Goal: Task Accomplishment & Management: Manage account settings

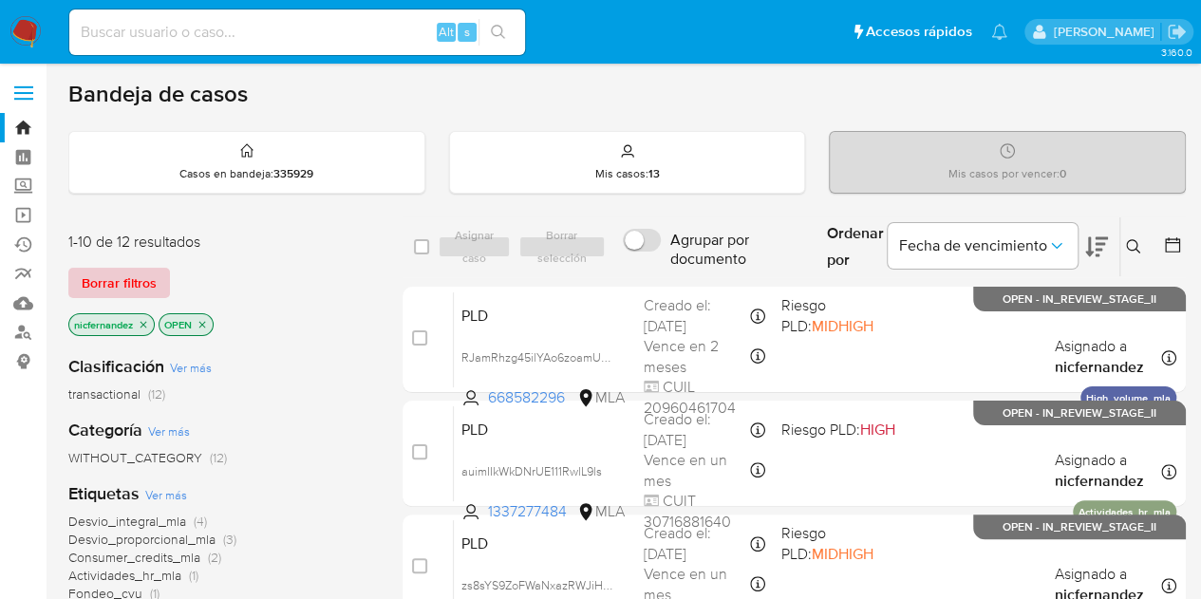
click at [146, 273] on span "Borrar filtros" at bounding box center [119, 283] width 75 height 27
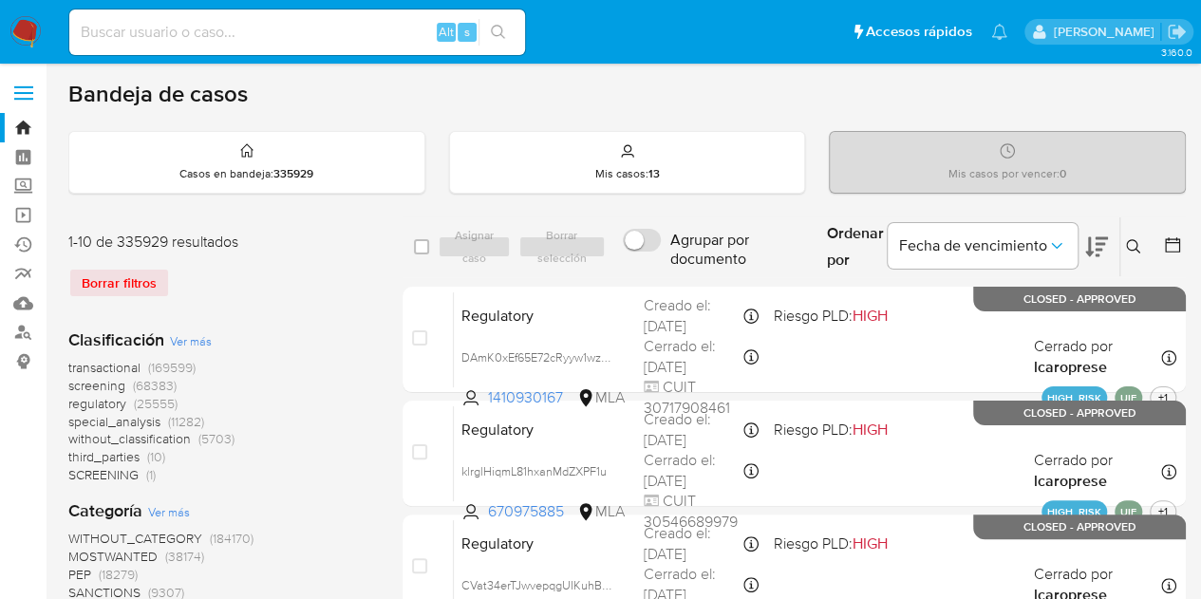
drag, startPoint x: 1137, startPoint y: 246, endPoint x: 1113, endPoint y: 262, distance: 28.7
click at [1137, 245] on icon at bounding box center [1133, 246] width 14 height 14
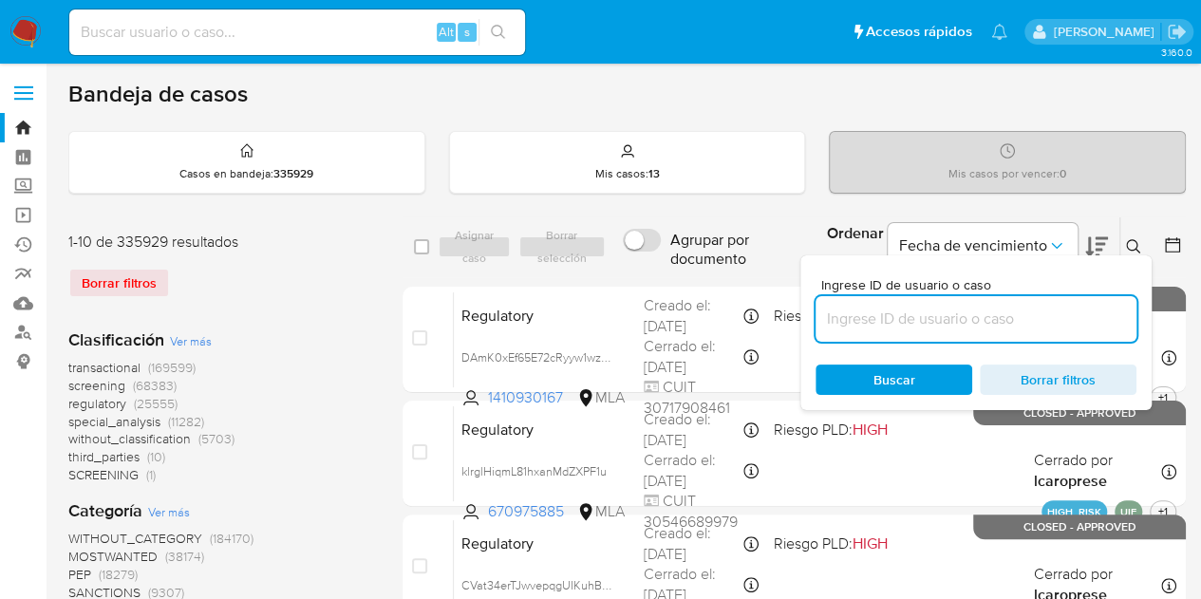
click at [1020, 310] on input at bounding box center [976, 319] width 321 height 25
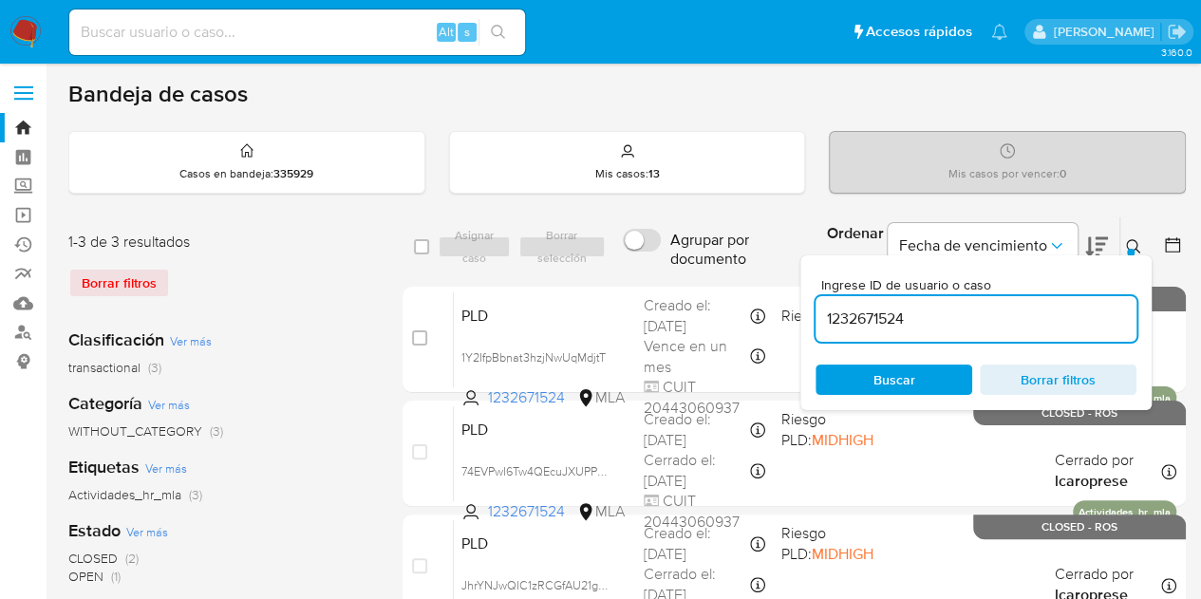
click at [1137, 244] on icon at bounding box center [1133, 246] width 14 height 14
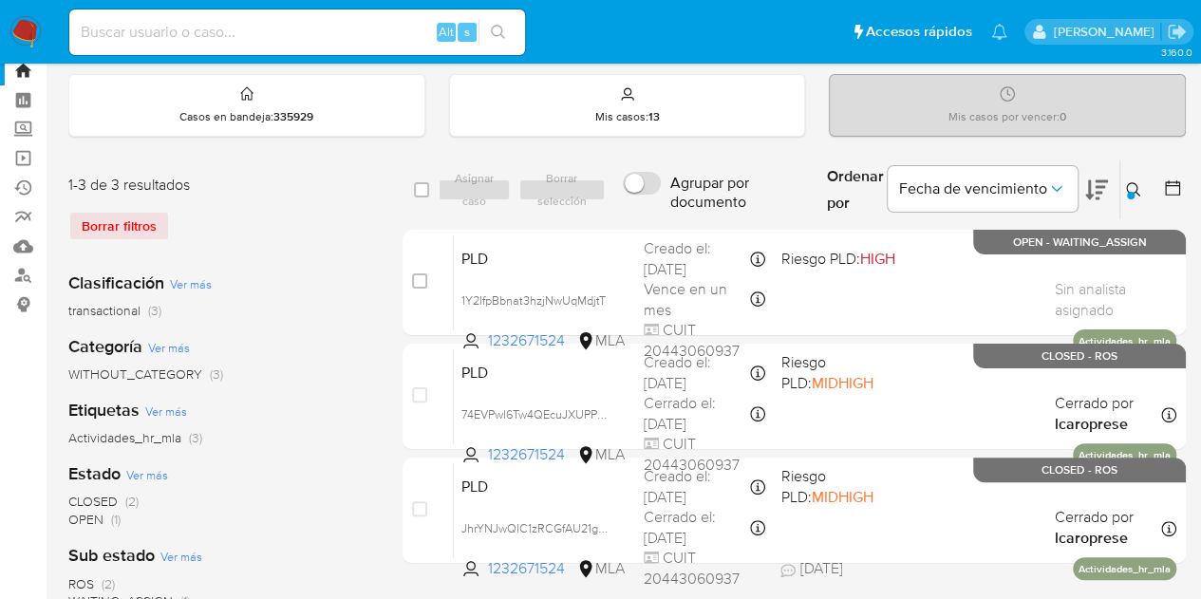
scroll to position [52, 0]
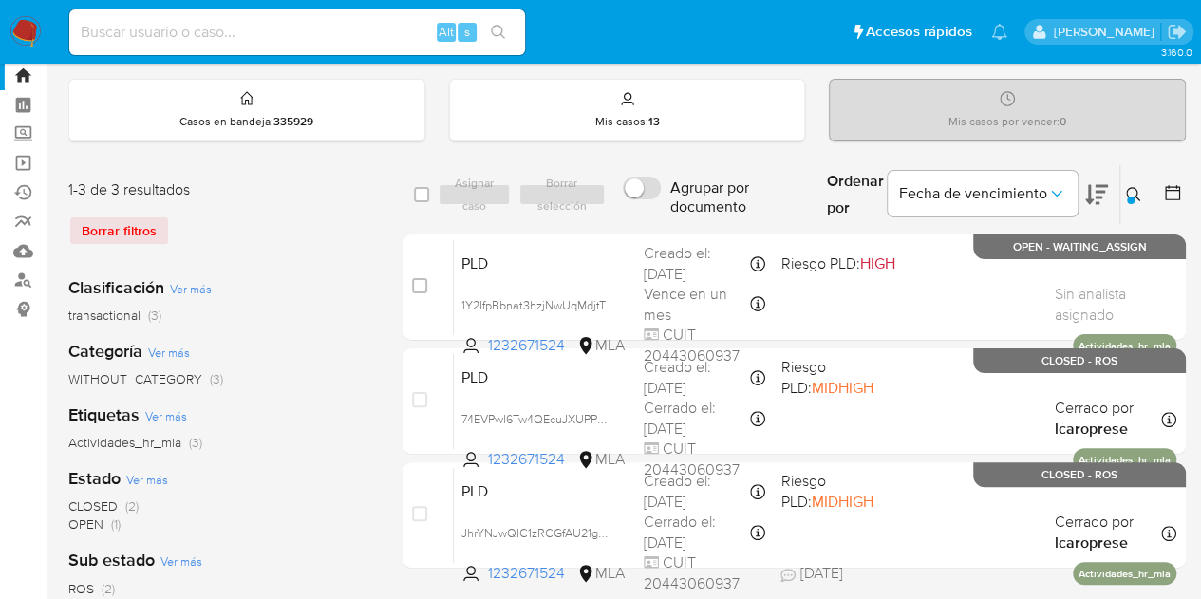
click at [1134, 187] on icon at bounding box center [1133, 194] width 15 height 15
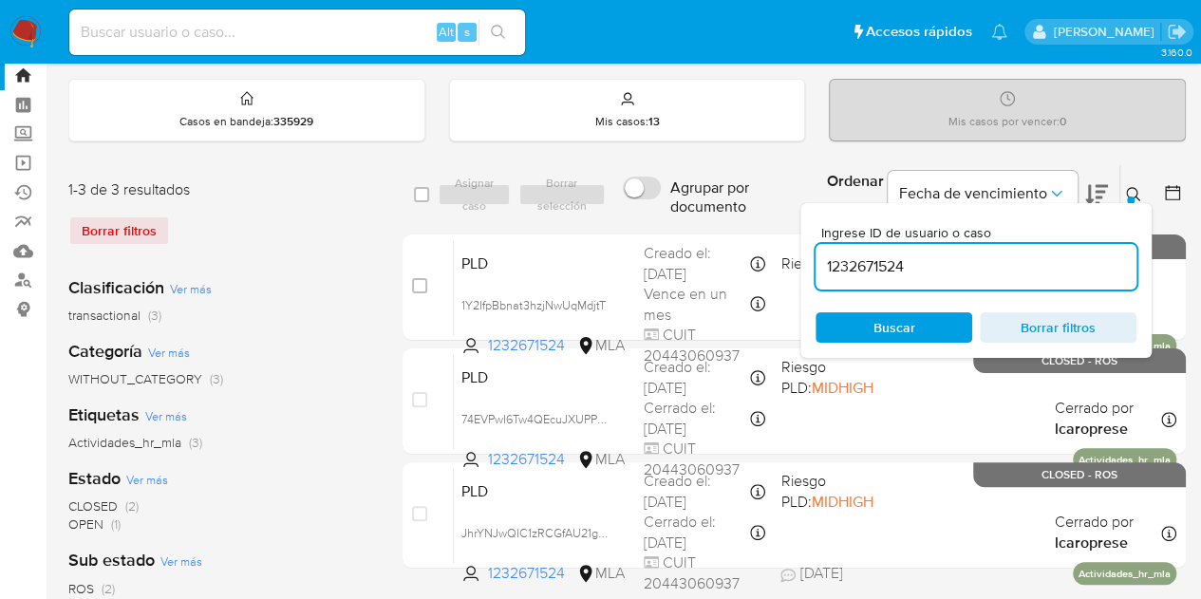
drag, startPoint x: 1007, startPoint y: 264, endPoint x: 653, endPoint y: 229, distance: 355.0
click at [653, 229] on div "select-all-cases-checkbox Asignar caso Borrar selección Agrupar por documento O…" at bounding box center [795, 370] width 784 height 412
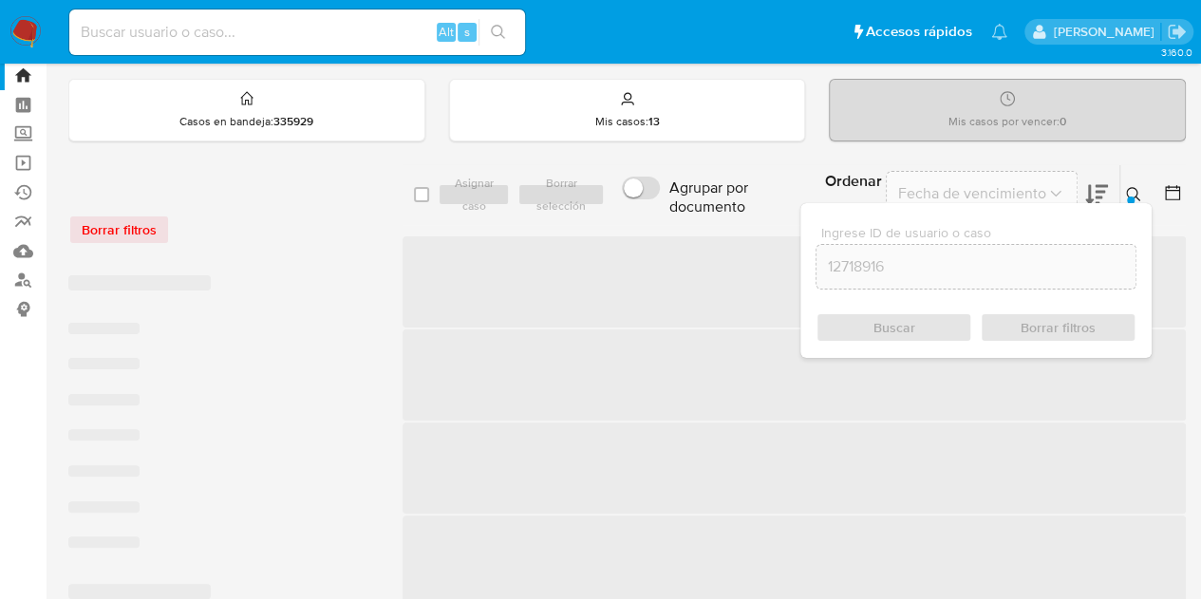
click at [1130, 193] on icon at bounding box center [1133, 194] width 15 height 15
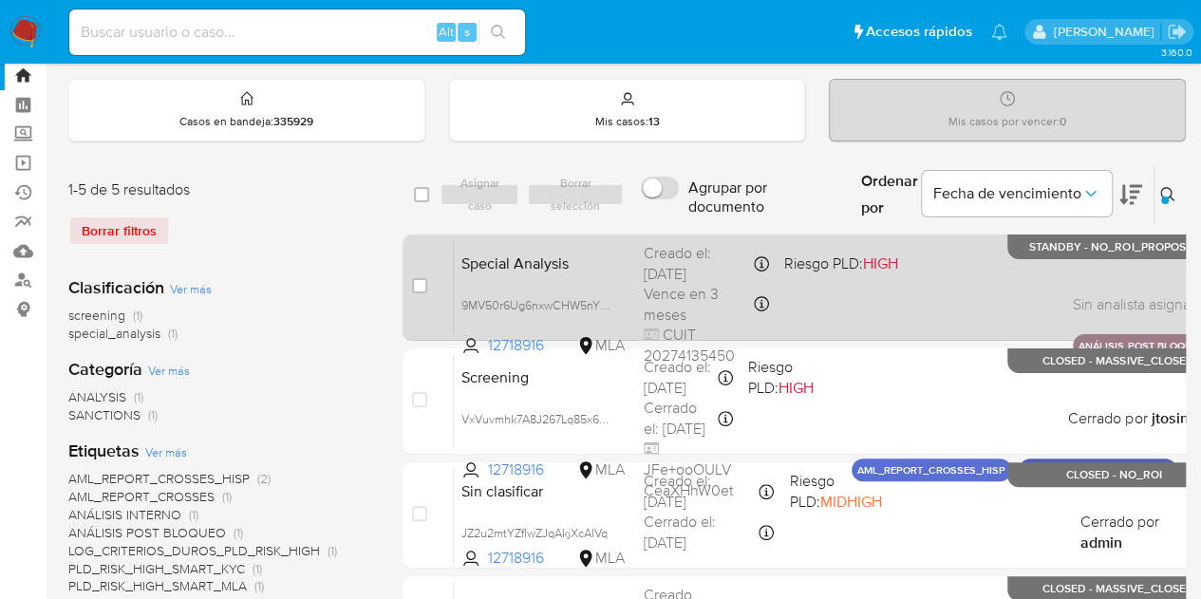
click at [555, 274] on div "Special Analysis 9MV50r6Ug6nxwCHW5nYPsGbG 12718916 MLA Riesgo PLD: HIGH Creado …" at bounding box center [832, 287] width 757 height 96
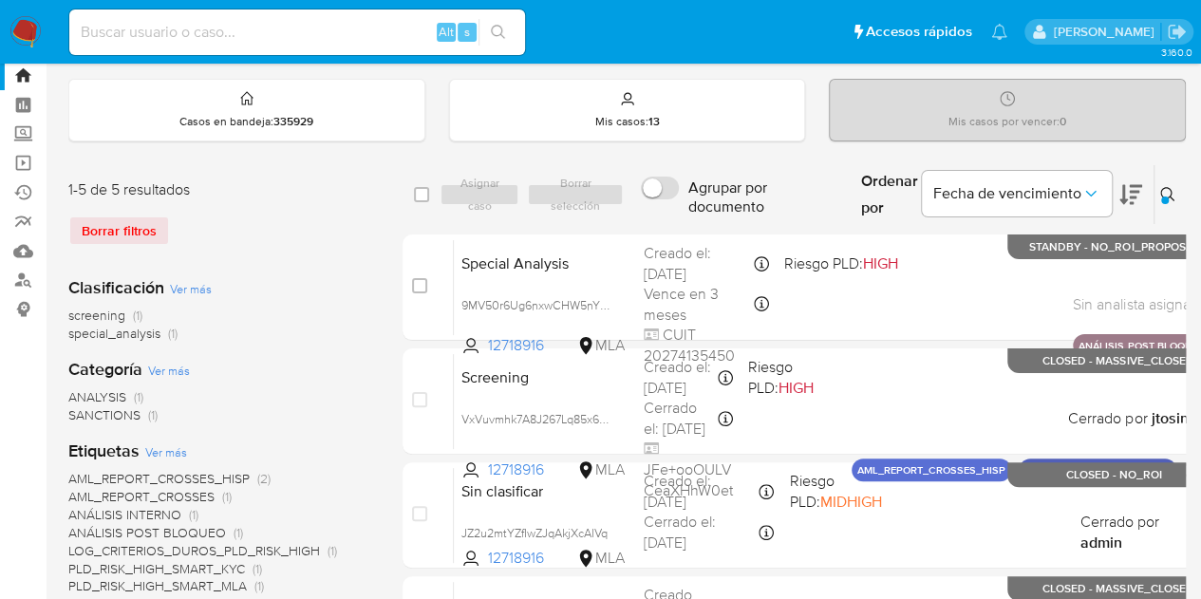
click at [1155, 189] on button at bounding box center [1170, 194] width 31 height 23
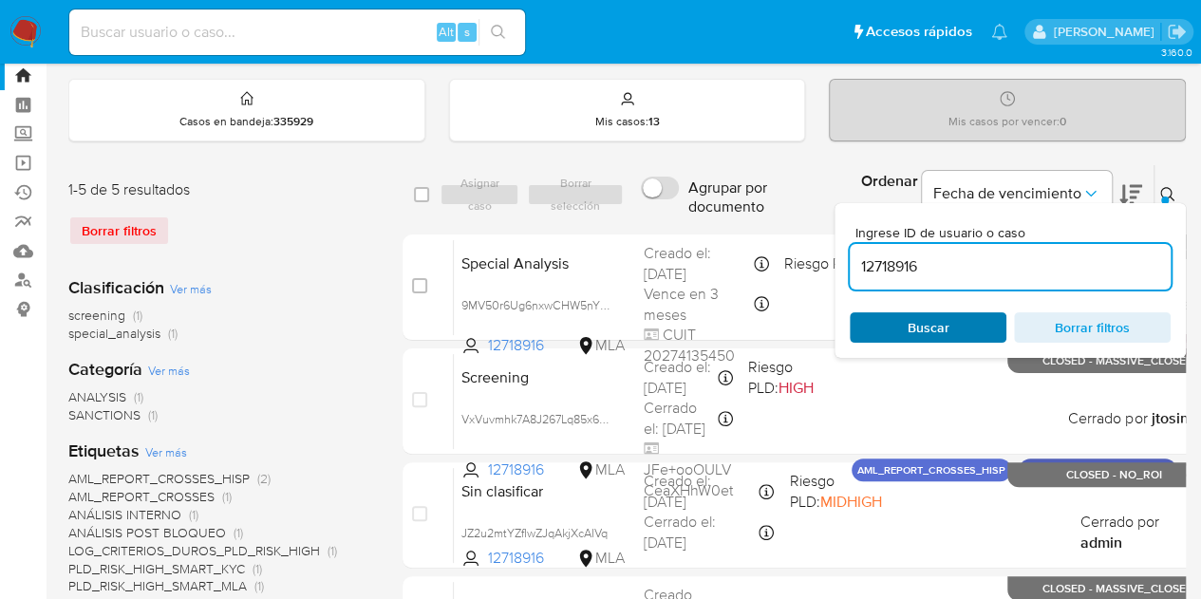
click at [930, 318] on span "Buscar" at bounding box center [929, 327] width 42 height 30
click at [1161, 191] on icon at bounding box center [1168, 194] width 15 height 15
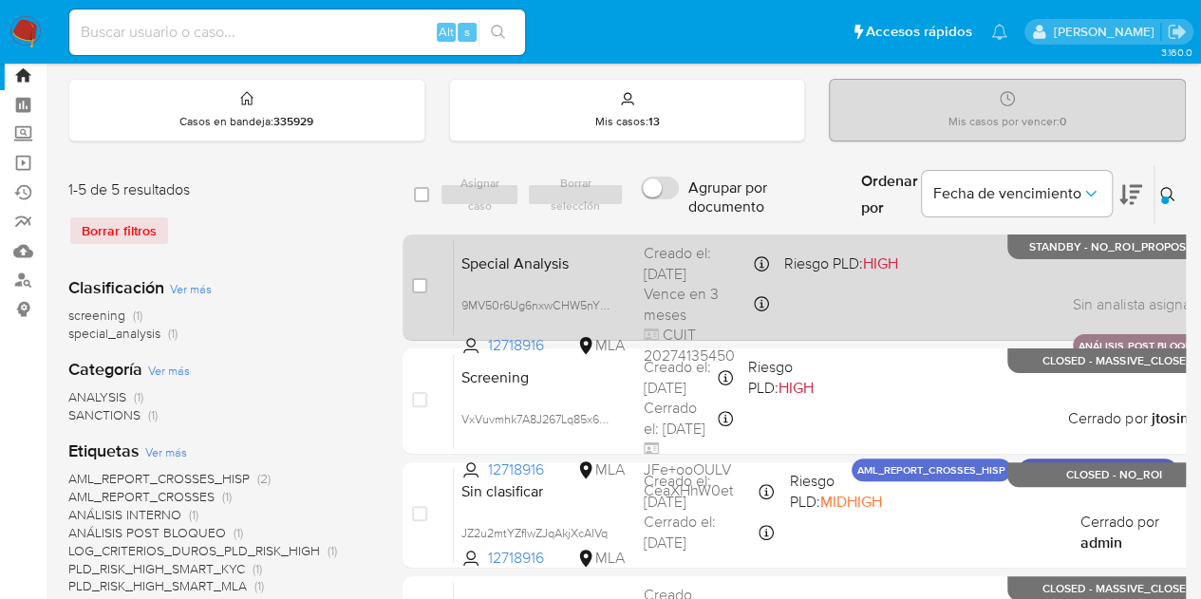
click at [497, 252] on span "Special Analysis" at bounding box center [545, 262] width 167 height 25
click at [522, 278] on div "Special Analysis 9MV50r6Ug6nxwCHW5nYPsGbG 12718916 MLA Riesgo PLD: HIGH Creado …" at bounding box center [832, 287] width 757 height 96
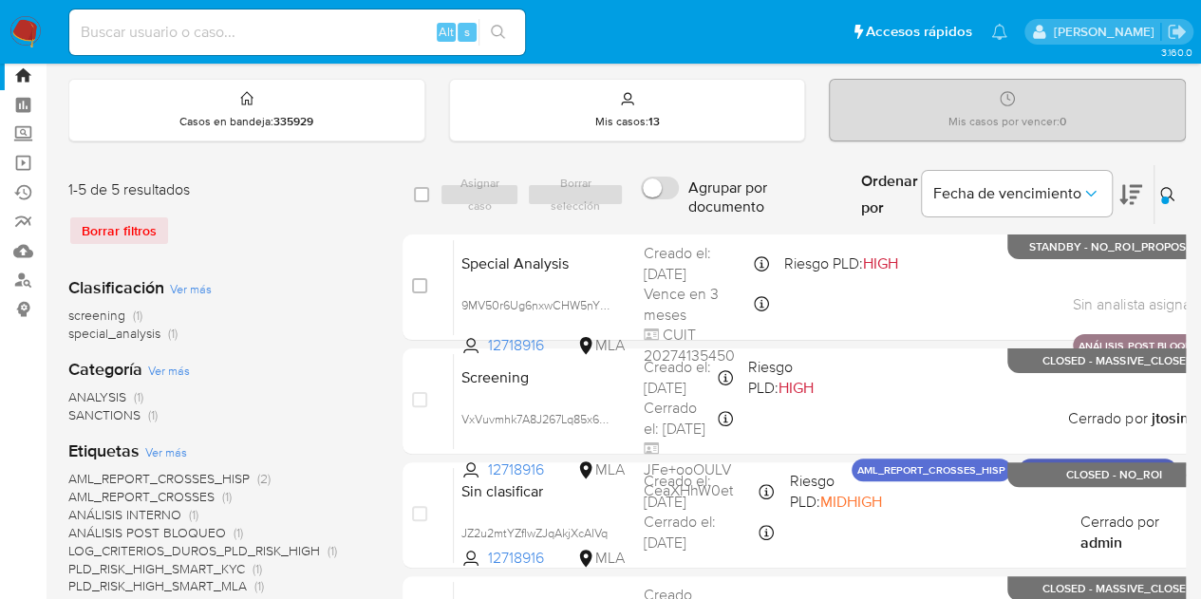
click at [1161, 187] on icon at bounding box center [1168, 194] width 15 height 15
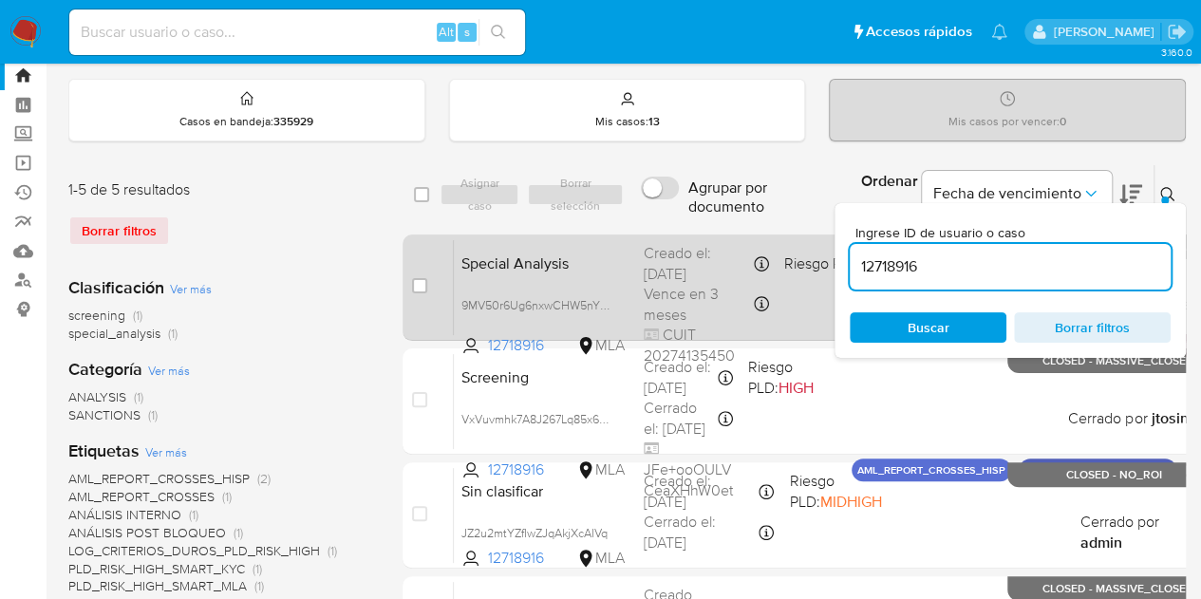
drag, startPoint x: 912, startPoint y: 265, endPoint x: 750, endPoint y: 240, distance: 163.3
click at [750, 240] on div "select-all-cases-checkbox Asignar caso Borrar selección Agrupar por documento O…" at bounding box center [812, 484] width 818 height 640
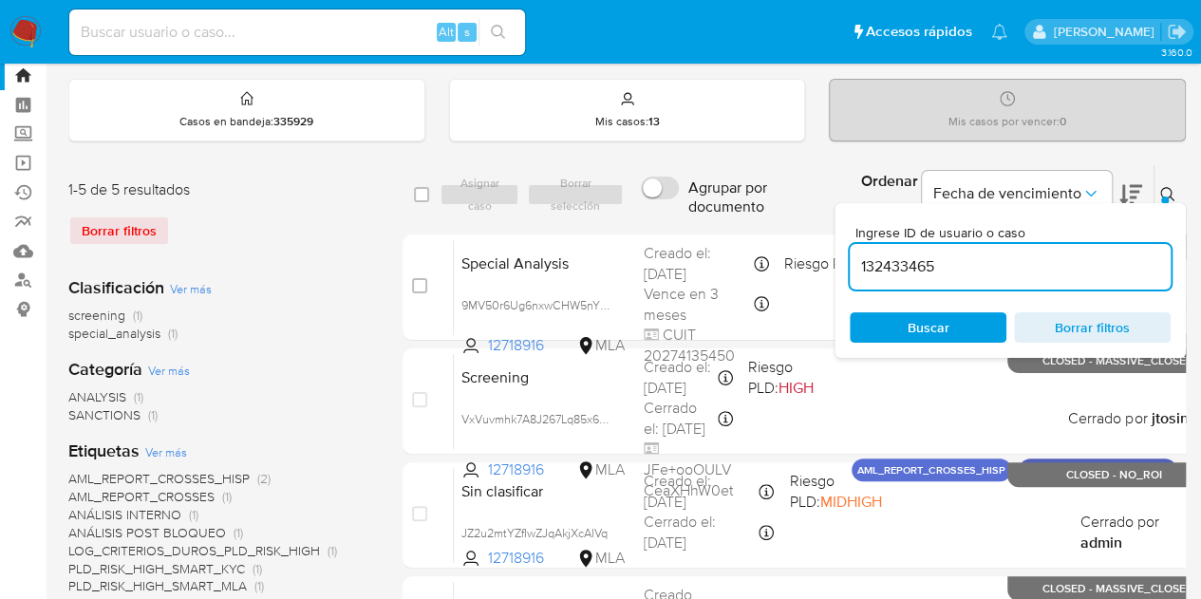
type input "132433465"
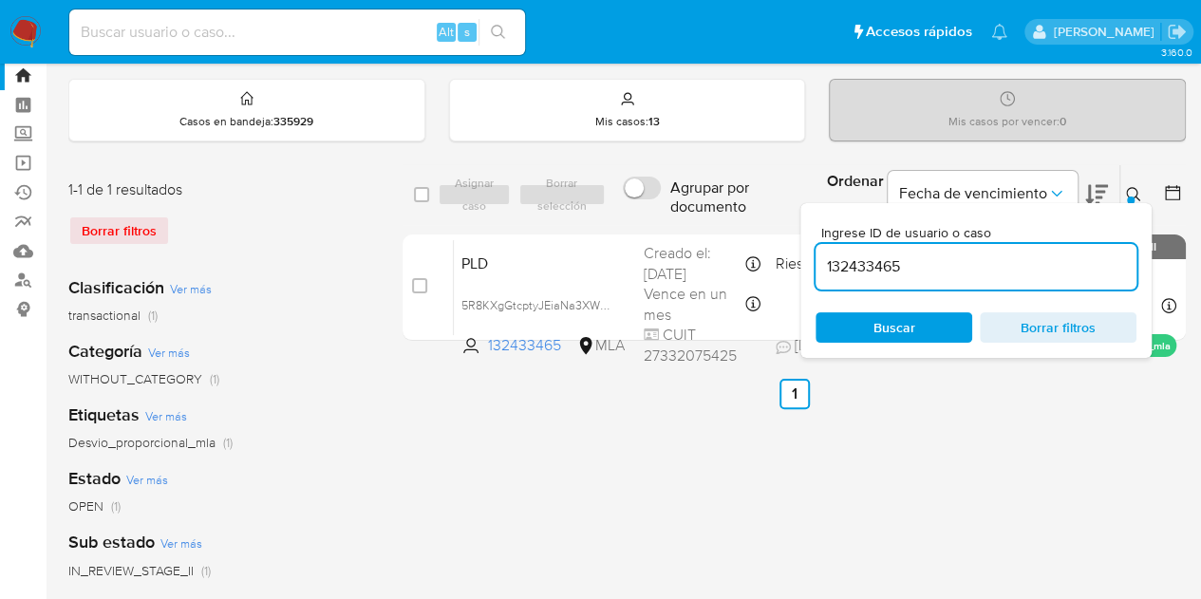
click at [1153, 193] on div at bounding box center [1169, 194] width 34 height 59
click at [1136, 193] on icon at bounding box center [1133, 194] width 14 height 14
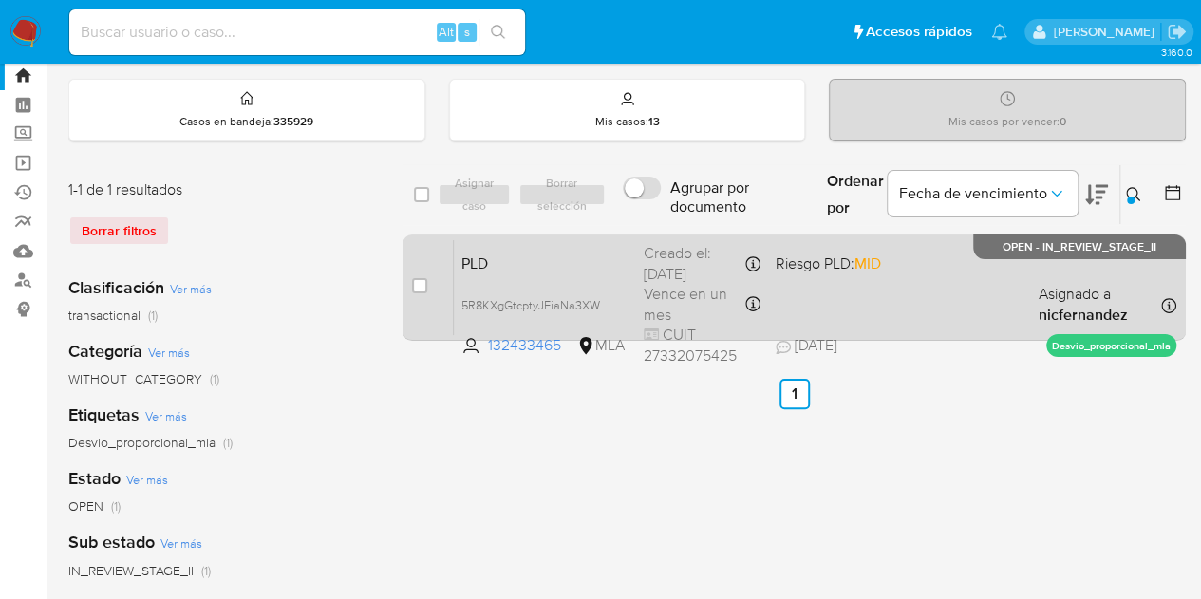
click at [496, 265] on span "PLD" at bounding box center [545, 262] width 167 height 25
click at [607, 307] on span "5R8KXgGtcptyJEiaNa3XWCHx" at bounding box center [542, 303] width 161 height 21
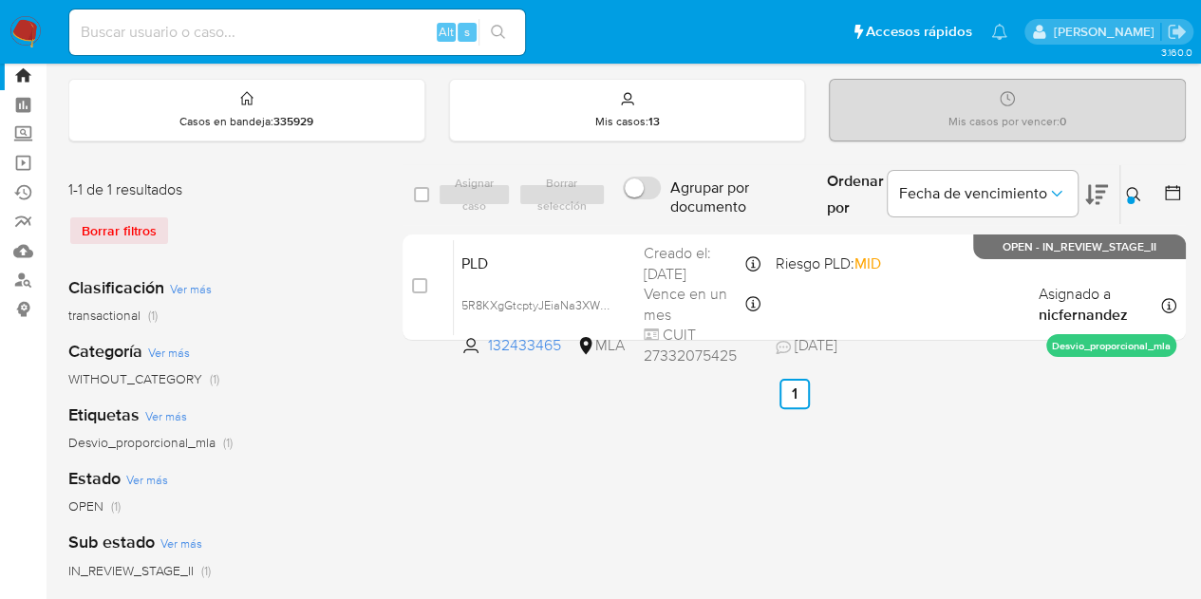
click at [327, 556] on div "Sub estado Ver más IN_REVIEW_STAGE_II (1)" at bounding box center [220, 555] width 304 height 48
click at [1132, 189] on icon at bounding box center [1133, 194] width 15 height 15
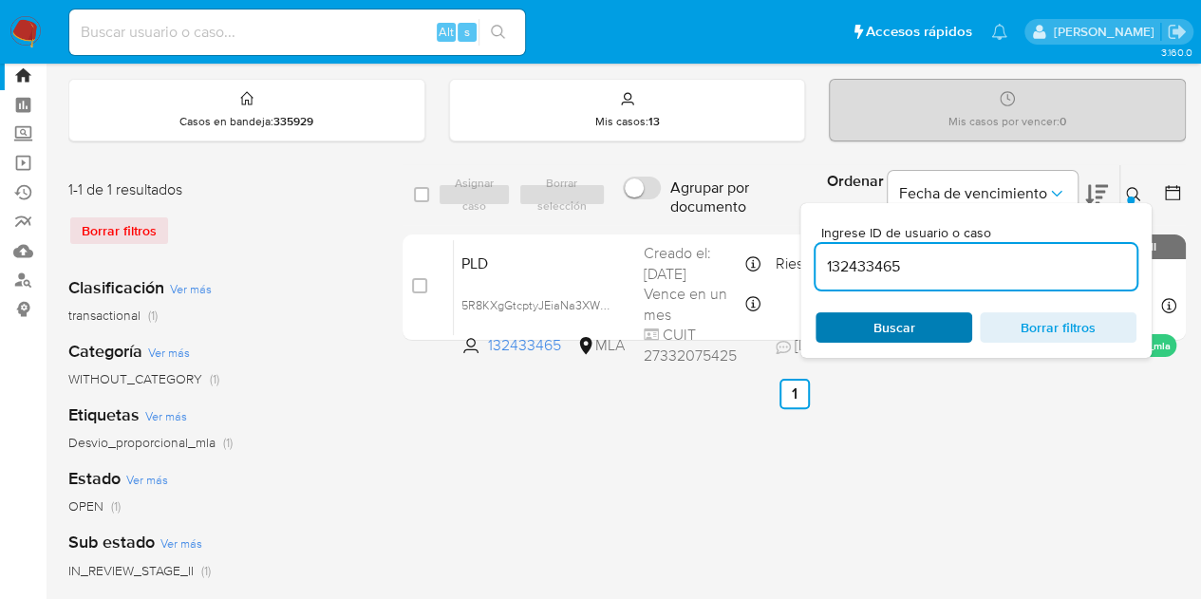
drag, startPoint x: 932, startPoint y: 315, endPoint x: 967, endPoint y: 301, distance: 37.9
click at [931, 315] on span "Buscar" at bounding box center [894, 327] width 130 height 27
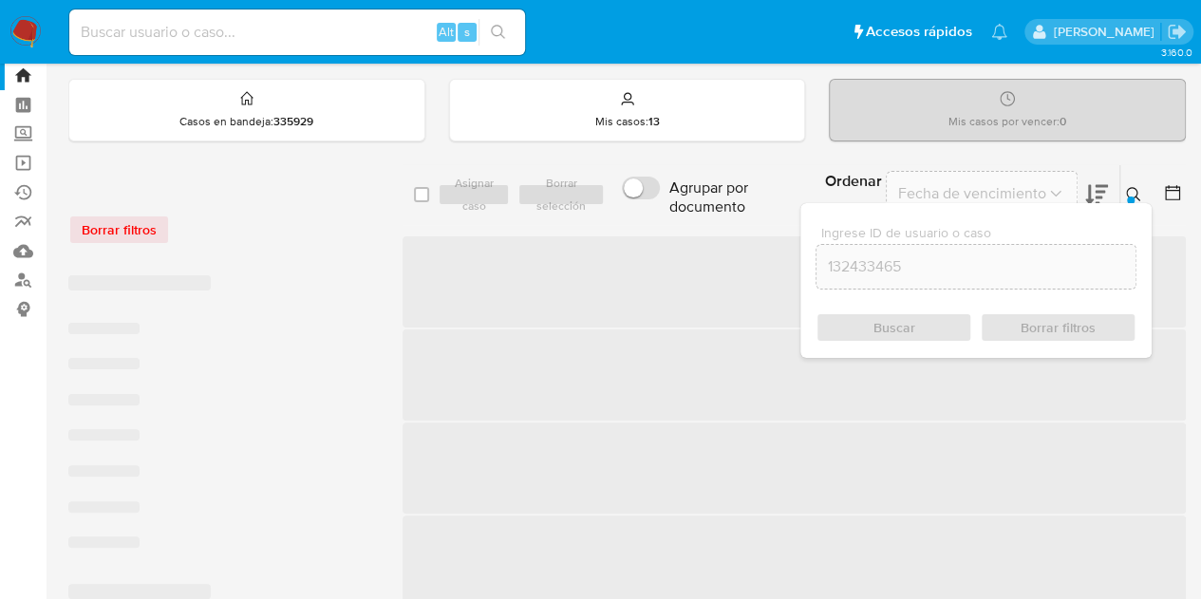
click at [1123, 197] on button at bounding box center [1136, 194] width 31 height 23
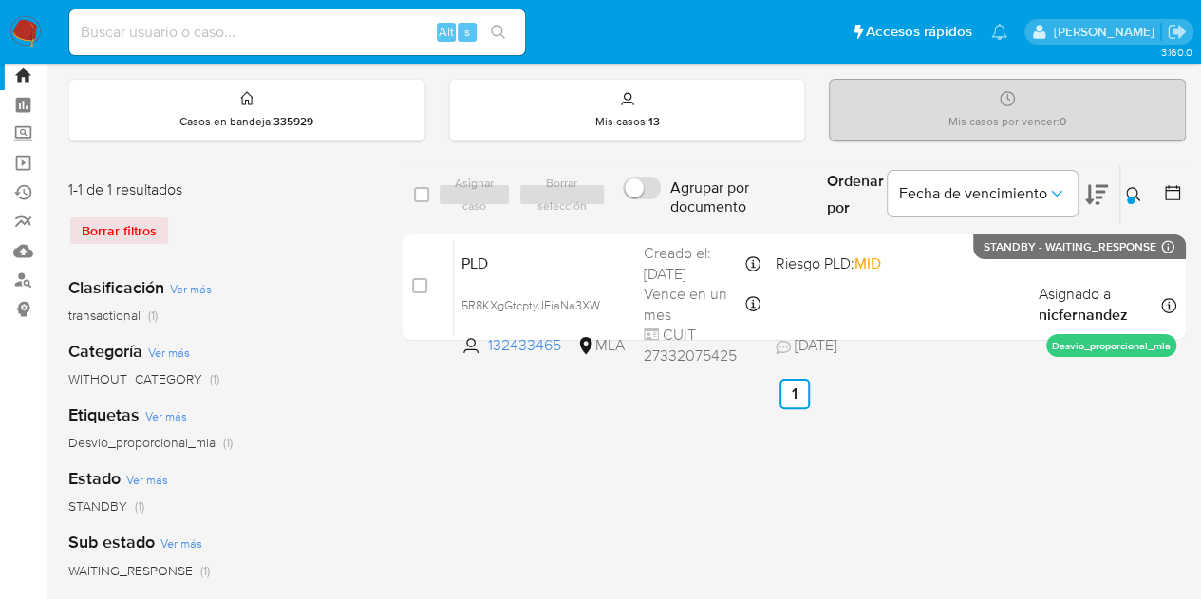
click at [1128, 183] on button at bounding box center [1136, 194] width 31 height 23
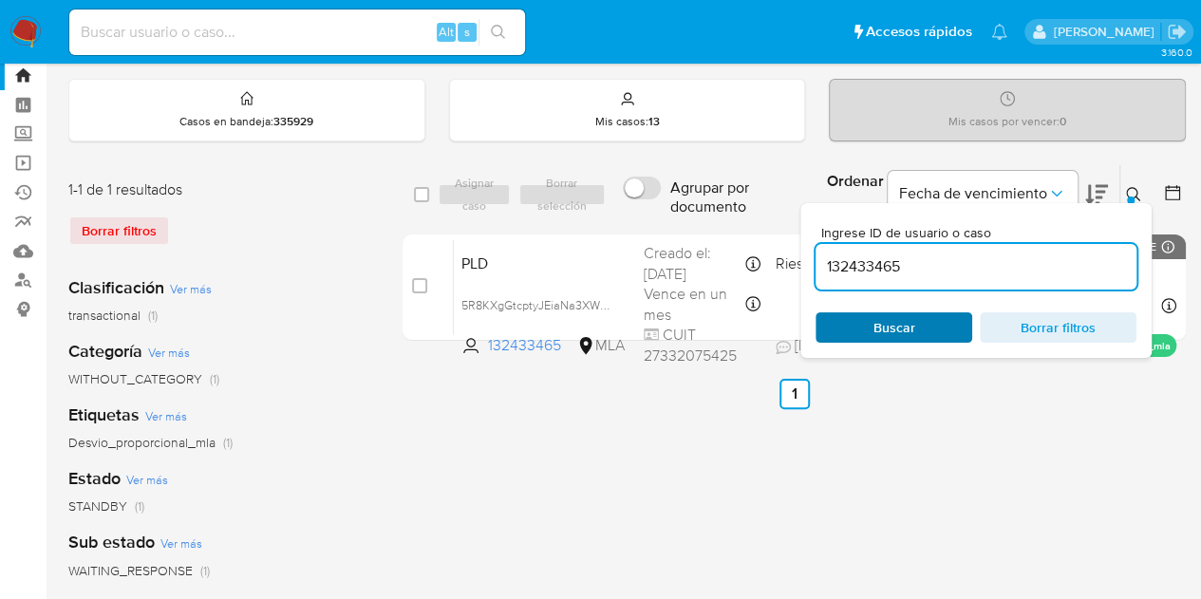
click at [910, 326] on span "Buscar" at bounding box center [895, 327] width 42 height 30
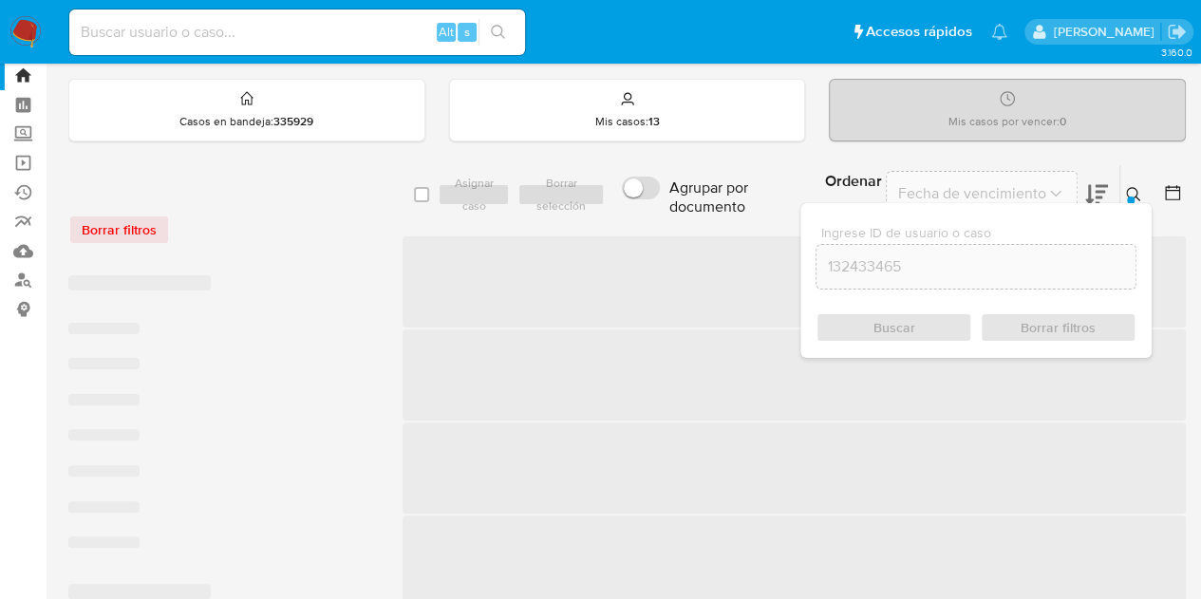
click at [1134, 195] on icon at bounding box center [1133, 194] width 14 height 14
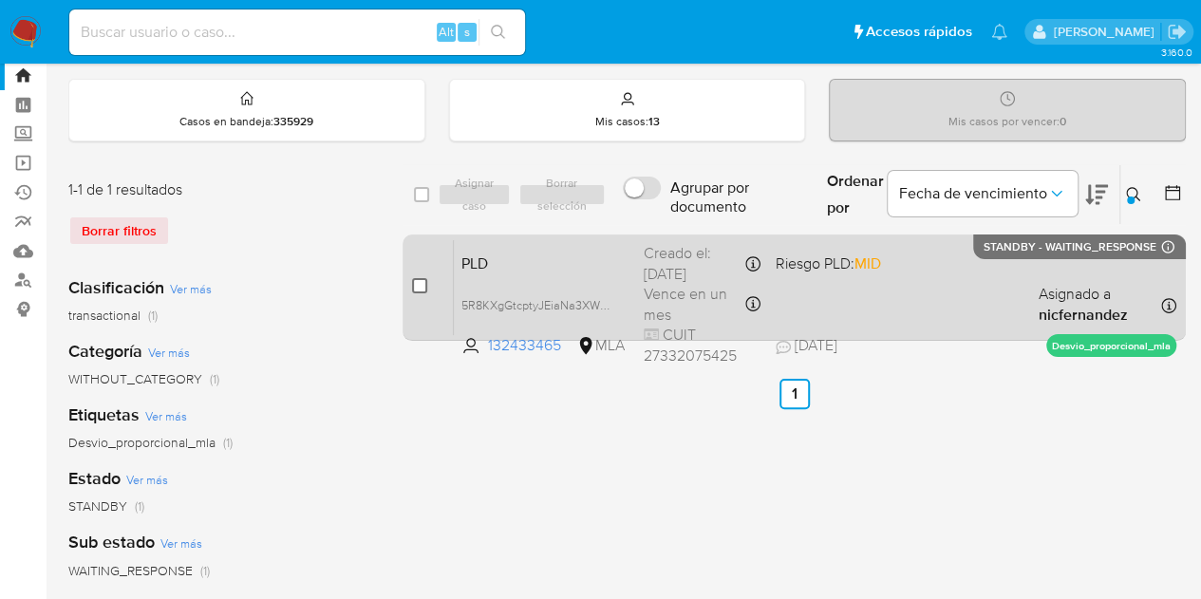
click at [418, 289] on input "checkbox" at bounding box center [419, 285] width 15 height 15
checkbox input "true"
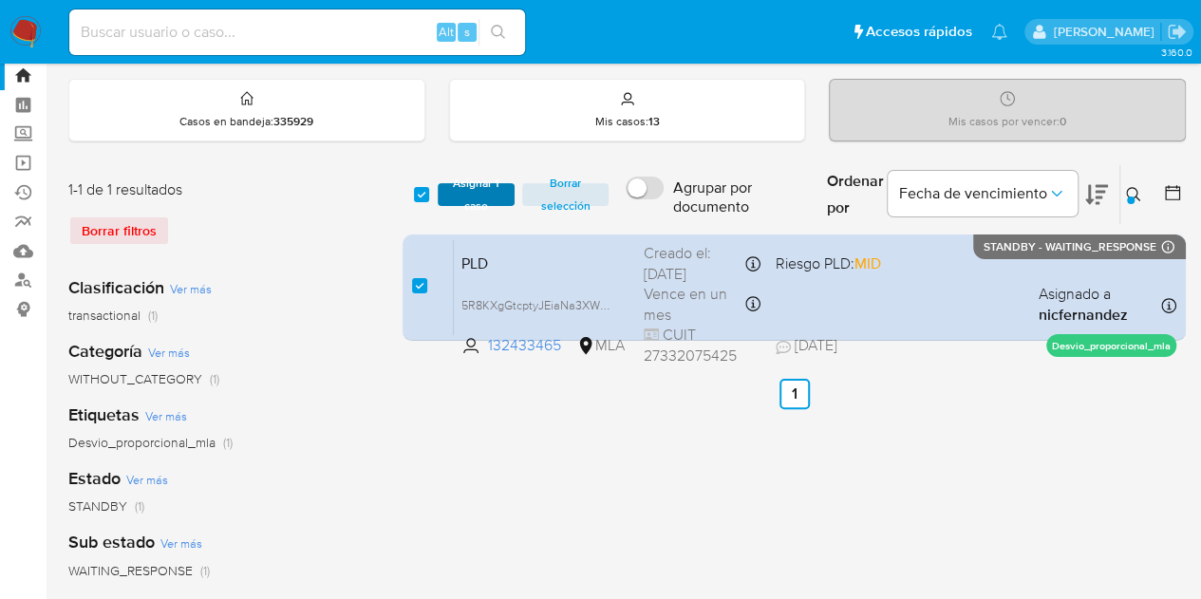
click at [471, 193] on span "Asignar 1 caso" at bounding box center [476, 194] width 59 height 19
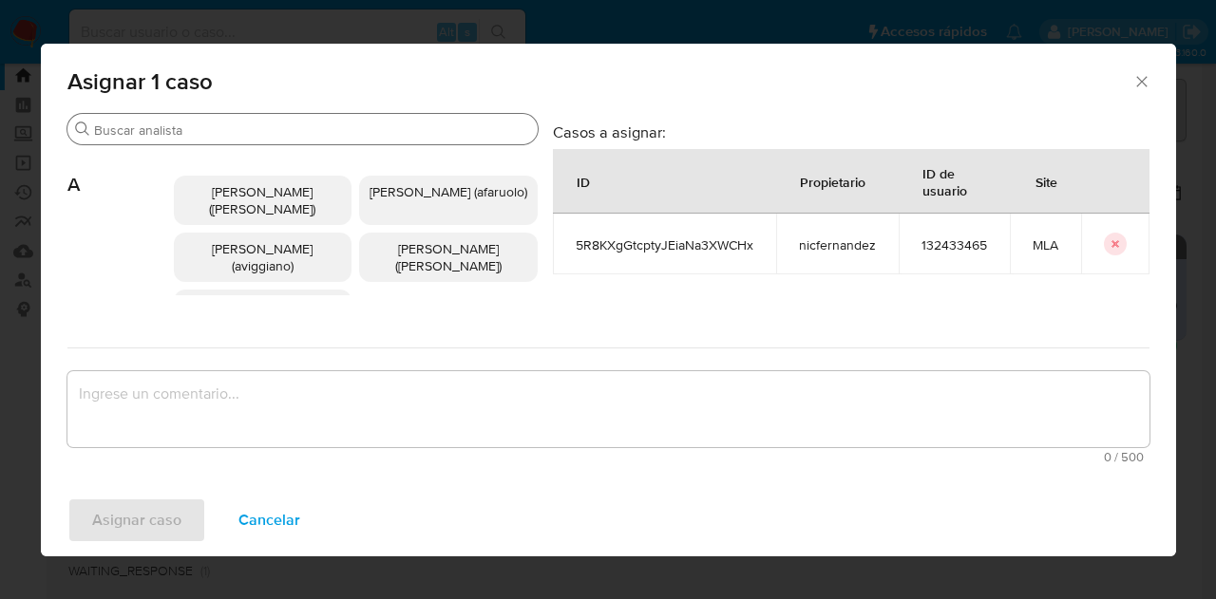
click at [234, 135] on input "Buscar" at bounding box center [312, 130] width 436 height 17
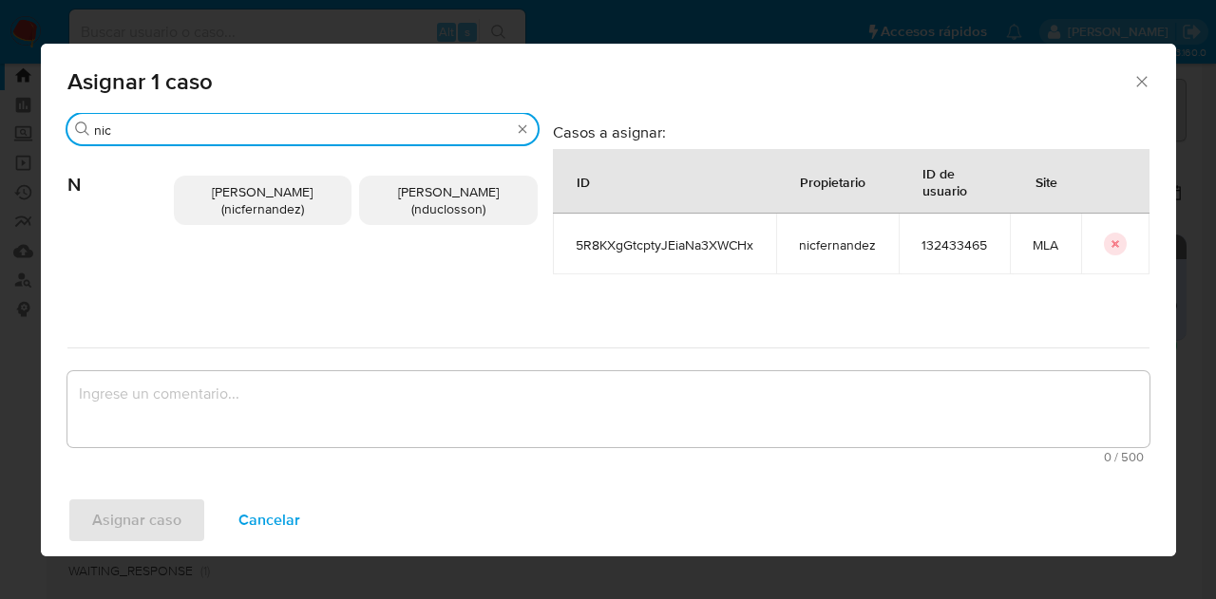
type input "nic"
click at [253, 194] on span "Nicolas Fernandez Allen (nicfernandez)" at bounding box center [262, 200] width 101 height 36
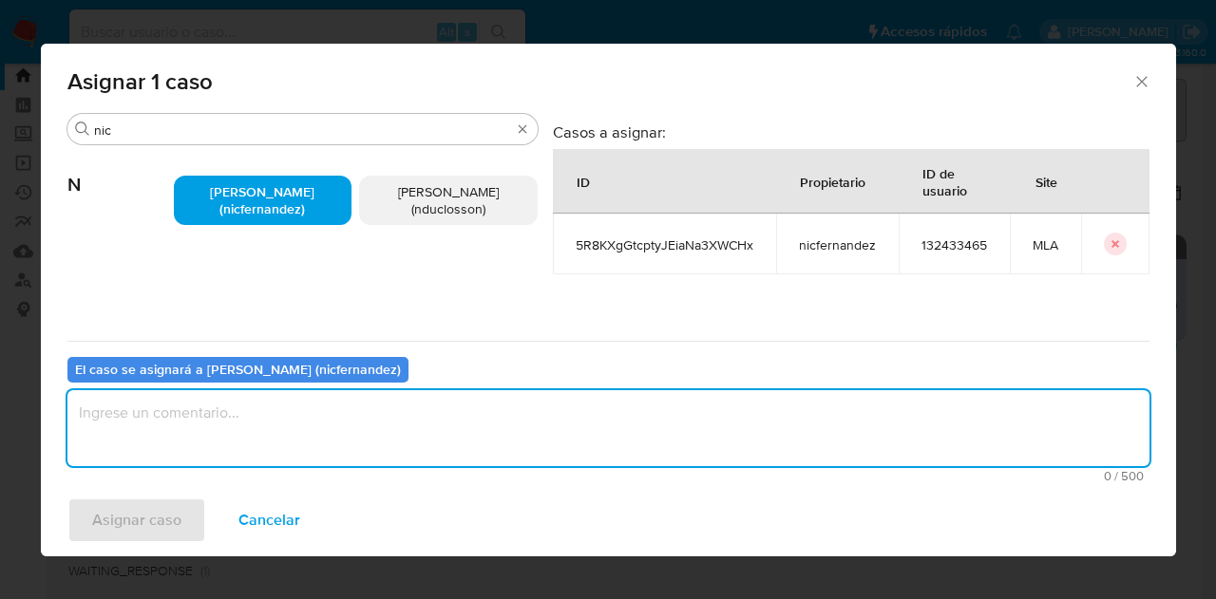
click at [291, 415] on textarea "assign-modal" at bounding box center [608, 428] width 1082 height 76
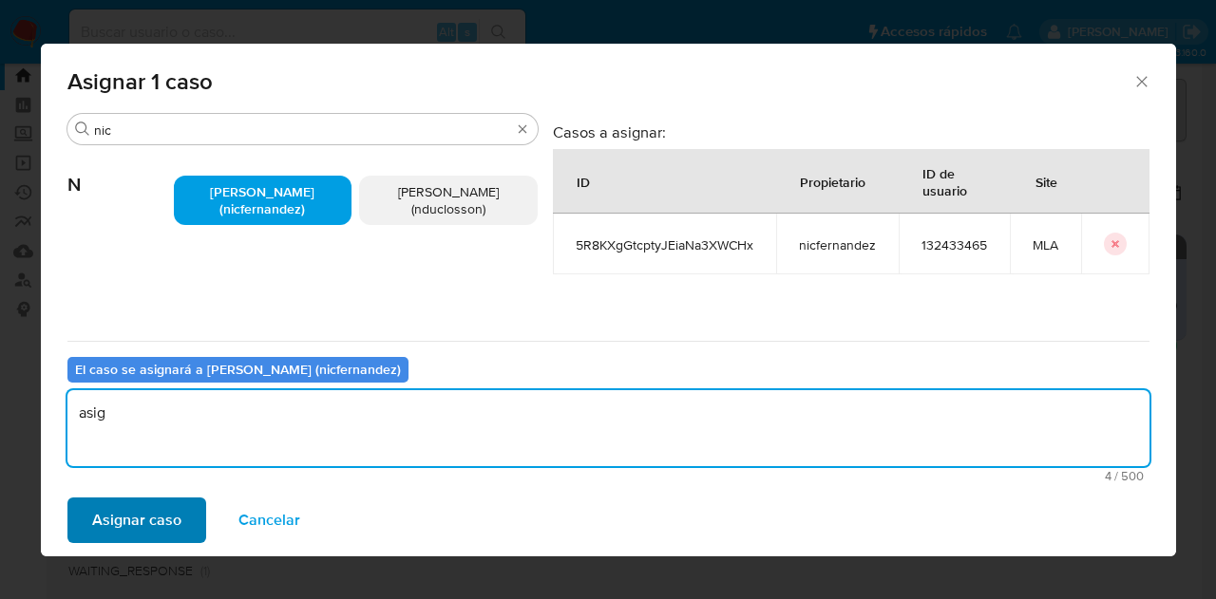
type textarea "asig"
click at [135, 517] on span "Asignar caso" at bounding box center [136, 521] width 89 height 42
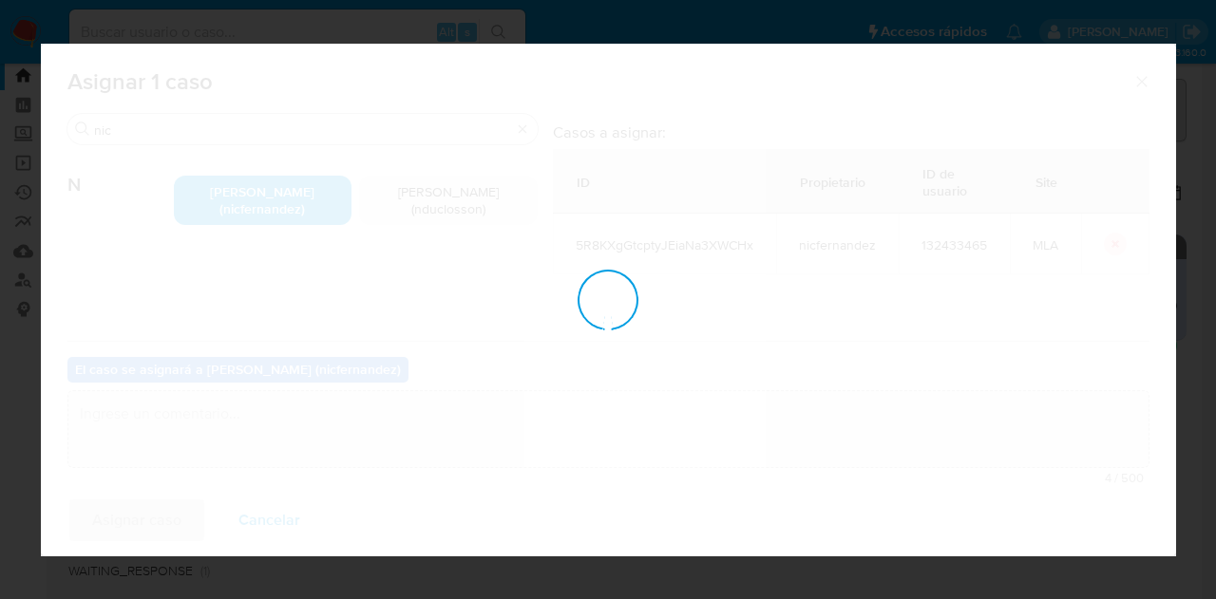
checkbox input "false"
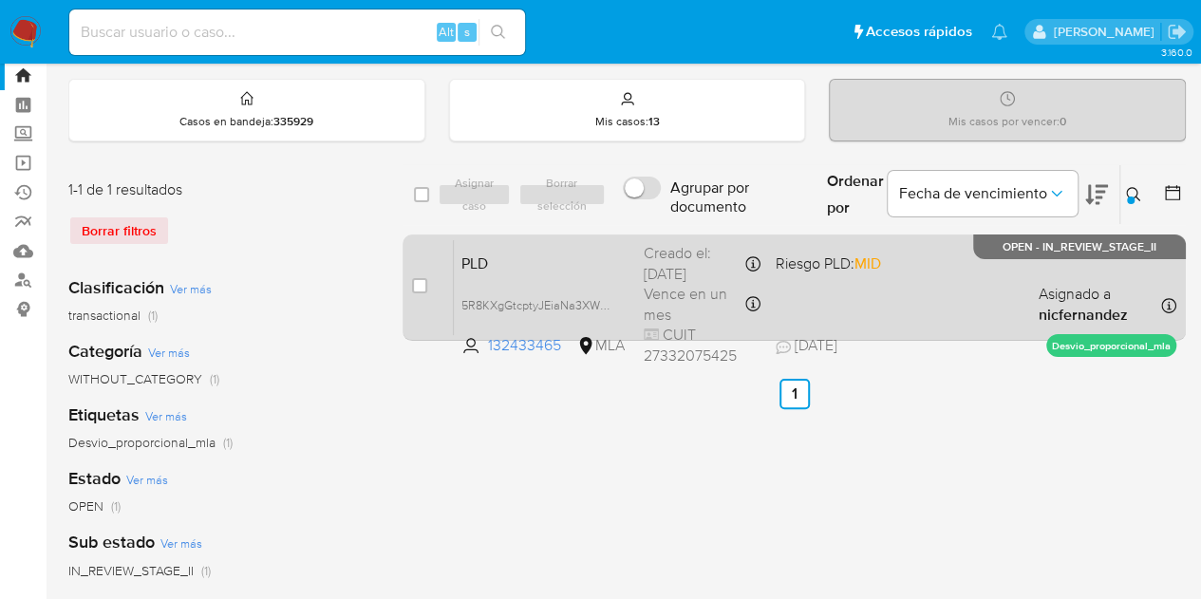
click at [543, 240] on div "PLD 5R8KXgGtcptyJEiaNa3XWCHx 132433465 MLA Riesgo PLD: MID Creado el: 12/08/202…" at bounding box center [815, 287] width 723 height 96
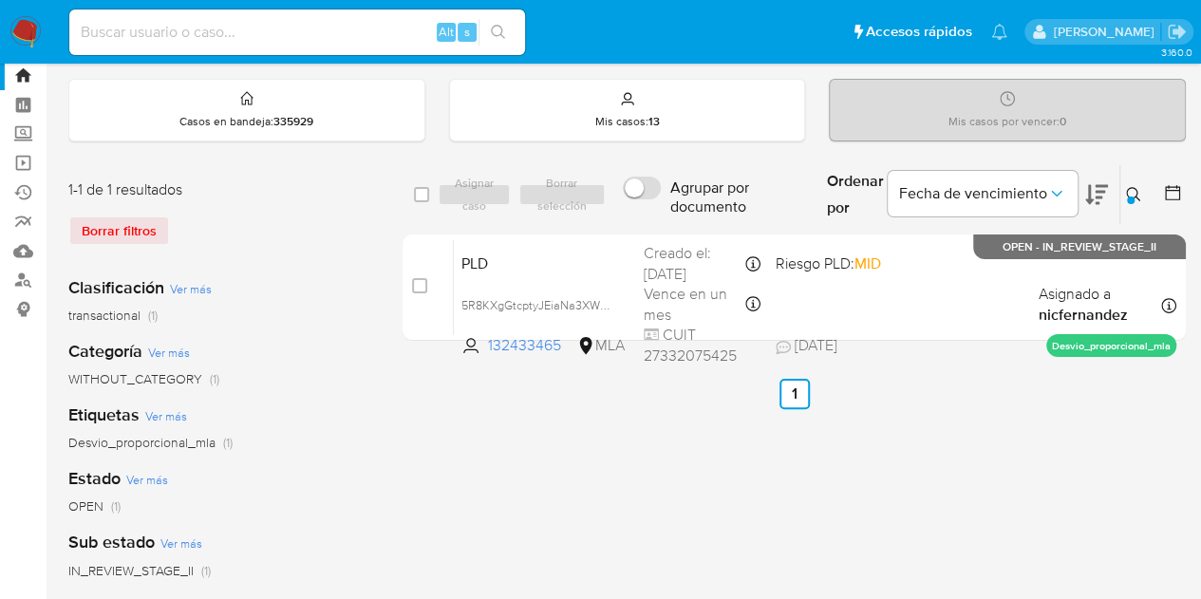
click at [1131, 183] on button at bounding box center [1136, 194] width 31 height 23
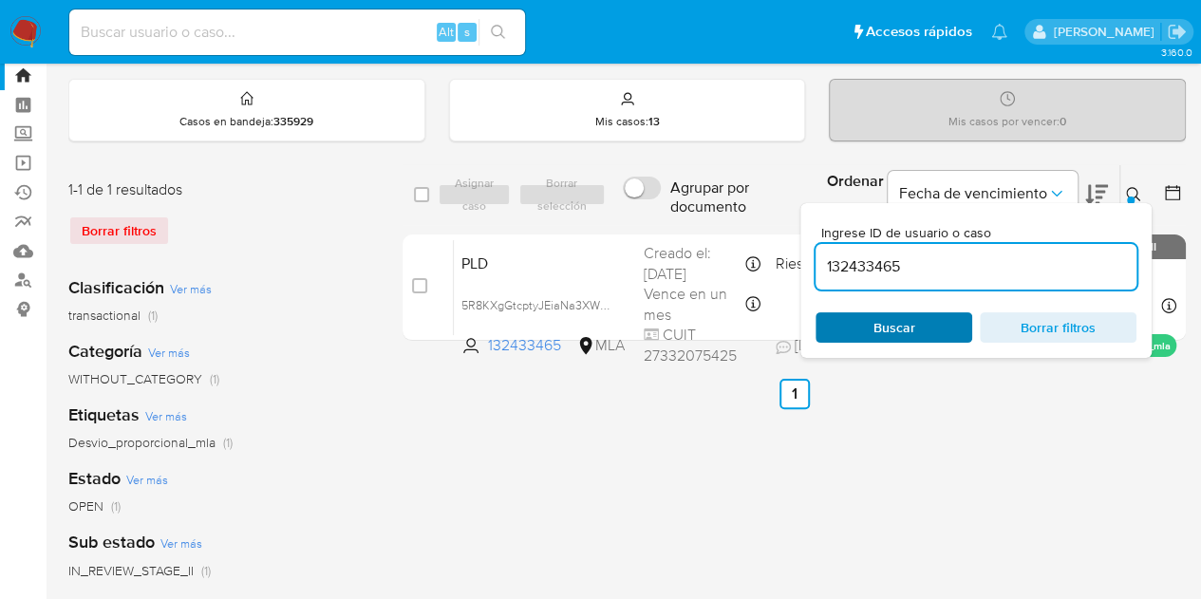
click at [946, 320] on span "Buscar" at bounding box center [894, 327] width 130 height 27
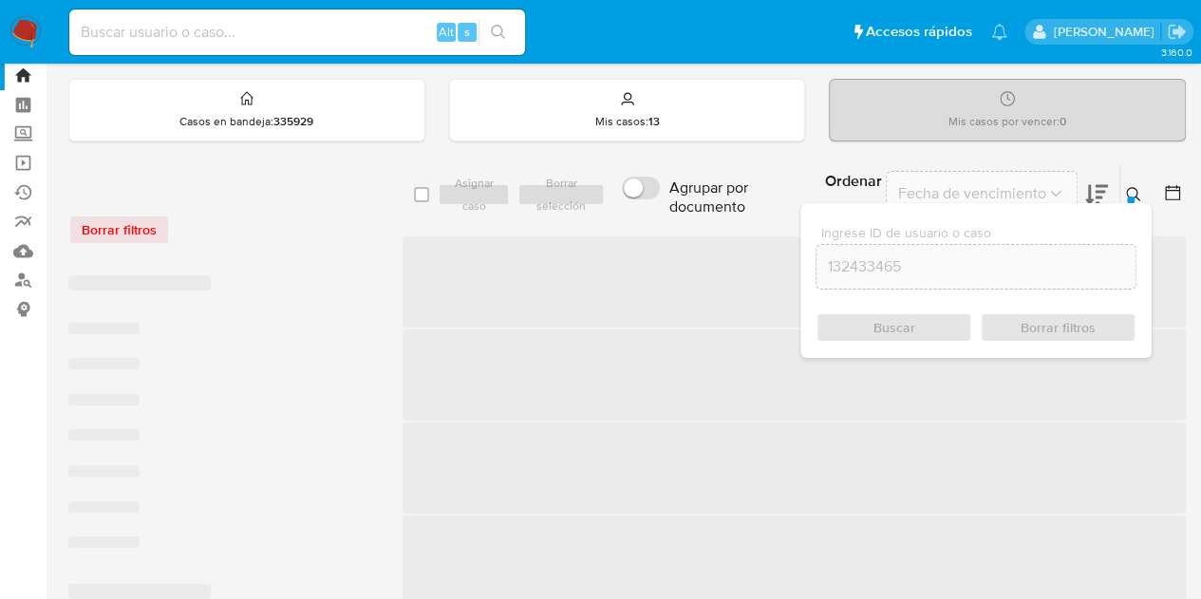
click at [1130, 193] on icon at bounding box center [1133, 194] width 15 height 15
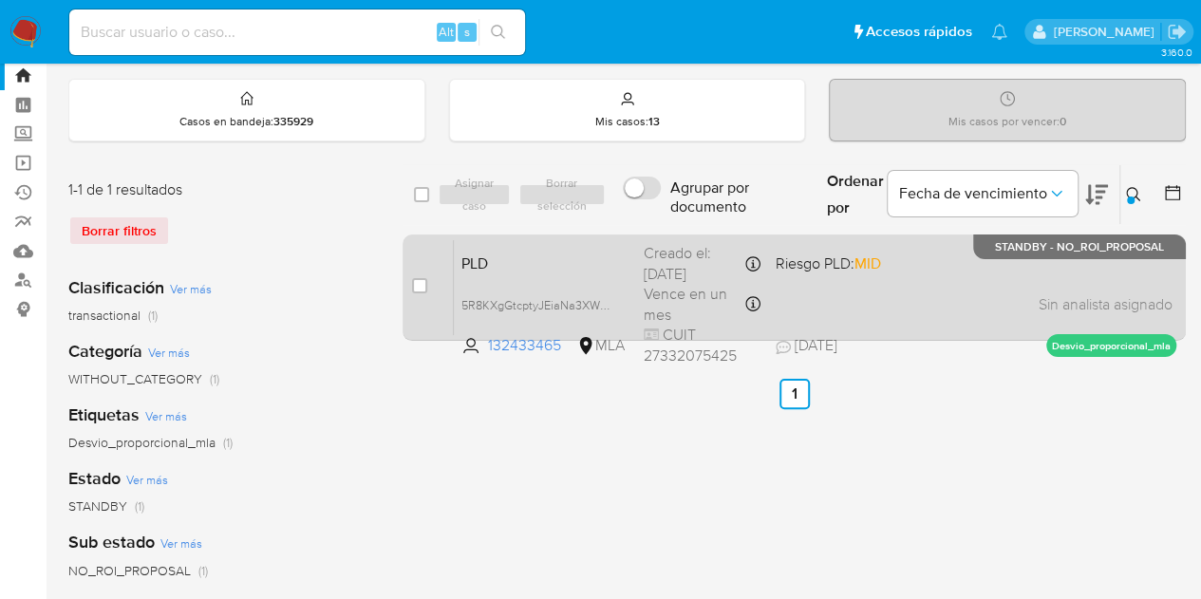
click at [573, 259] on span "PLD" at bounding box center [545, 262] width 167 height 25
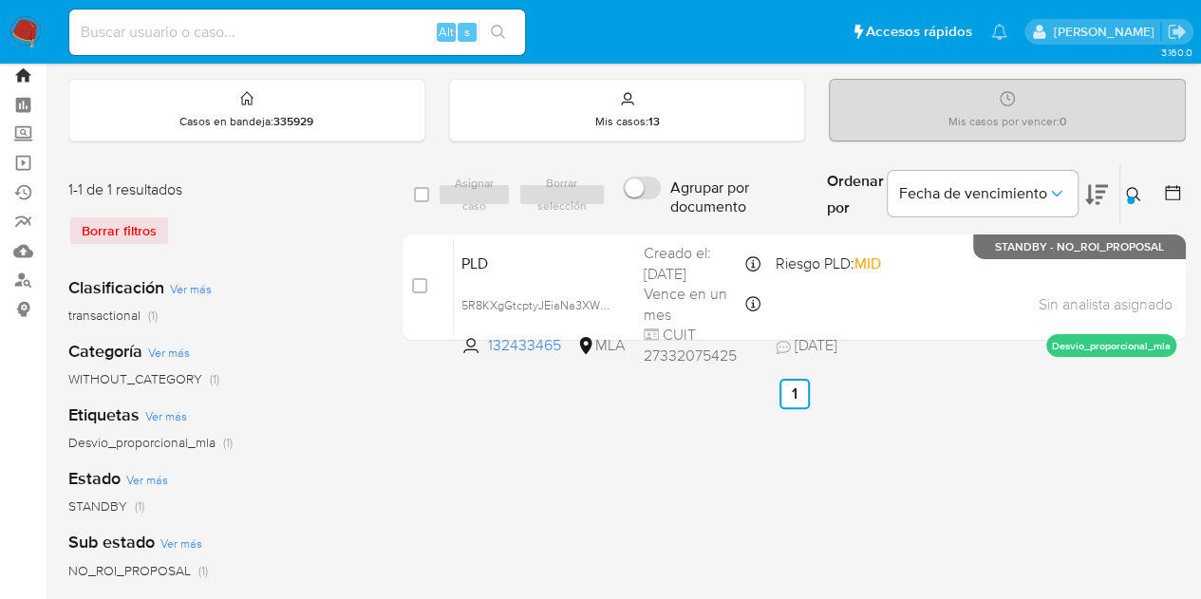
click at [19, 66] on link "Bandeja" at bounding box center [113, 75] width 226 height 29
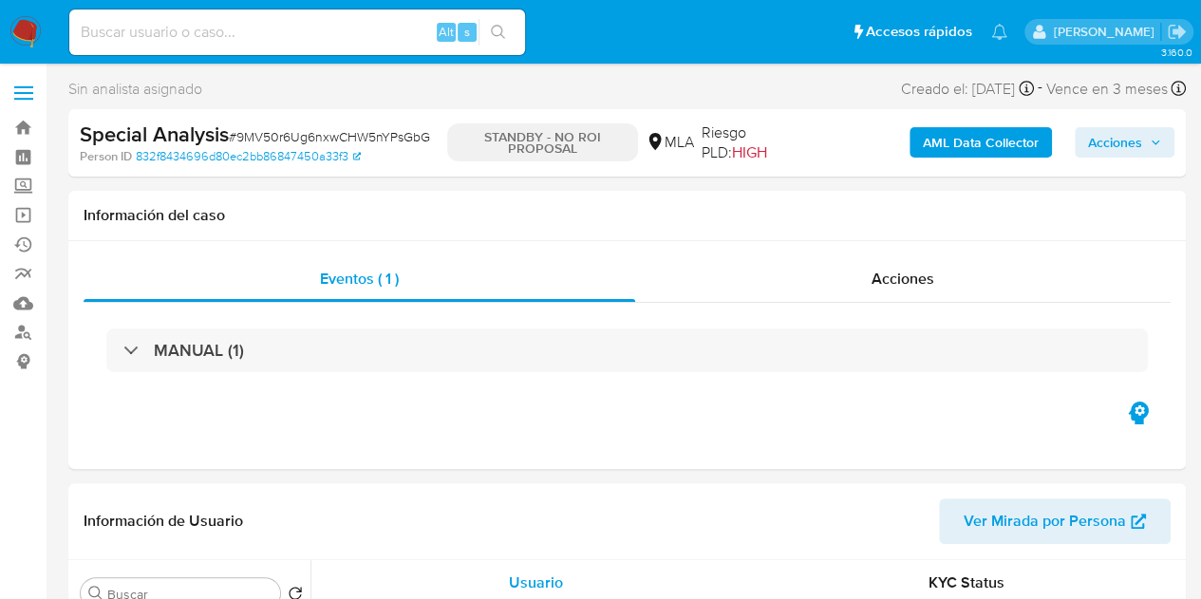
select select "10"
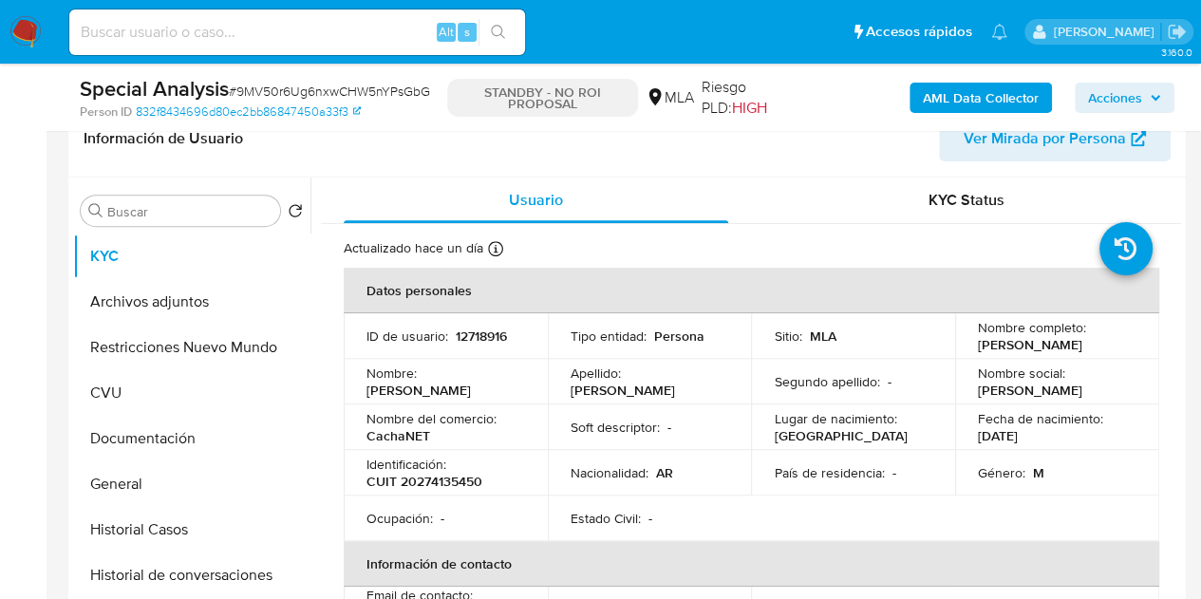
scroll to position [309, 0]
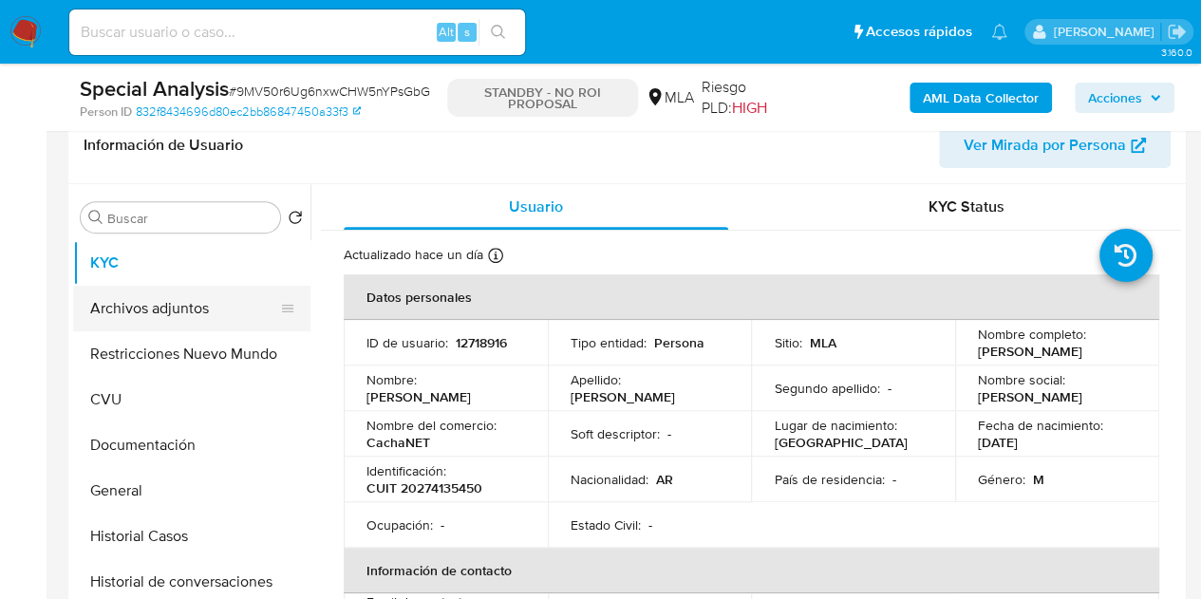
click at [111, 305] on button "Archivos adjuntos" at bounding box center [184, 309] width 222 height 46
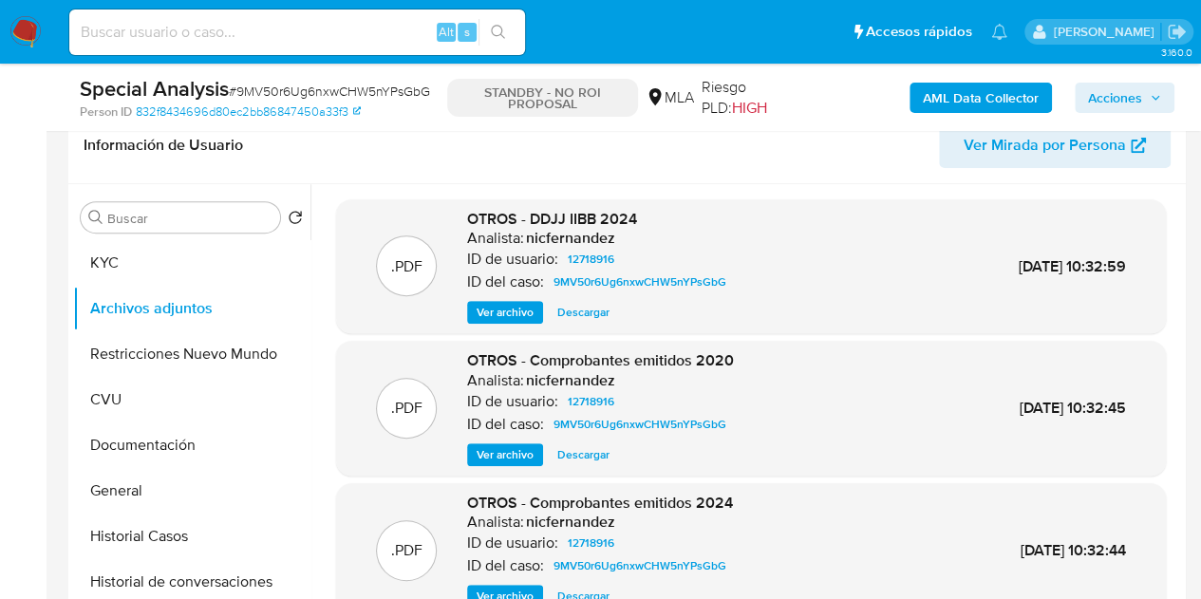
click at [486, 316] on span "Ver archivo" at bounding box center [505, 312] width 57 height 19
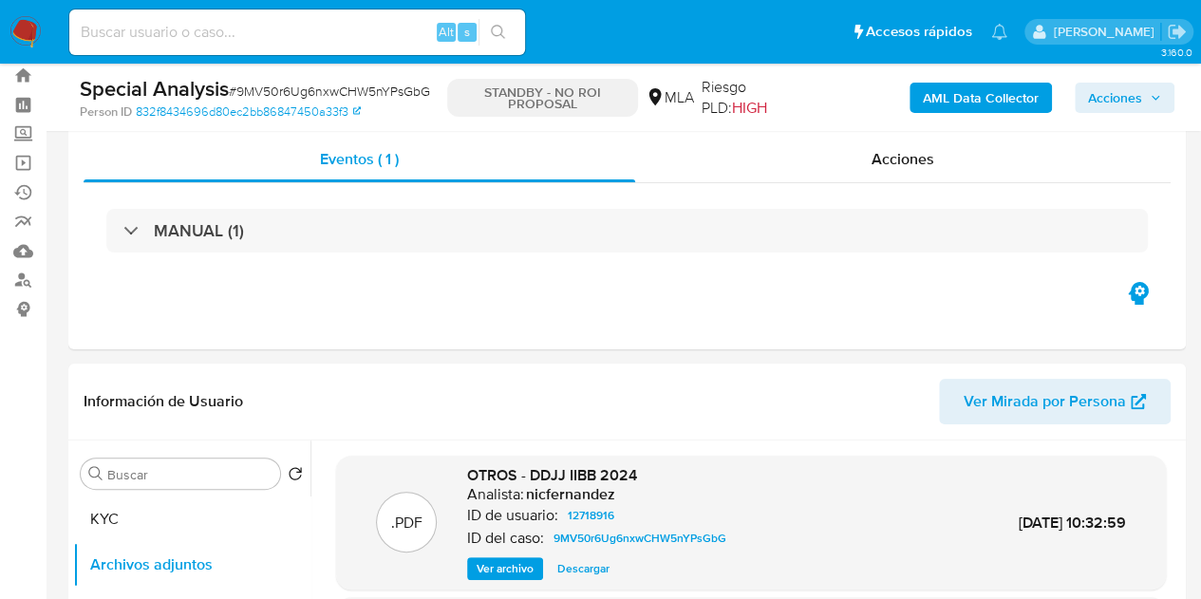
scroll to position [30, 0]
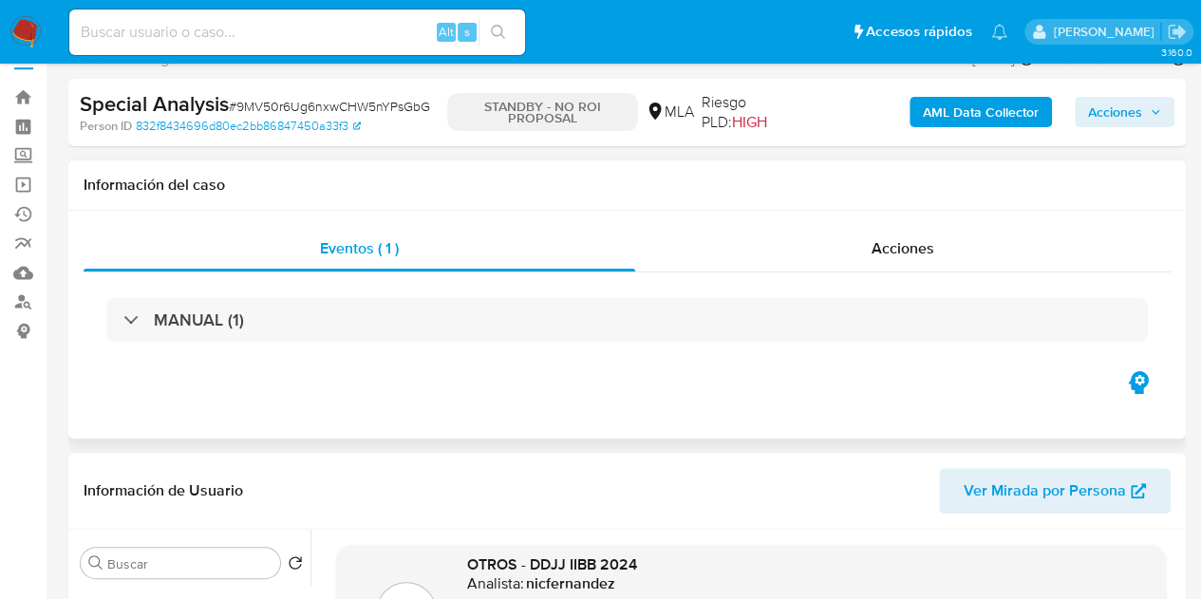
drag, startPoint x: 864, startPoint y: 250, endPoint x: 984, endPoint y: 217, distance: 123.9
click at [863, 250] on div "Acciones" at bounding box center [903, 249] width 536 height 46
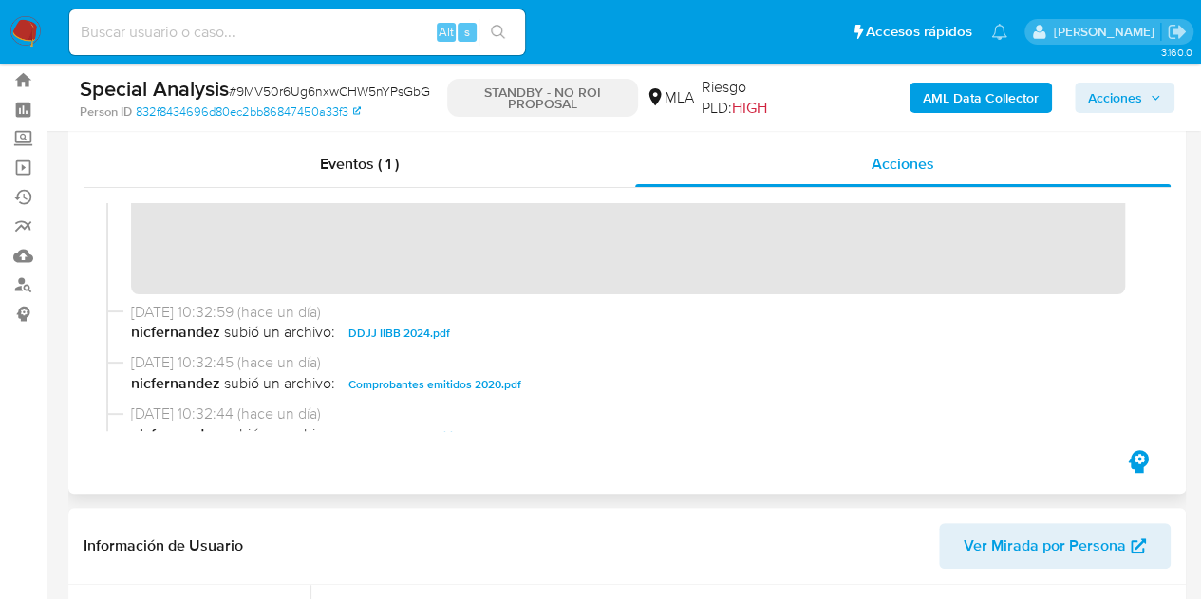
scroll to position [234, 0]
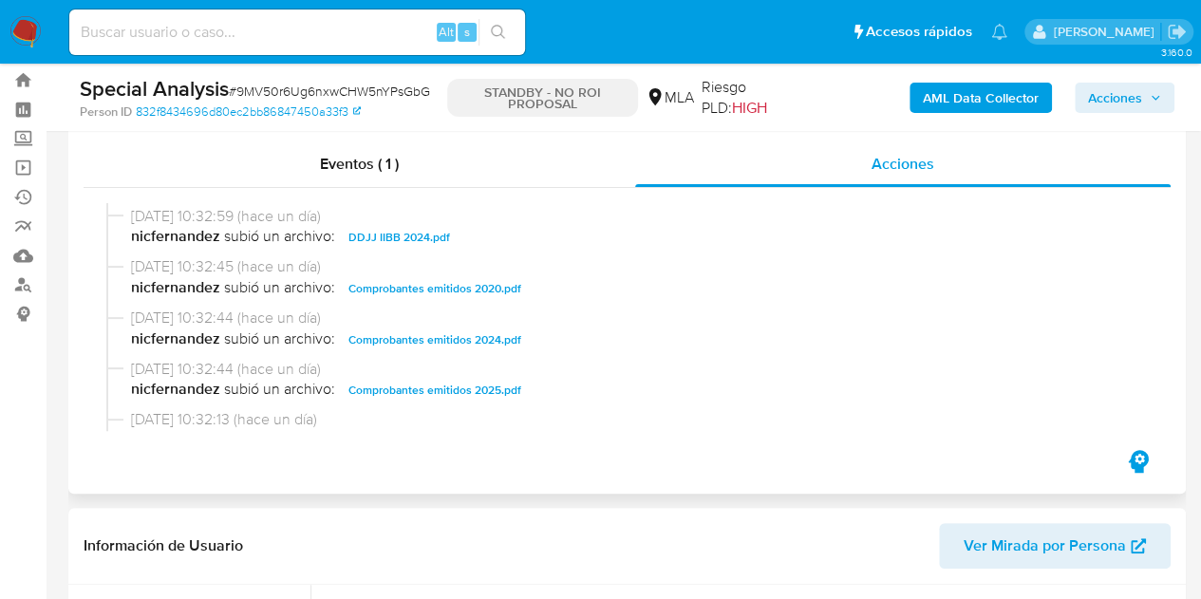
click at [378, 238] on span "DDJJ IIBB 2024.pdf" at bounding box center [400, 237] width 102 height 23
click at [576, 546] on header "Información de Usuario Ver Mirada por Persona" at bounding box center [627, 546] width 1087 height 46
click at [387, 559] on header "Información de Usuario Ver Mirada por Persona" at bounding box center [627, 546] width 1087 height 46
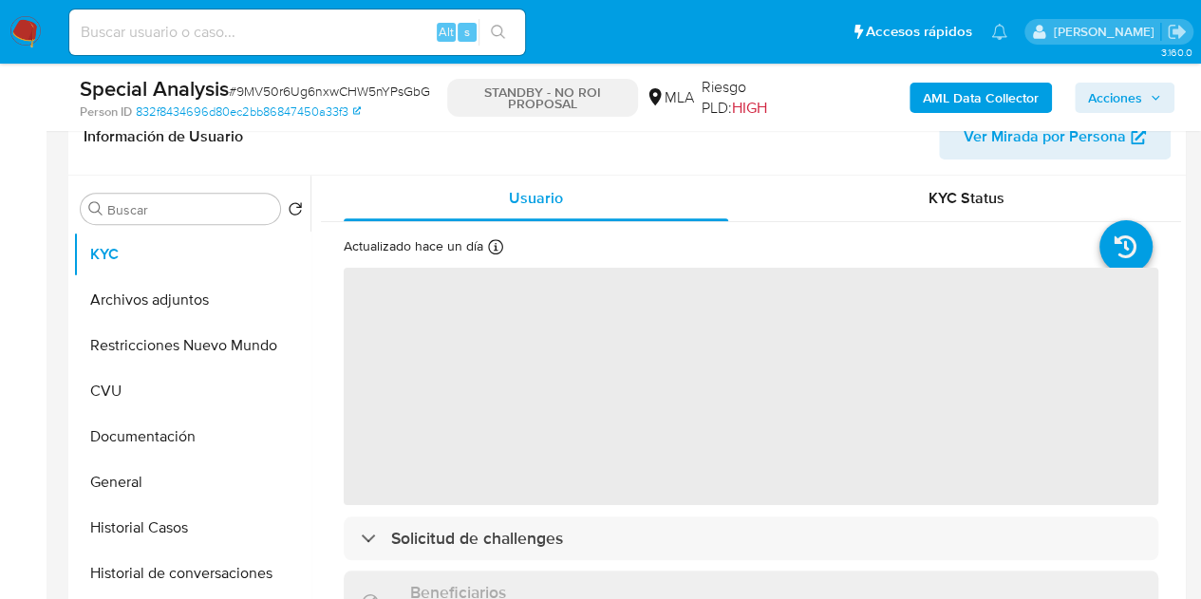
scroll to position [363, 0]
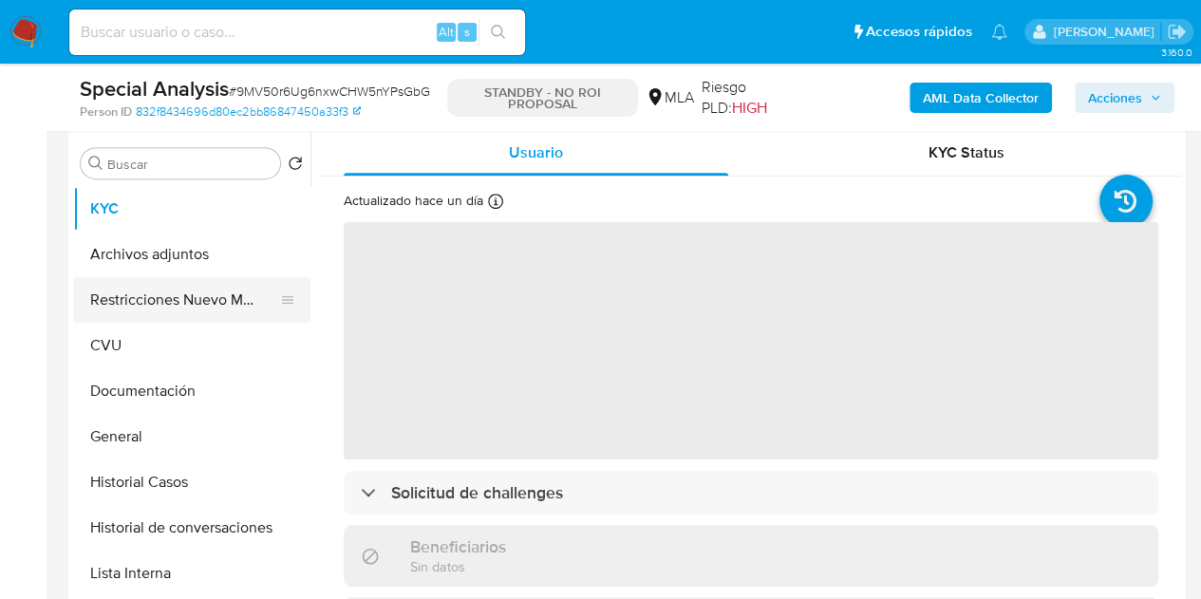
select select "10"
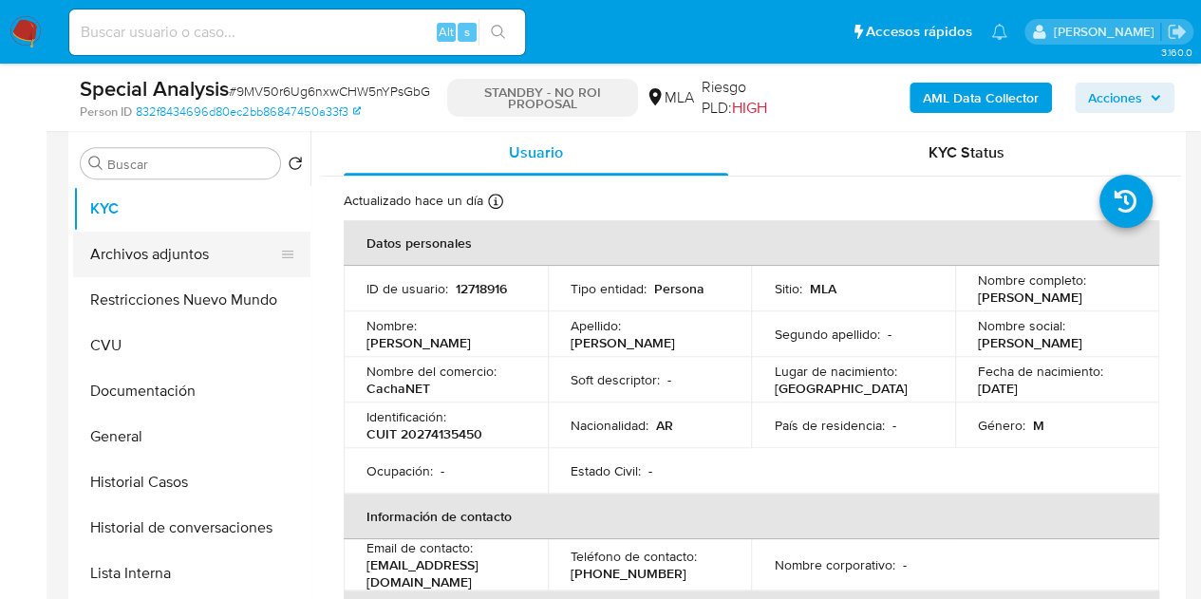
click at [133, 263] on button "Archivos adjuntos" at bounding box center [184, 255] width 222 height 46
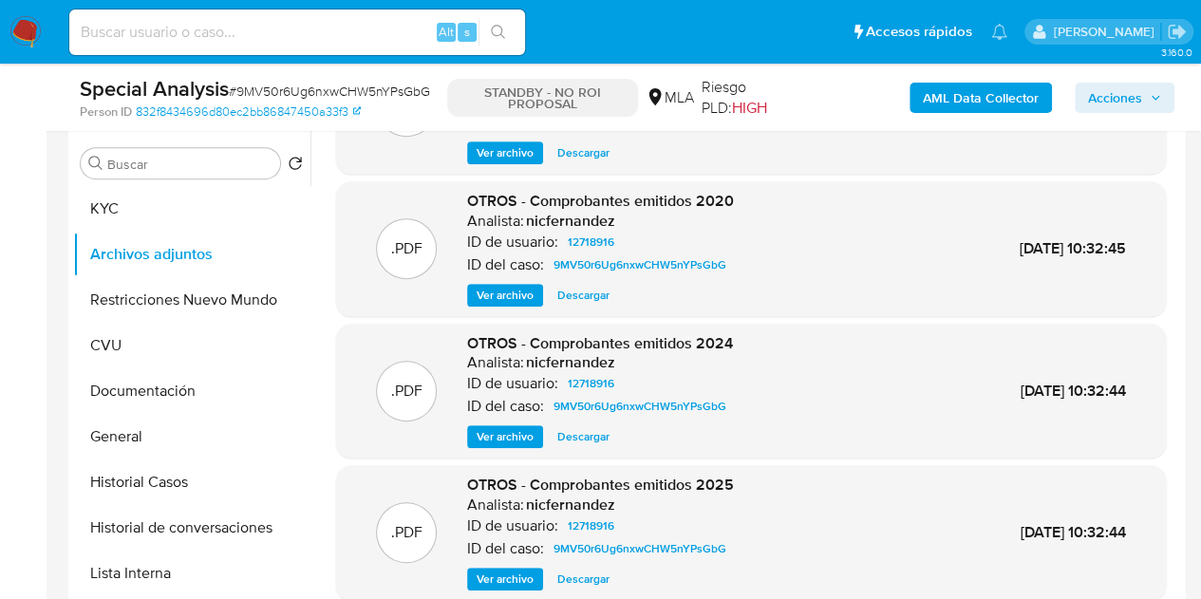
scroll to position [0, 0]
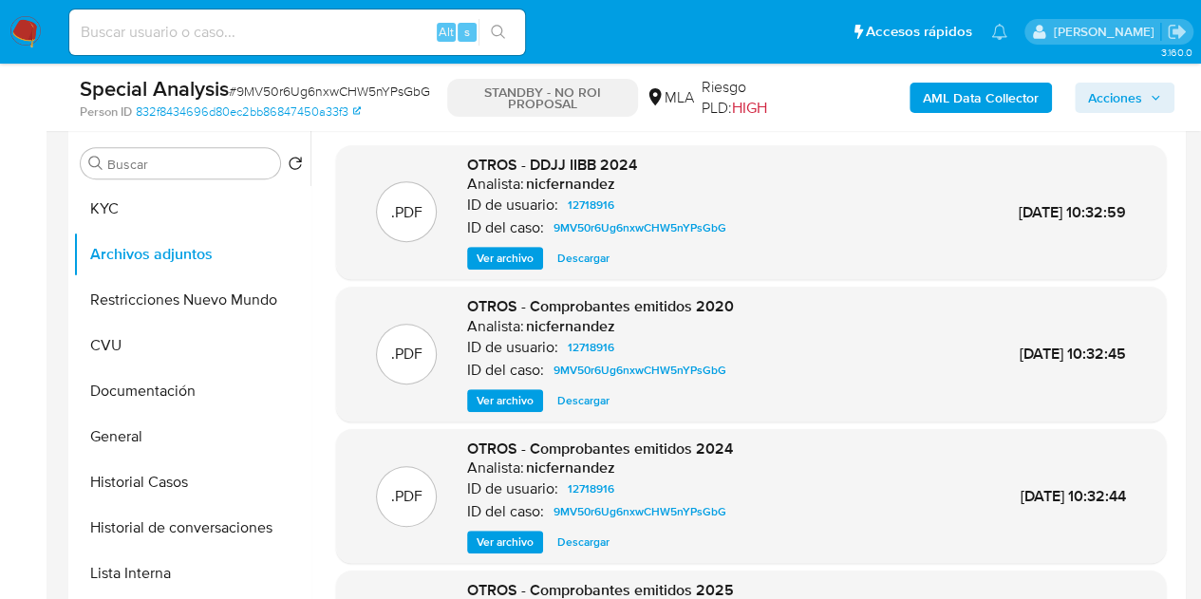
click at [494, 252] on span "Ver archivo" at bounding box center [505, 258] width 57 height 19
click at [498, 252] on span "Ver archivo" at bounding box center [505, 258] width 57 height 19
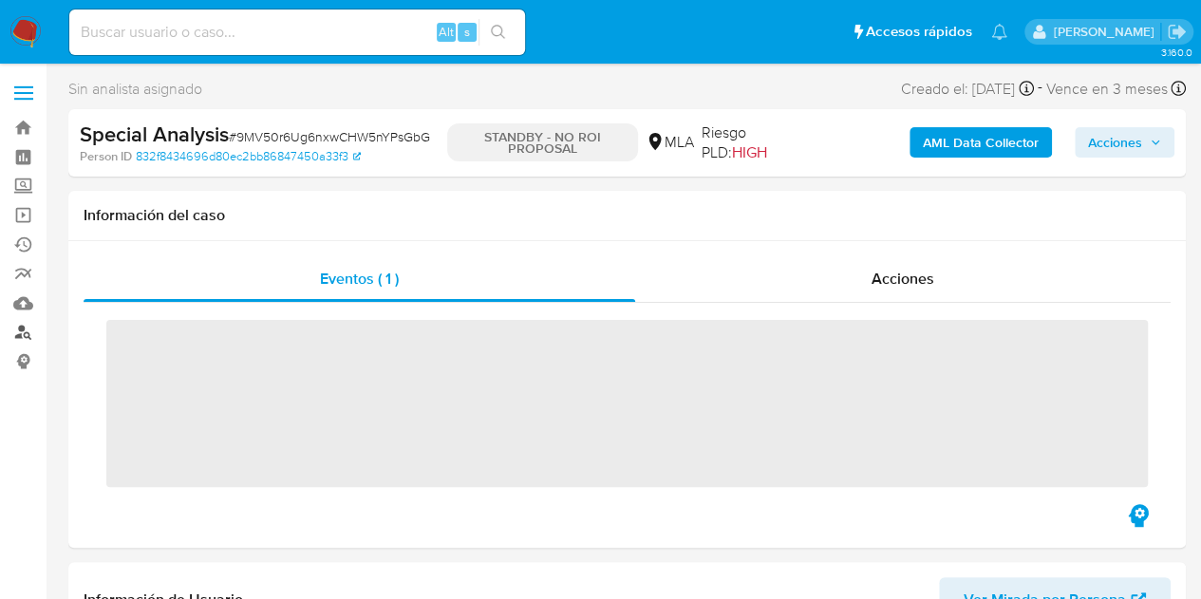
click at [17, 340] on link "Buscador de personas" at bounding box center [113, 332] width 226 height 29
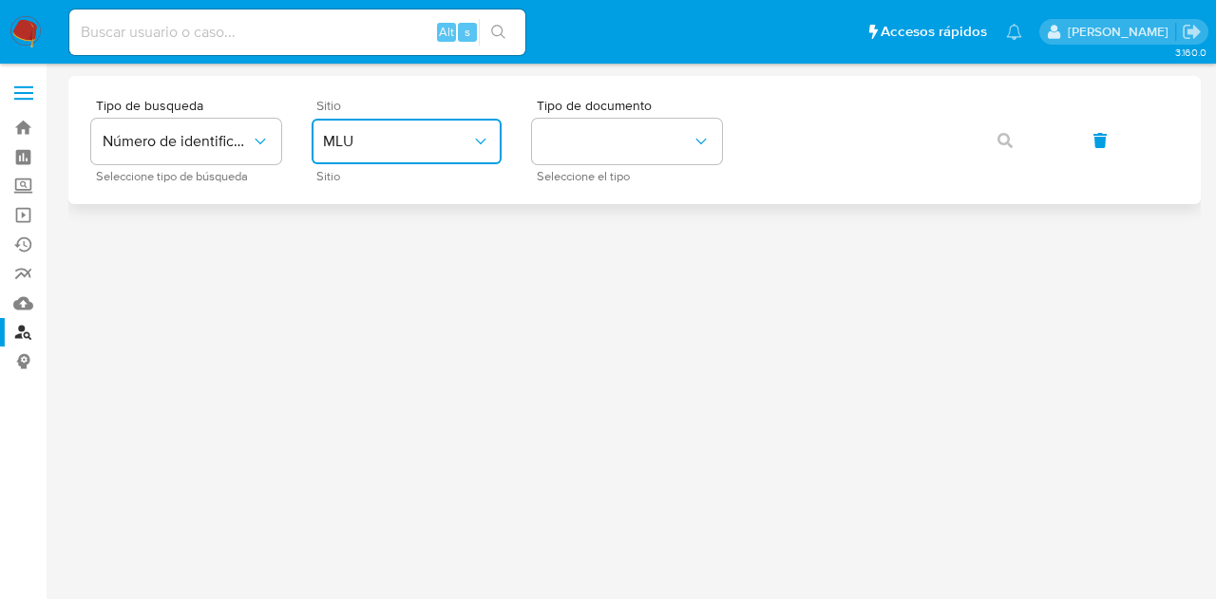
click at [417, 142] on span "MLU" at bounding box center [397, 141] width 148 height 19
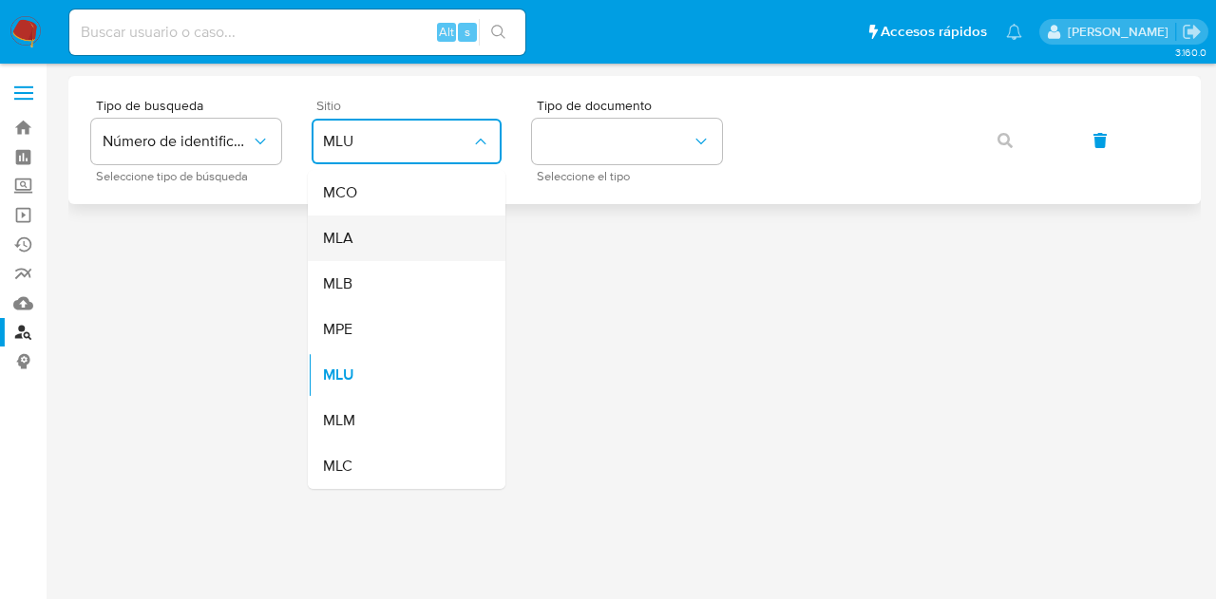
click at [390, 246] on div "MLA" at bounding box center [401, 239] width 156 height 46
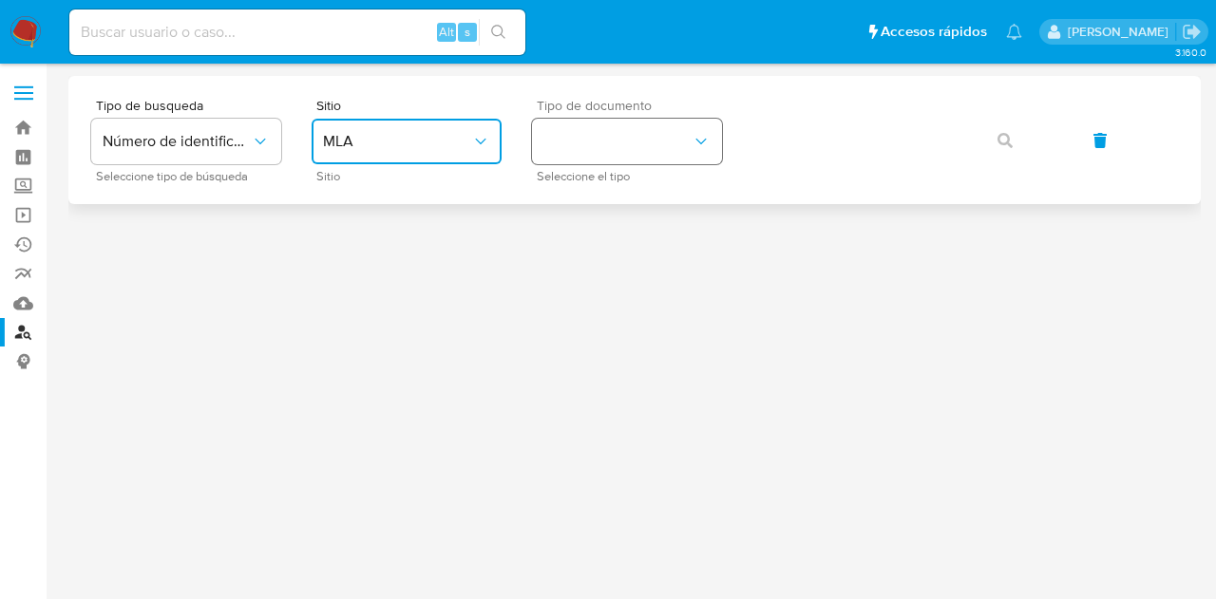
drag, startPoint x: 627, startPoint y: 121, endPoint x: 631, endPoint y: 163, distance: 42.9
click at [629, 142] on button "identificationType" at bounding box center [627, 142] width 190 height 46
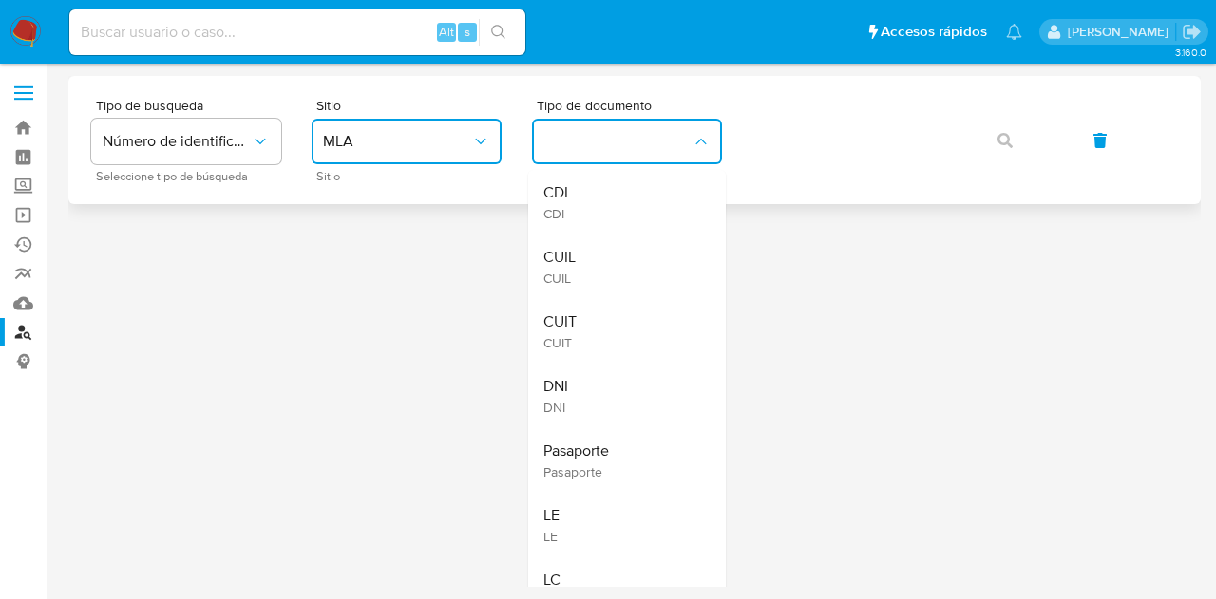
drag, startPoint x: 602, startPoint y: 271, endPoint x: 825, endPoint y: 166, distance: 246.4
click at [612, 265] on div "CUIL CUIL" at bounding box center [621, 267] width 156 height 65
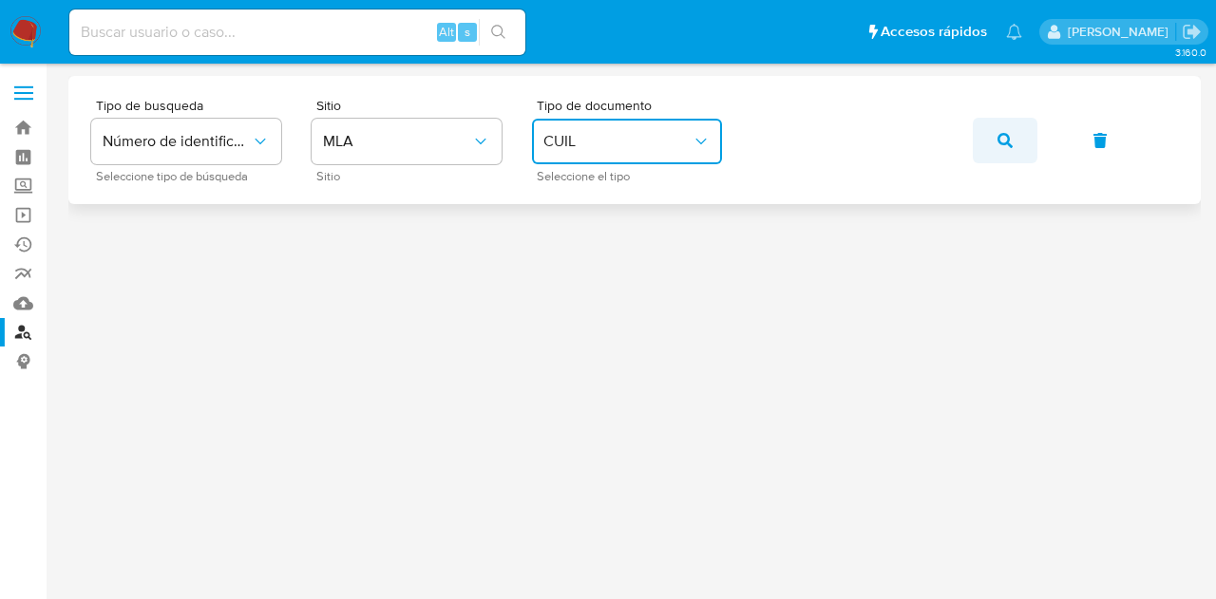
click at [996, 140] on button "button" at bounding box center [1005, 141] width 65 height 46
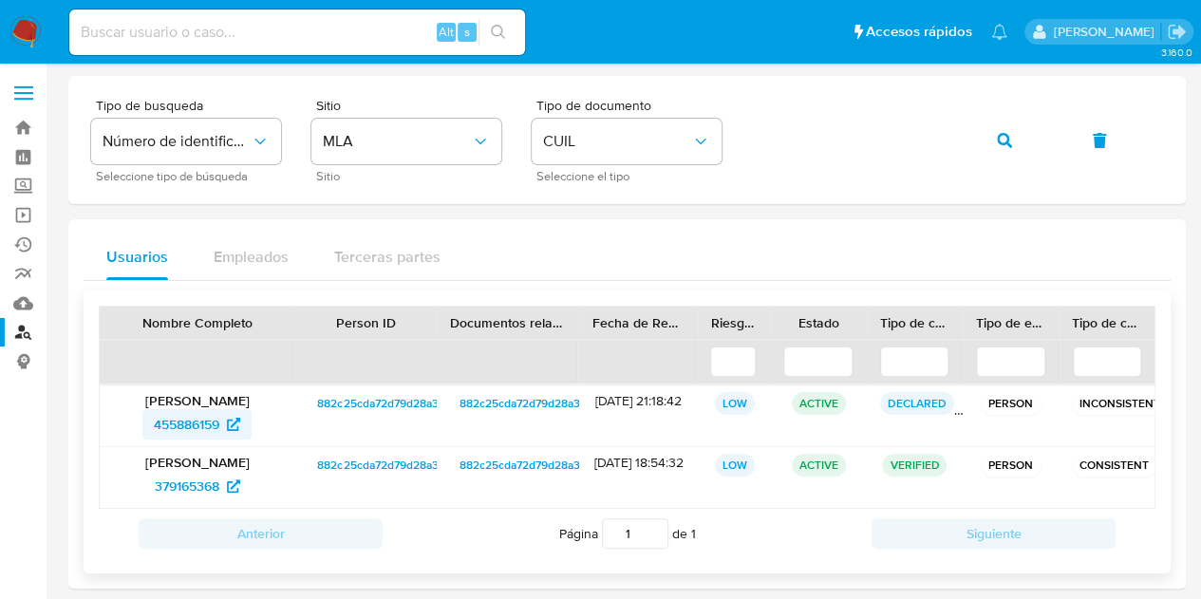
click at [180, 420] on span "455886159" at bounding box center [187, 424] width 66 height 30
click at [1007, 128] on span "button" at bounding box center [1004, 141] width 15 height 42
click at [182, 423] on span "132553720" at bounding box center [187, 424] width 66 height 30
click at [822, 171] on div "Tipo de busqueda Número de identificación Seleccione tipo de búsqueda Sitio MLA…" at bounding box center [627, 140] width 1072 height 83
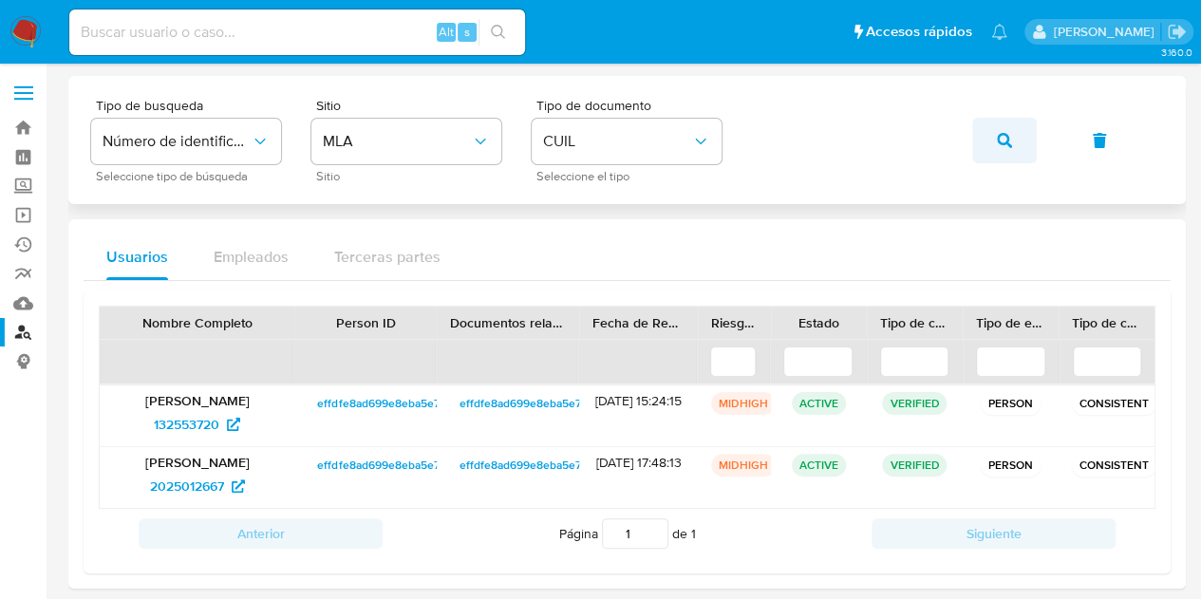
click at [993, 136] on button "button" at bounding box center [1005, 141] width 65 height 46
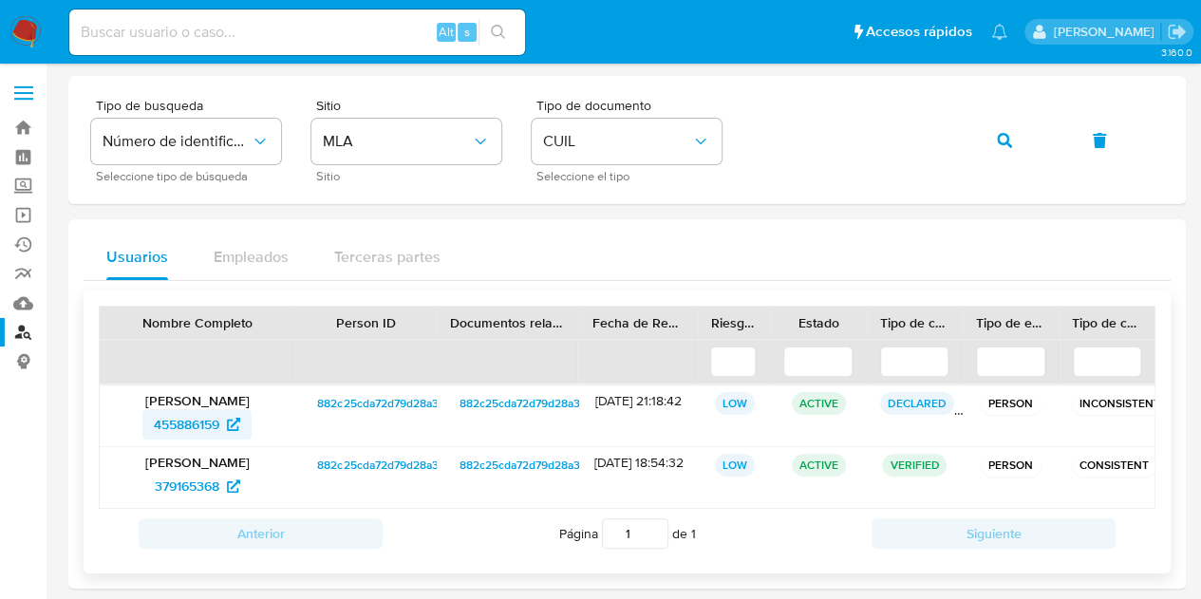
click at [200, 413] on span "455886159" at bounding box center [187, 424] width 66 height 30
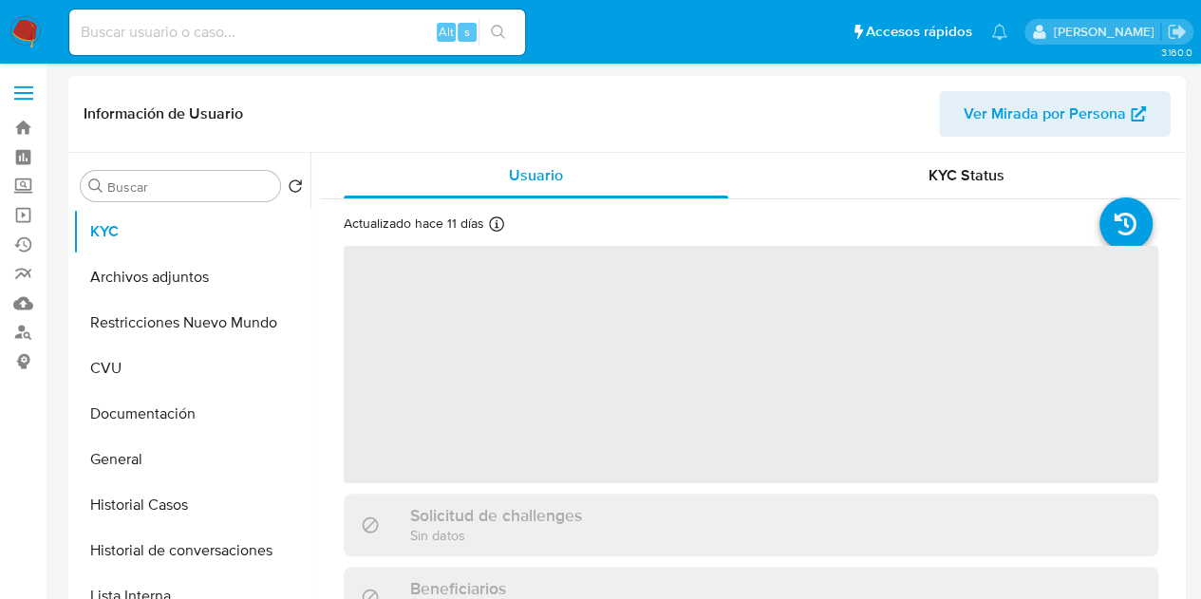
click at [986, 117] on span "Ver Mirada por Persona" at bounding box center [1045, 114] width 162 height 46
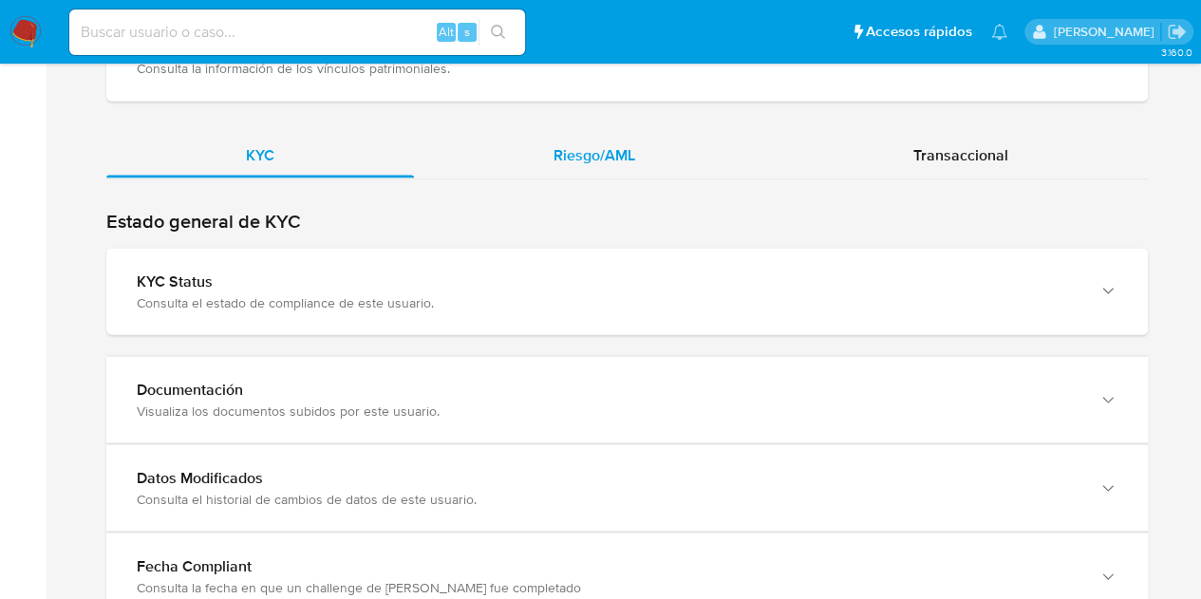
scroll to position [1681, 0]
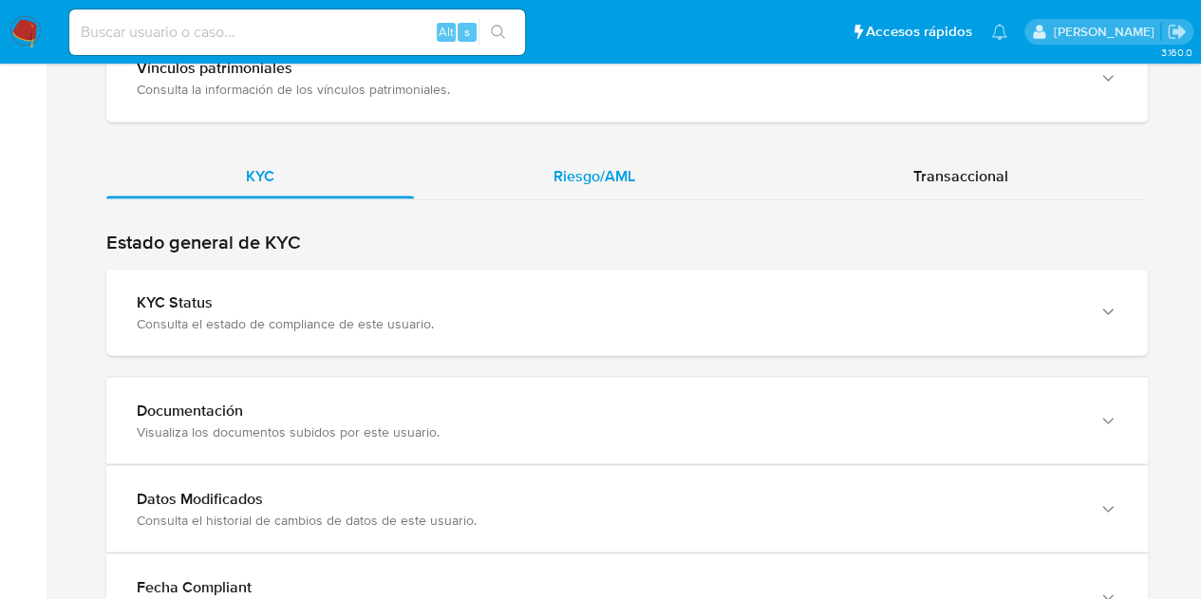
click at [604, 192] on div "Riesgo/AML" at bounding box center [594, 176] width 361 height 46
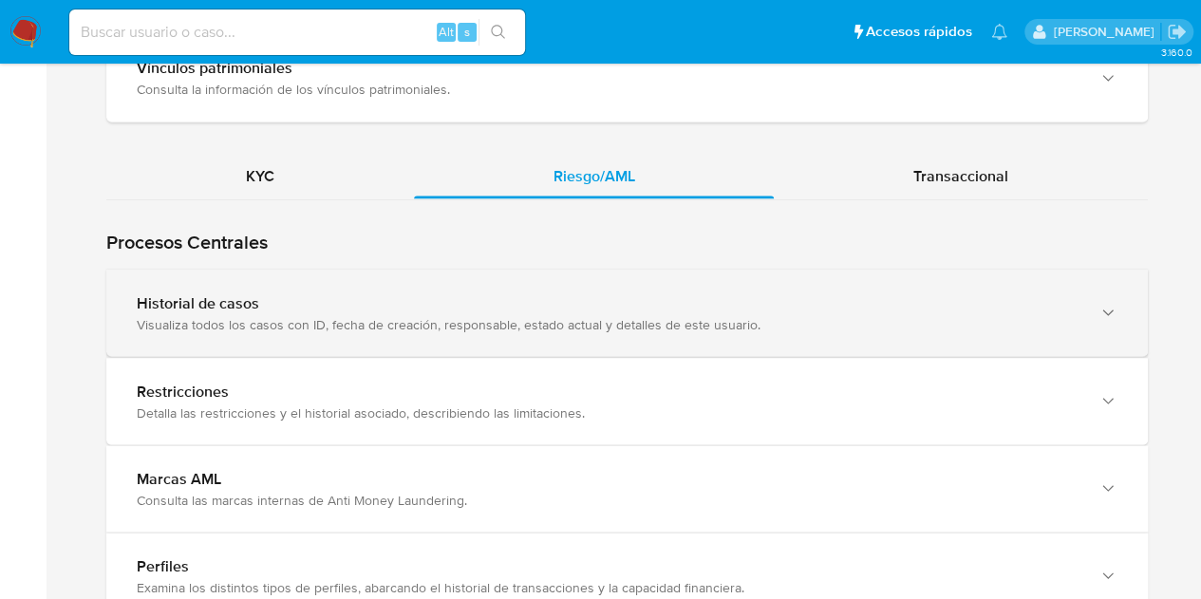
click at [351, 297] on div "Historial de casos" at bounding box center [608, 302] width 943 height 19
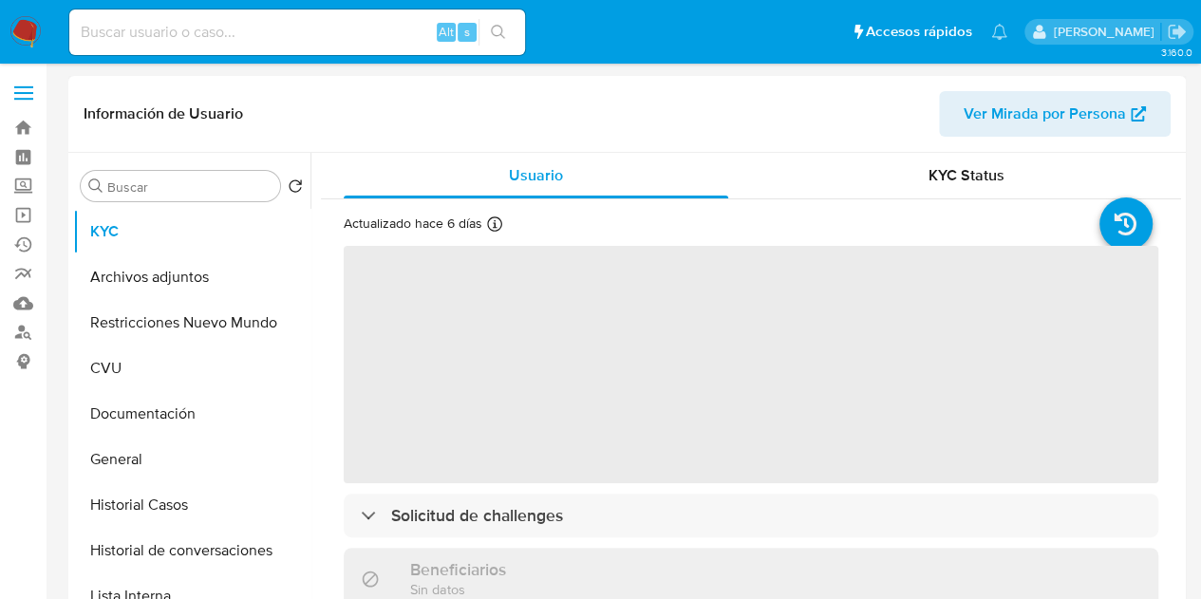
click at [1015, 119] on span "Ver Mirada por Persona" at bounding box center [1045, 114] width 162 height 46
select select "10"
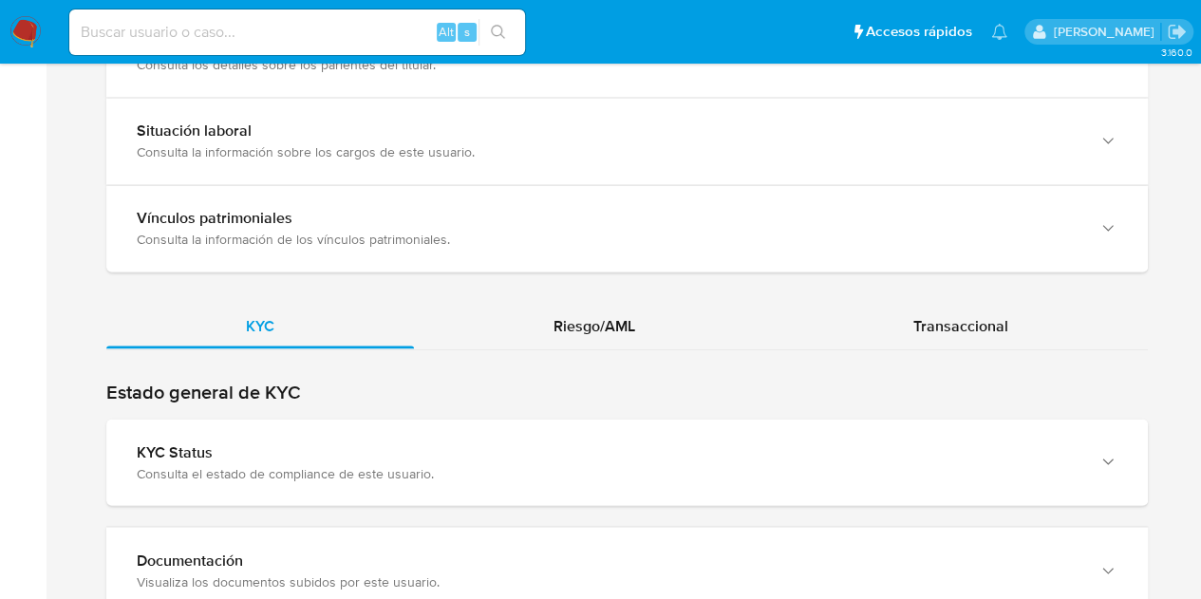
scroll to position [1574, 0]
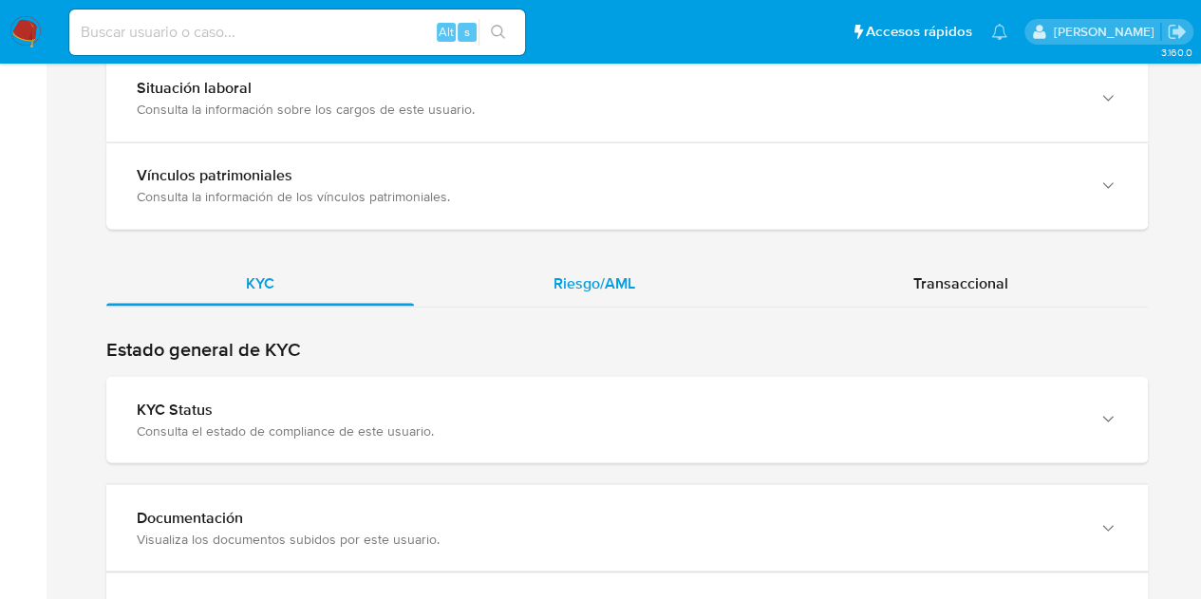
click at [595, 284] on span "Riesgo/AML" at bounding box center [595, 283] width 82 height 22
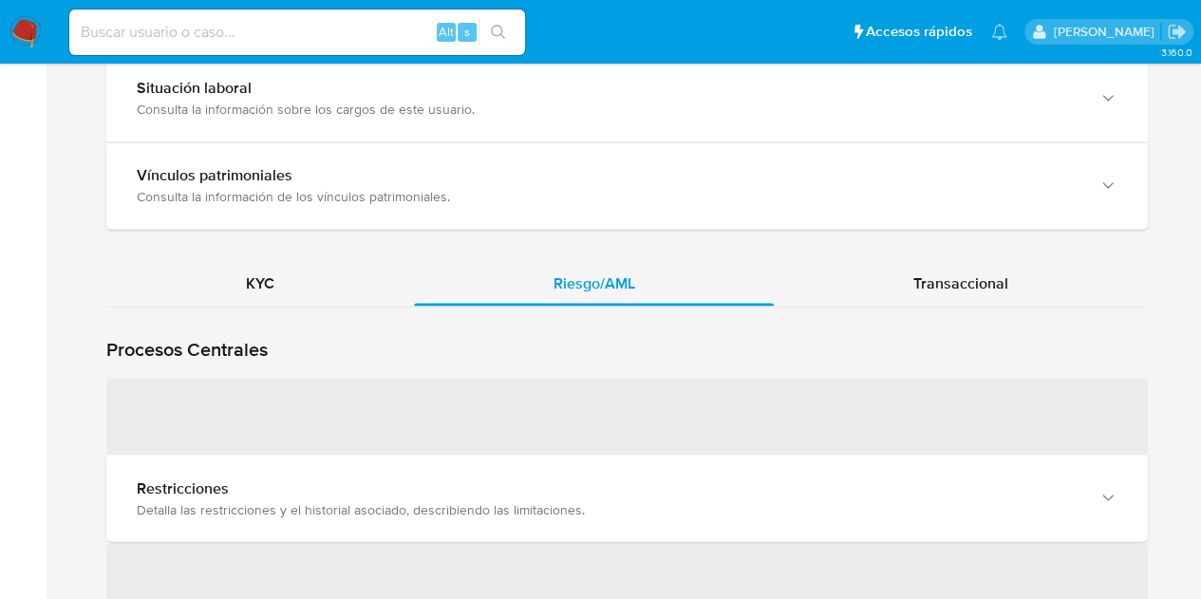
scroll to position [1742, 0]
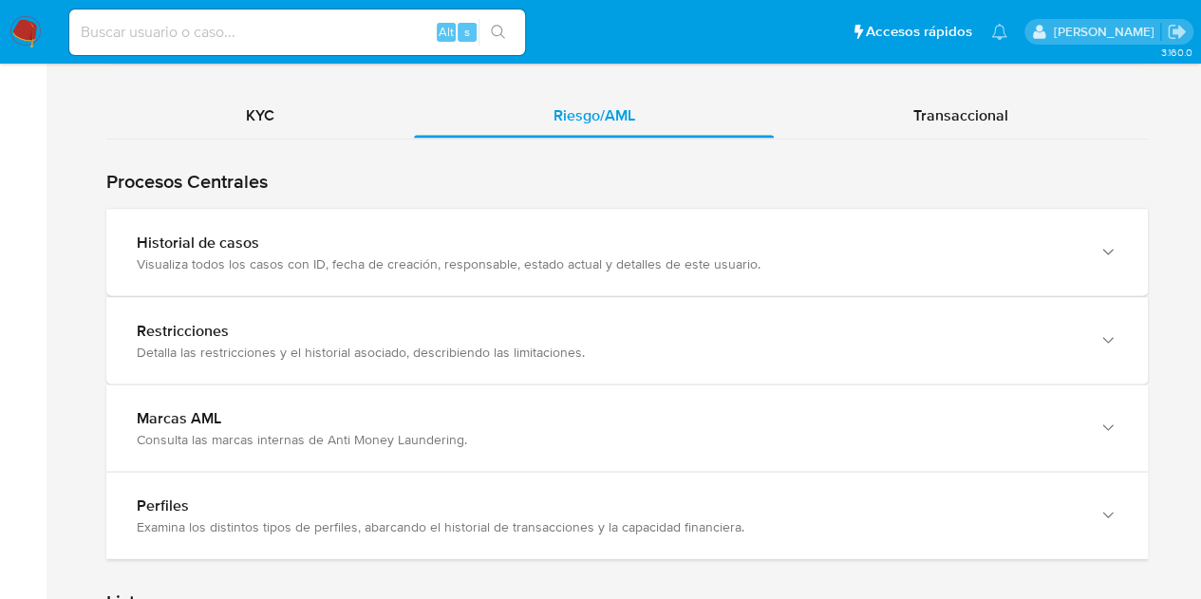
click at [312, 236] on div "Historial de casos" at bounding box center [608, 242] width 943 height 19
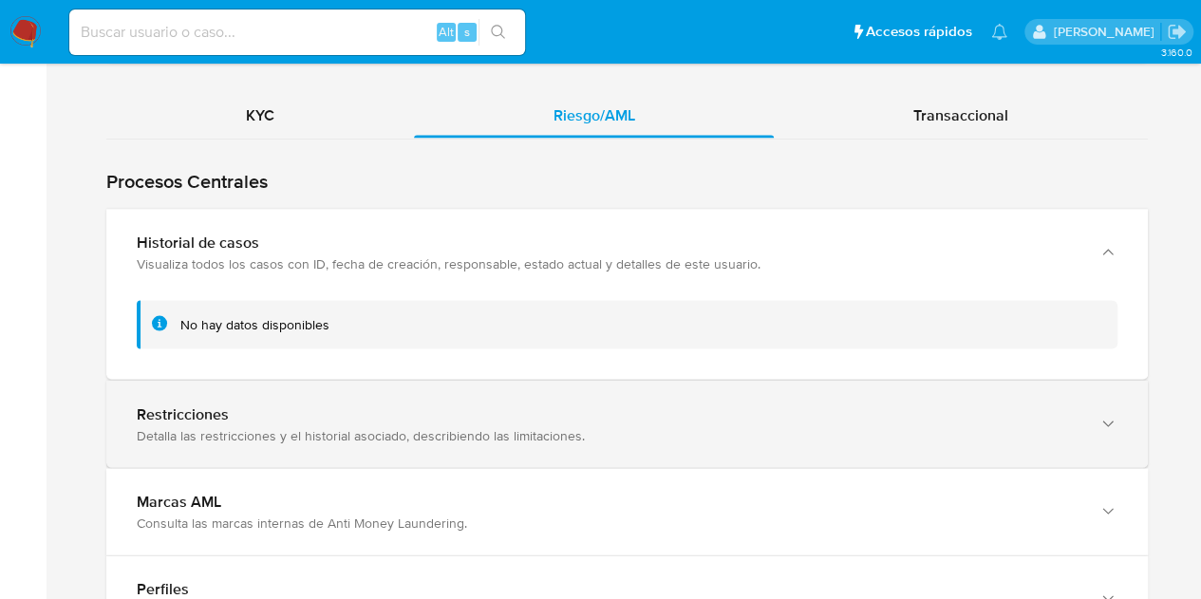
click at [338, 417] on div "Restricciones" at bounding box center [608, 414] width 943 height 19
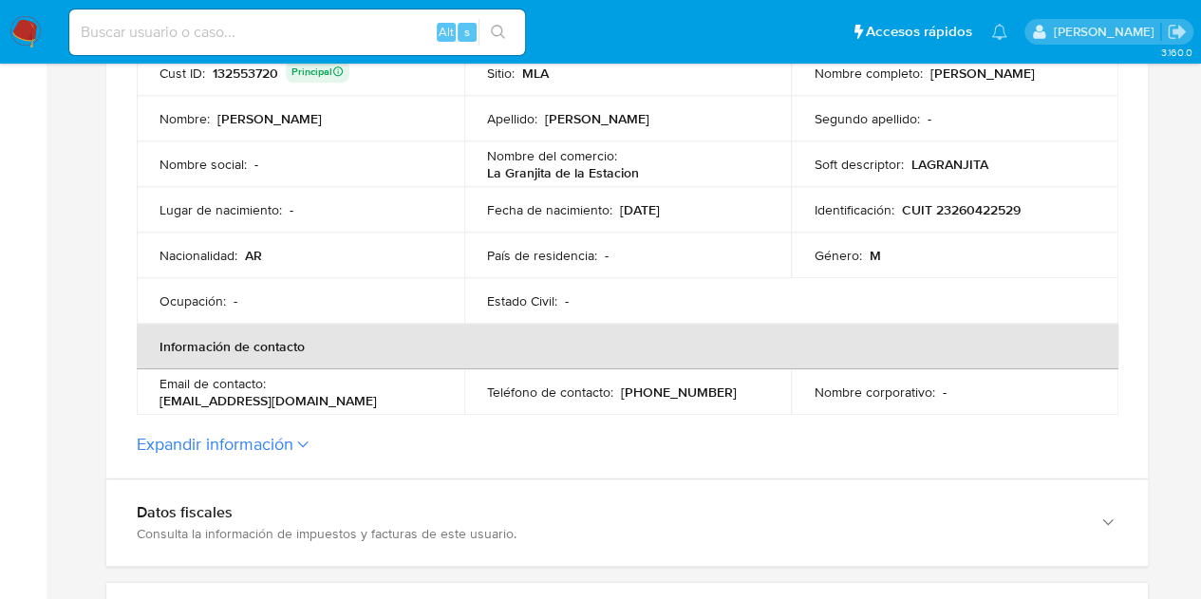
scroll to position [401, 0]
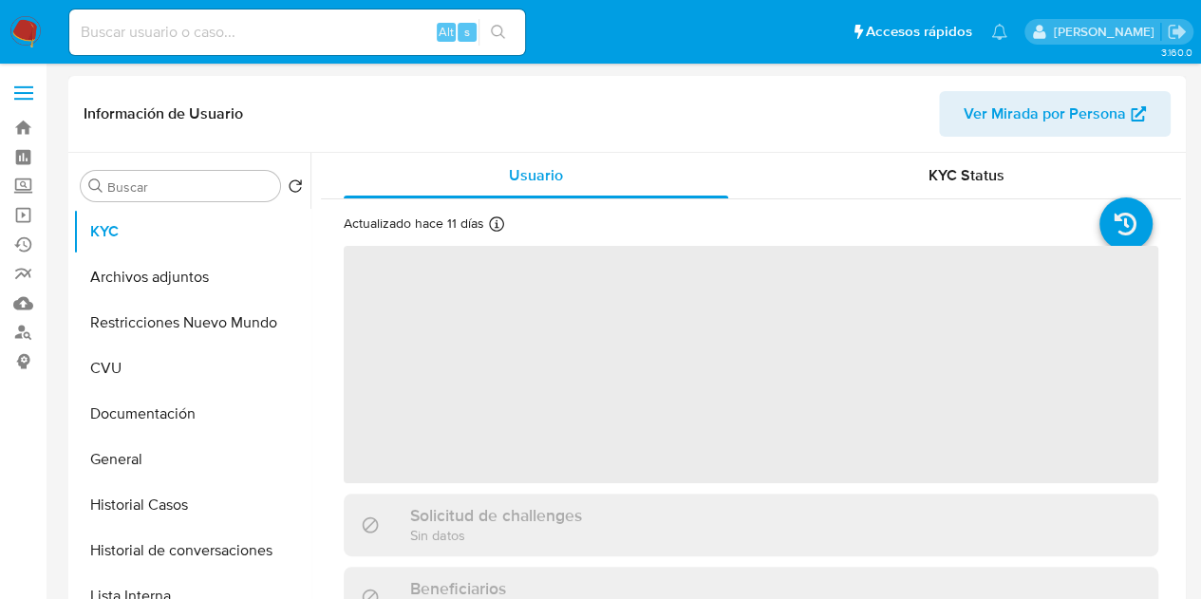
click at [1030, 124] on span "Ver Mirada por Persona" at bounding box center [1045, 114] width 162 height 46
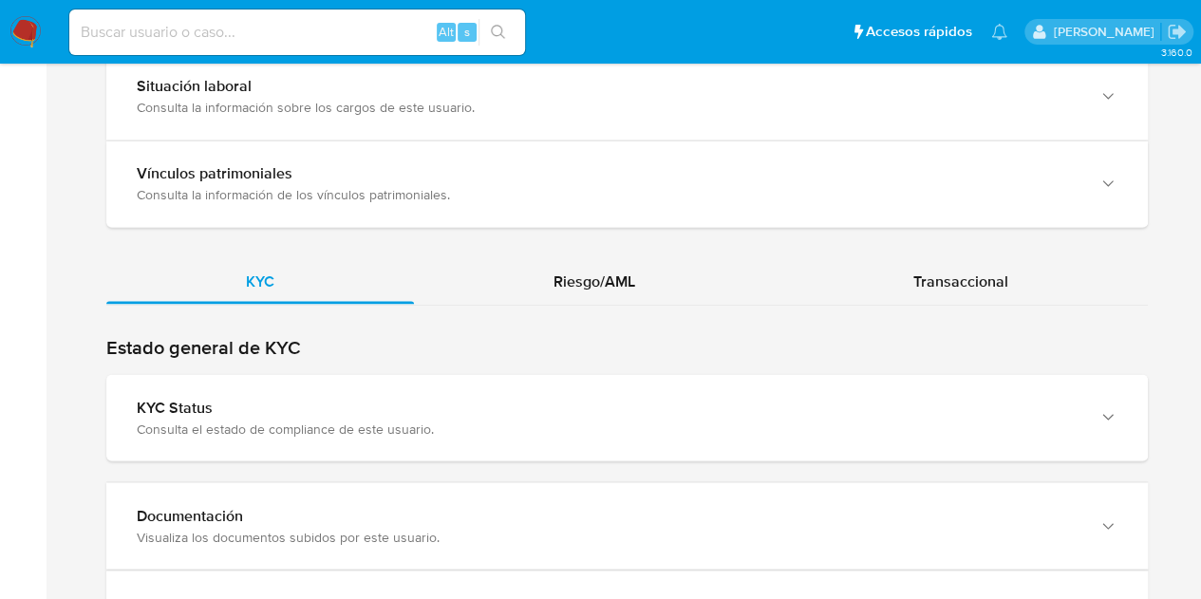
scroll to position [1538, 0]
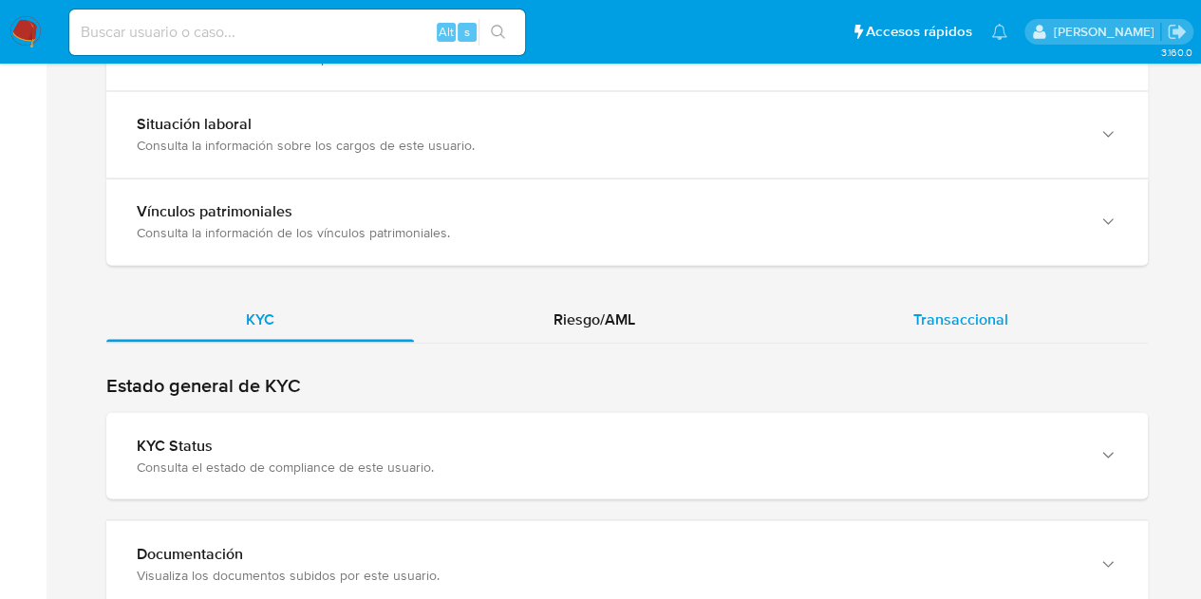
click at [984, 324] on span "Transaccional" at bounding box center [961, 319] width 95 height 22
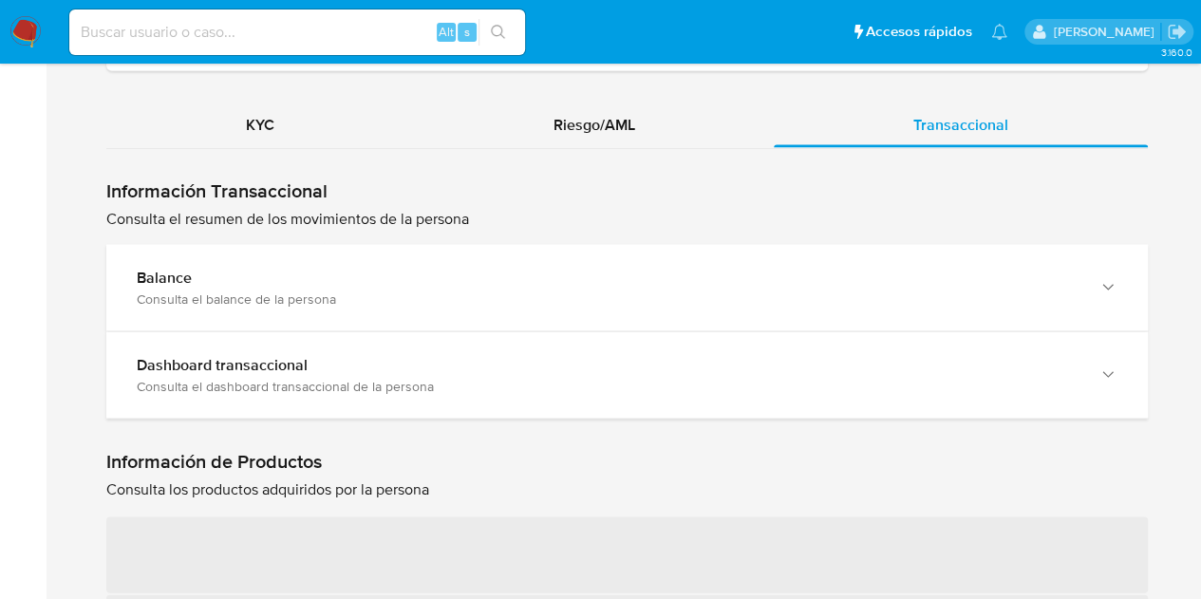
scroll to position [1850, 0]
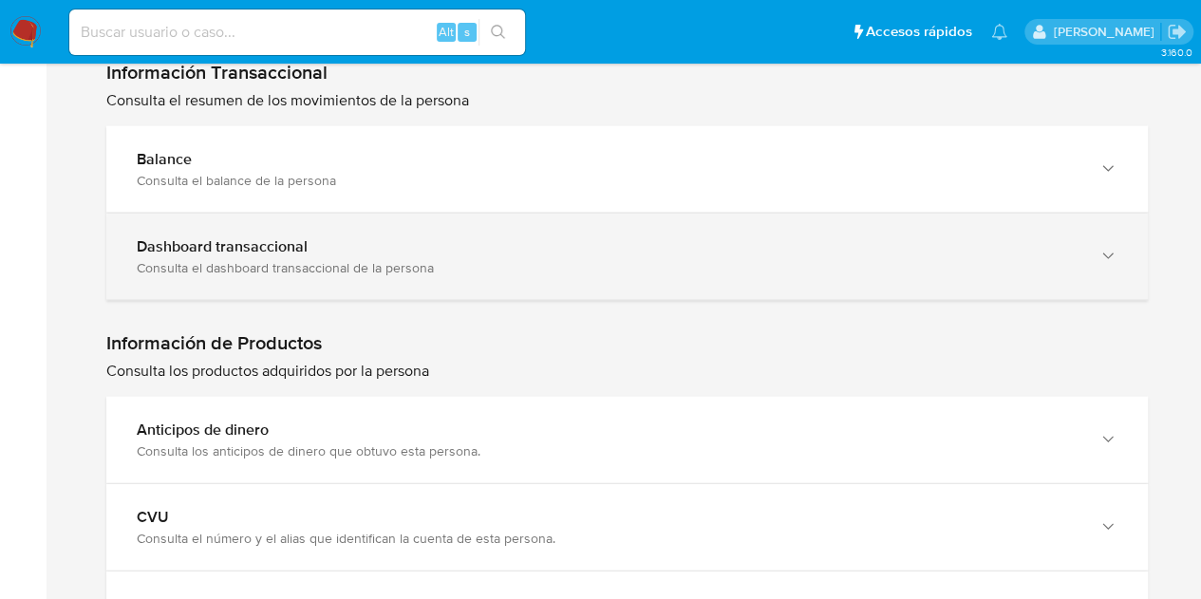
click at [539, 276] on div "Dashboard transaccional Consulta el dashboard transaccional de la persona" at bounding box center [627, 257] width 1042 height 86
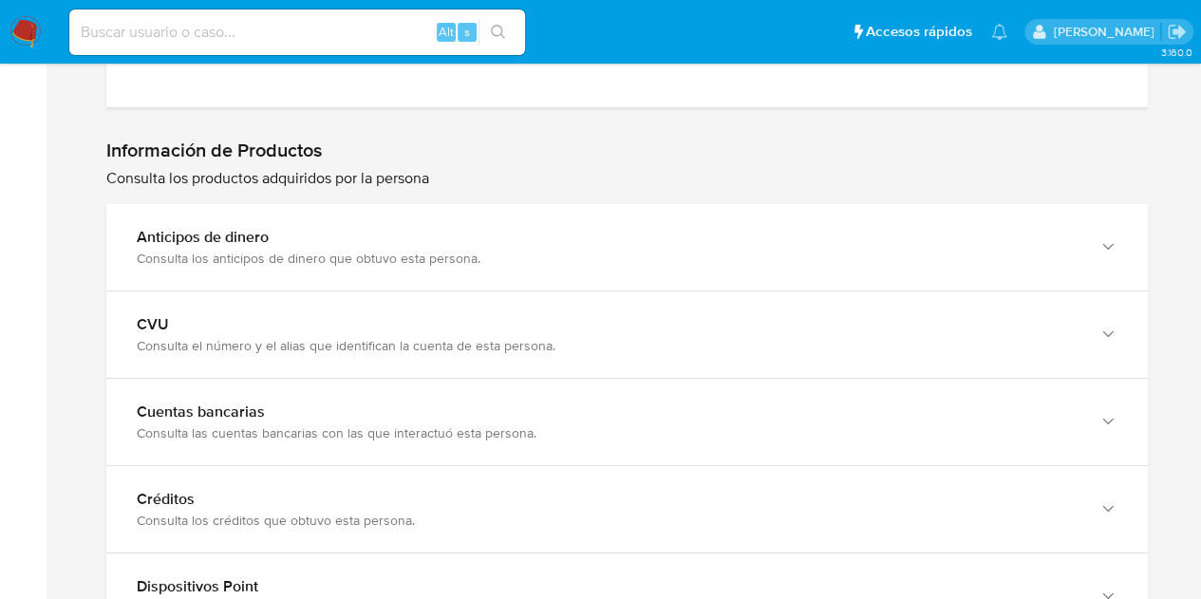
scroll to position [0, 0]
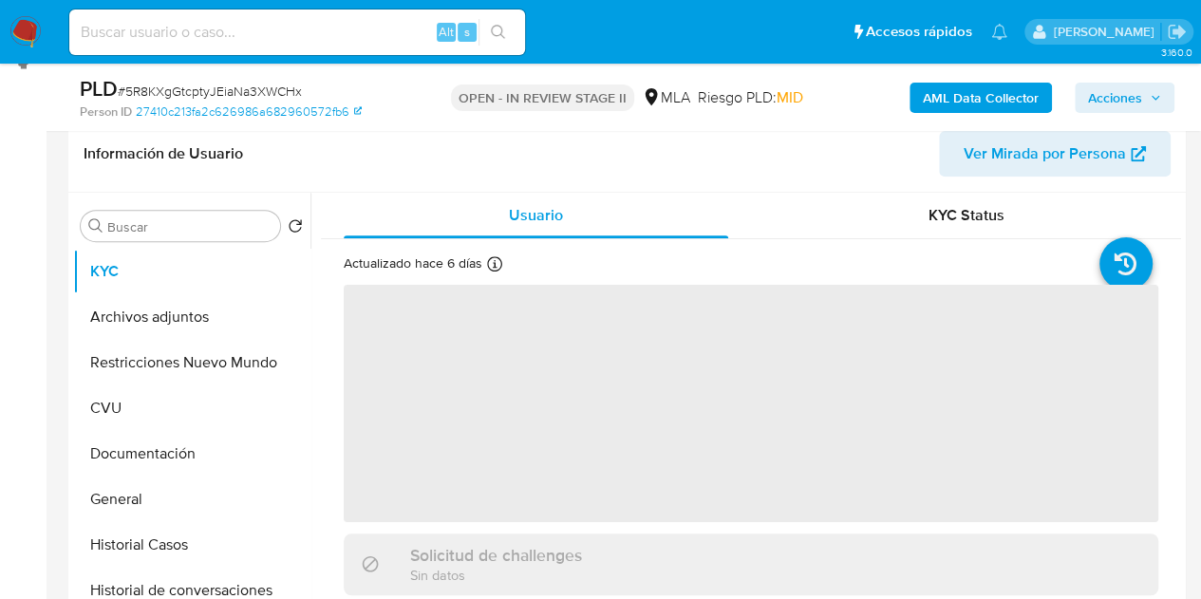
scroll to position [330, 0]
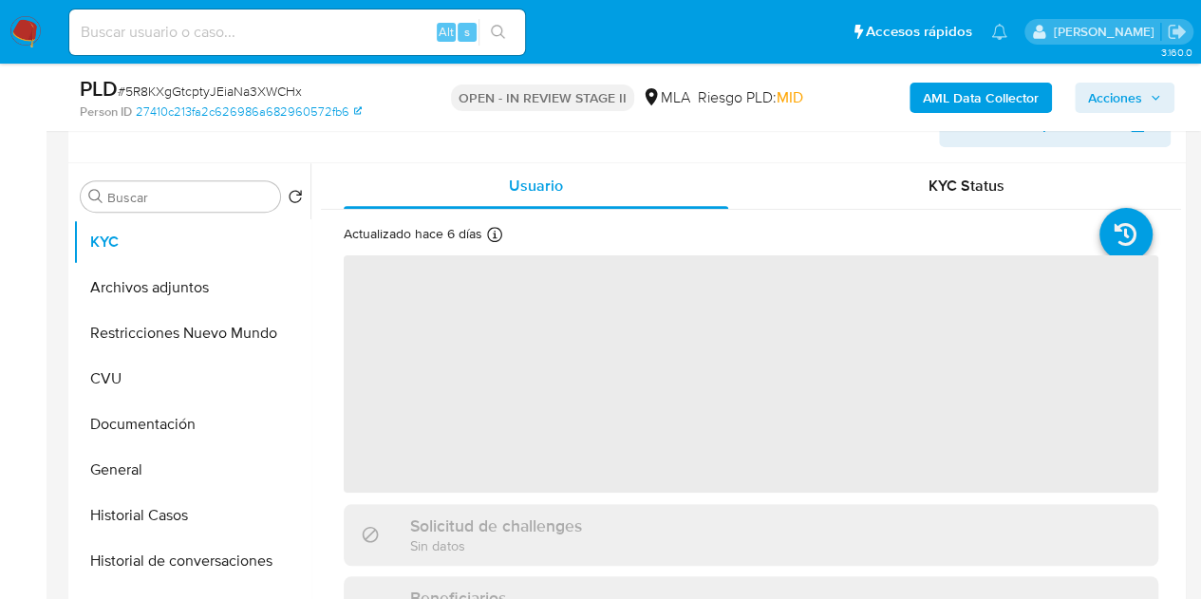
select select "10"
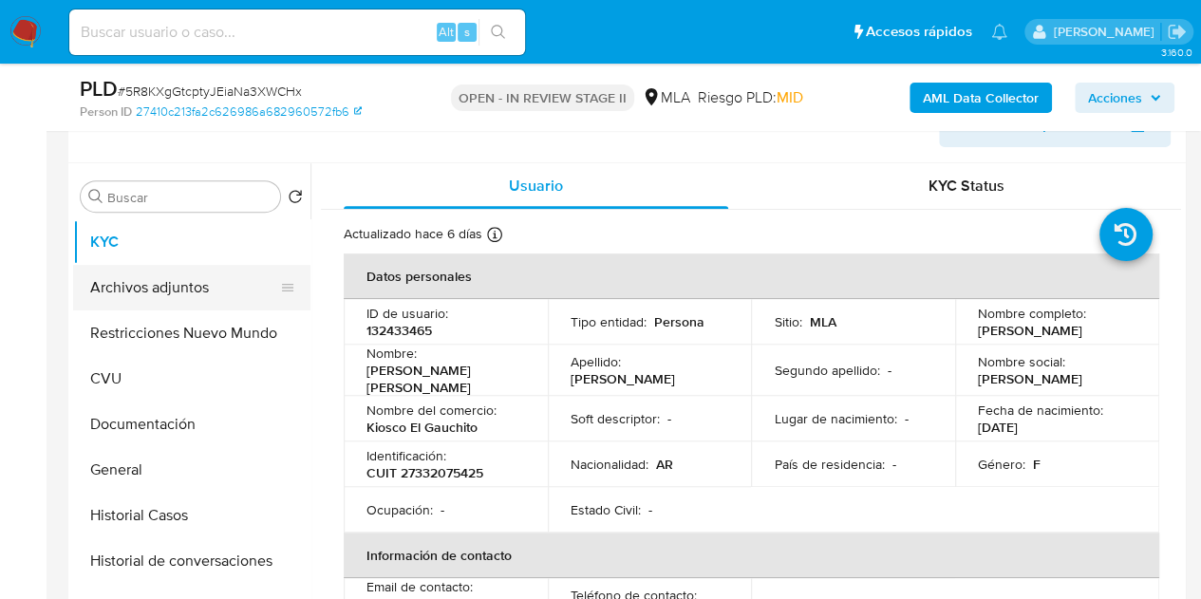
click at [201, 296] on button "Archivos adjuntos" at bounding box center [184, 288] width 222 height 46
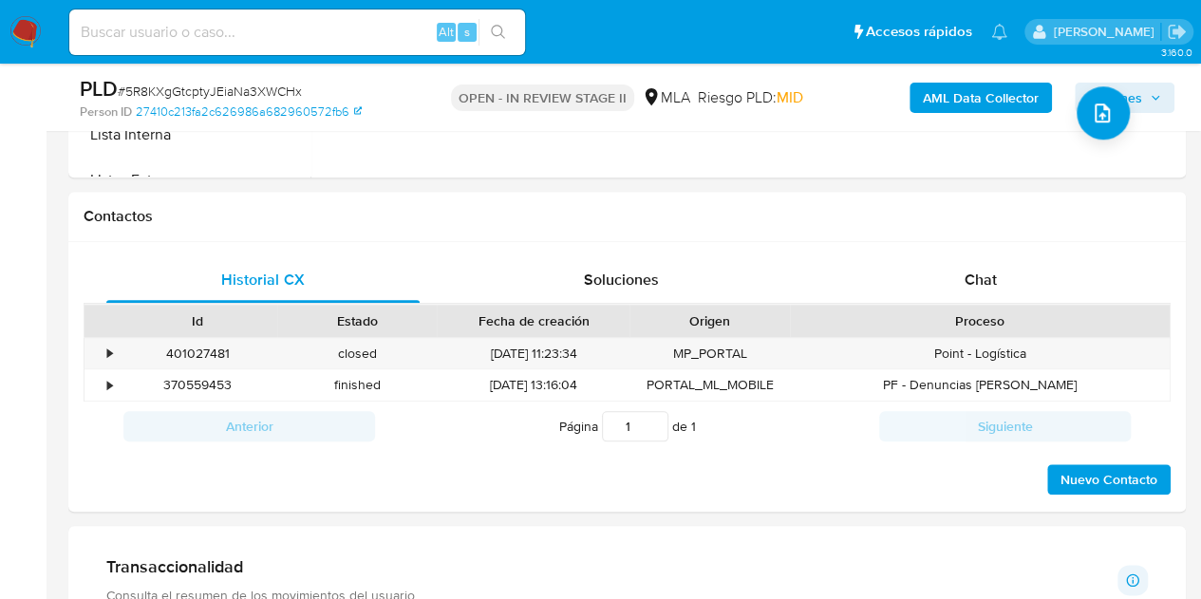
scroll to position [850, 0]
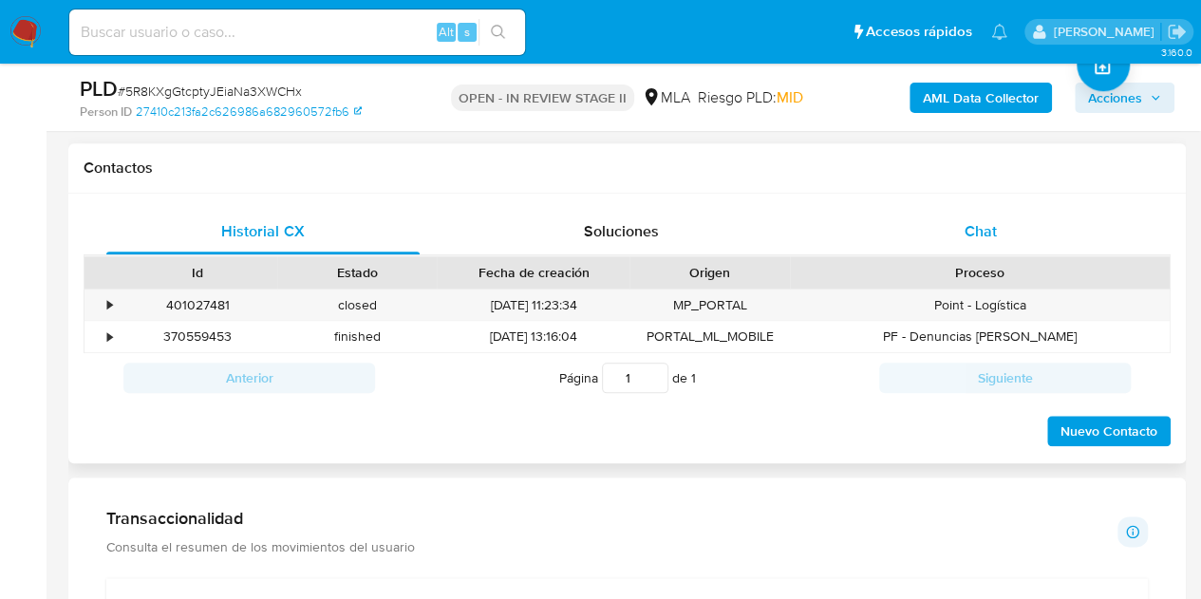
click at [988, 226] on span "Chat" at bounding box center [981, 231] width 32 height 22
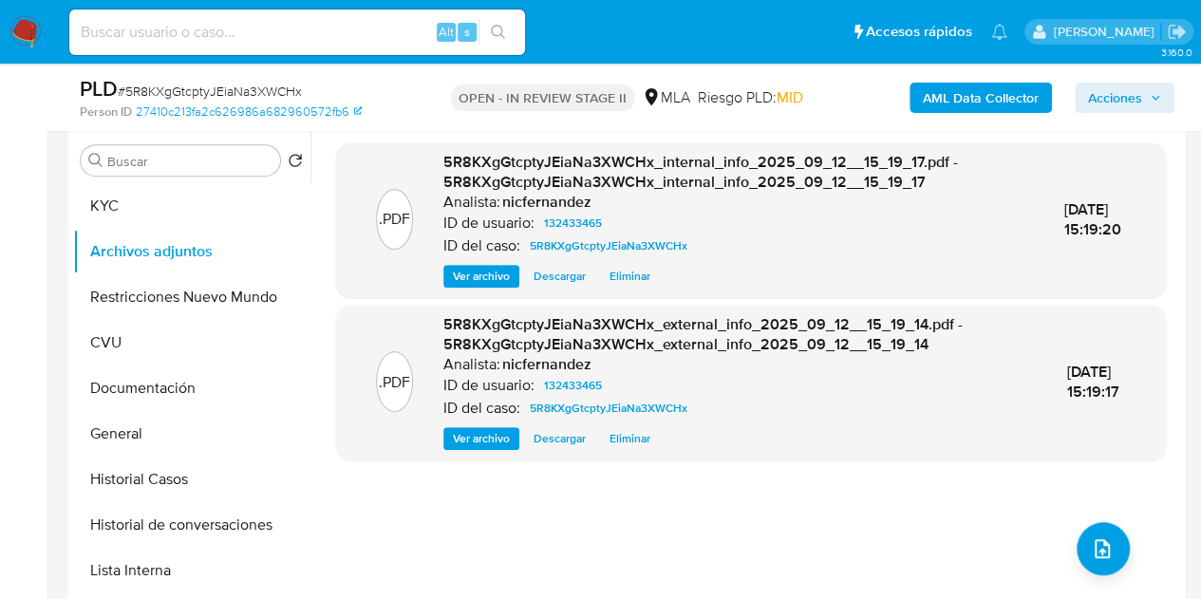
scroll to position [329, 0]
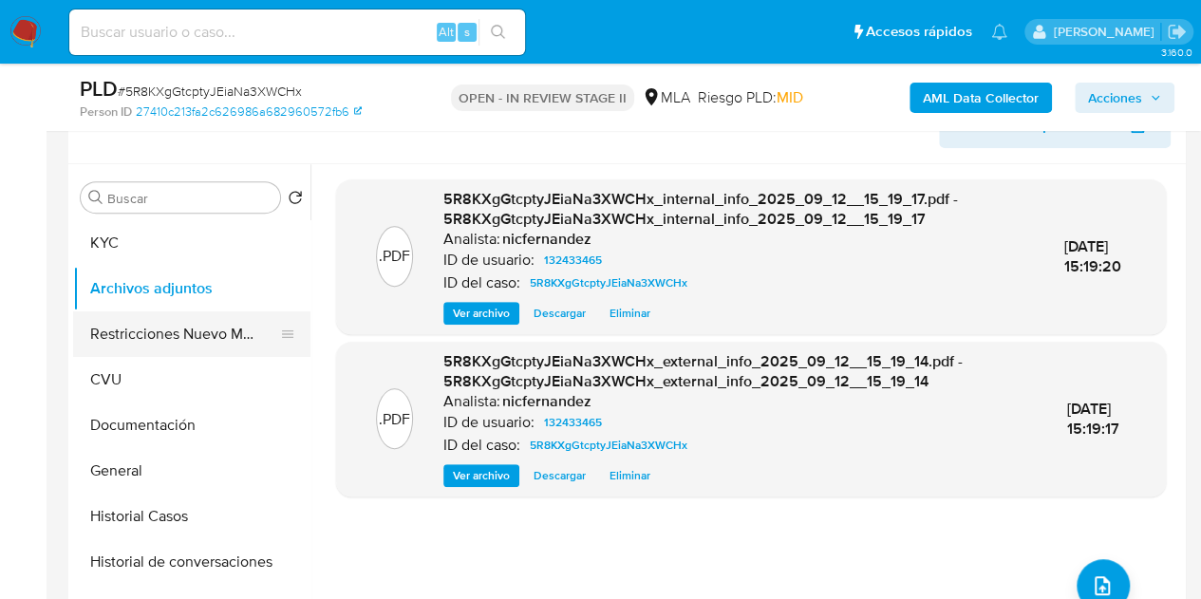
click at [165, 334] on button "Restricciones Nuevo Mundo" at bounding box center [184, 335] width 222 height 46
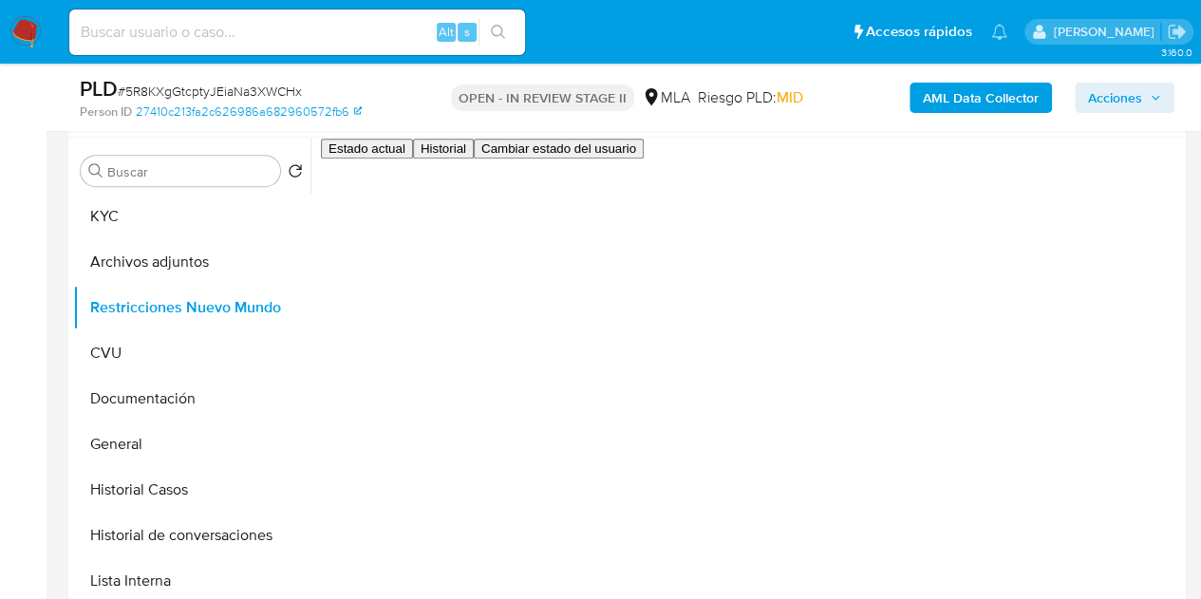
scroll to position [351, 0]
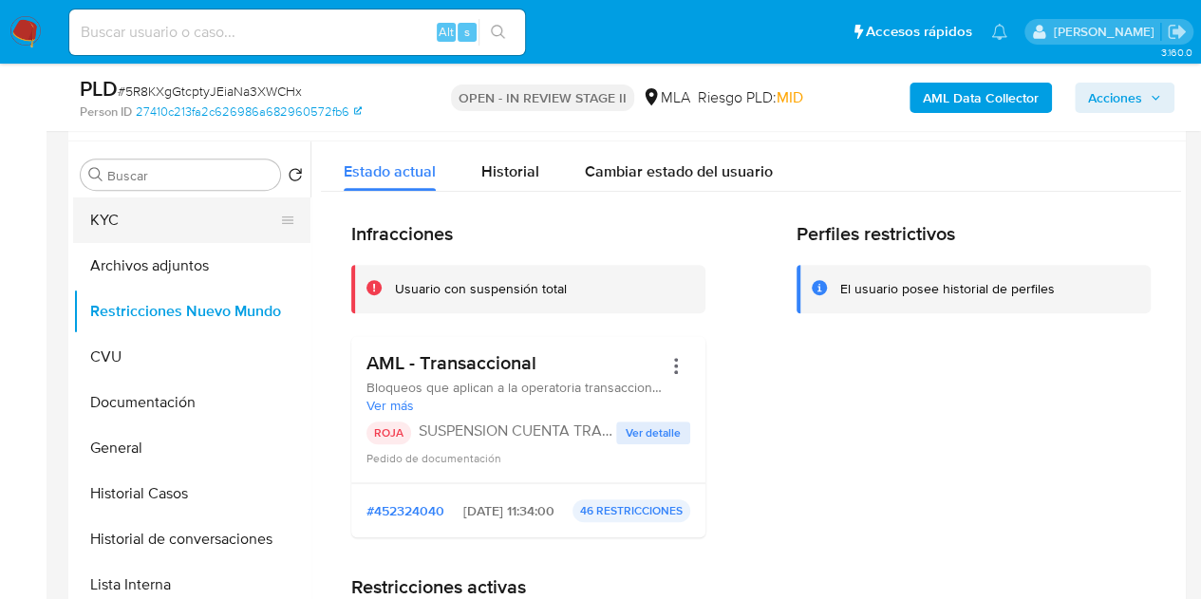
click at [152, 206] on button "KYC" at bounding box center [184, 221] width 222 height 46
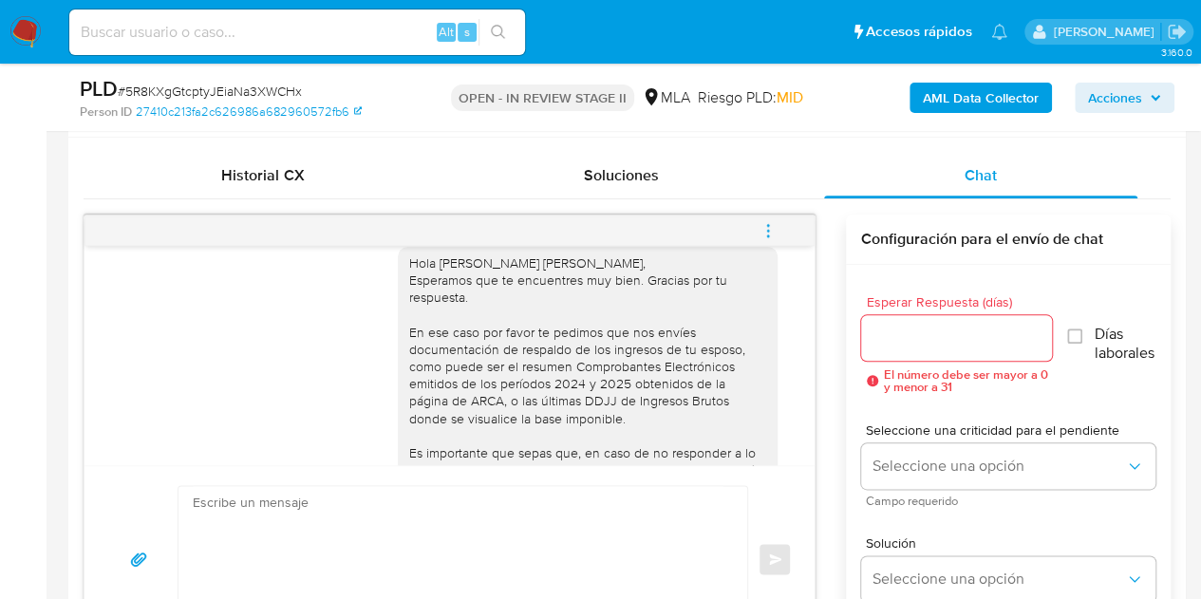
scroll to position [1786, 0]
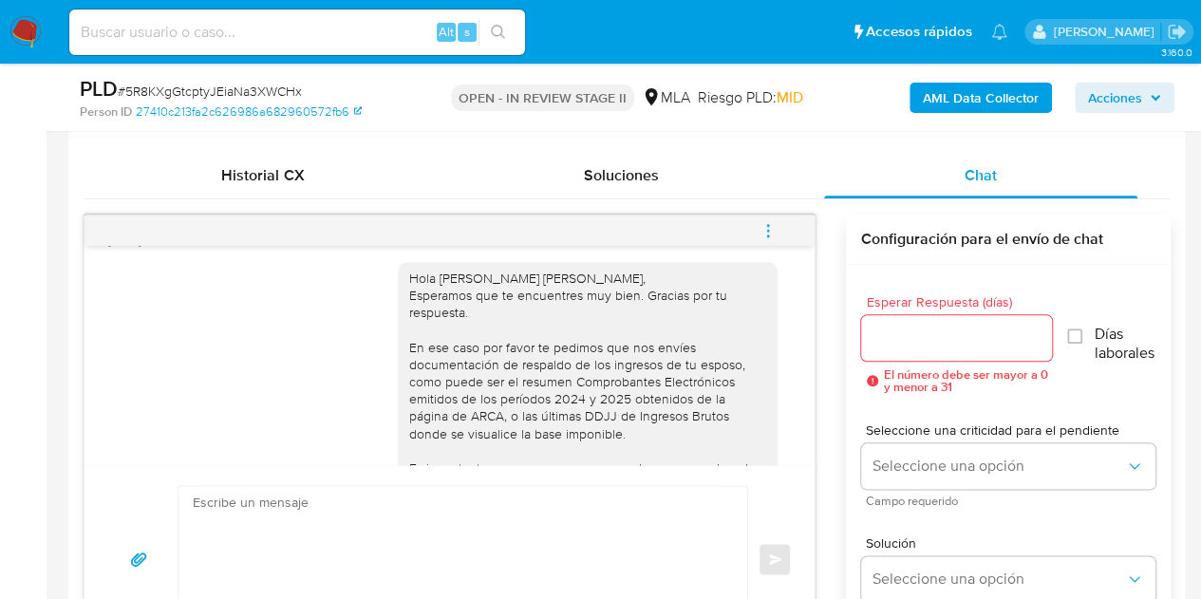
click at [460, 392] on div "[PERSON_NAME], Esperamos que te encuentres muy bien. Gracias por tu respuesta. …" at bounding box center [587, 434] width 357 height 329
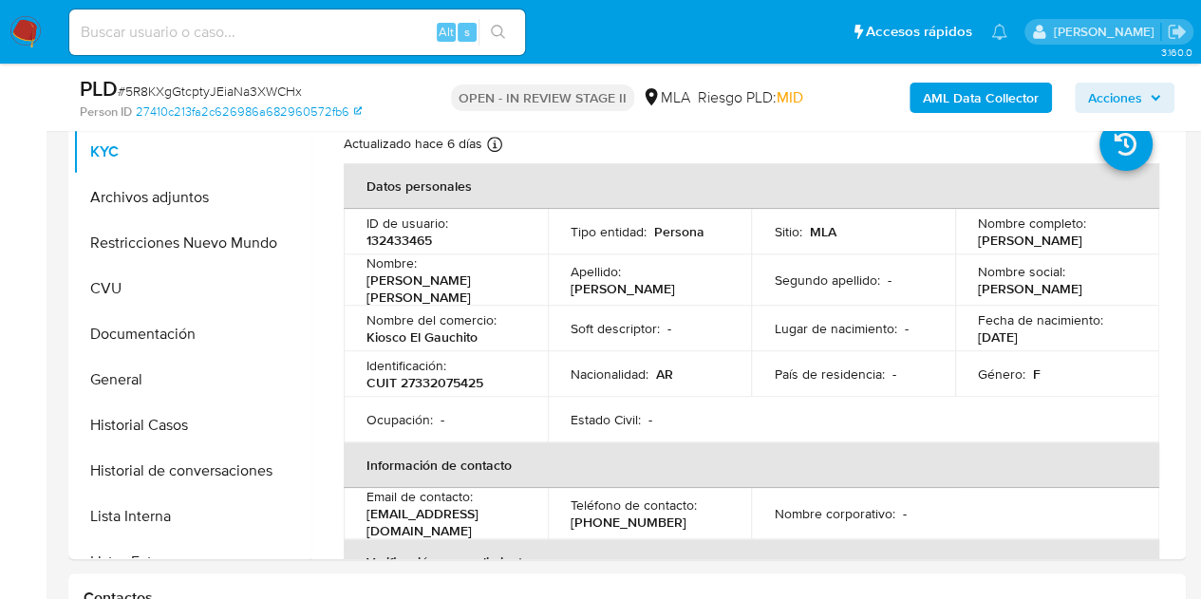
scroll to position [416, 0]
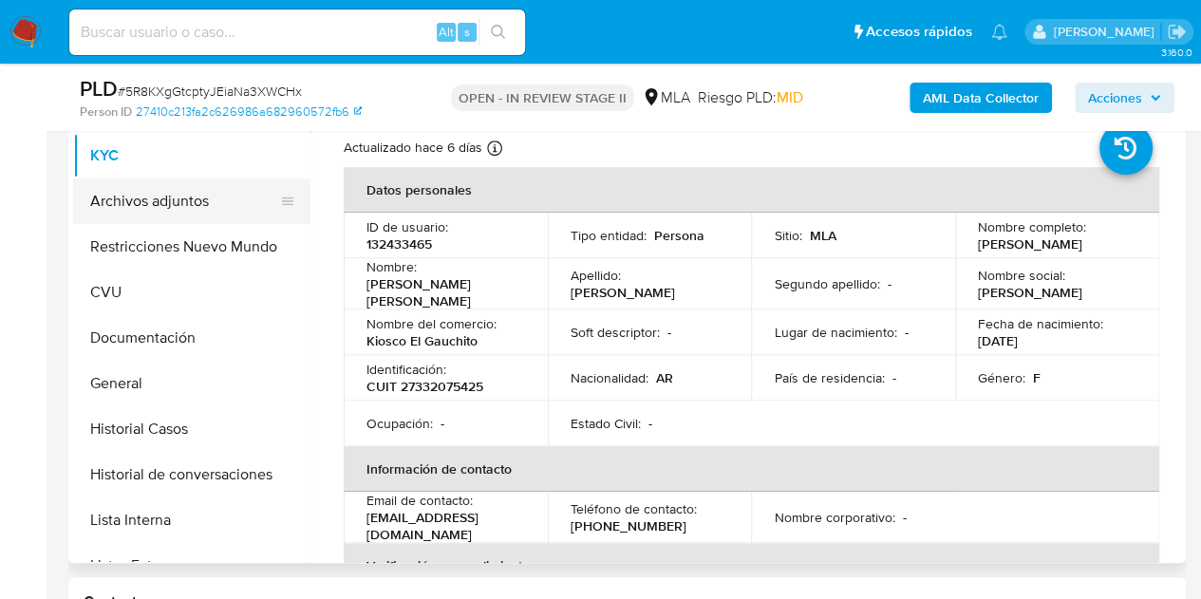
click at [166, 204] on button "Archivos adjuntos" at bounding box center [184, 202] width 222 height 46
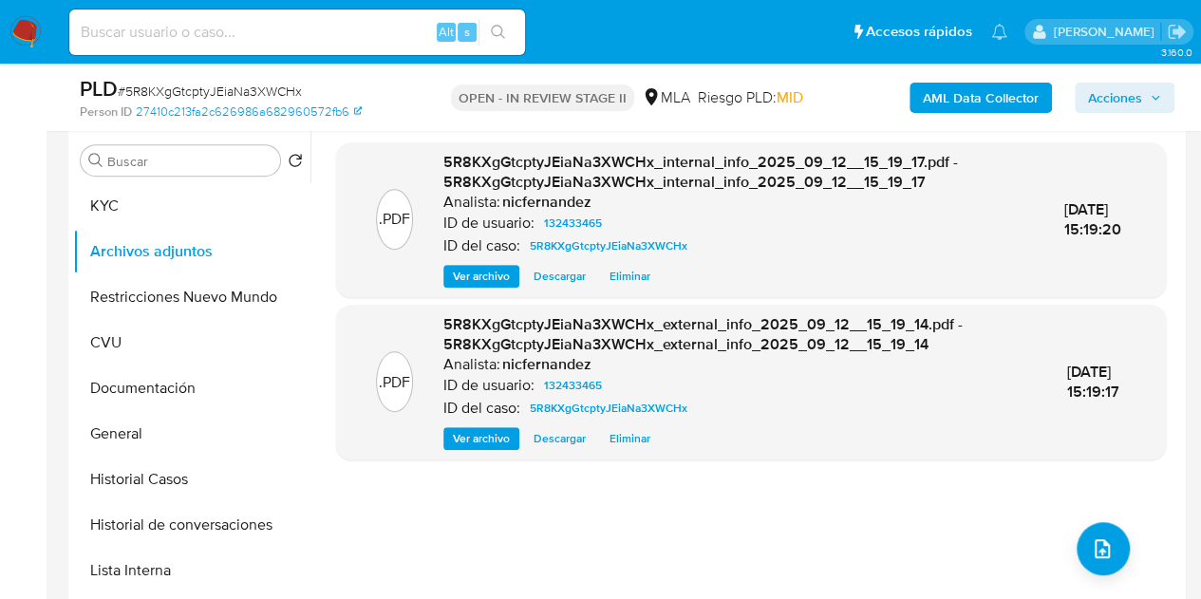
scroll to position [361, 0]
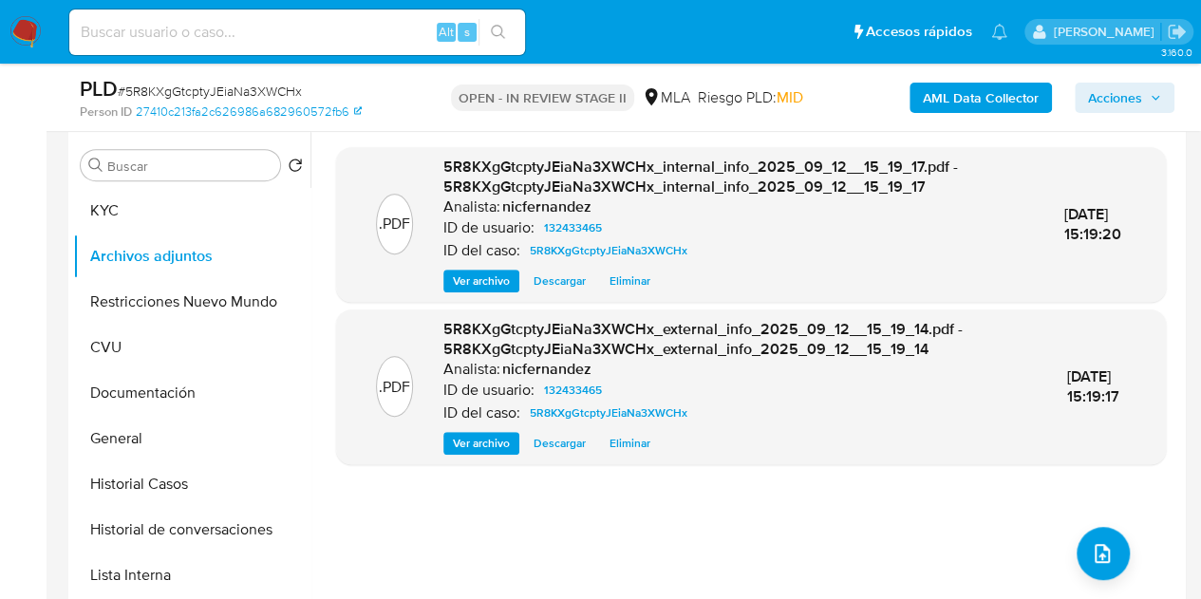
click at [461, 288] on span "Ver archivo" at bounding box center [481, 281] width 57 height 19
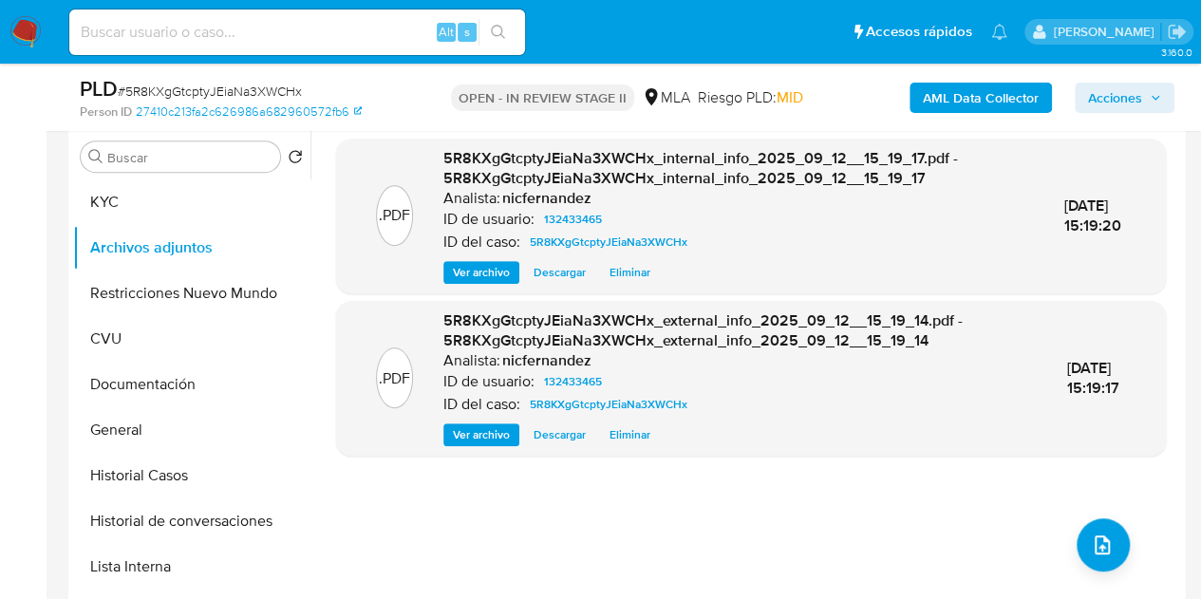
scroll to position [357, 0]
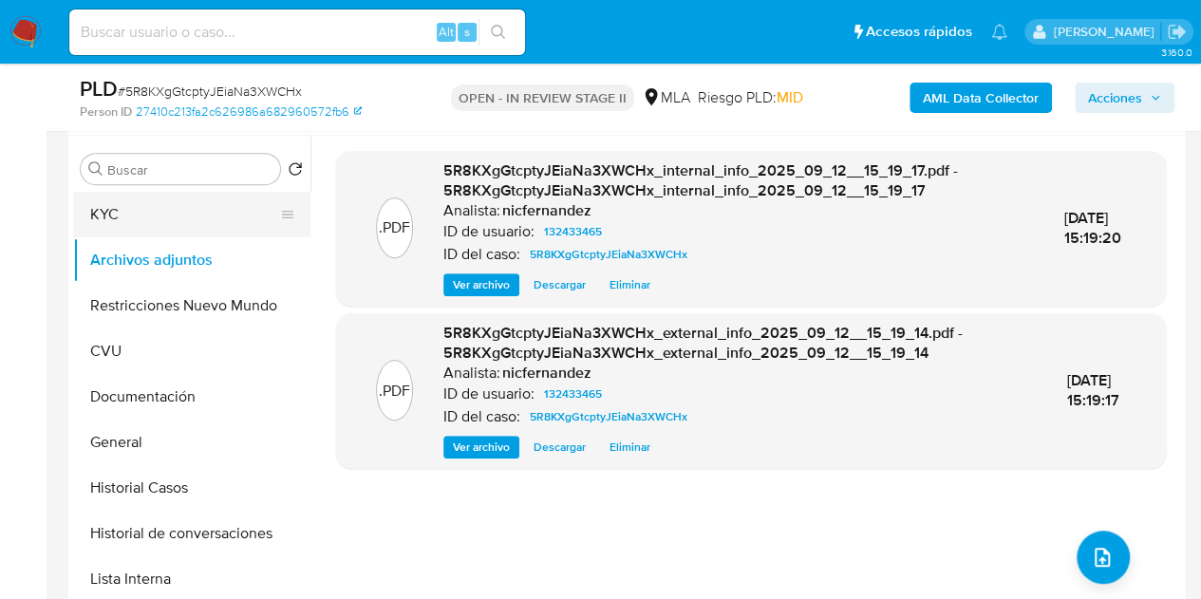
click at [154, 215] on button "KYC" at bounding box center [184, 215] width 222 height 46
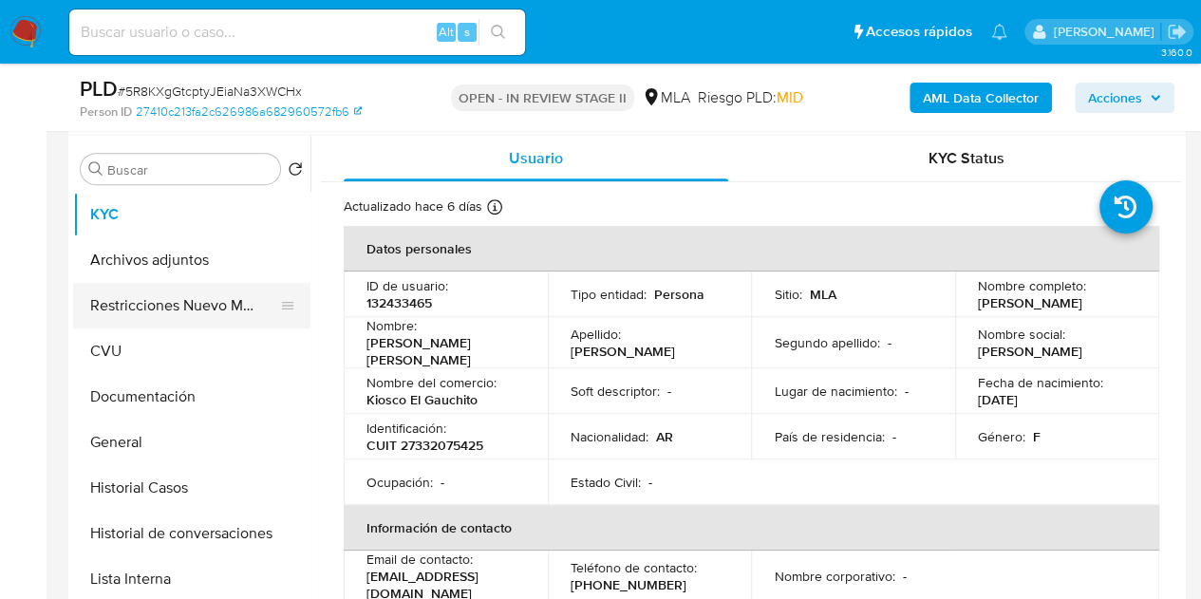
click at [163, 307] on button "Restricciones Nuevo Mundo" at bounding box center [184, 306] width 222 height 46
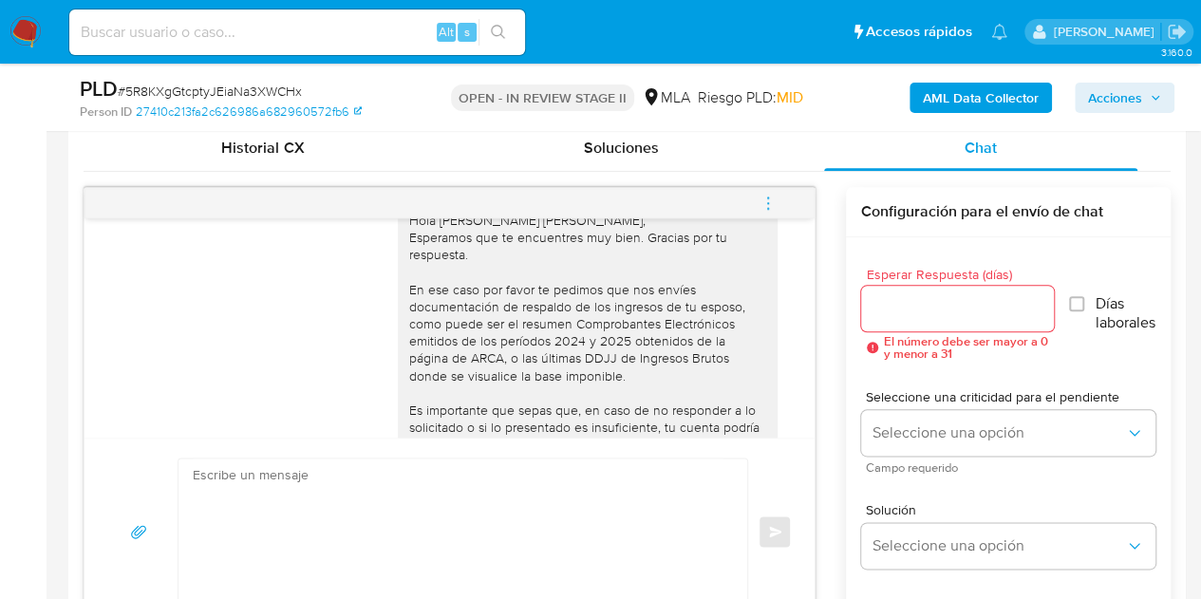
scroll to position [1997, 0]
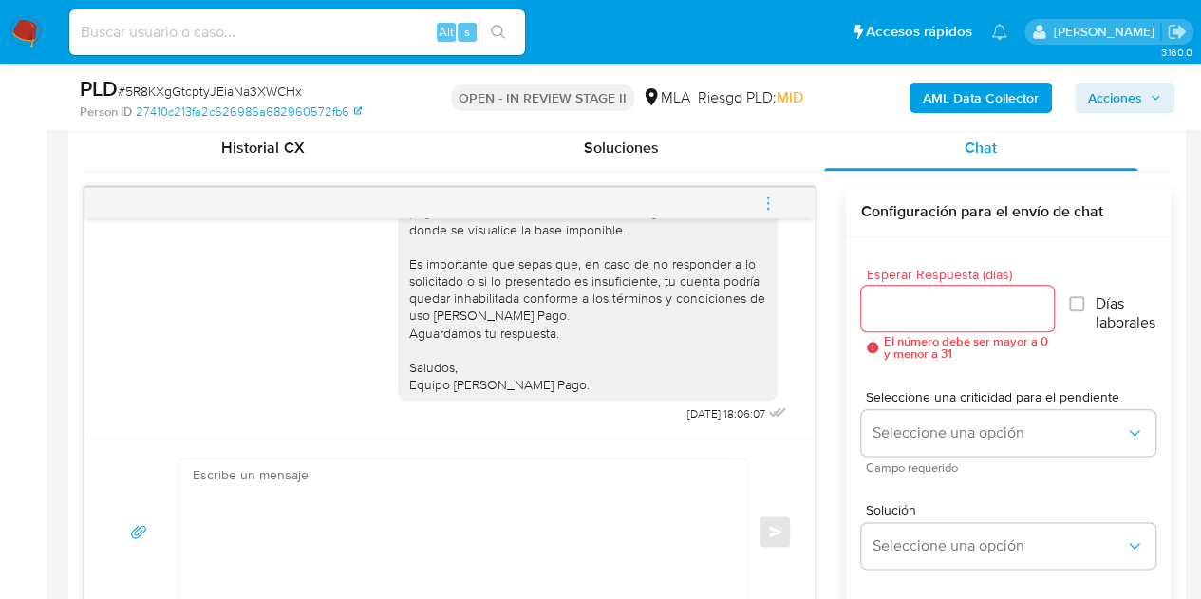
click at [375, 328] on div "Hola Johana Edith, Esperamos que te encuentres muy bien. Gracias por tu respues…" at bounding box center [449, 237] width 683 height 384
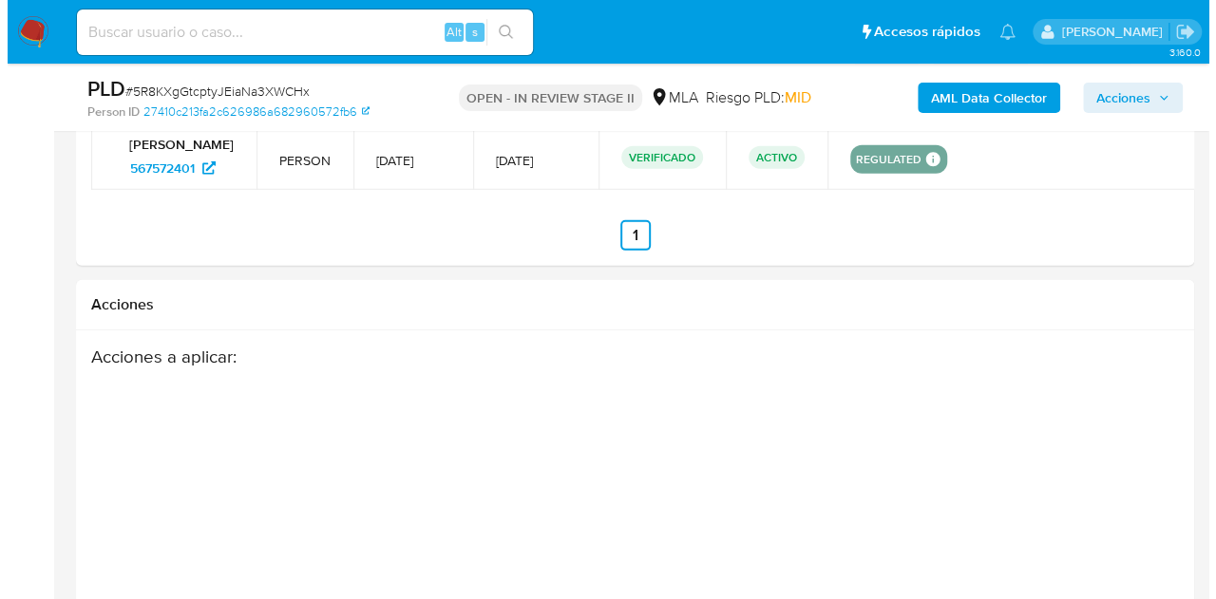
scroll to position [3018, 0]
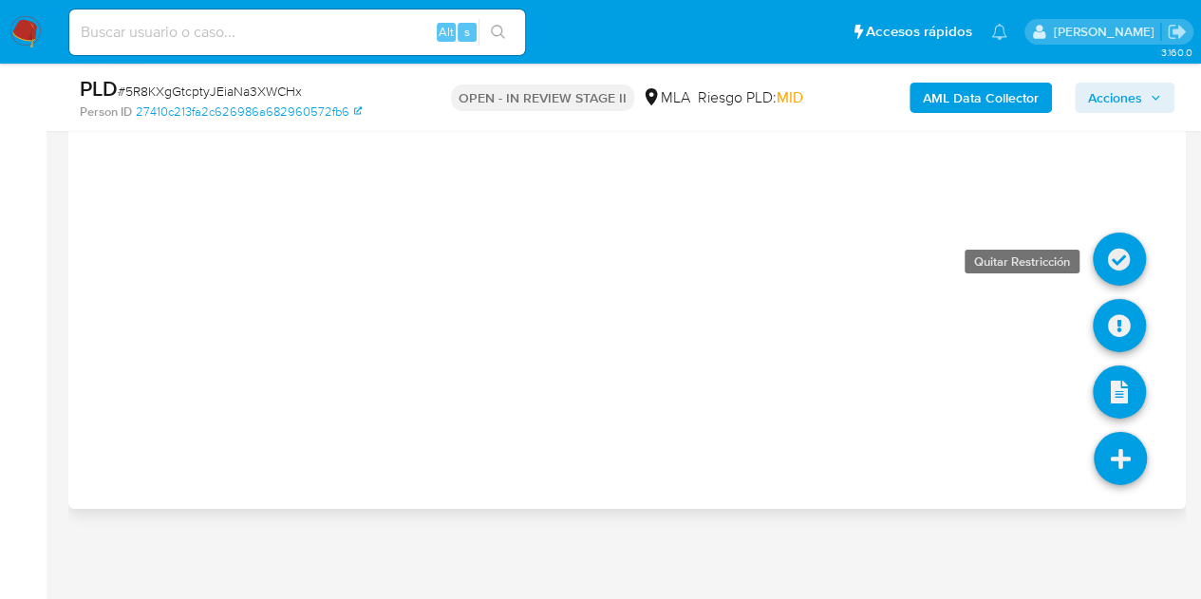
click at [1114, 250] on icon at bounding box center [1119, 259] width 53 height 53
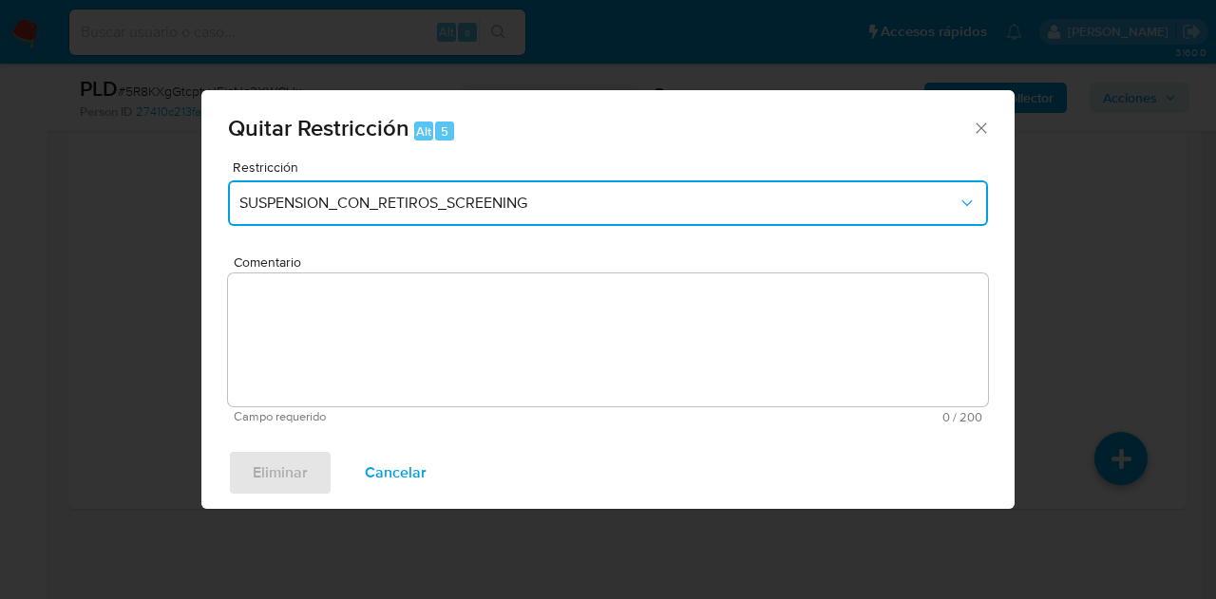
click at [807, 212] on button "SUSPENSION_CON_RETIROS_SCREENING" at bounding box center [608, 203] width 760 height 46
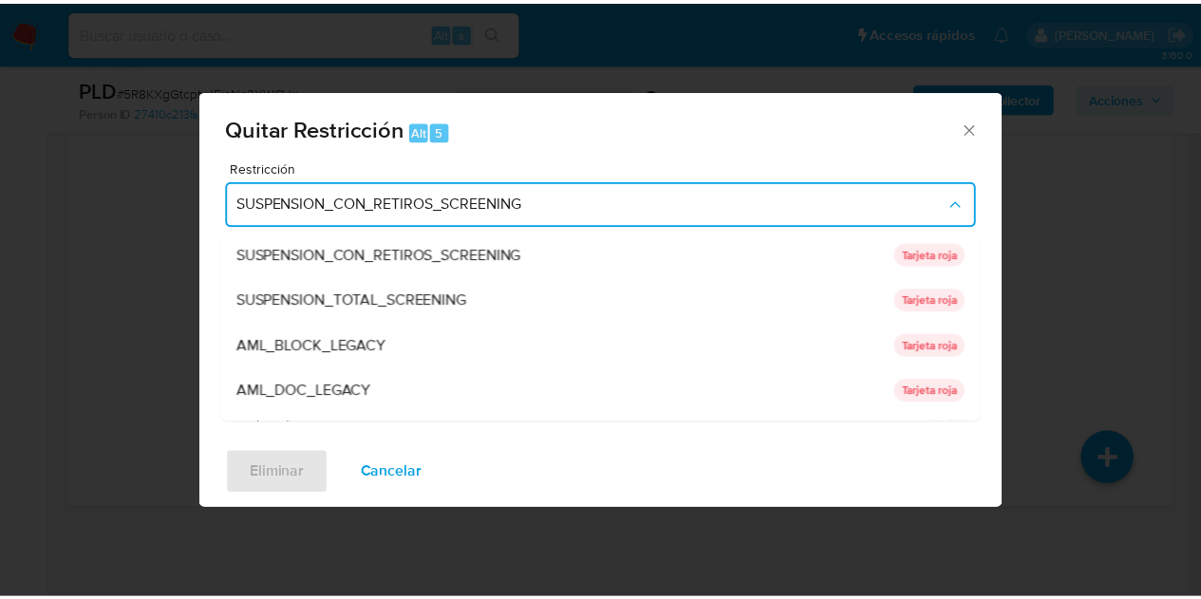
scroll to position [403, 0]
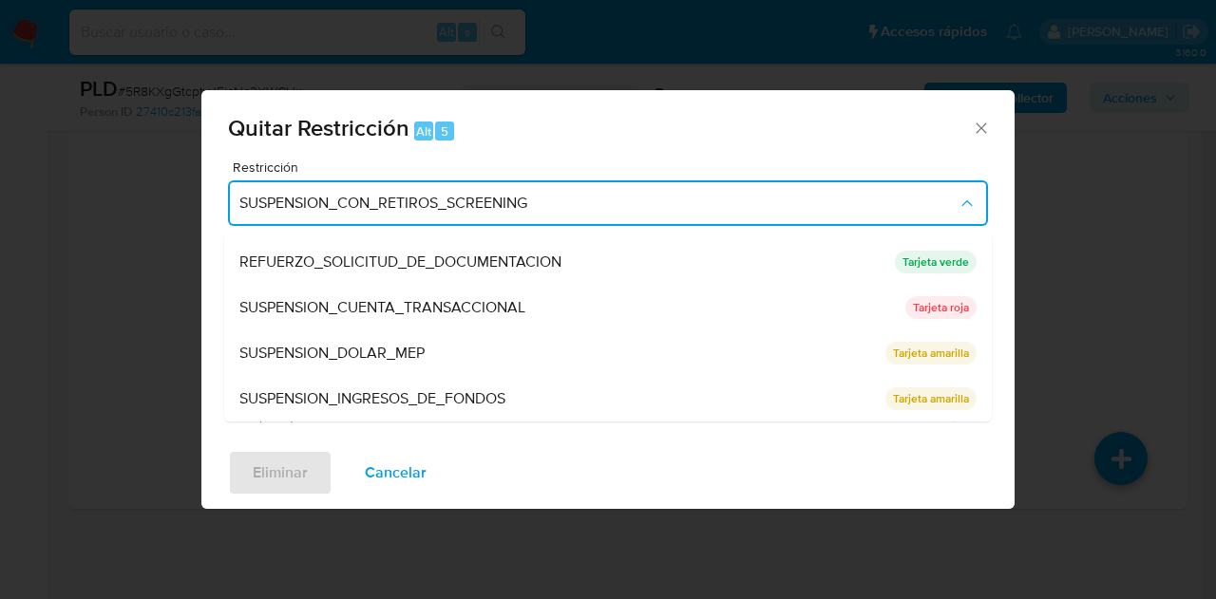
click at [473, 303] on span "SUSPENSION_CUENTA_TRANSACCIONAL" at bounding box center [382, 307] width 286 height 19
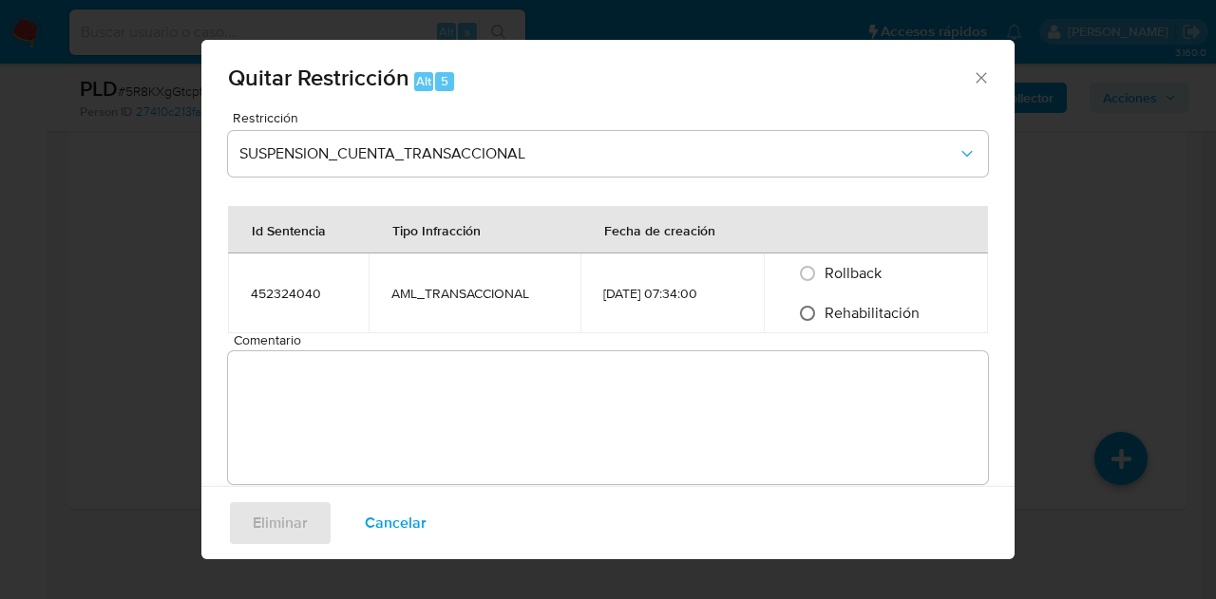
click at [811, 316] on input "Rehabilitación" at bounding box center [807, 313] width 30 height 30
radio input "true"
click at [769, 387] on textarea "Comentario" at bounding box center [608, 417] width 760 height 133
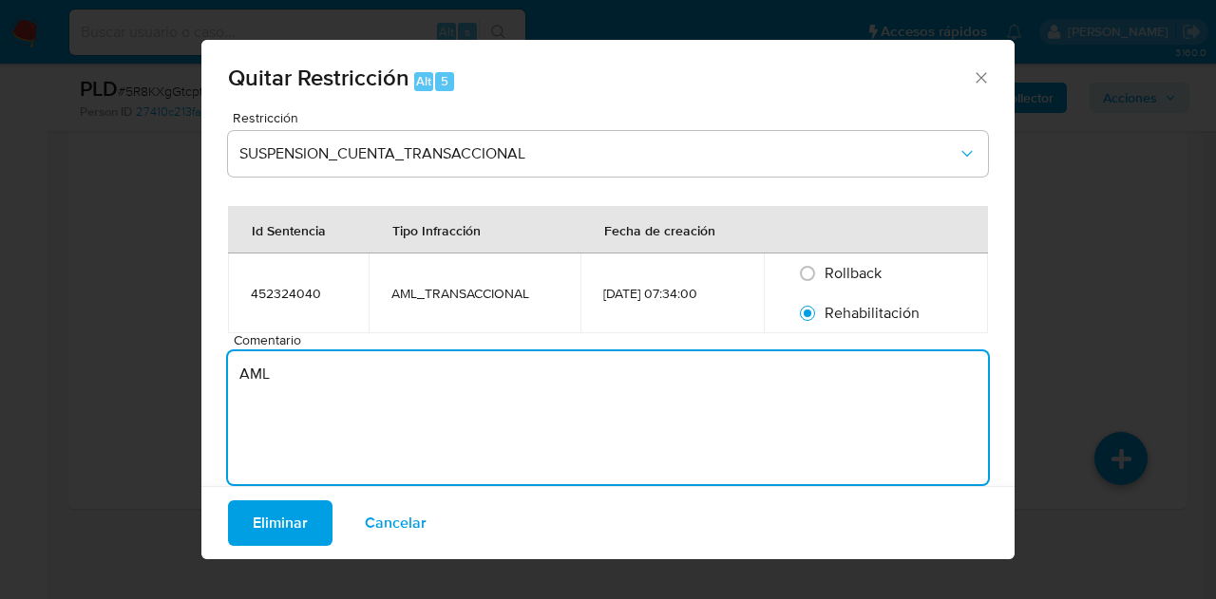
type textarea "AML"
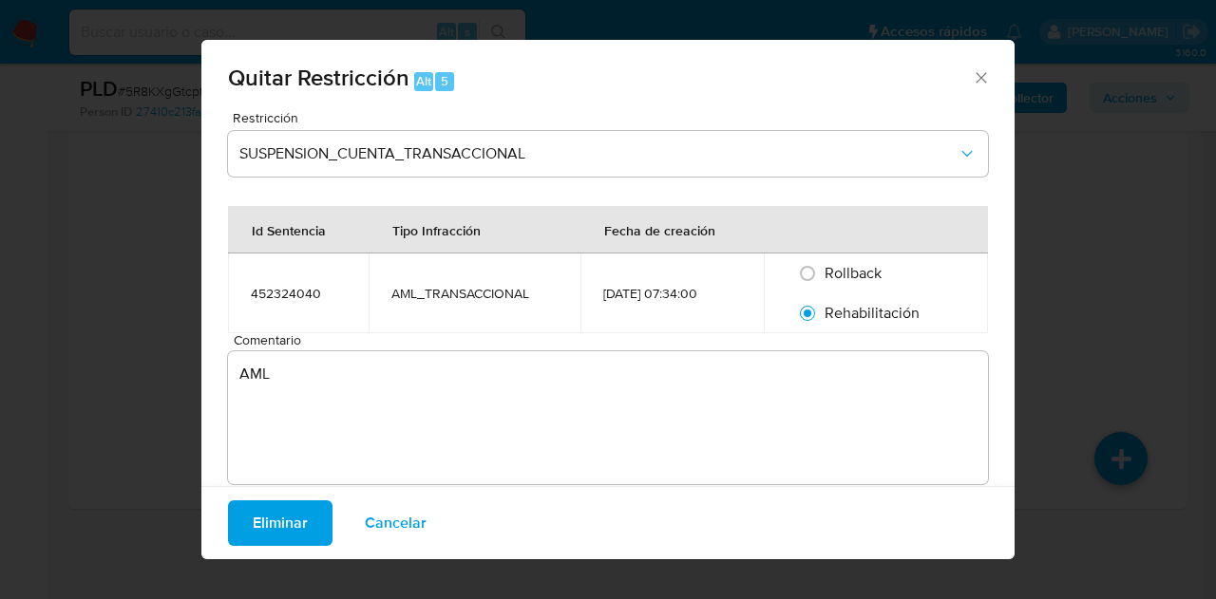
click at [317, 399] on textarea "AML" at bounding box center [608, 417] width 760 height 133
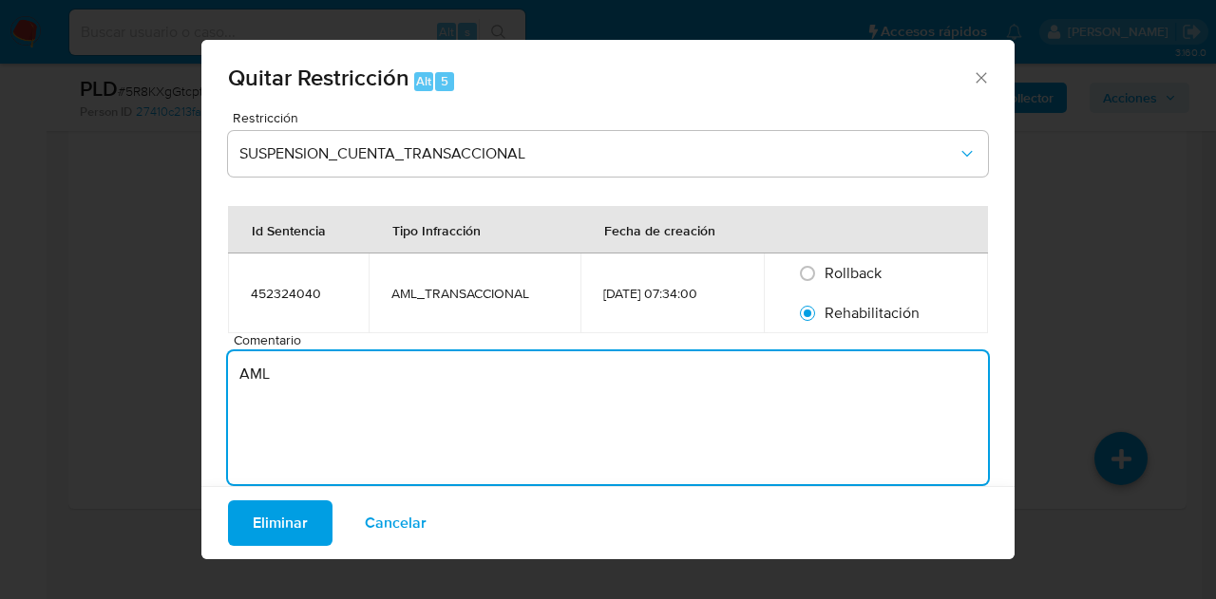
click at [291, 419] on textarea "AML" at bounding box center [608, 417] width 760 height 133
click at [272, 537] on span "Eliminar" at bounding box center [280, 523] width 55 height 42
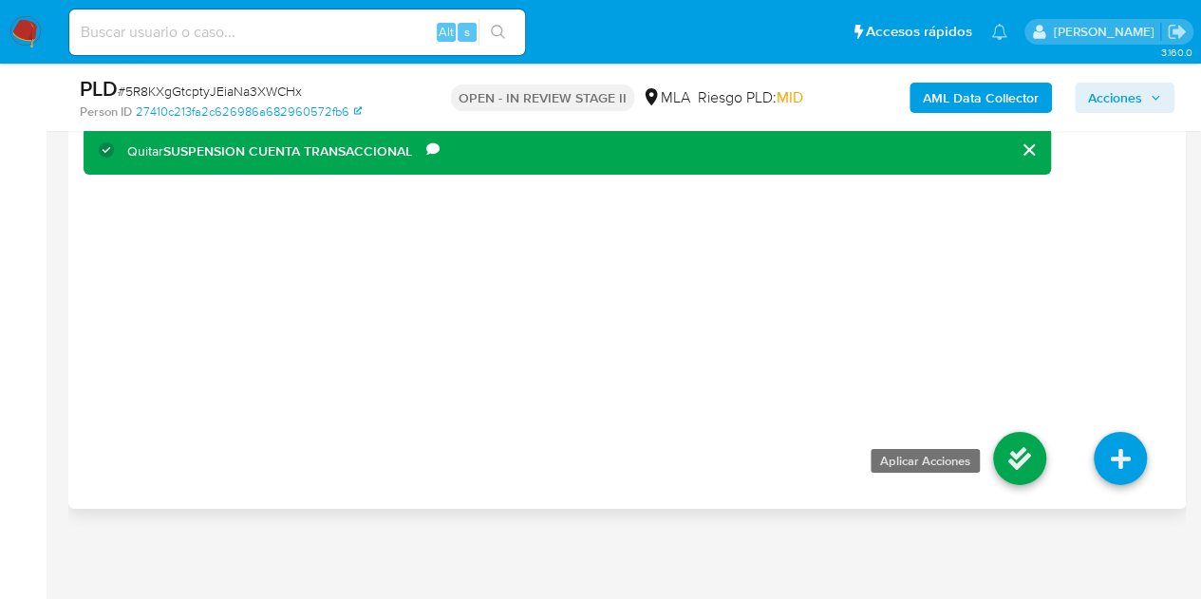
click at [1039, 459] on icon at bounding box center [1019, 458] width 53 height 53
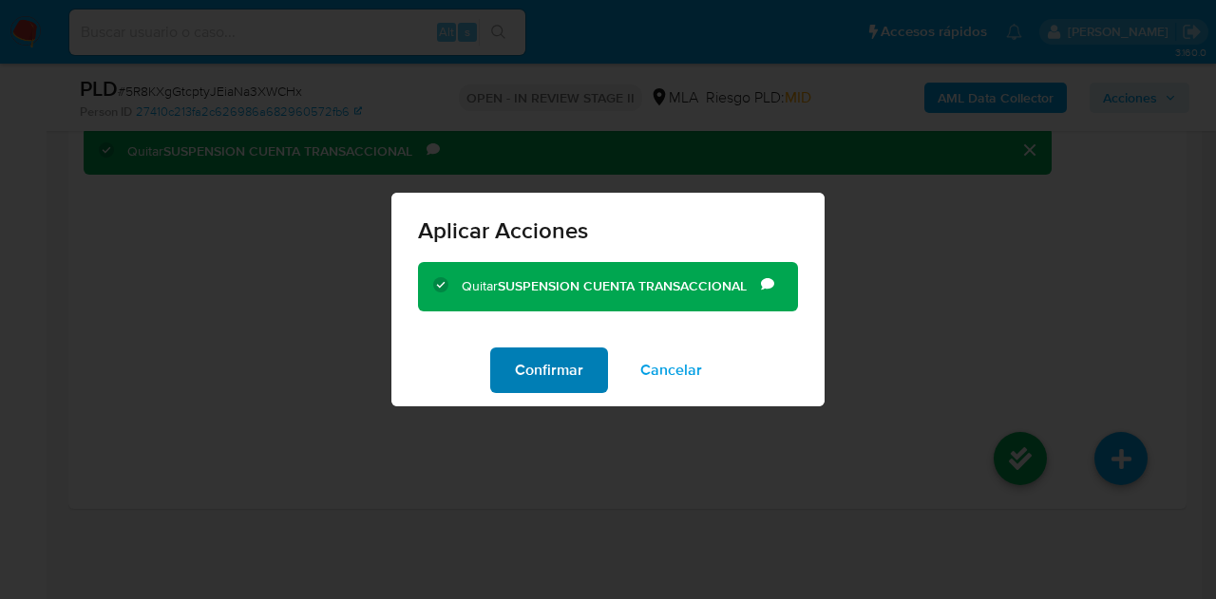
click at [543, 361] on span "Confirmar" at bounding box center [549, 371] width 68 height 42
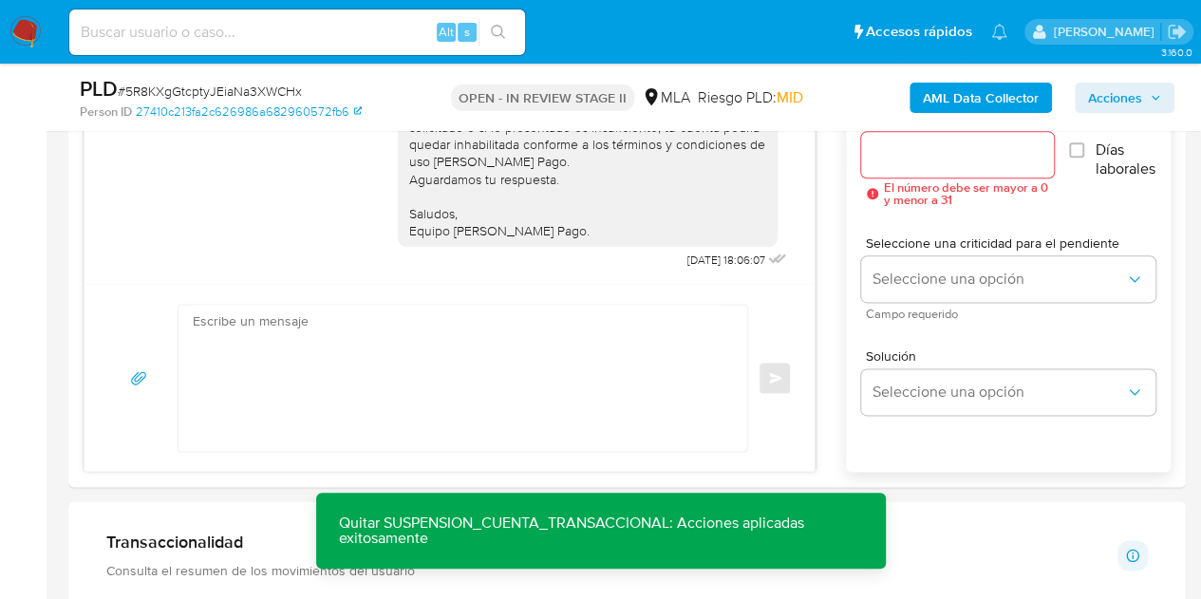
scroll to position [1007, 0]
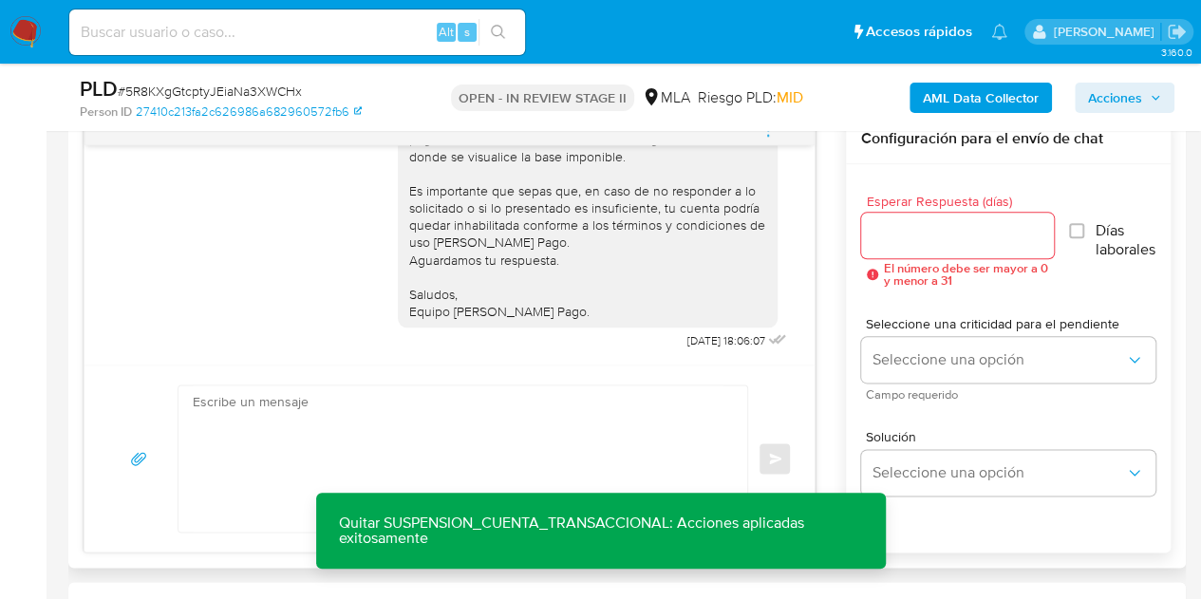
click at [473, 433] on textarea at bounding box center [458, 459] width 531 height 146
paste textarea "Hola Johana Edith, Esperamos que te encuentres muy bien. Te contamos que rehabi…"
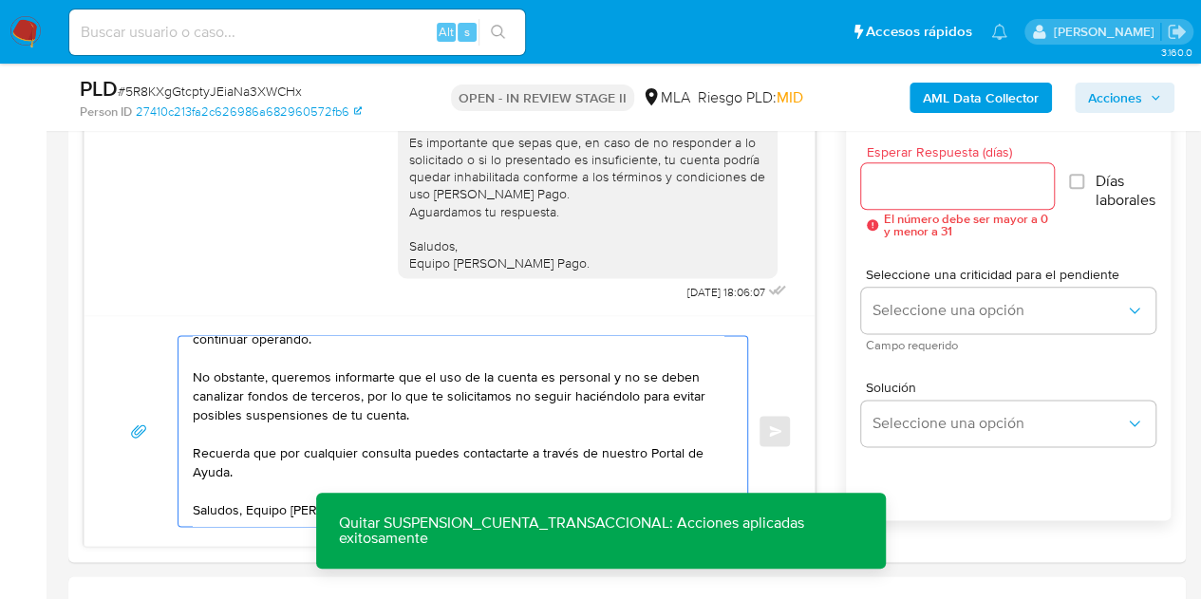
scroll to position [1048, 0]
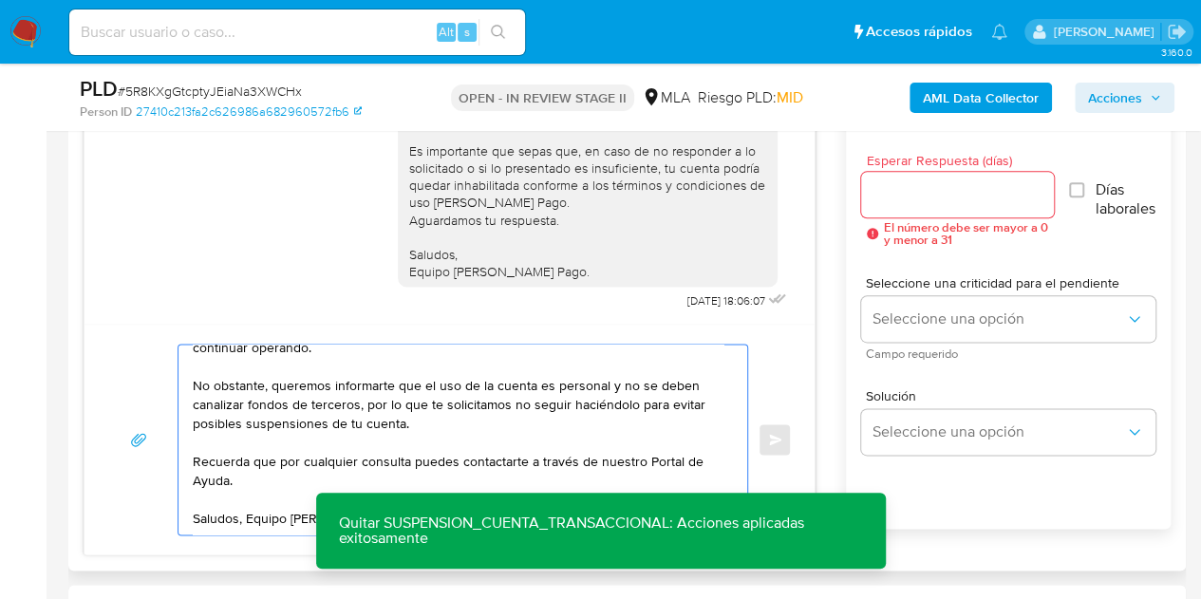
type textarea "Hola Johana Edith, Esperamos que te encuentres muy bien. Te contamos que rehabi…"
click at [912, 202] on input "Esperar Respuesta (días)" at bounding box center [957, 194] width 193 height 25
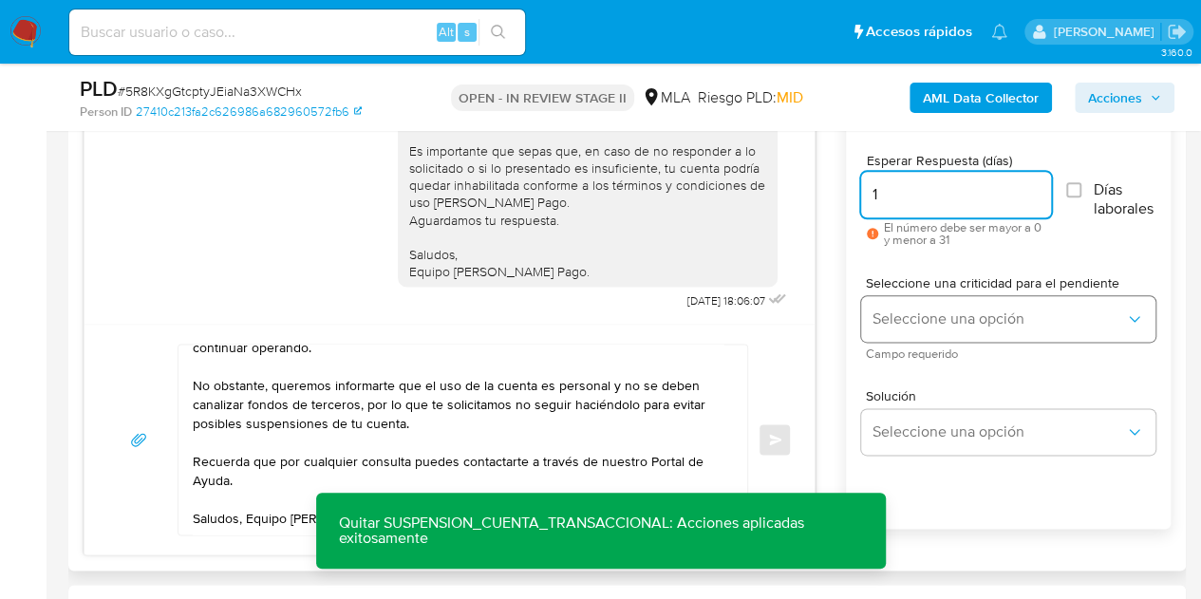
type input "1"
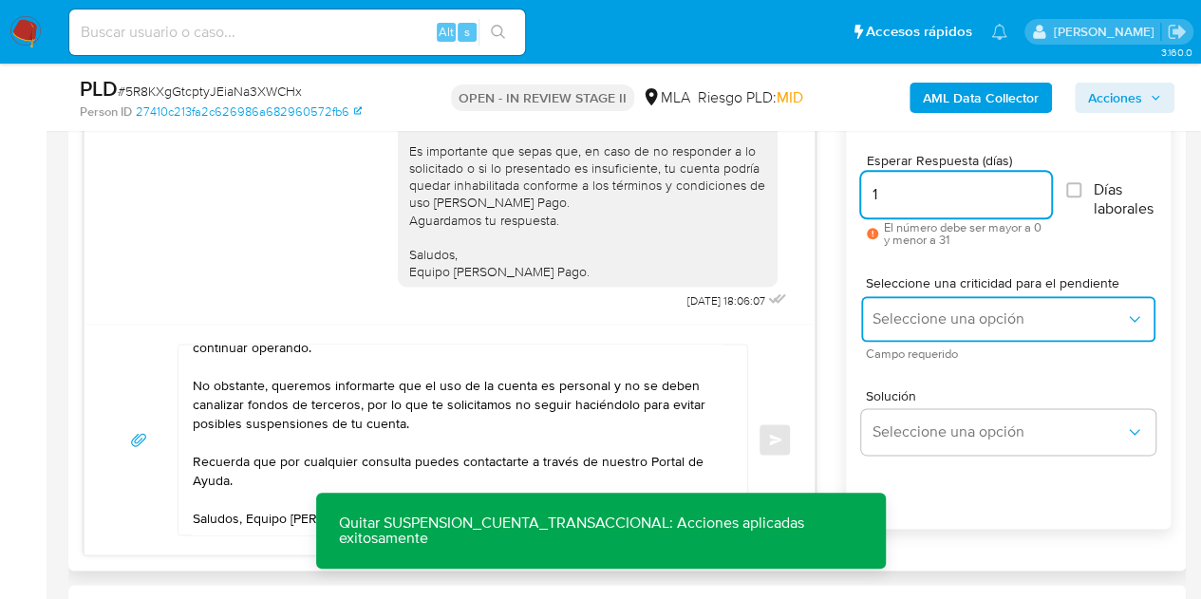
click at [904, 310] on span "Seleccione una opción" at bounding box center [999, 319] width 253 height 19
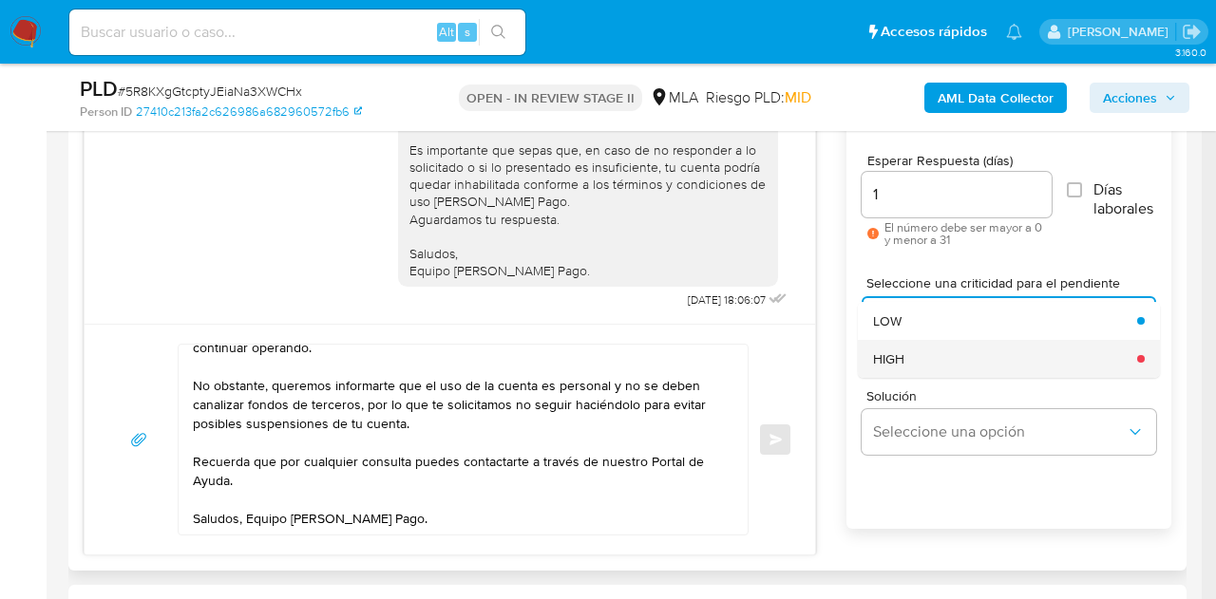
click at [930, 360] on div "HIGH" at bounding box center [999, 359] width 253 height 38
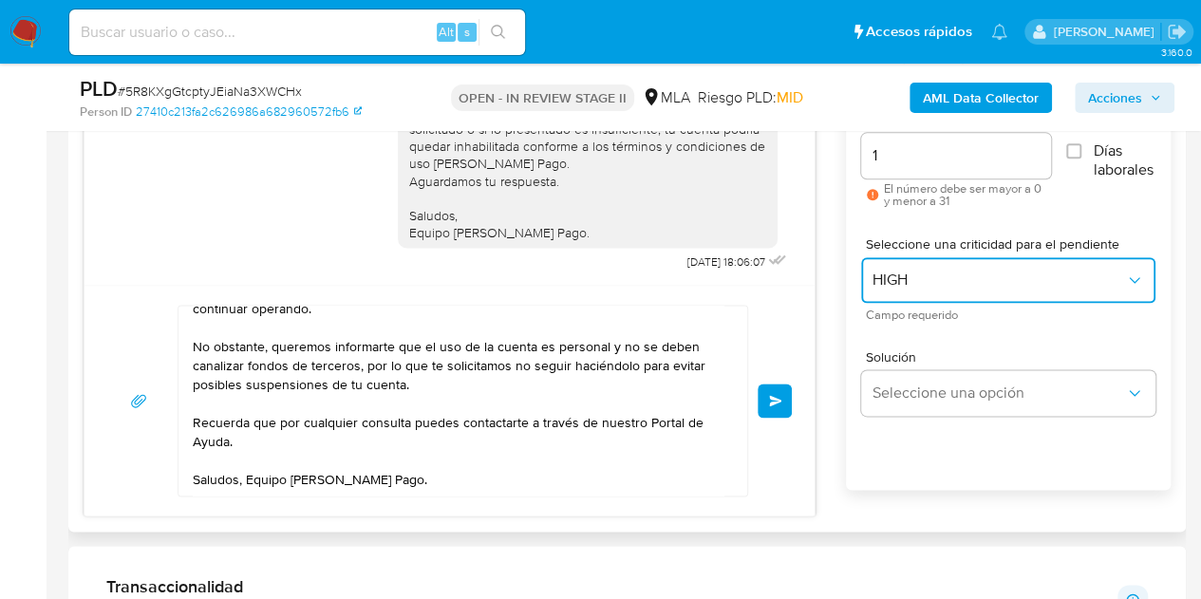
scroll to position [1099, 0]
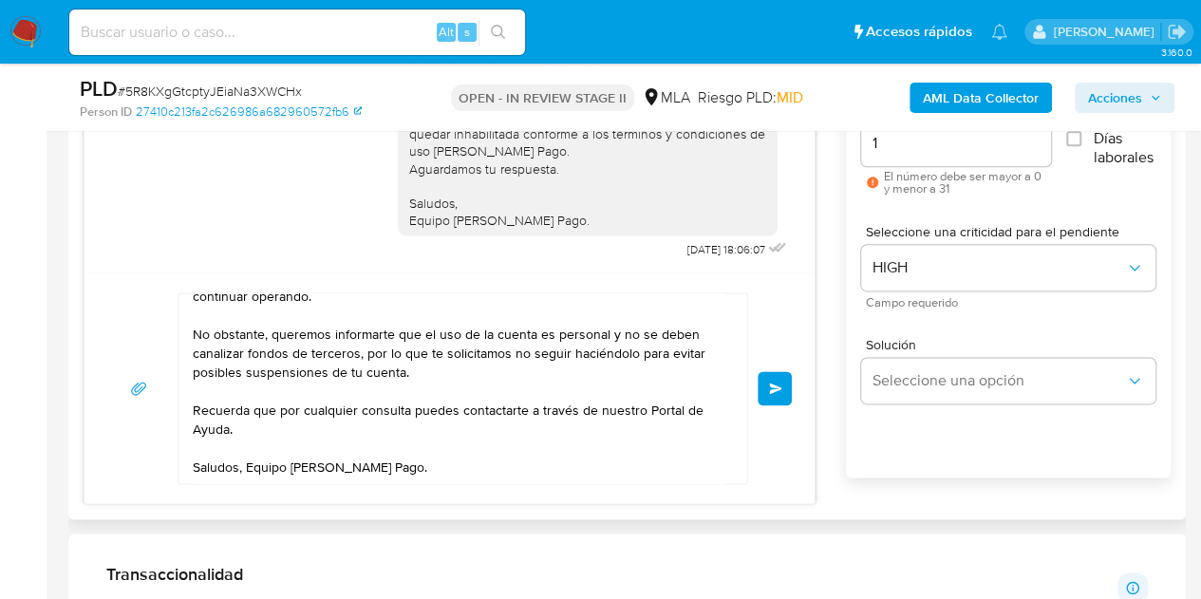
click at [841, 310] on div "18/08/2025 17:22:06 Buenos días , la cuenta la utilizo para el negocio de mi es…" at bounding box center [627, 263] width 1087 height 482
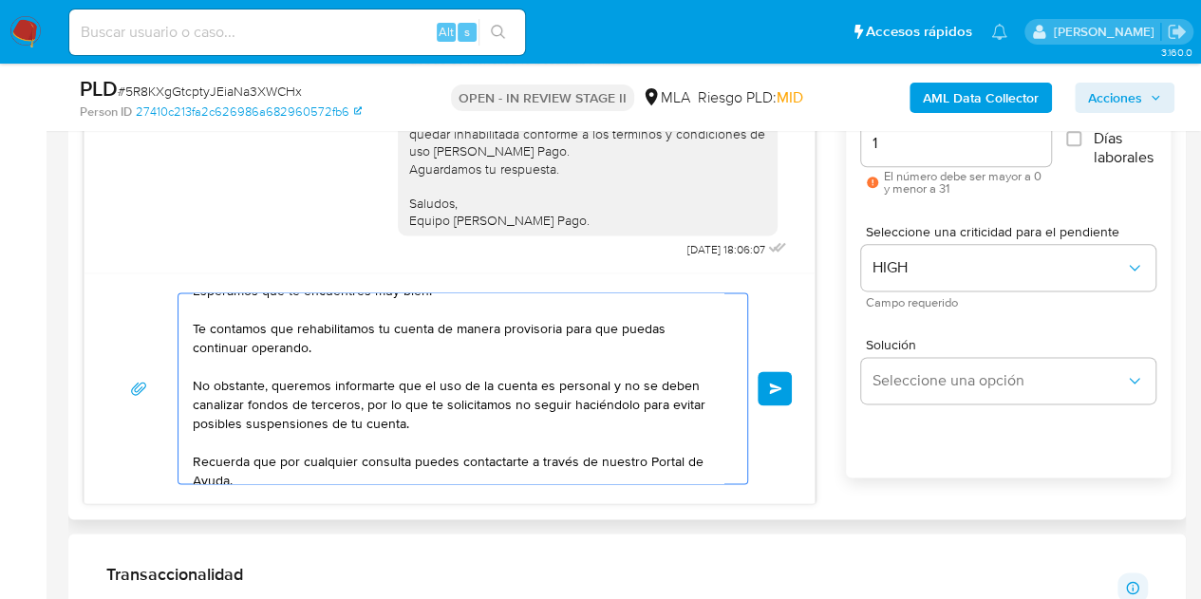
scroll to position [108, 0]
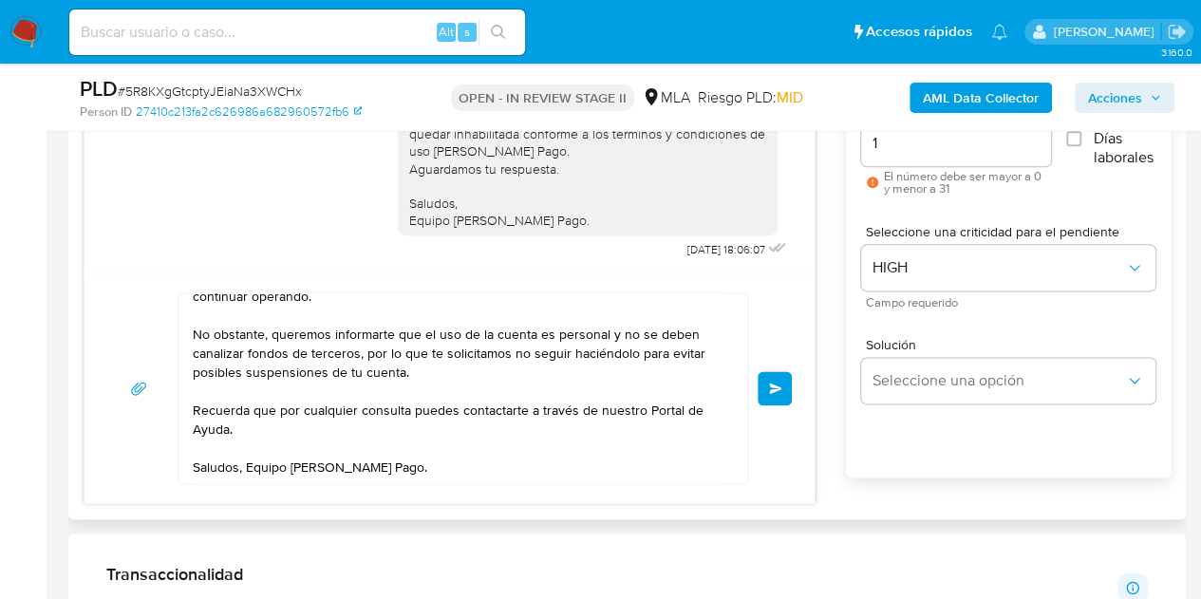
click at [772, 383] on span "Enviar" at bounding box center [775, 388] width 13 height 11
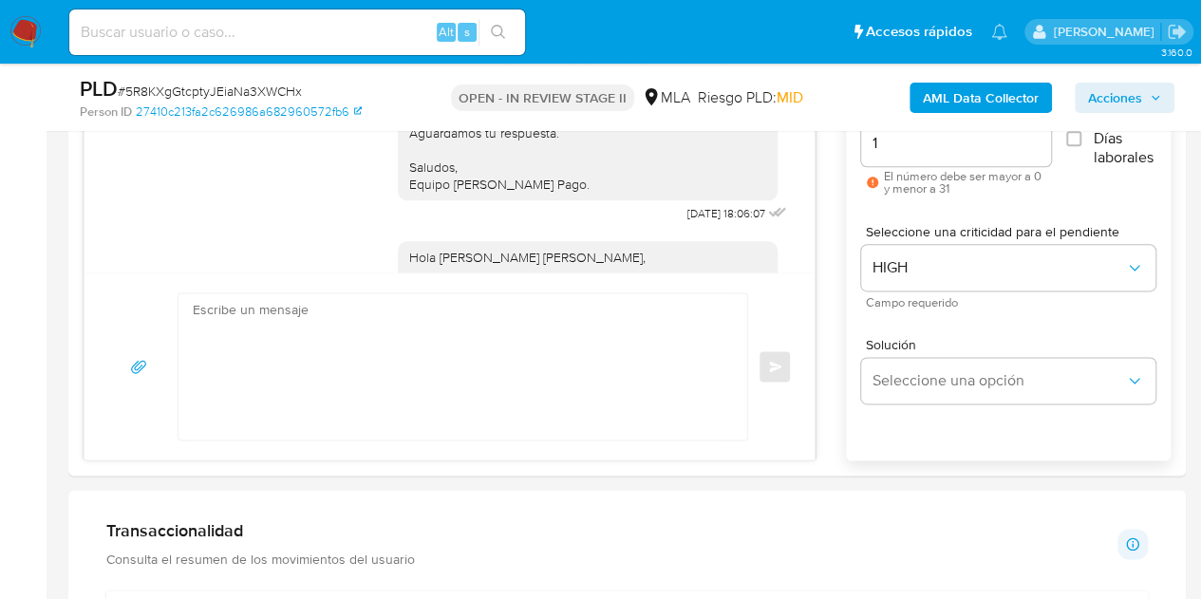
scroll to position [2329, 0]
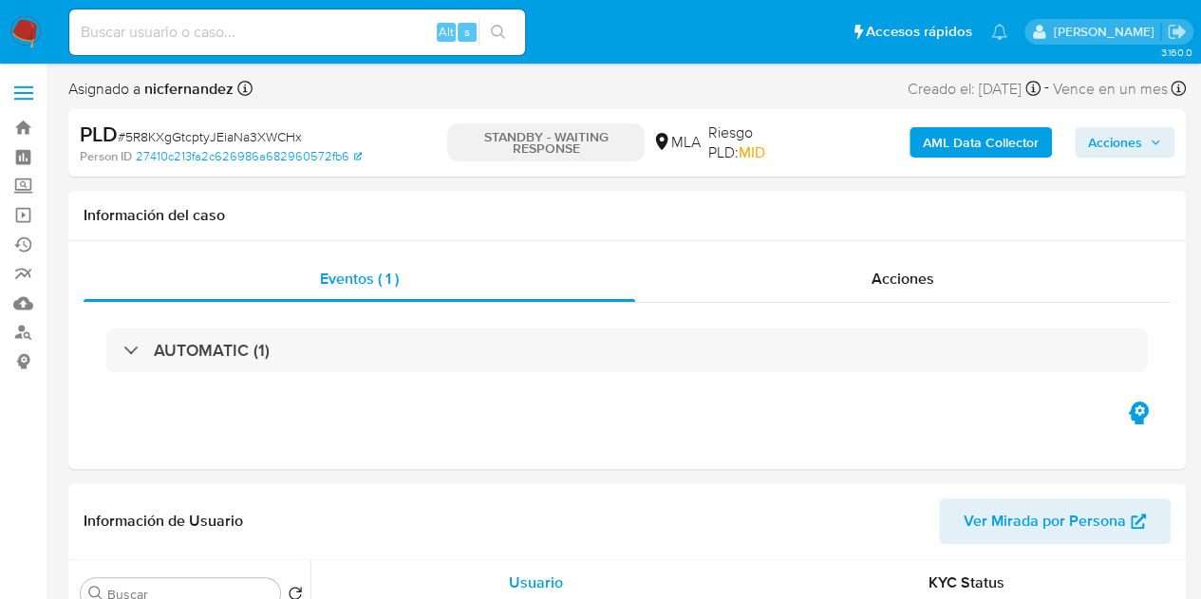
select select "10"
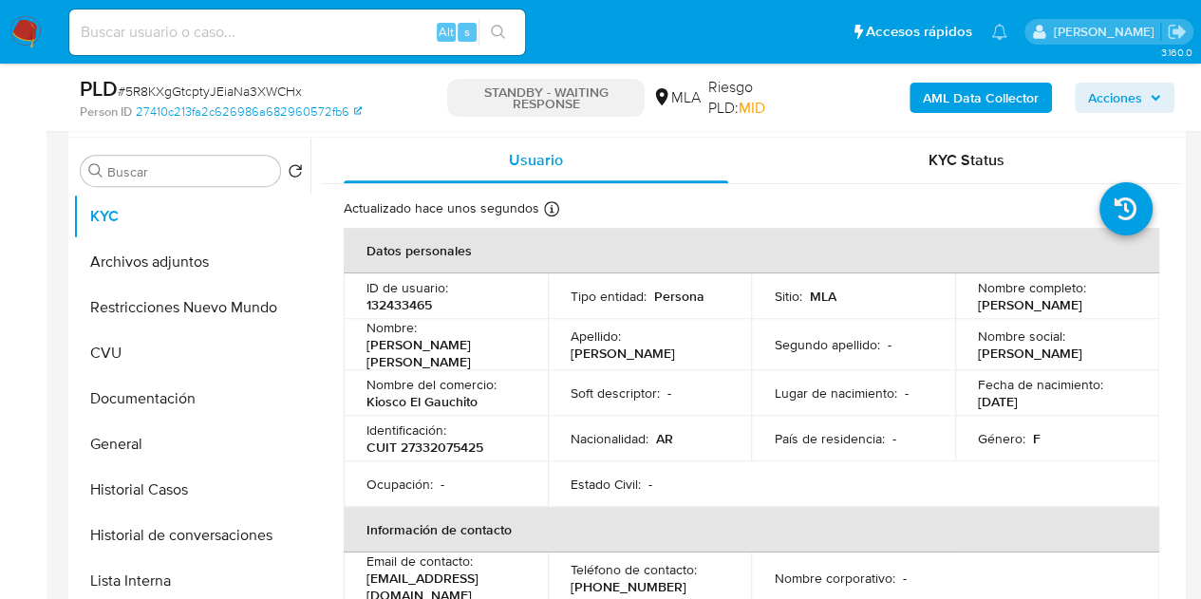
scroll to position [386, 0]
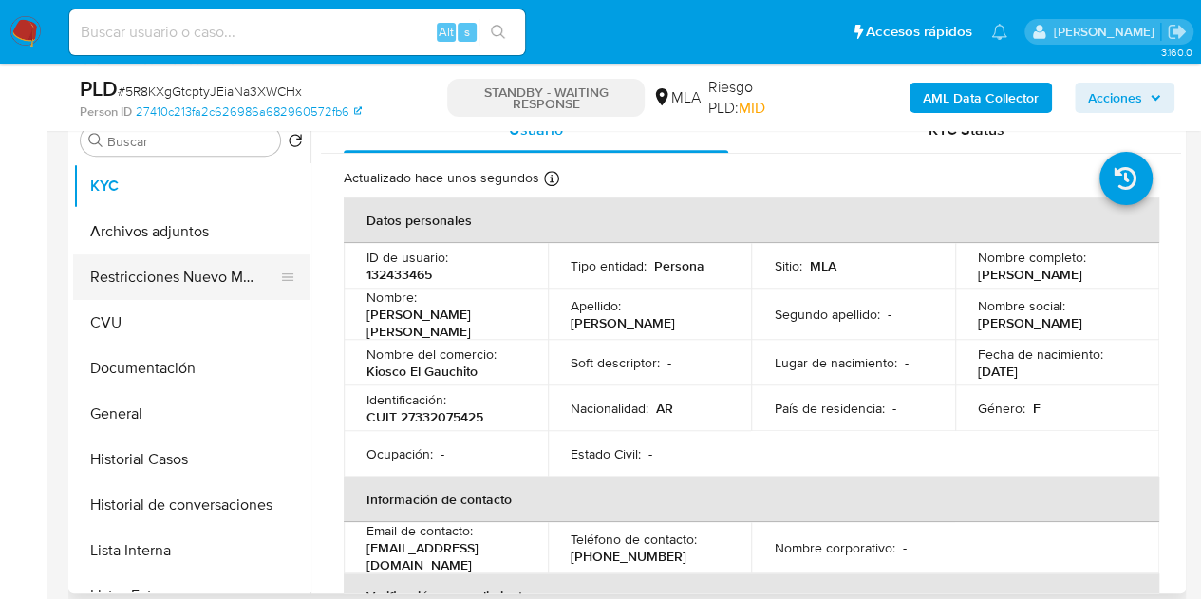
click at [160, 269] on button "Restricciones Nuevo Mundo" at bounding box center [184, 278] width 222 height 46
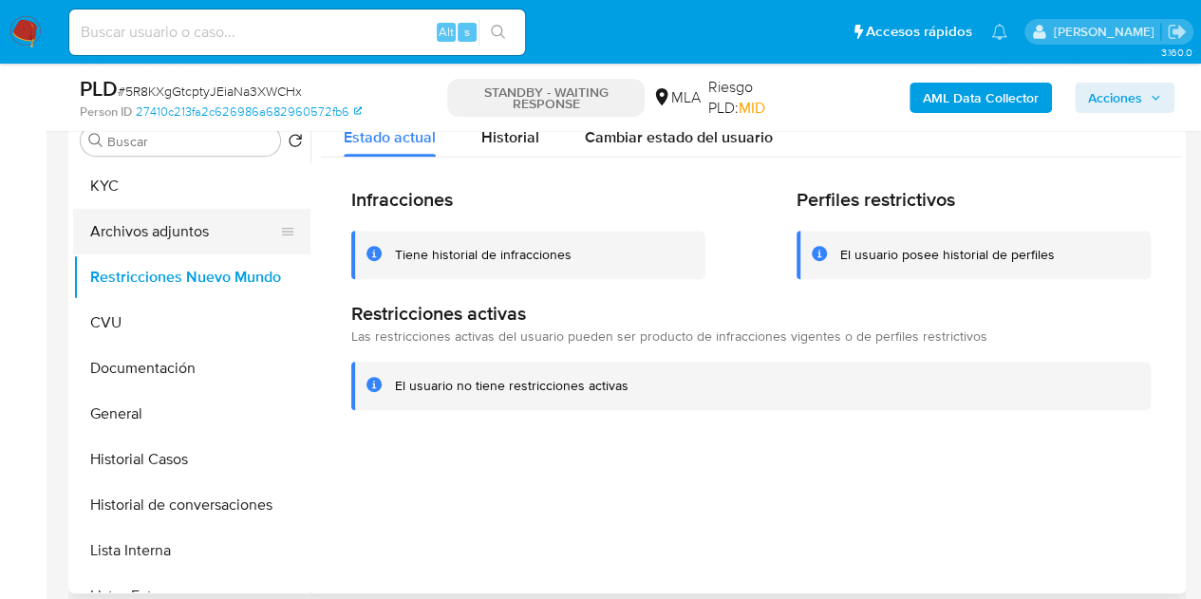
click at [143, 242] on button "Archivos adjuntos" at bounding box center [184, 232] width 222 height 46
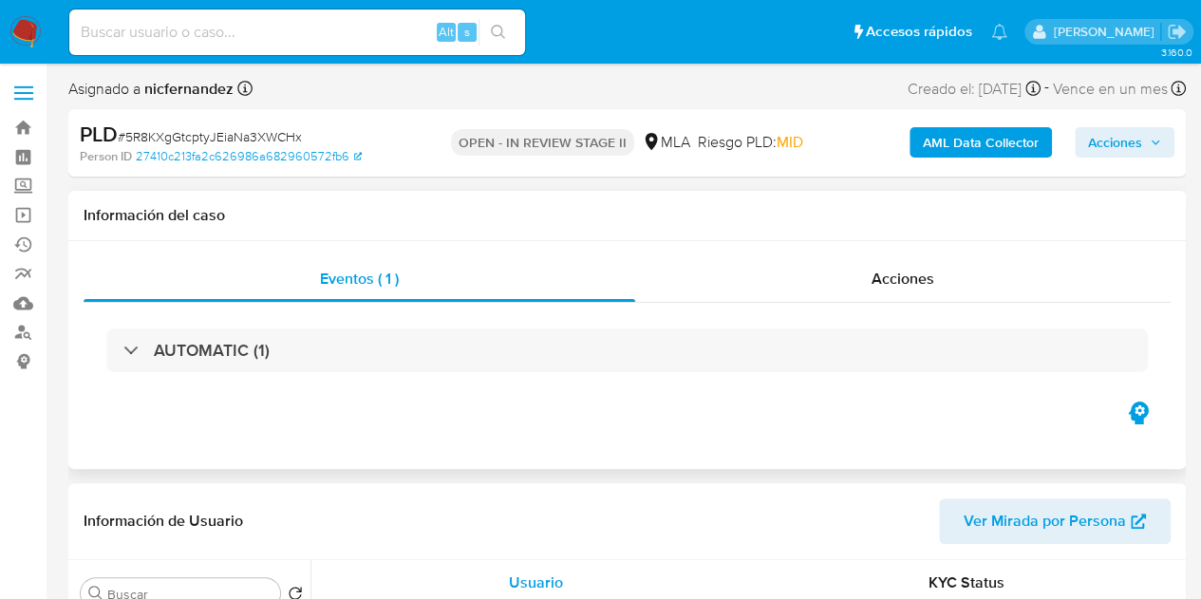
select select "10"
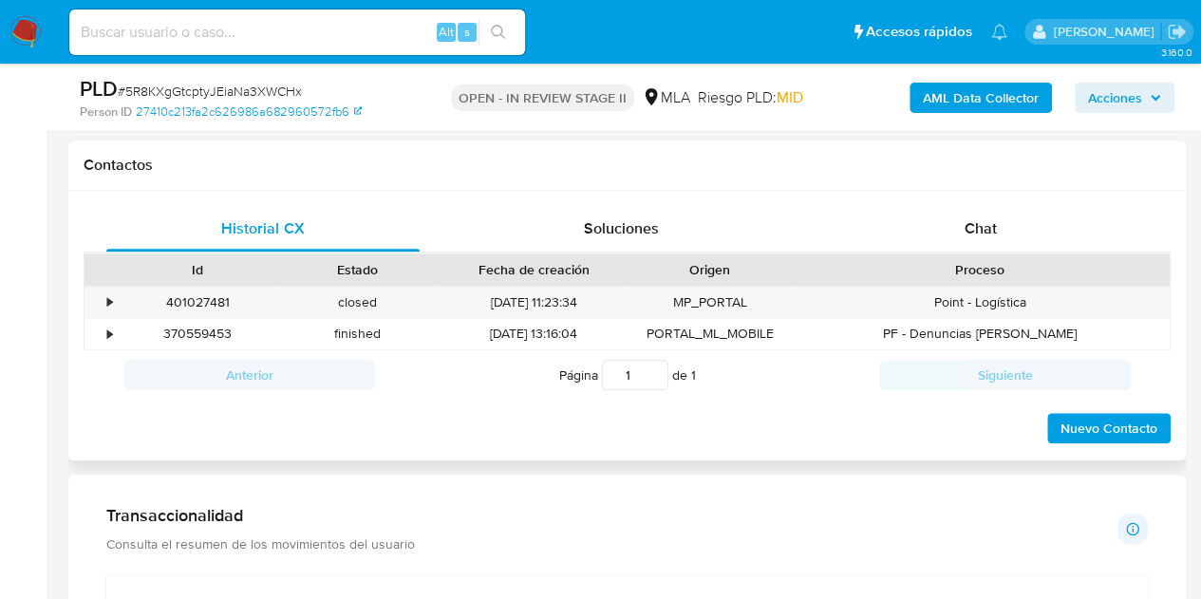
scroll to position [864, 0]
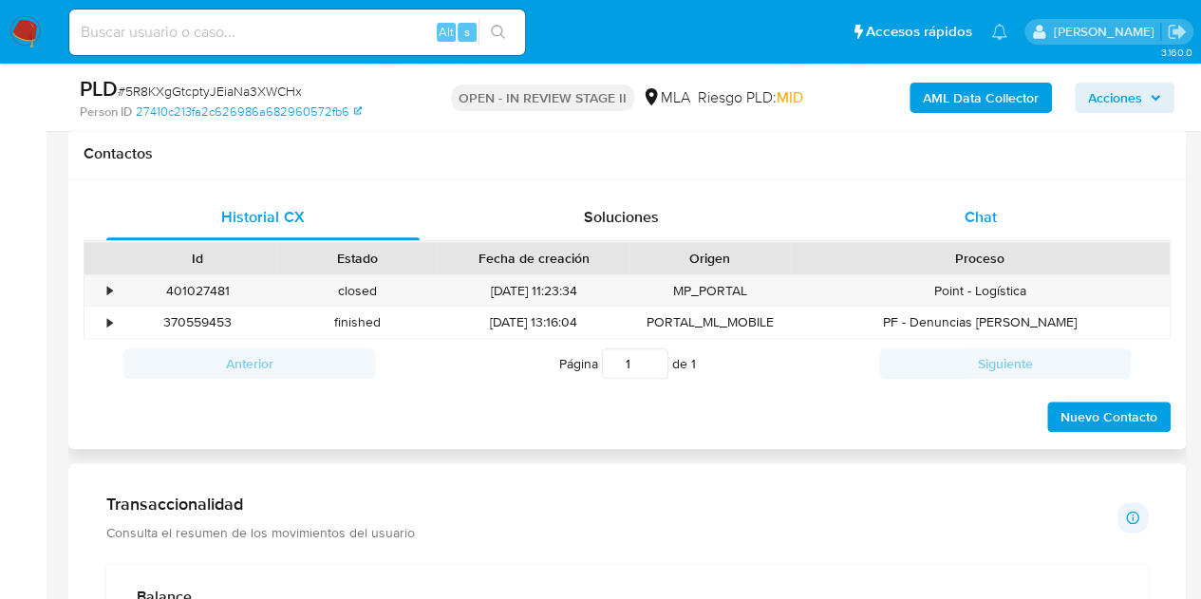
click at [993, 221] on span "Chat" at bounding box center [981, 217] width 32 height 22
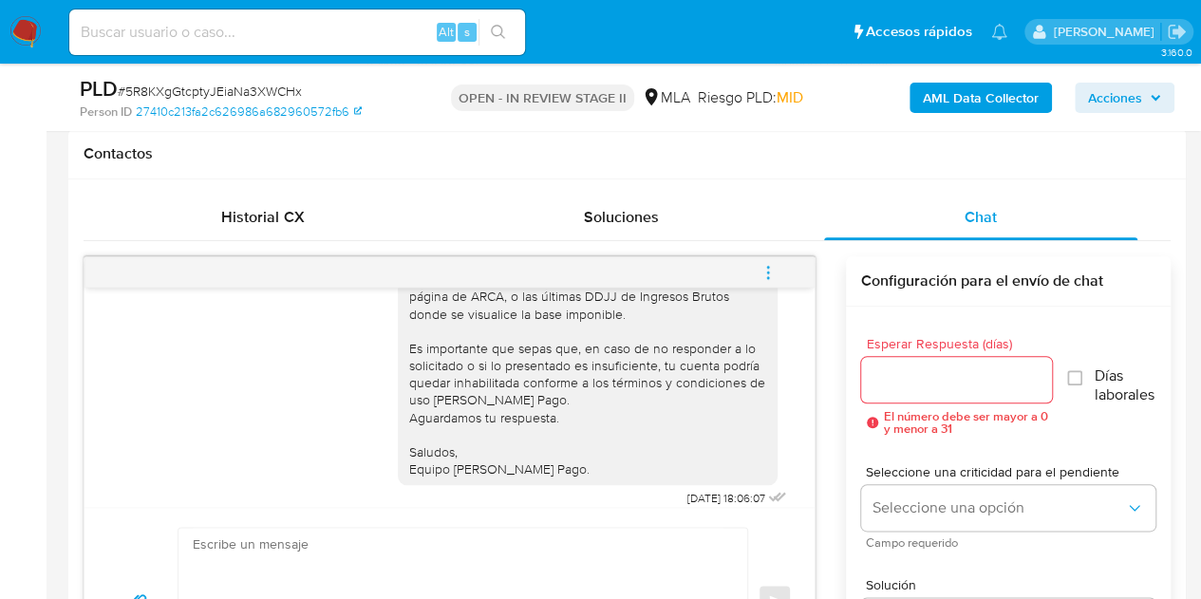
scroll to position [2329, 0]
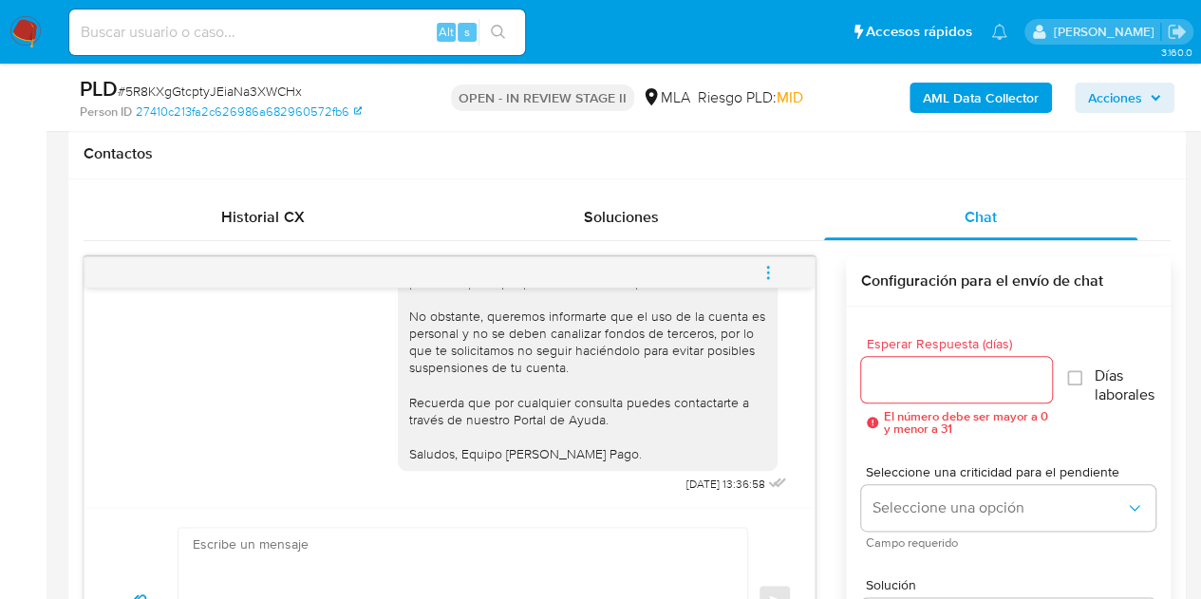
click at [760, 288] on span "menu-action" at bounding box center [768, 273] width 17 height 46
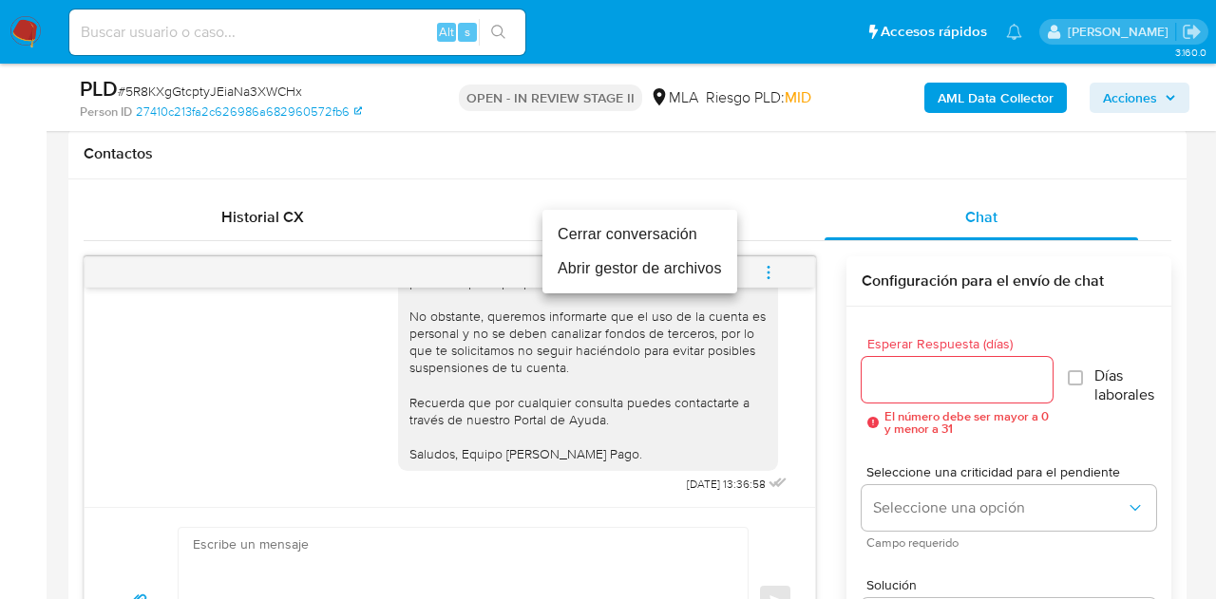
click at [686, 232] on li "Cerrar conversación" at bounding box center [639, 234] width 195 height 34
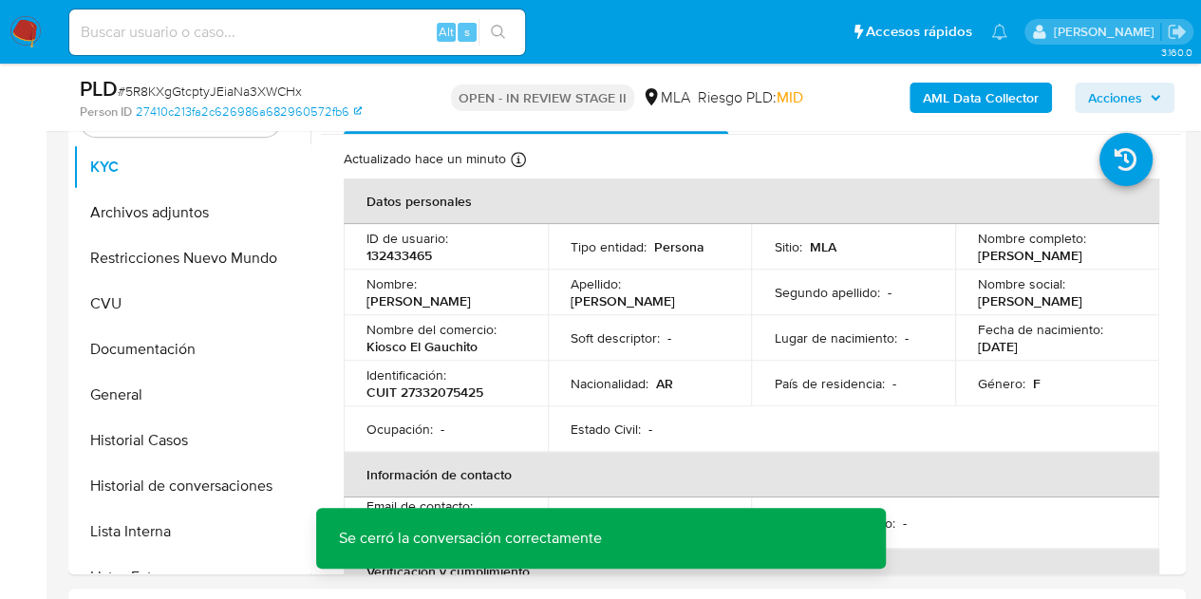
scroll to position [271, 0]
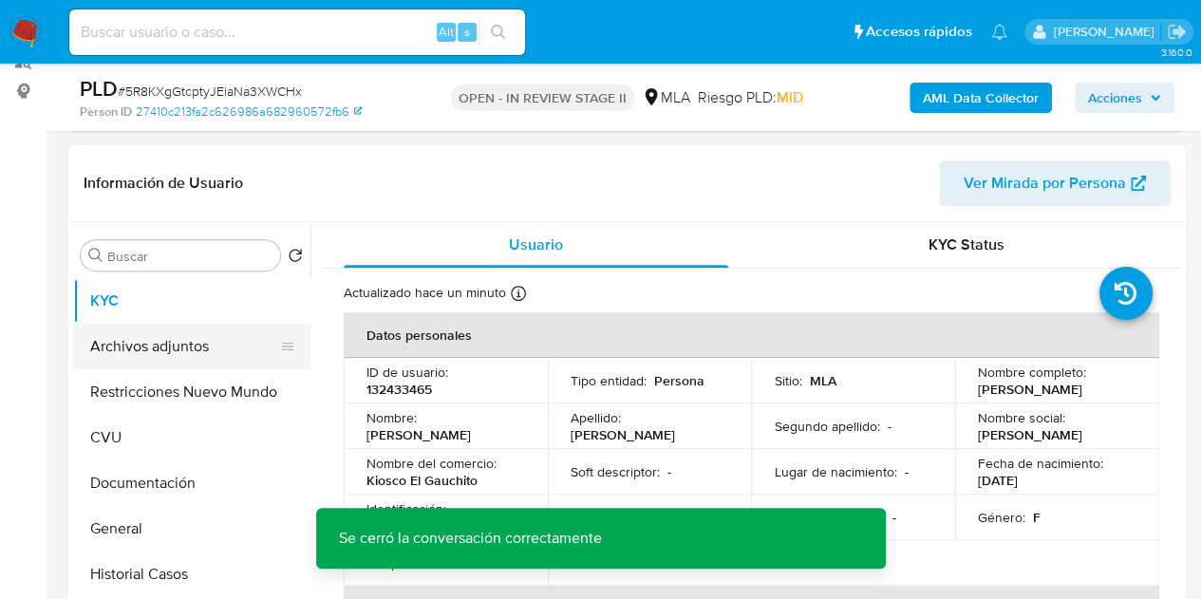
click at [161, 357] on button "Archivos adjuntos" at bounding box center [184, 347] width 222 height 46
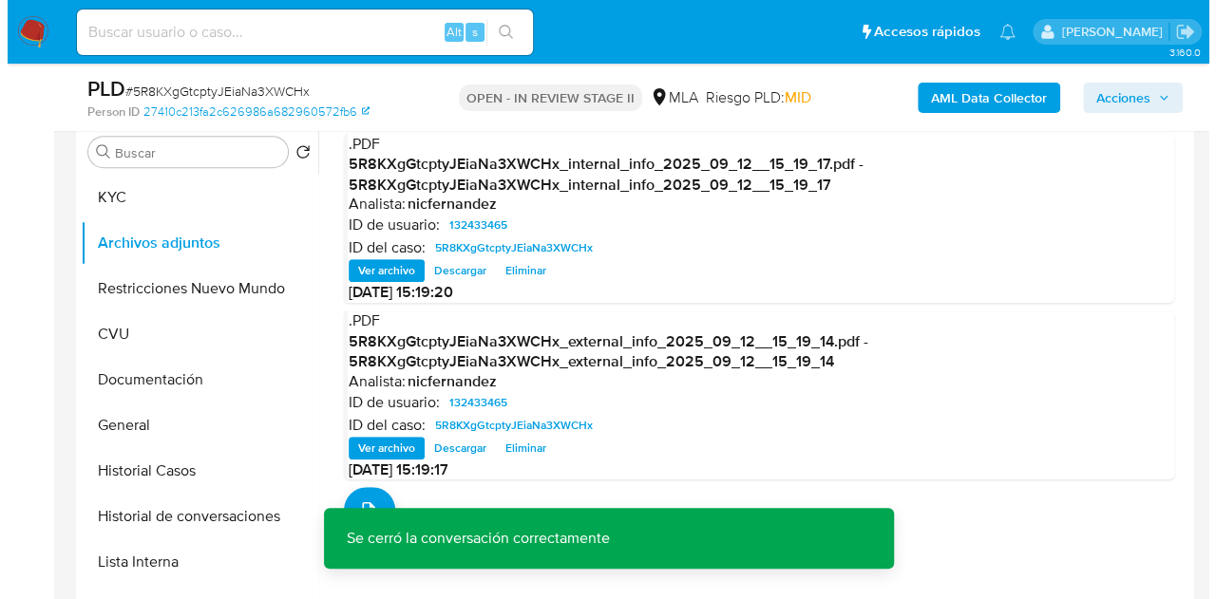
scroll to position [410, 0]
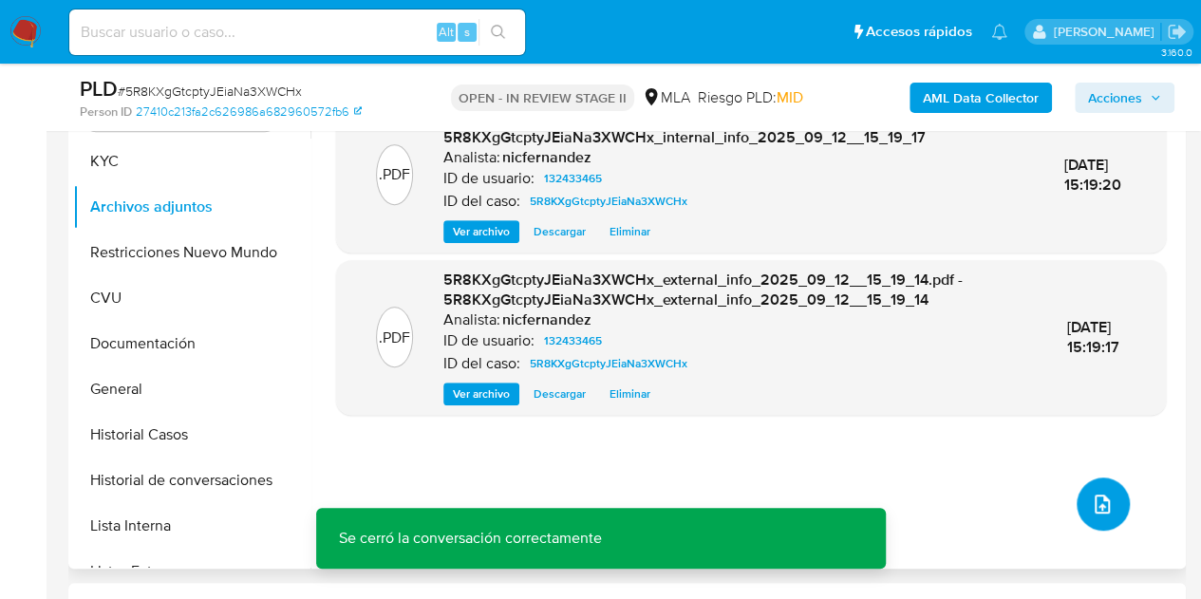
click at [1106, 496] on icon "upload-file" at bounding box center [1102, 504] width 23 height 23
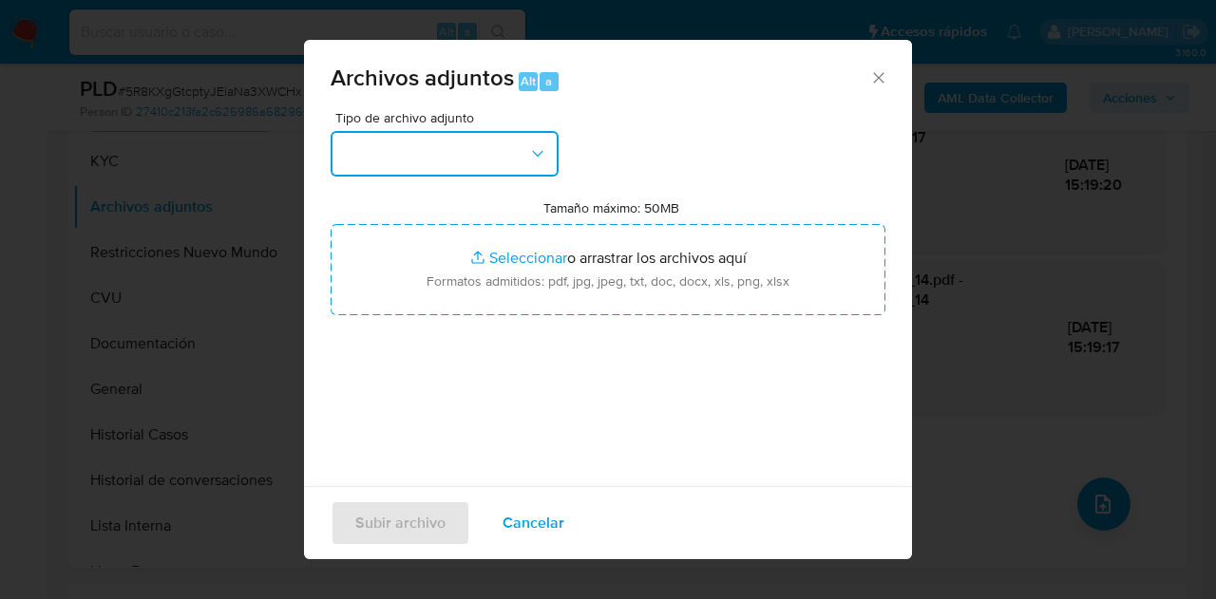
click at [438, 136] on button "button" at bounding box center [445, 154] width 228 height 46
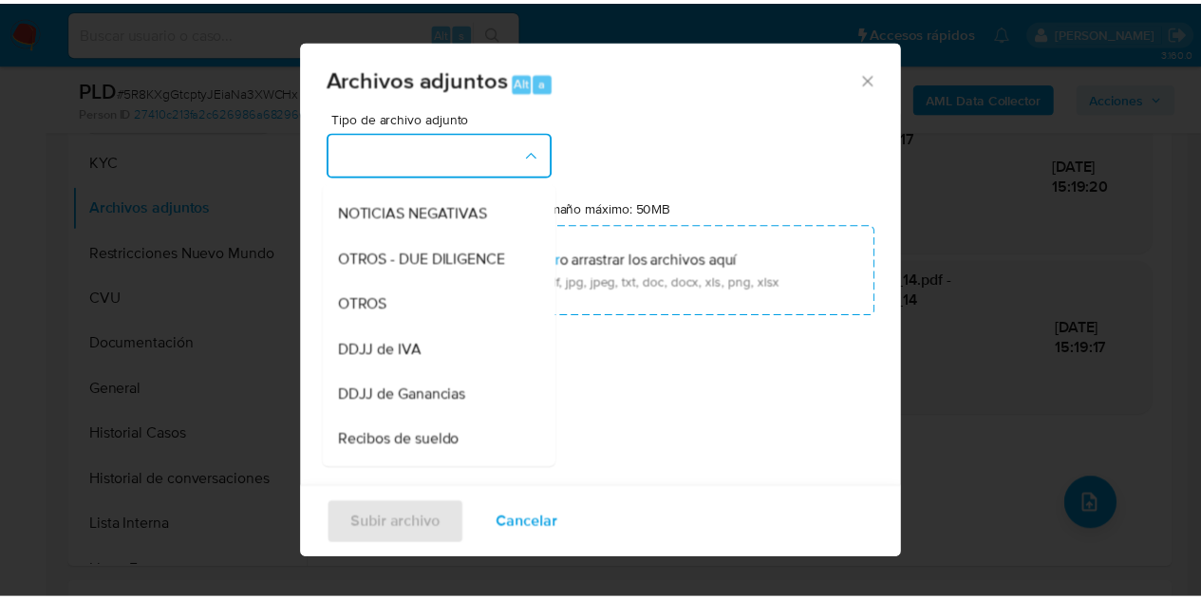
scroll to position [316, 0]
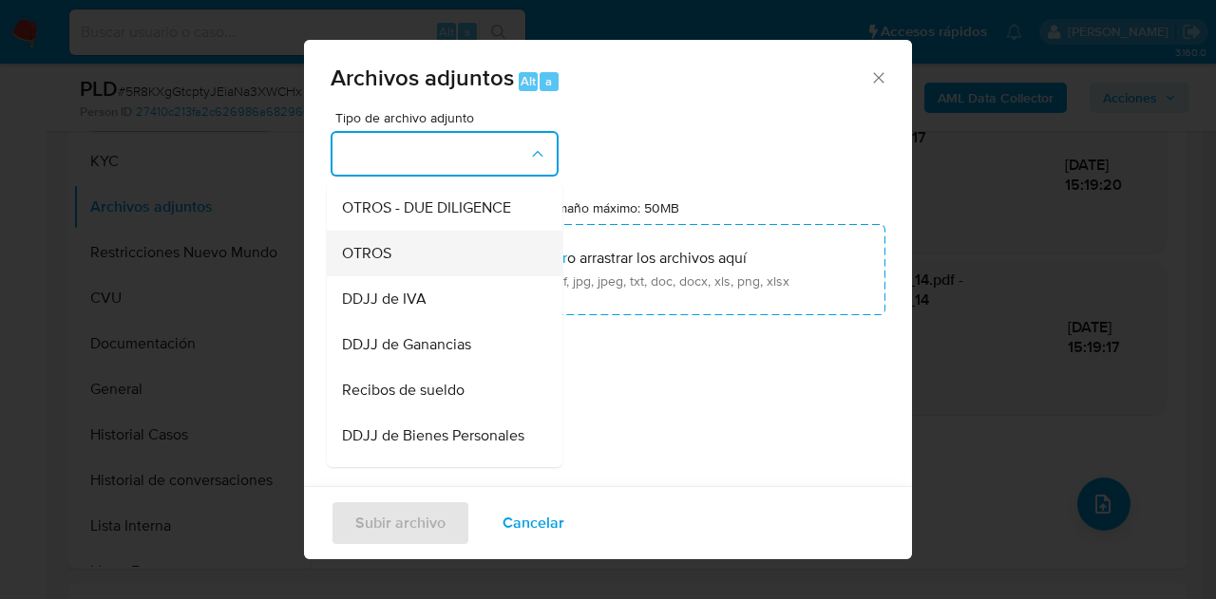
click at [434, 276] on div "OTROS" at bounding box center [439, 254] width 194 height 46
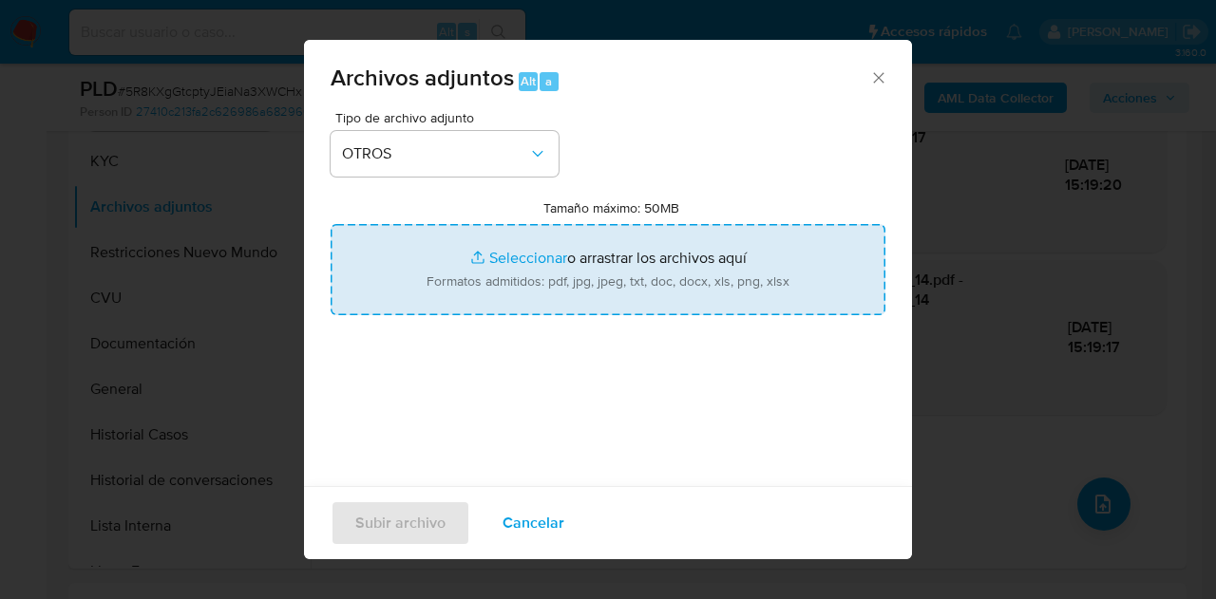
click at [492, 263] on input "Tamaño máximo: 50MB Seleccionar archivos" at bounding box center [608, 269] width 555 height 91
type input "C:\fakepath\Constancia de monotributo Fernando Emanuel Alzugaray.pdf"
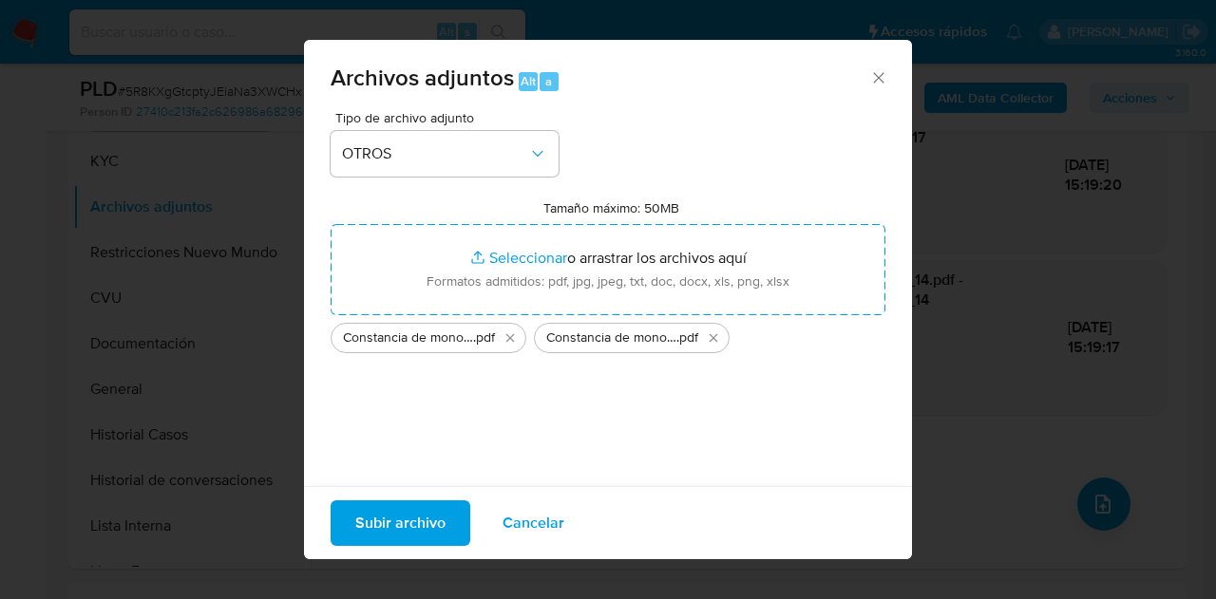
click at [406, 523] on span "Subir archivo" at bounding box center [400, 523] width 90 height 42
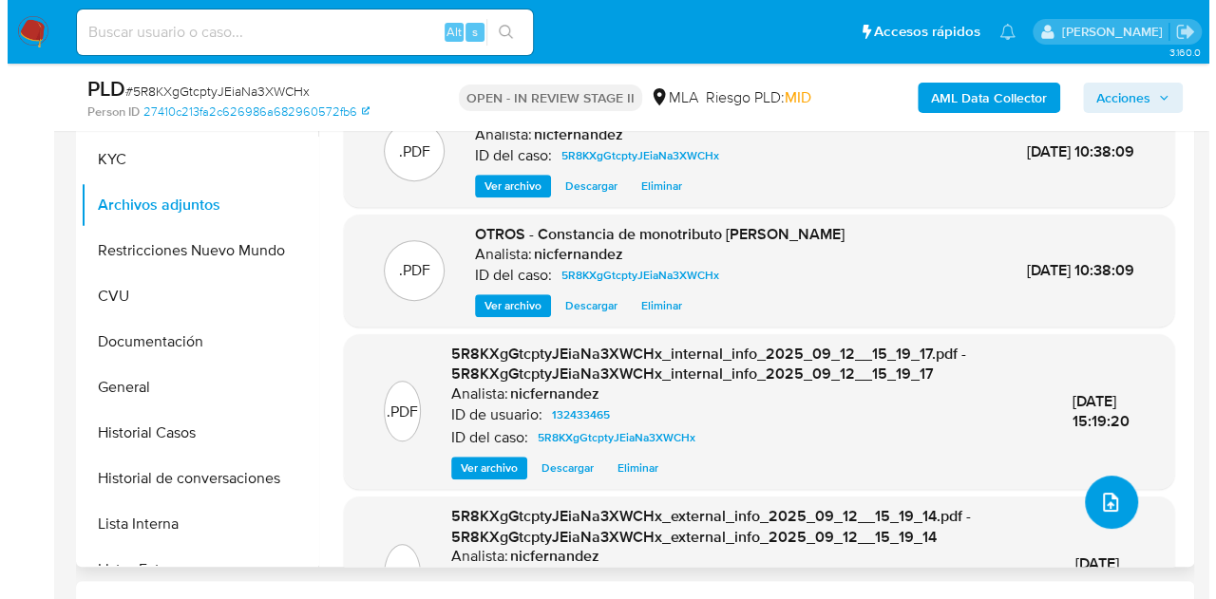
scroll to position [421, 0]
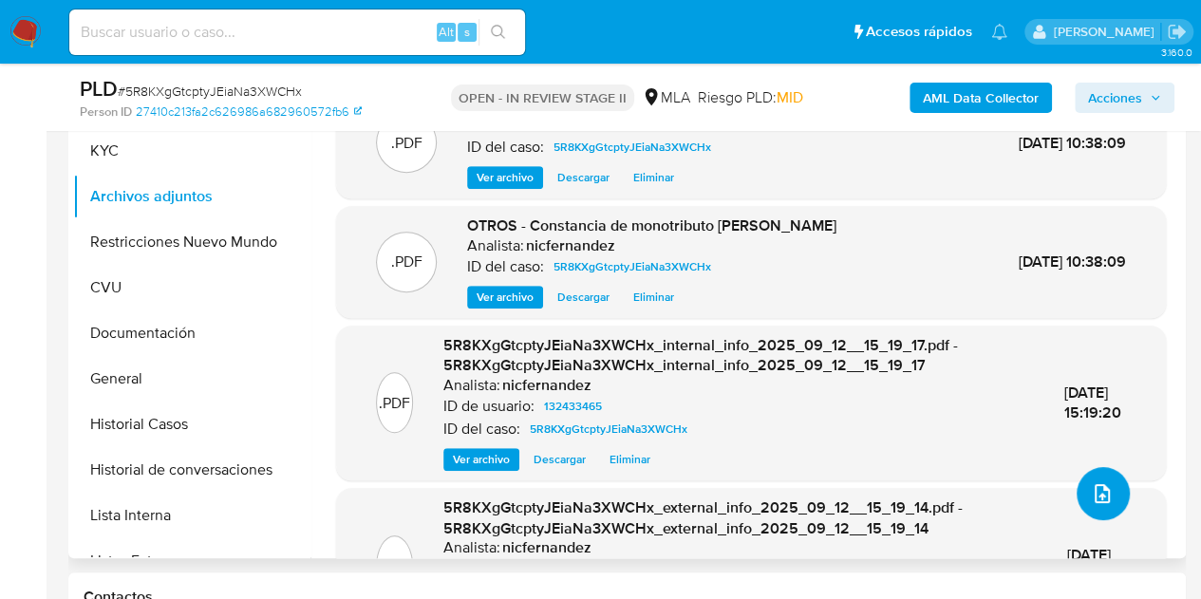
click at [1098, 488] on icon "upload-file" at bounding box center [1102, 493] width 15 height 19
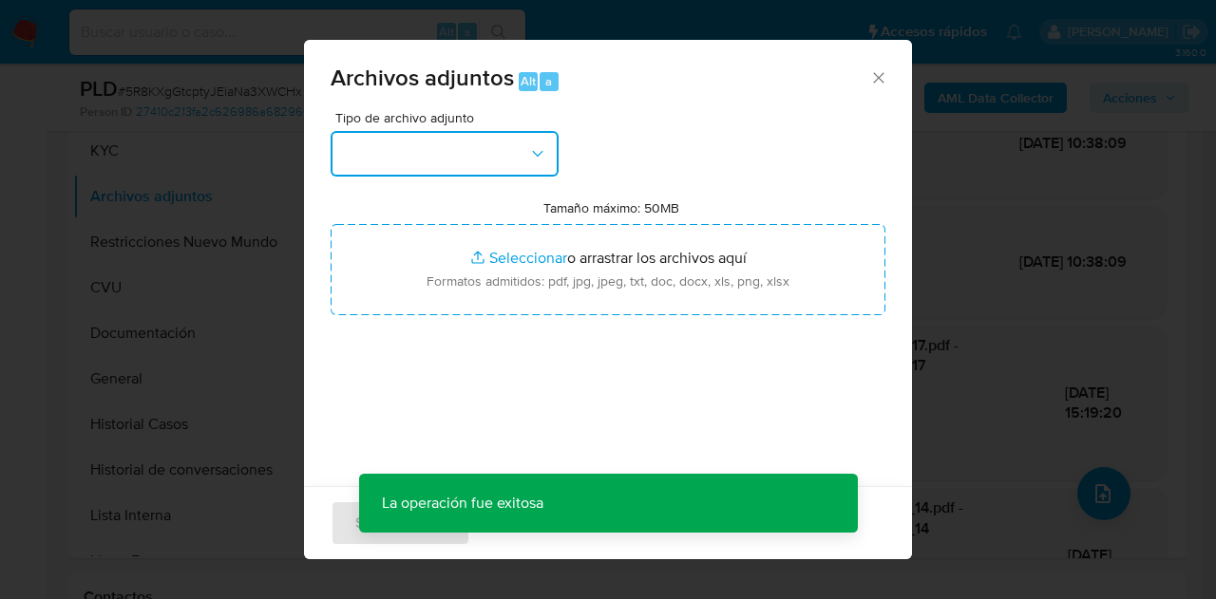
click at [512, 160] on button "button" at bounding box center [445, 154] width 228 height 46
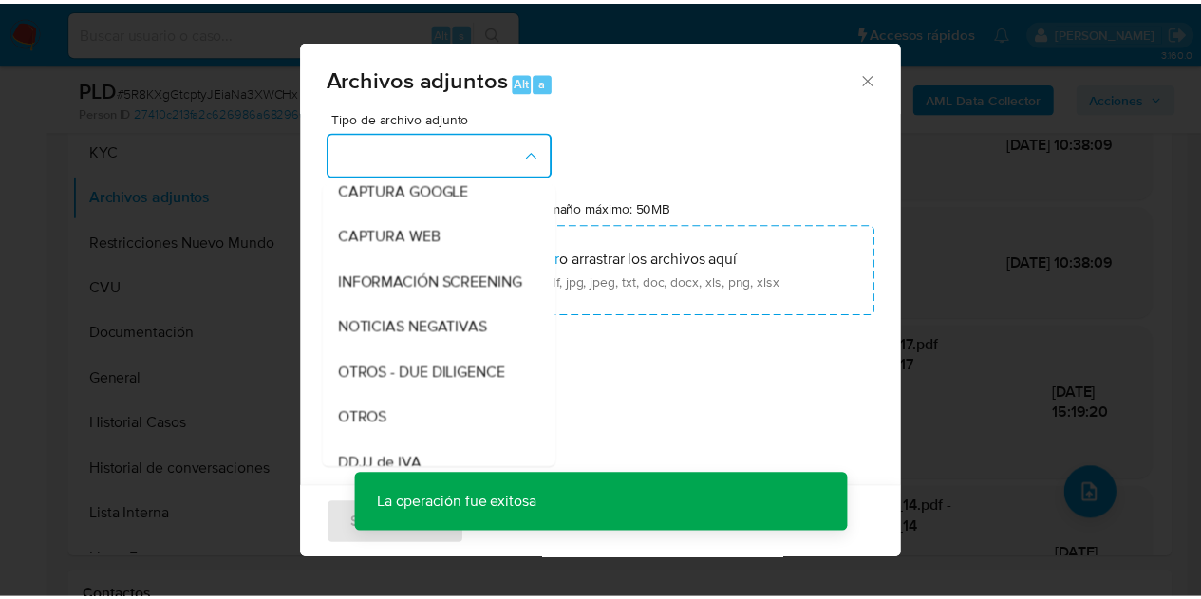
scroll to position [226, 0]
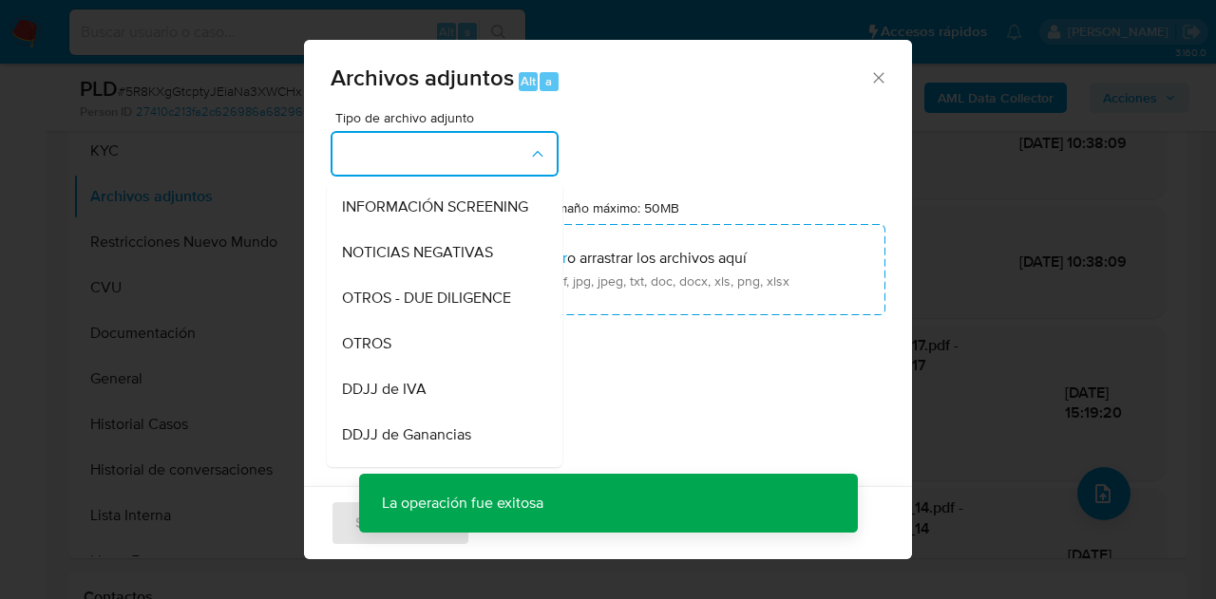
click at [414, 348] on div "OTROS" at bounding box center [439, 344] width 194 height 46
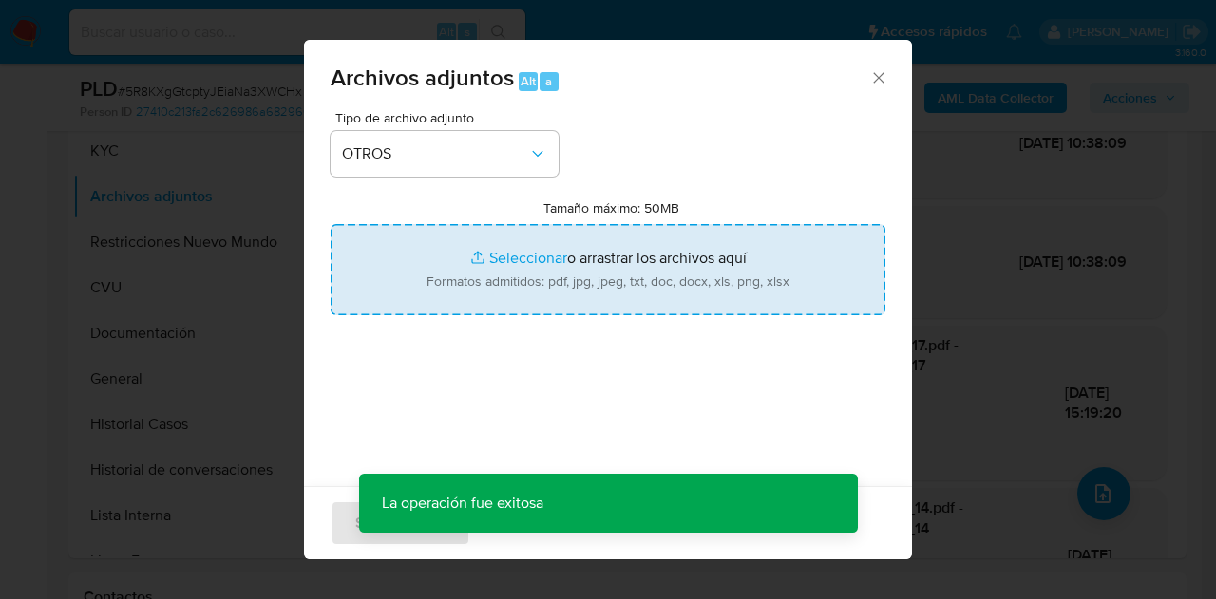
click at [477, 261] on input "Tamaño máximo: 50MB Seleccionar archivos" at bounding box center [608, 269] width 555 height 91
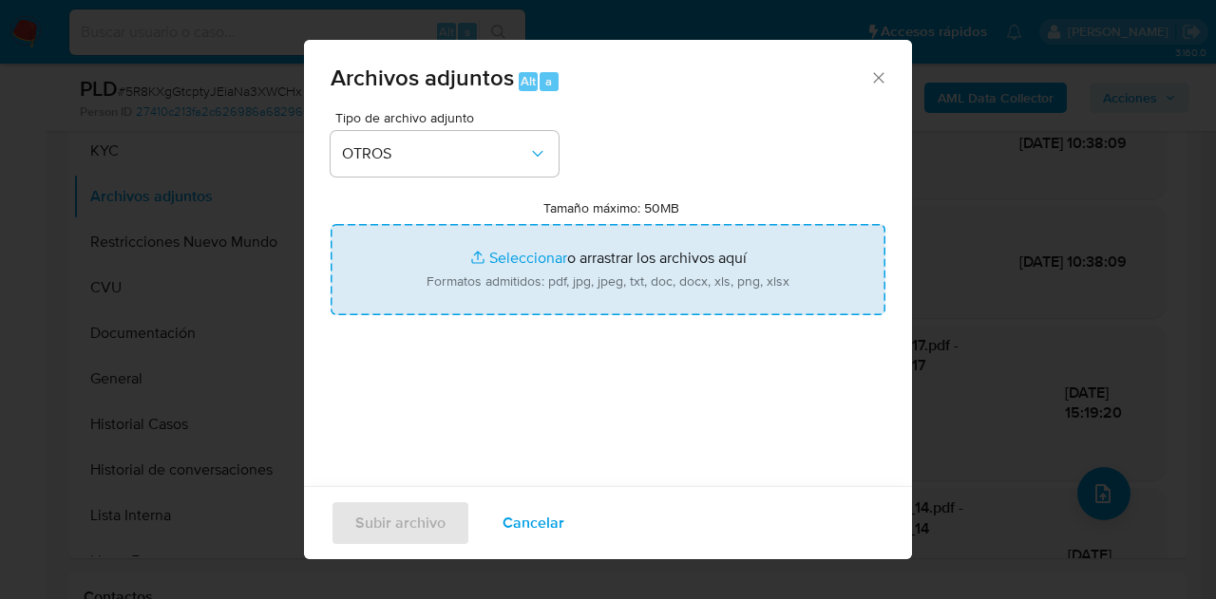
type input "C:\fakepath\Caselog NO ROI 5R8KXgGtcptyJEiaNa3XWCHx.docx"
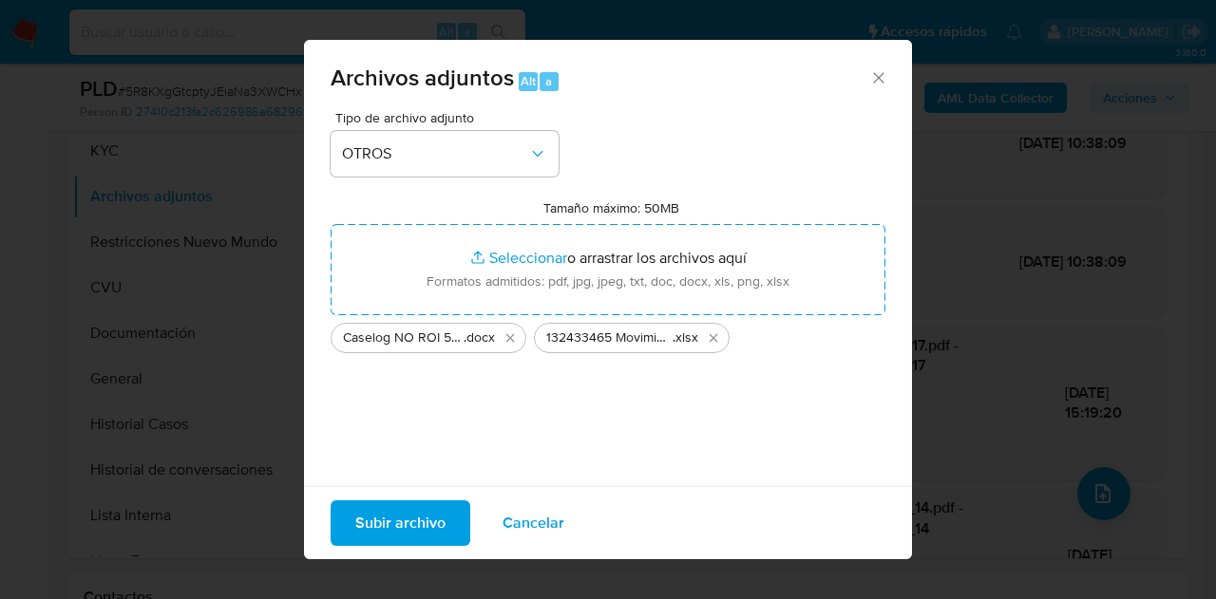
click at [398, 526] on span "Subir archivo" at bounding box center [400, 523] width 90 height 42
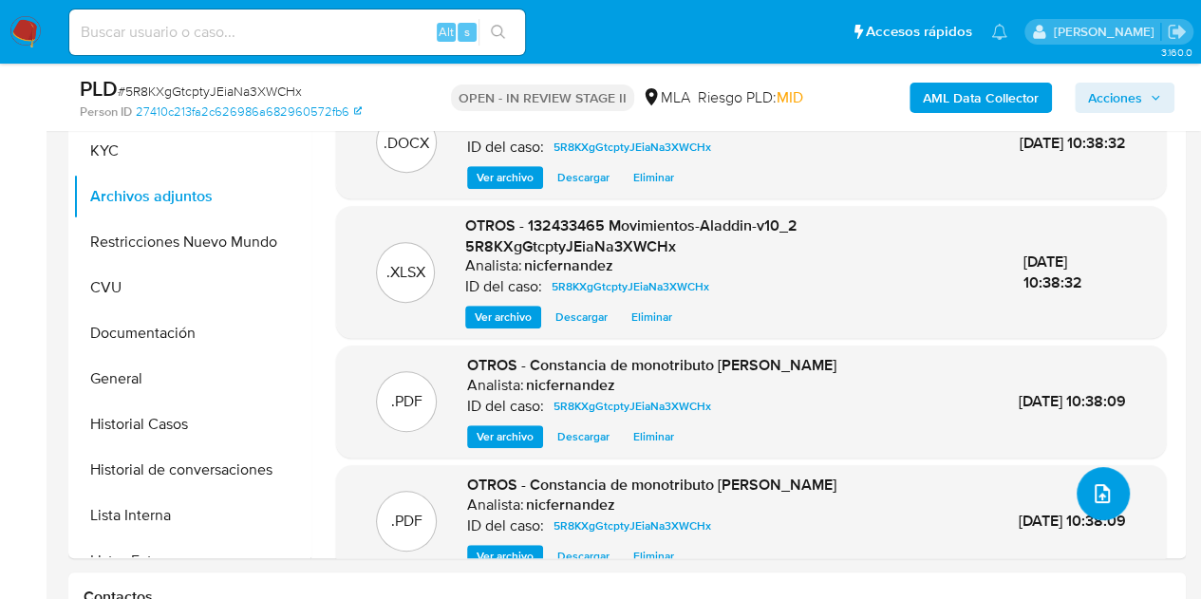
scroll to position [333, 0]
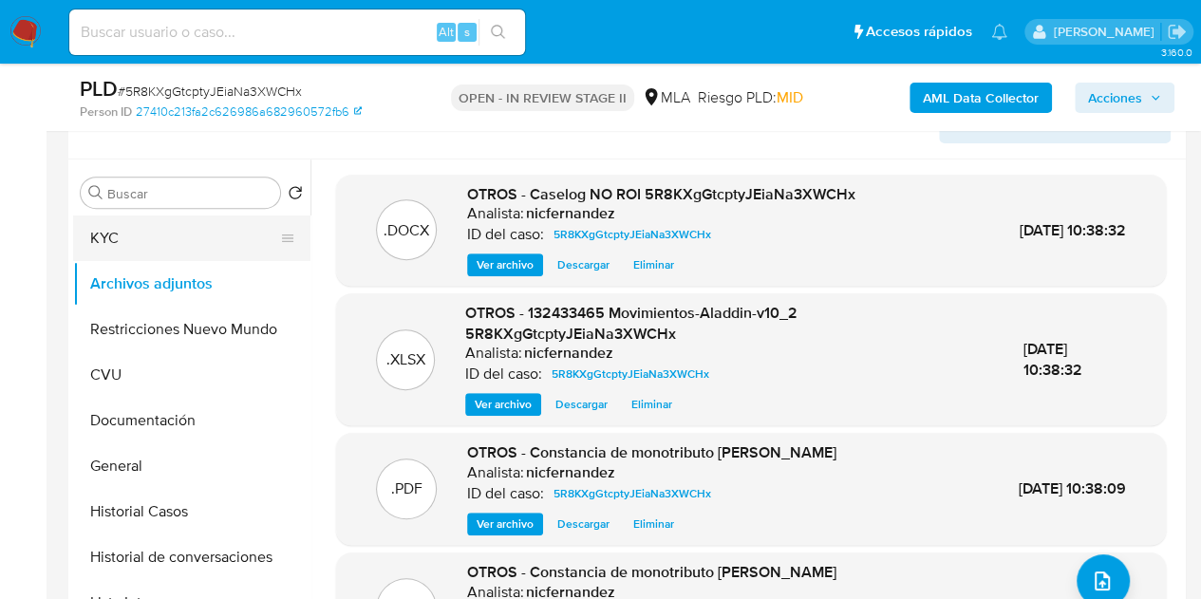
click at [163, 237] on button "KYC" at bounding box center [184, 239] width 222 height 46
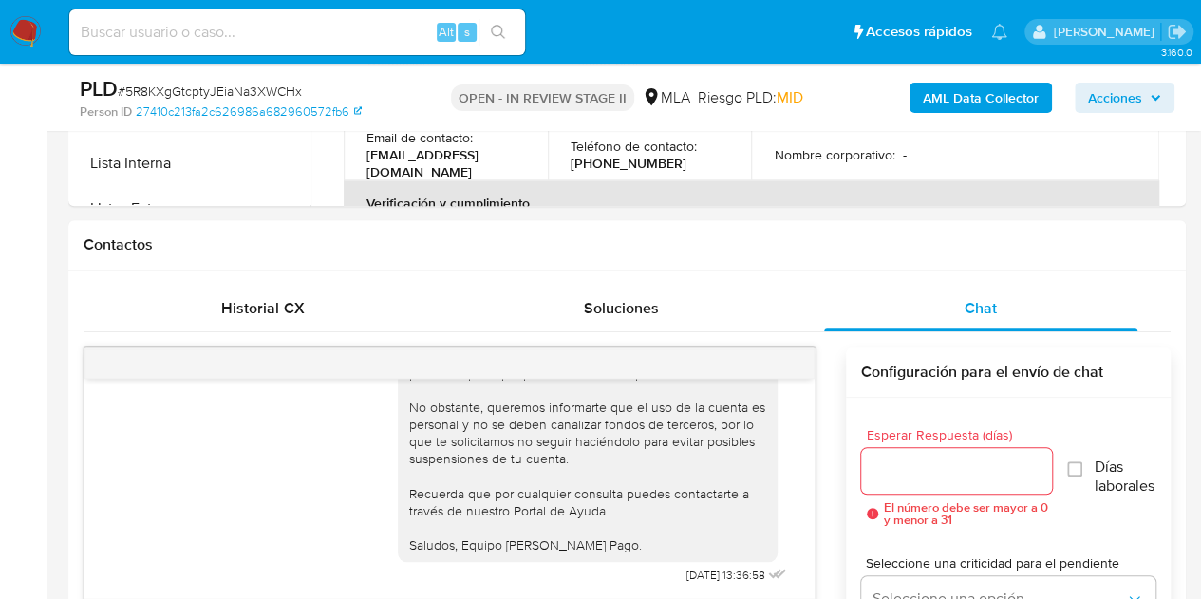
scroll to position [448, 0]
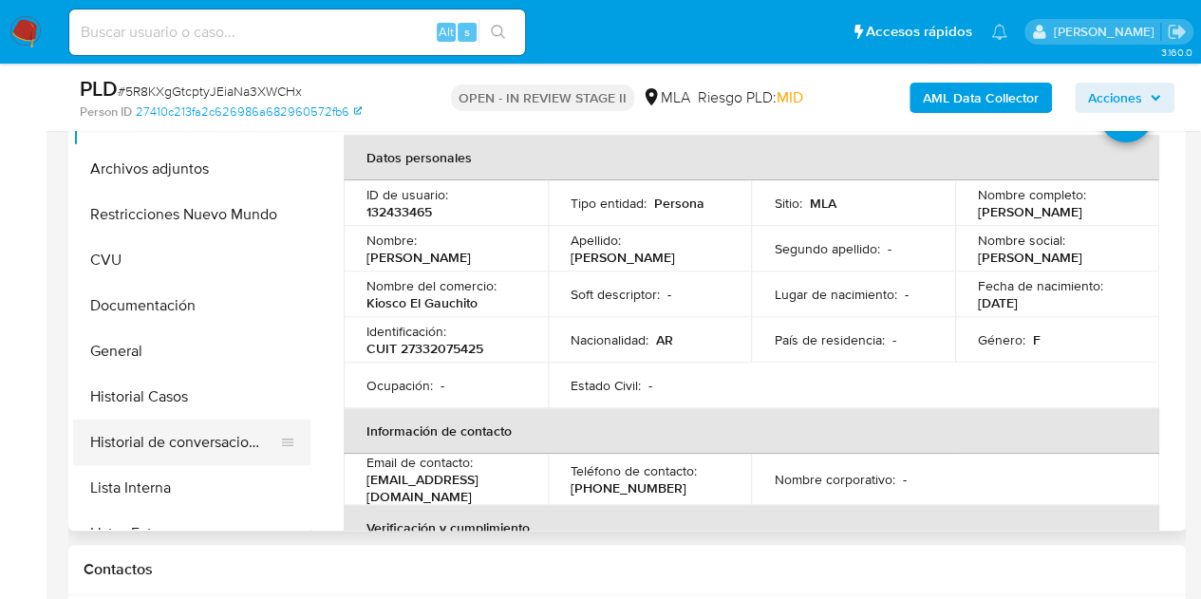
click at [174, 447] on button "Historial de conversaciones" at bounding box center [184, 443] width 222 height 46
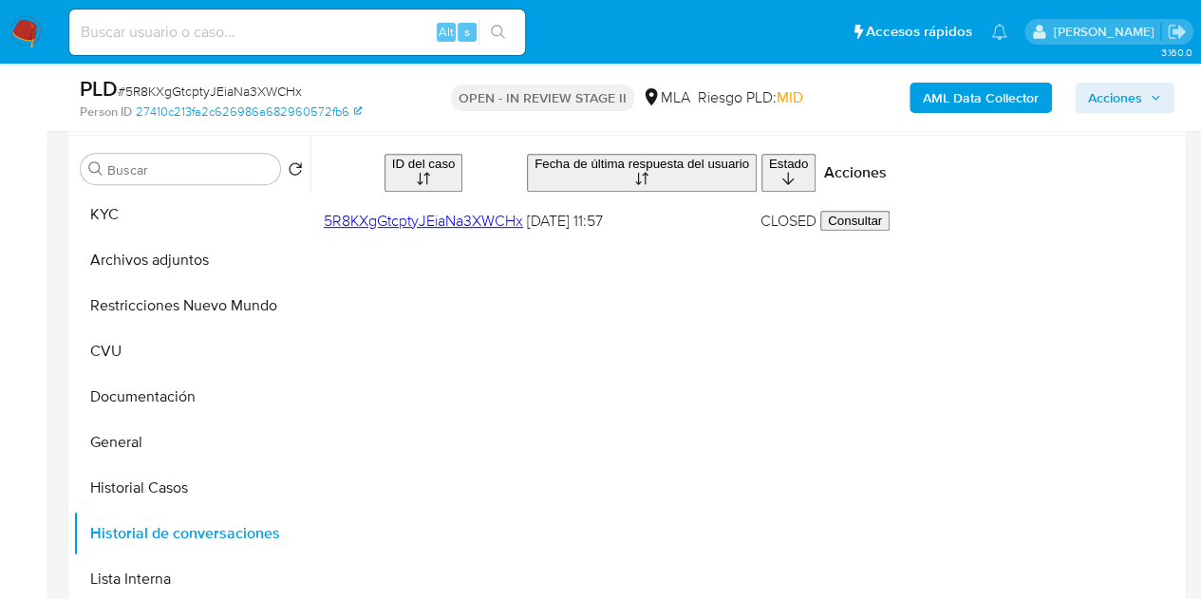
scroll to position [342, 0]
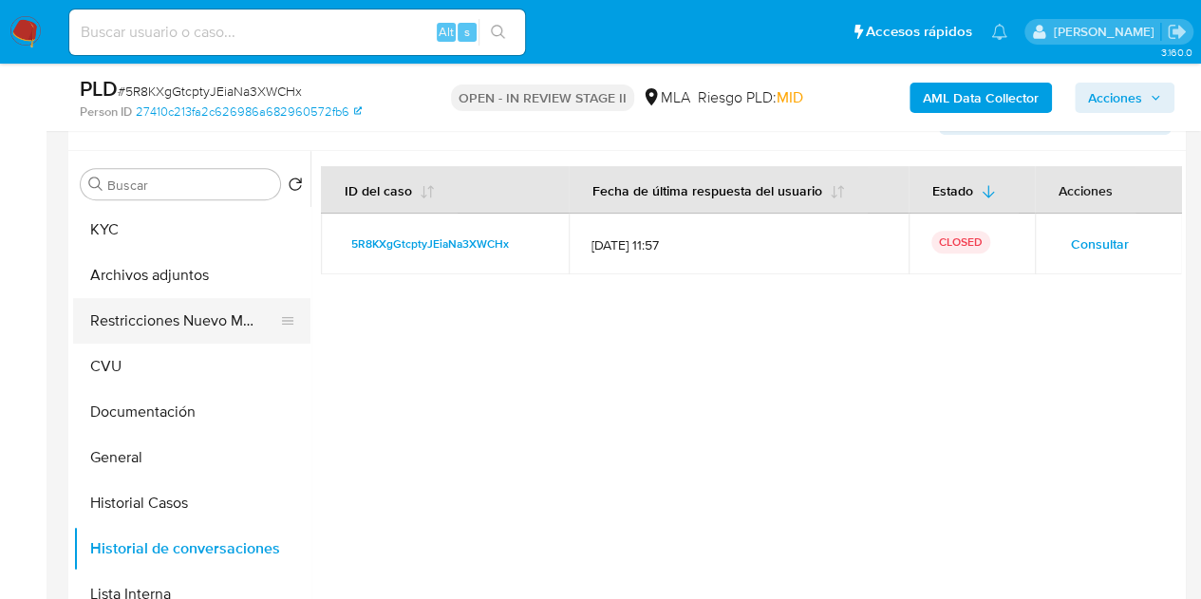
click at [120, 316] on button "Restricciones Nuevo Mundo" at bounding box center [184, 321] width 222 height 46
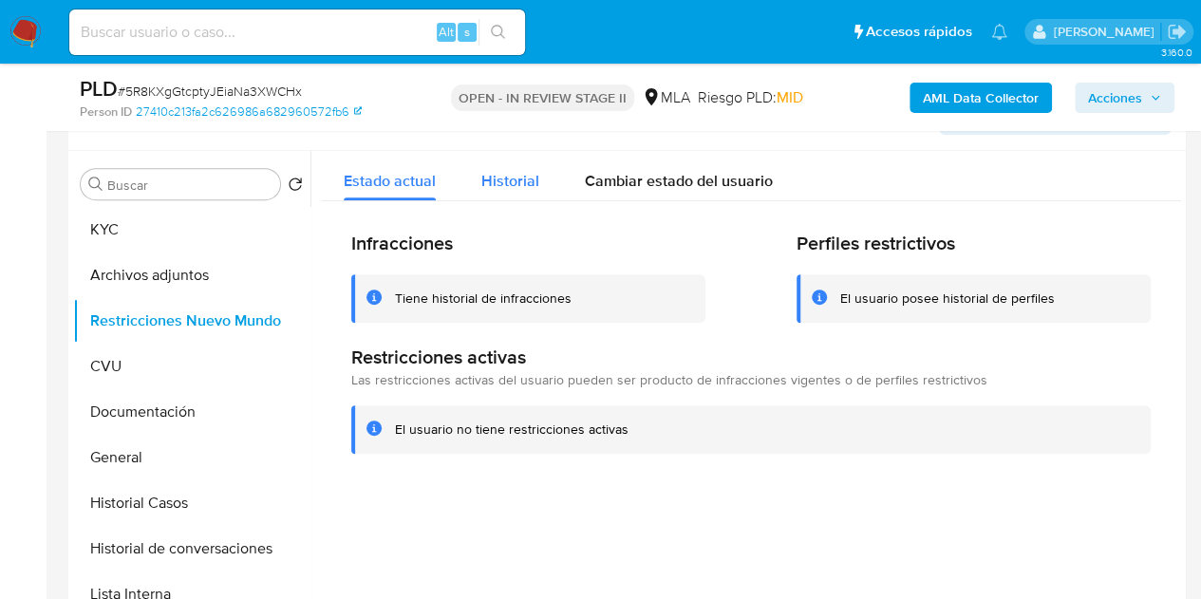
click at [513, 183] on span "Historial" at bounding box center [511, 181] width 58 height 22
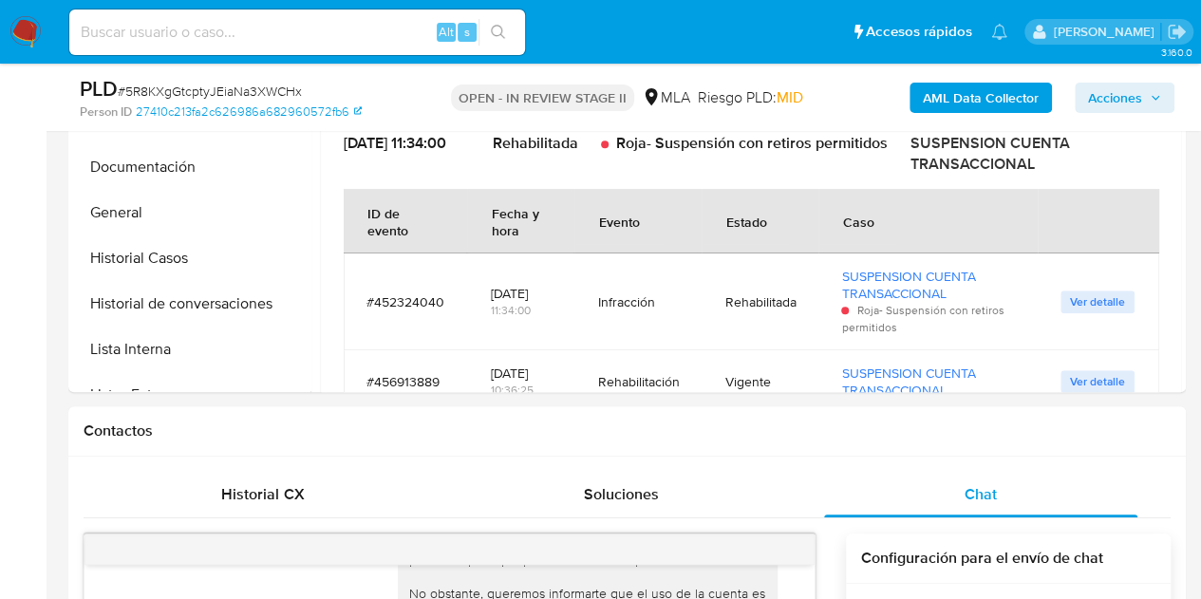
scroll to position [258, 0]
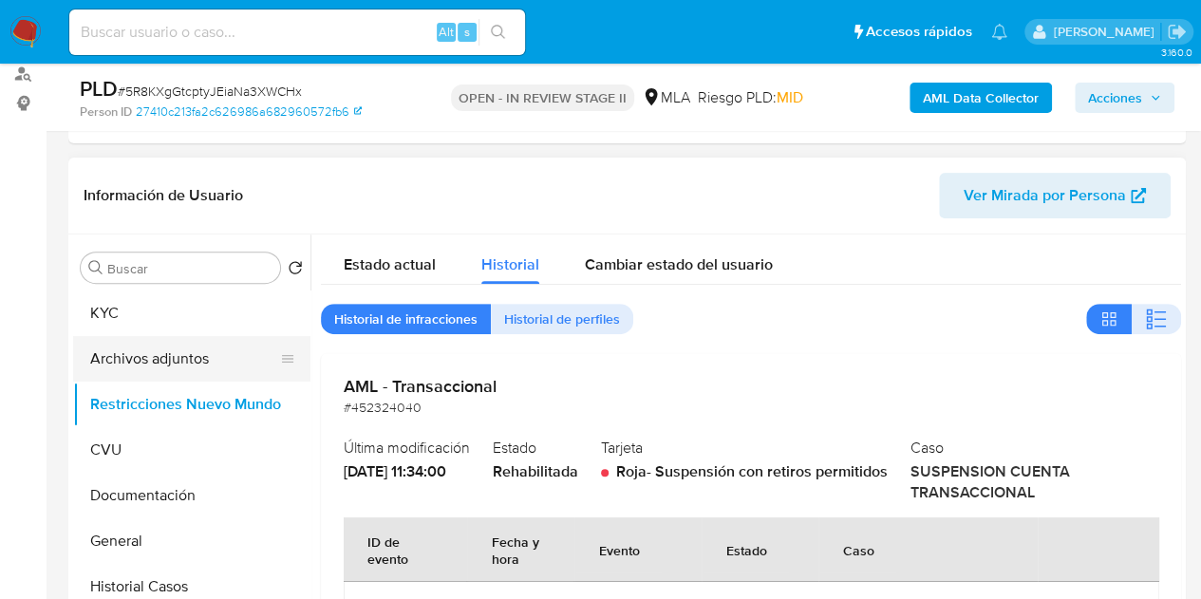
click at [152, 346] on button "Archivos adjuntos" at bounding box center [184, 359] width 222 height 46
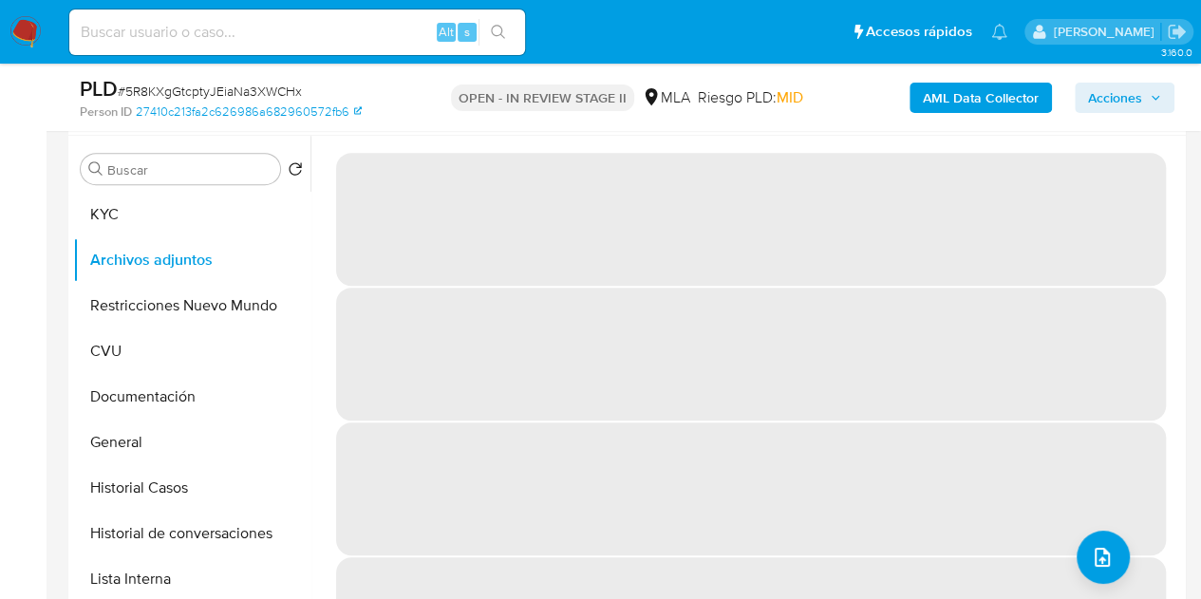
scroll to position [333, 0]
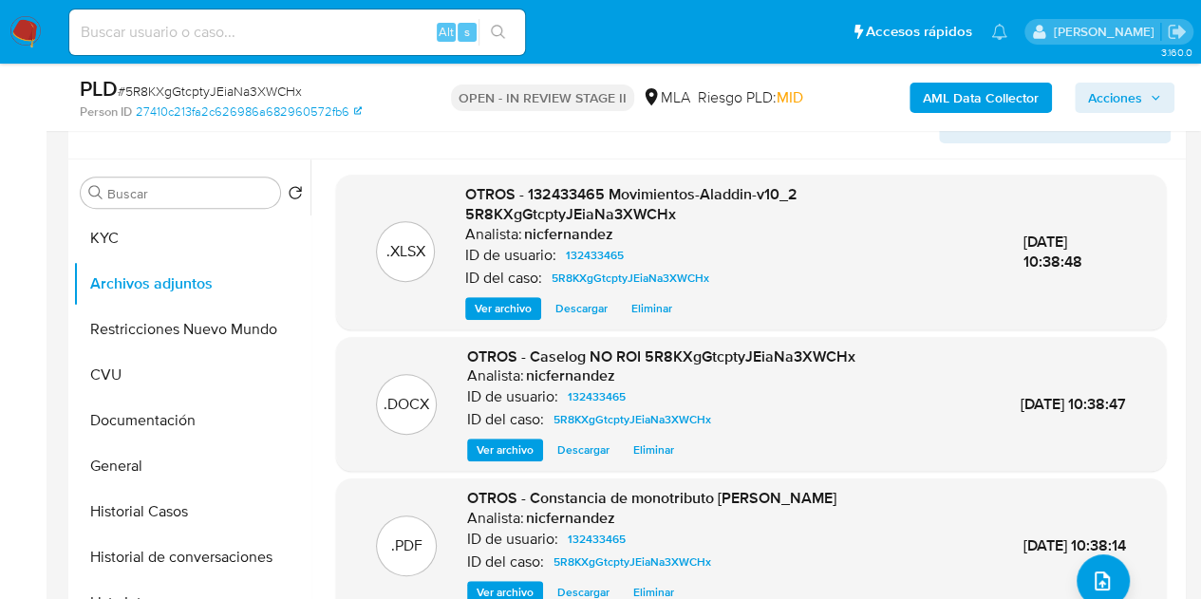
click at [497, 460] on span "Ver archivo" at bounding box center [505, 450] width 57 height 19
drag, startPoint x: 485, startPoint y: 238, endPoint x: 541, endPoint y: 235, distance: 56.2
click at [488, 239] on p "Analista:" at bounding box center [493, 234] width 57 height 19
drag, startPoint x: 1103, startPoint y: 103, endPoint x: 1087, endPoint y: 111, distance: 18.3
click at [1102, 104] on span "Acciones" at bounding box center [1115, 98] width 54 height 30
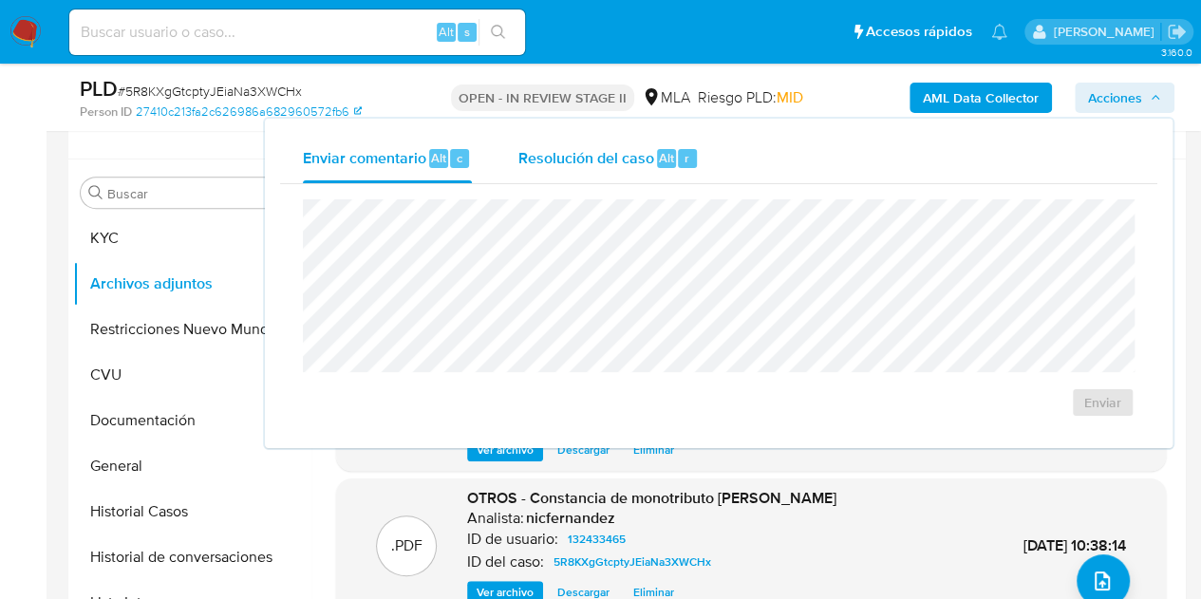
click at [530, 167] on span "Resolución del caso" at bounding box center [586, 157] width 136 height 22
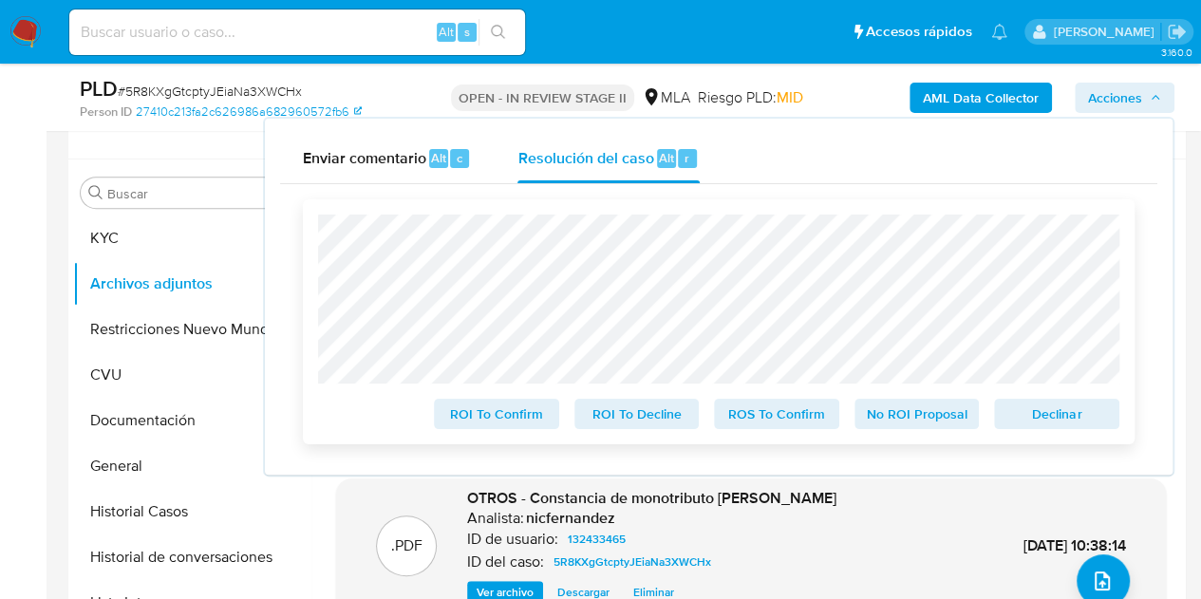
click at [908, 421] on span "No ROI Proposal" at bounding box center [917, 414] width 99 height 27
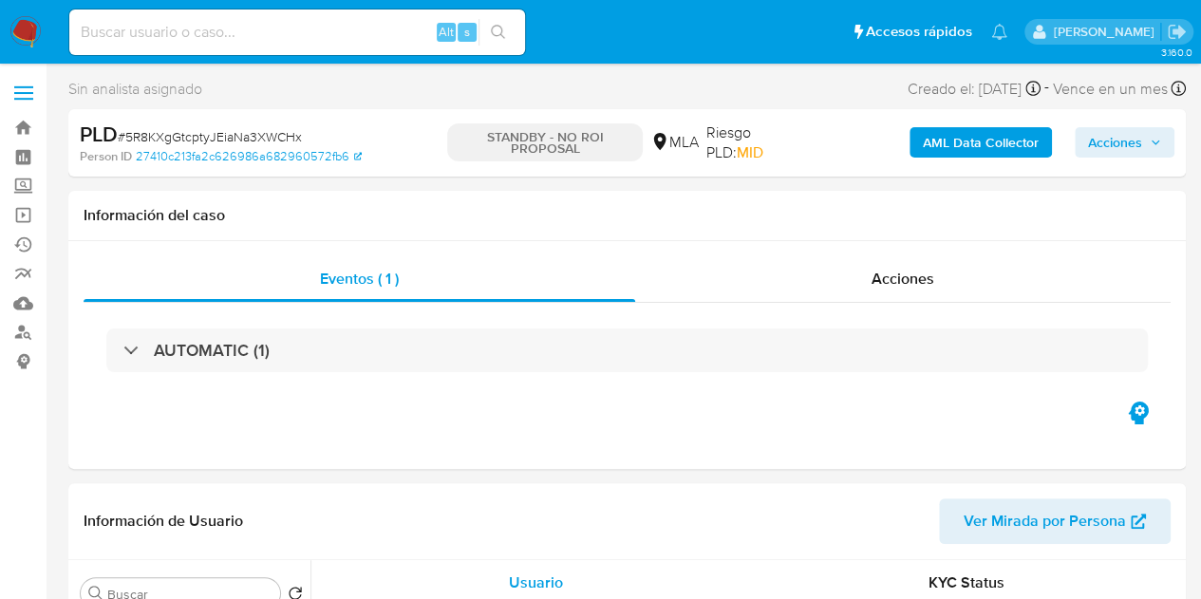
select select "10"
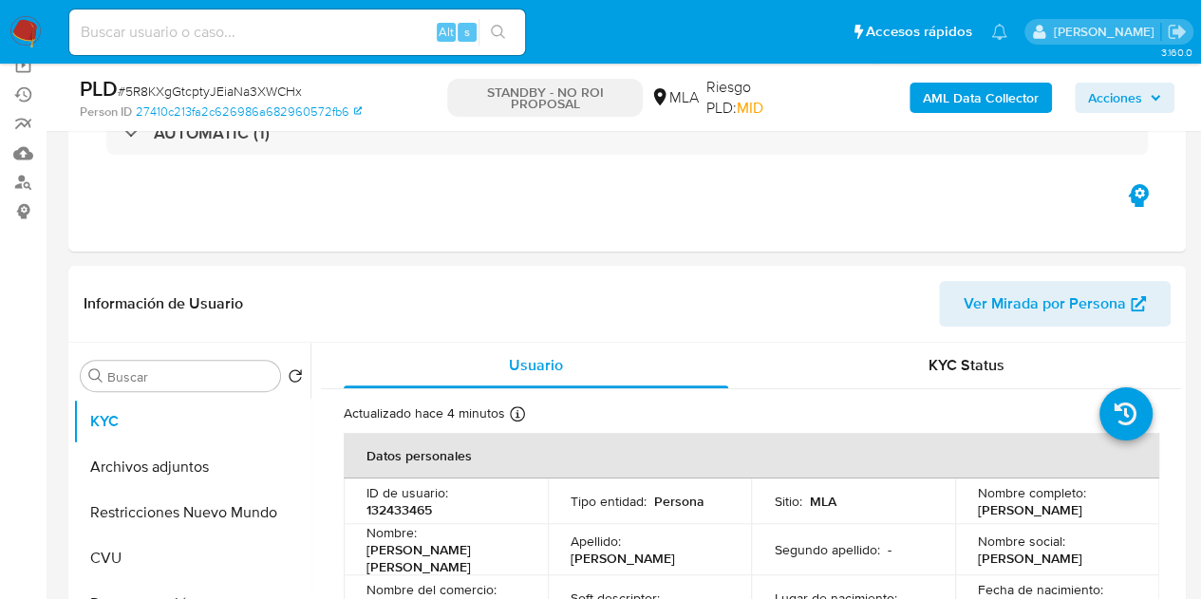
scroll to position [207, 0]
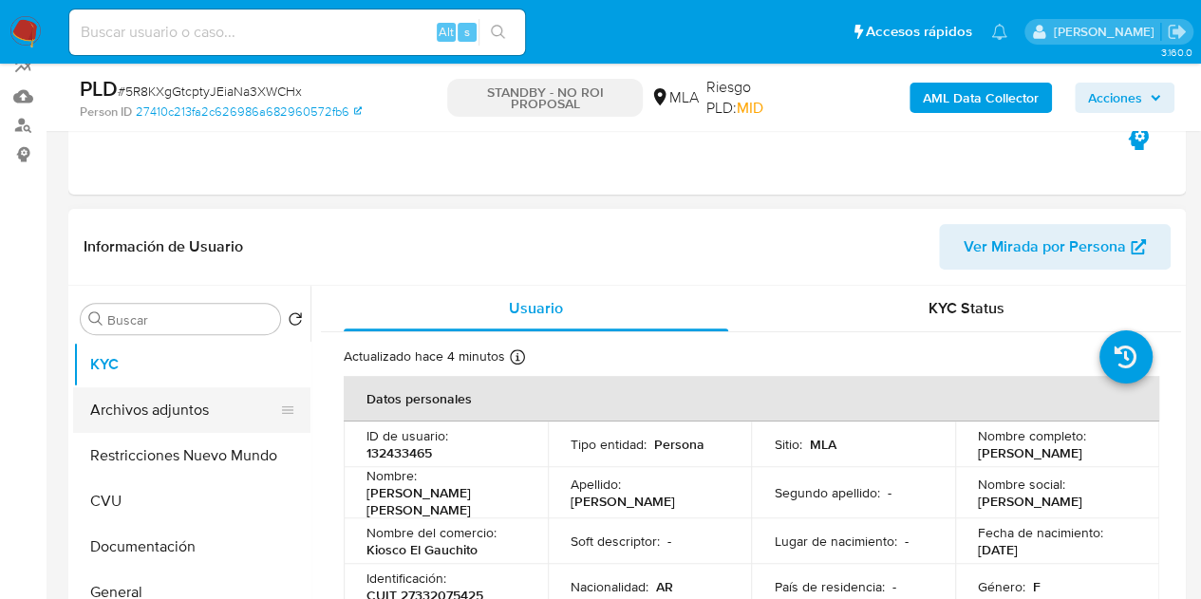
click at [151, 411] on button "Archivos adjuntos" at bounding box center [184, 410] width 222 height 46
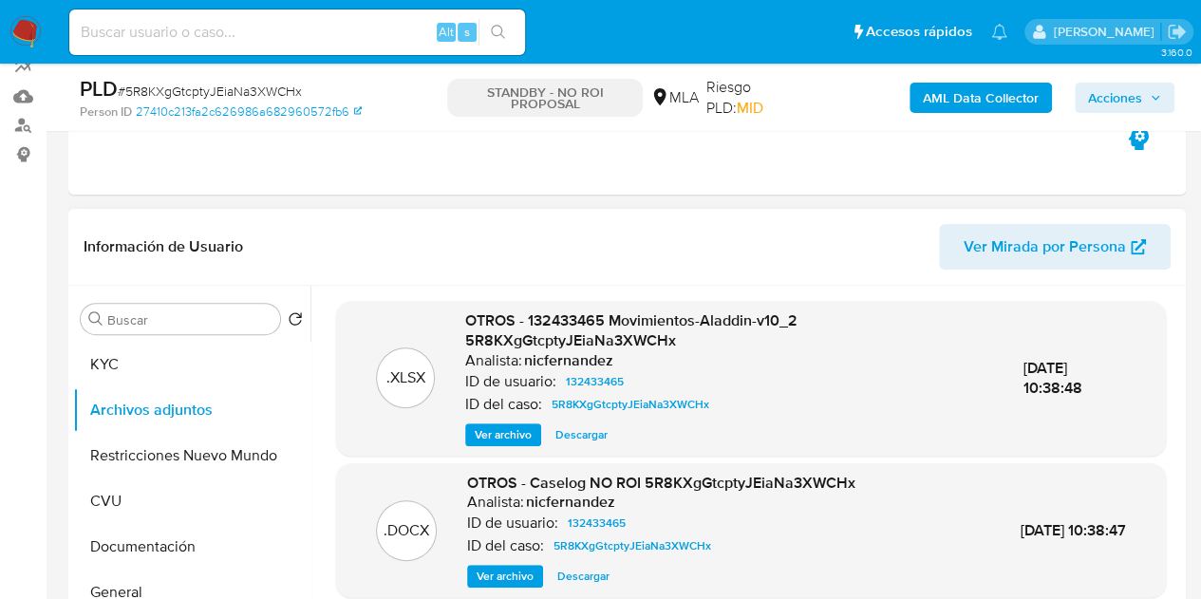
click at [497, 578] on span "Ver archivo" at bounding box center [505, 576] width 57 height 19
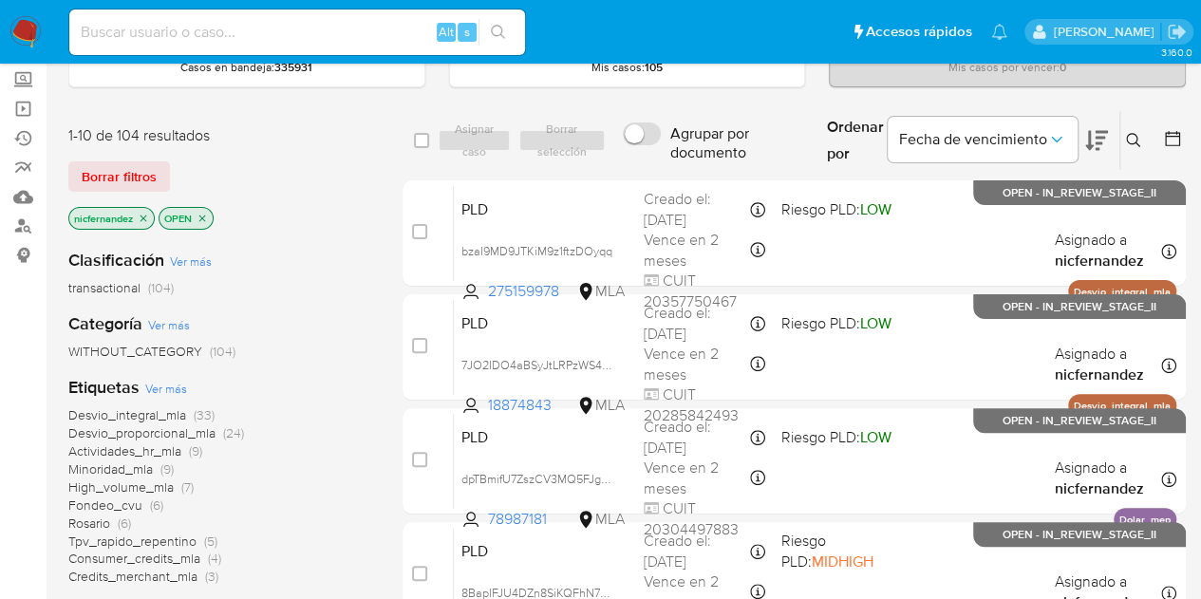
scroll to position [56, 0]
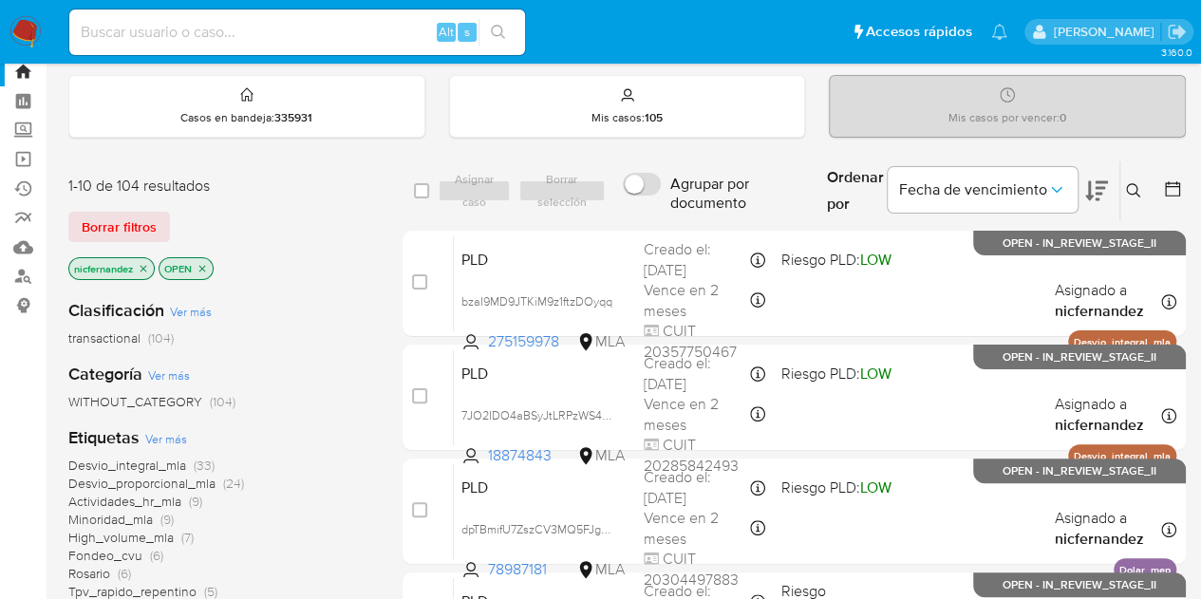
click at [165, 223] on button "Borrar filtros" at bounding box center [119, 227] width 102 height 30
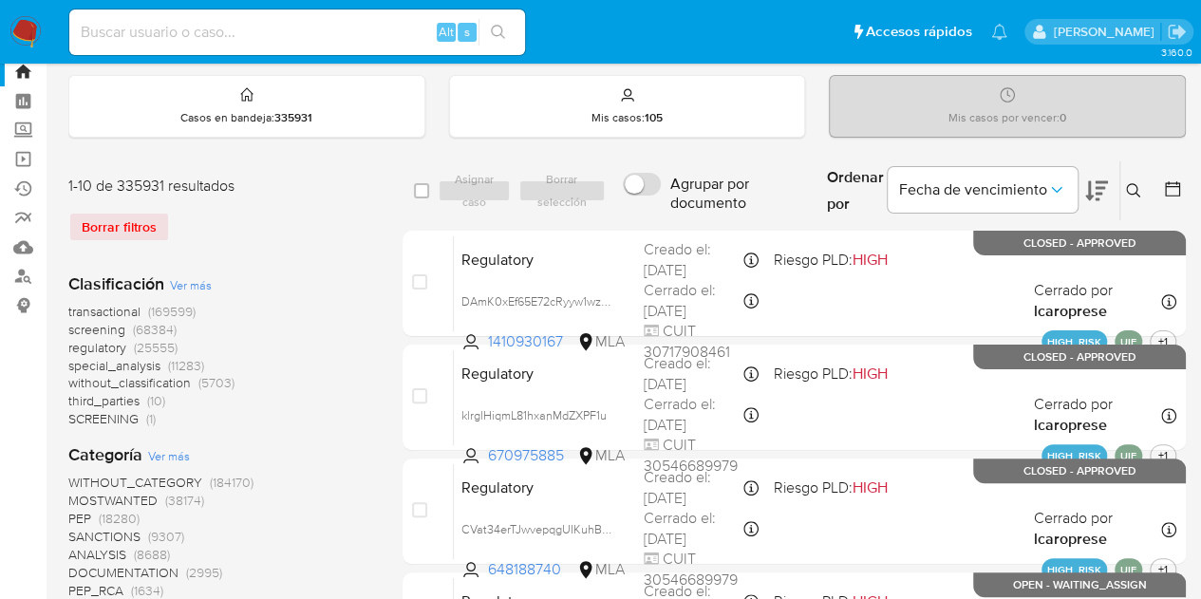
click at [1130, 187] on icon at bounding box center [1133, 190] width 15 height 15
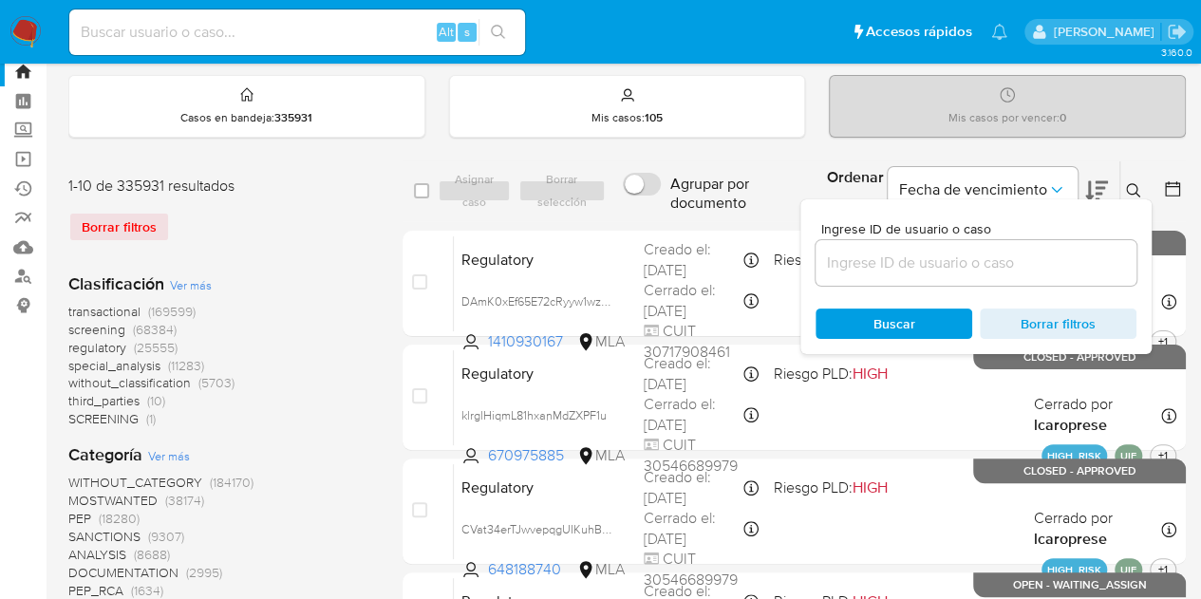
click at [1008, 261] on input at bounding box center [976, 263] width 321 height 25
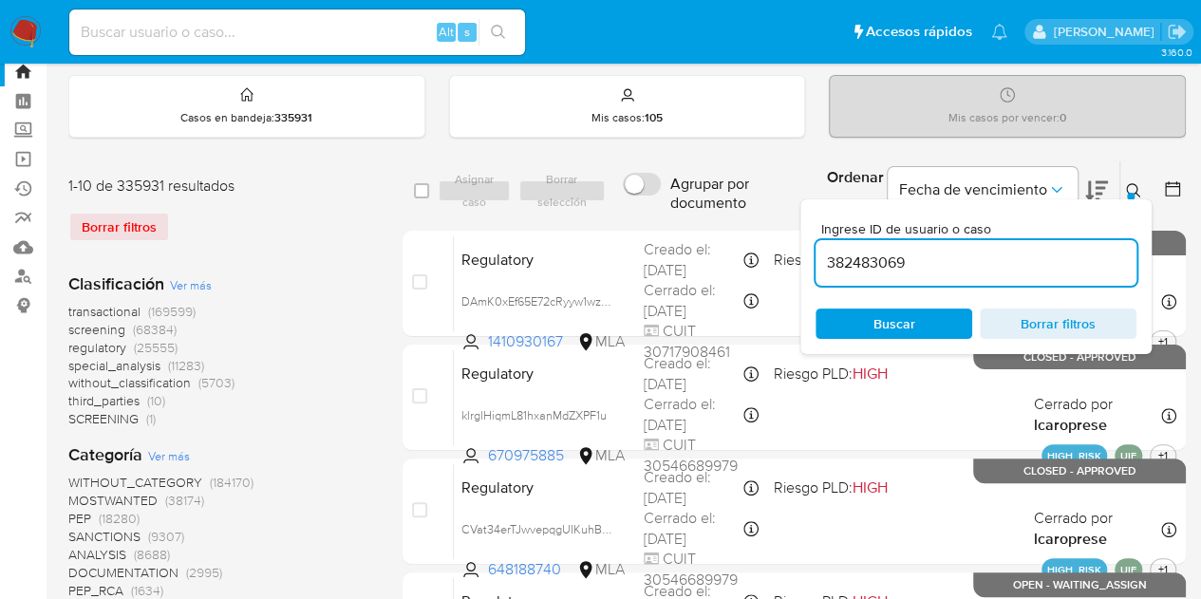
type input "382483069"
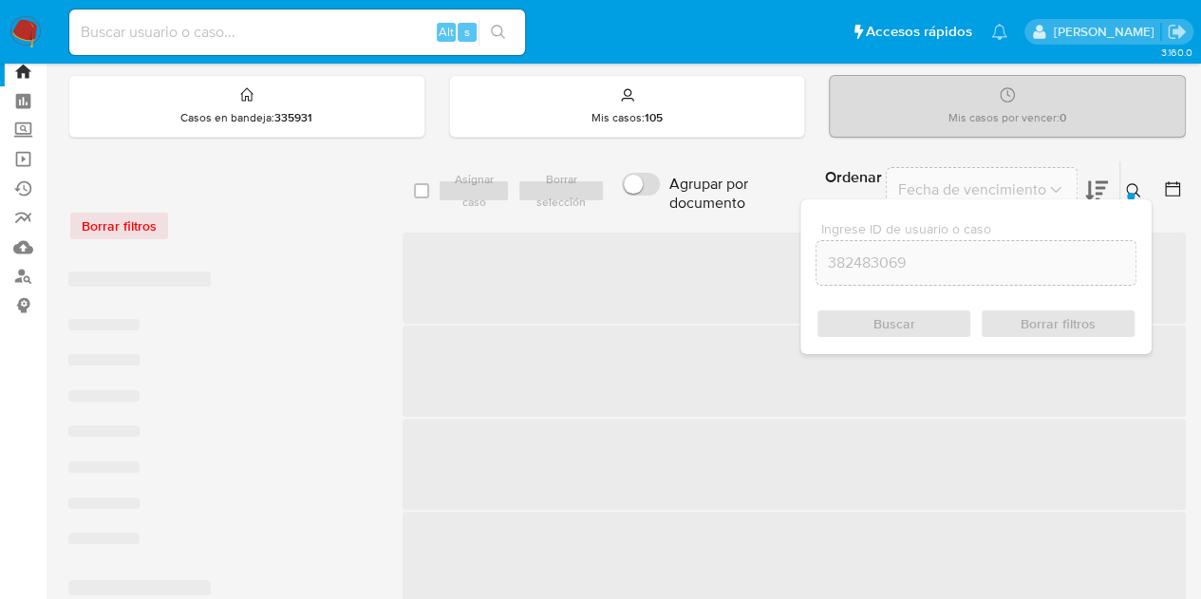
click at [1133, 183] on icon at bounding box center [1133, 190] width 15 height 15
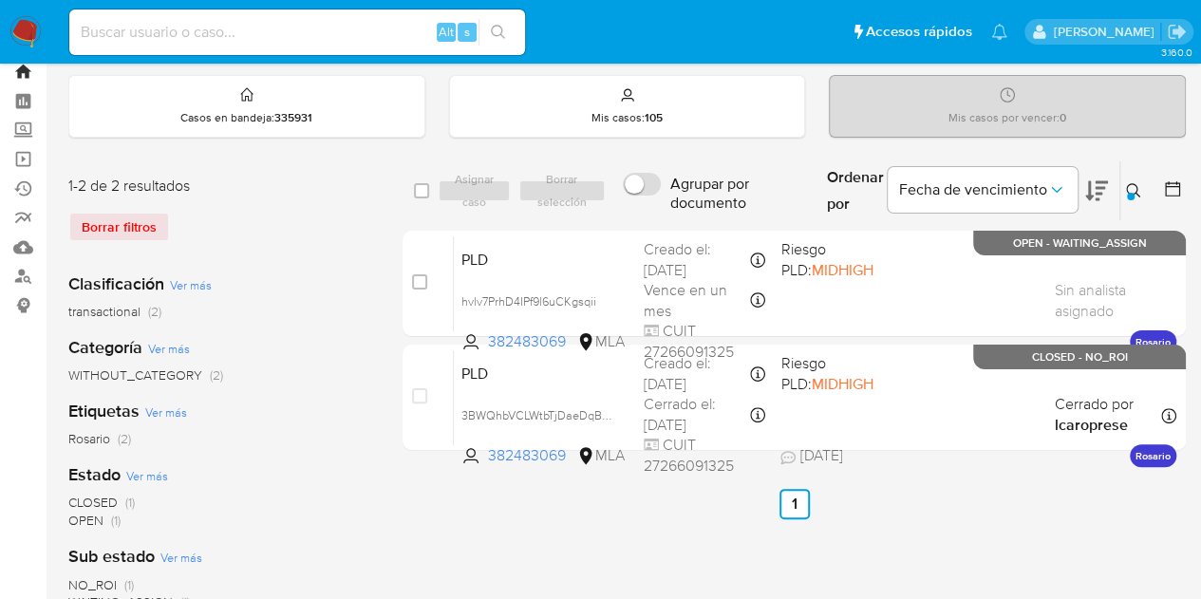
click at [26, 69] on link "Bandeja" at bounding box center [113, 71] width 226 height 29
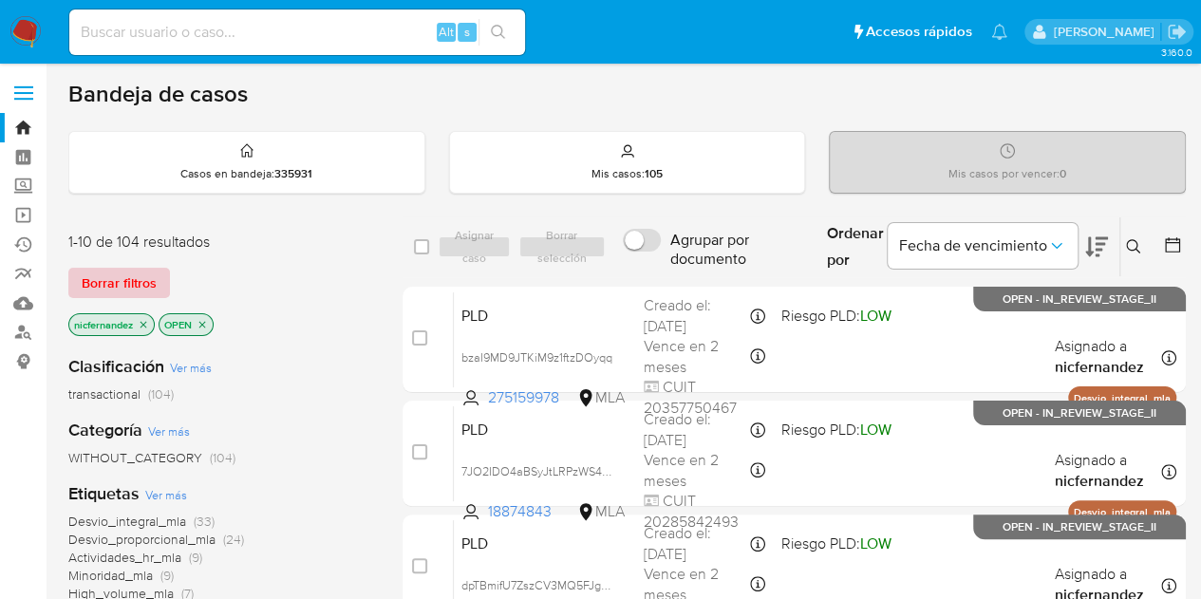
click at [146, 270] on span "Borrar filtros" at bounding box center [119, 283] width 75 height 27
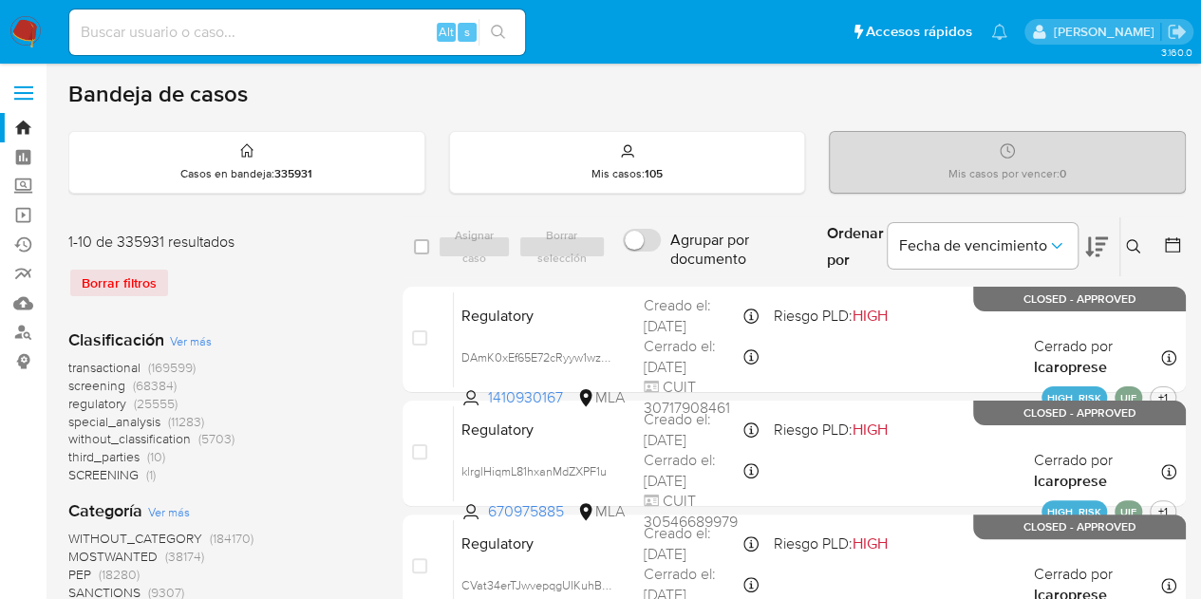
drag, startPoint x: 1138, startPoint y: 239, endPoint x: 1097, endPoint y: 266, distance: 48.7
click at [1137, 239] on icon at bounding box center [1133, 246] width 15 height 15
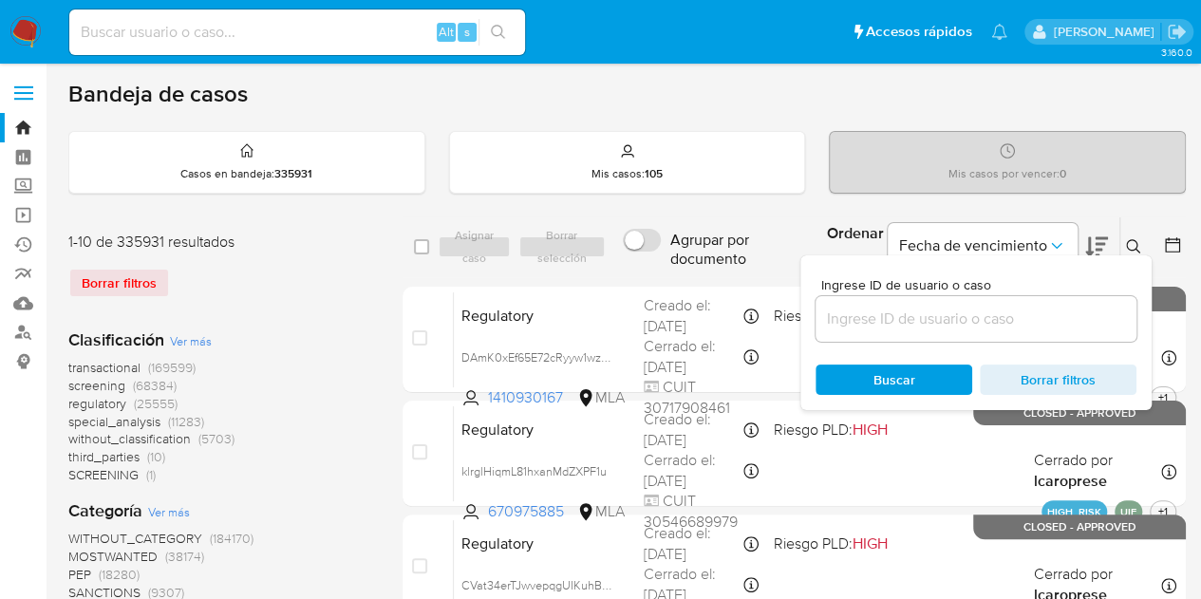
click at [1003, 323] on input at bounding box center [976, 319] width 321 height 25
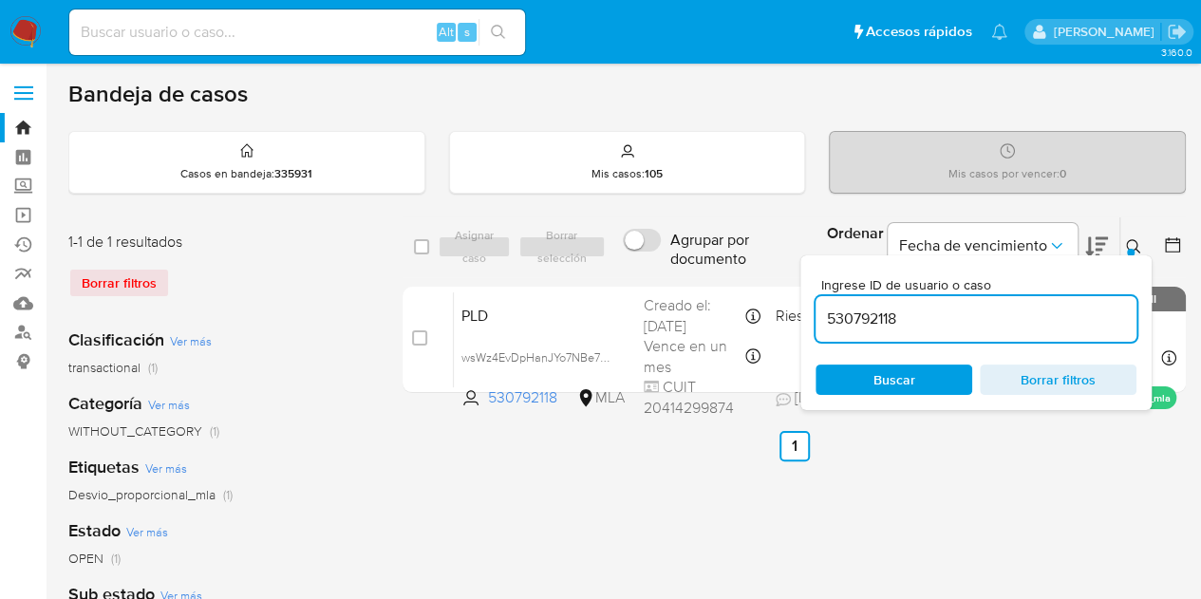
click at [1128, 250] on div at bounding box center [1131, 253] width 8 height 8
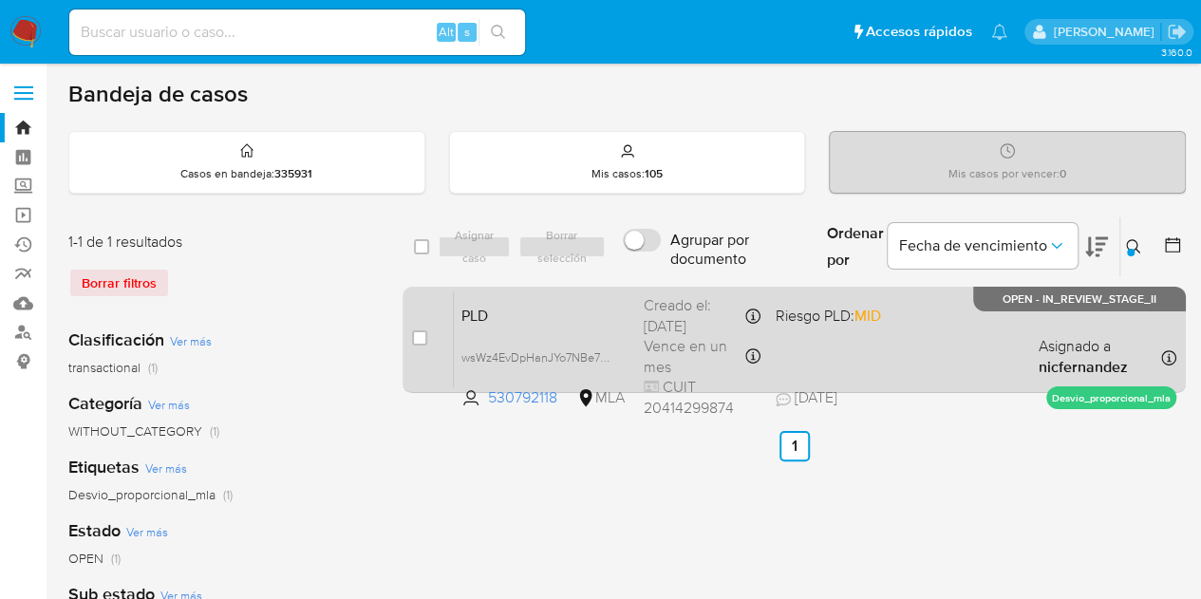
click at [596, 327] on div "PLD wsWz4EvDpHanJYo7NBe7FJtR 530792118 MLA Riesgo PLD: MID Creado el: 12/08/202…" at bounding box center [815, 340] width 723 height 96
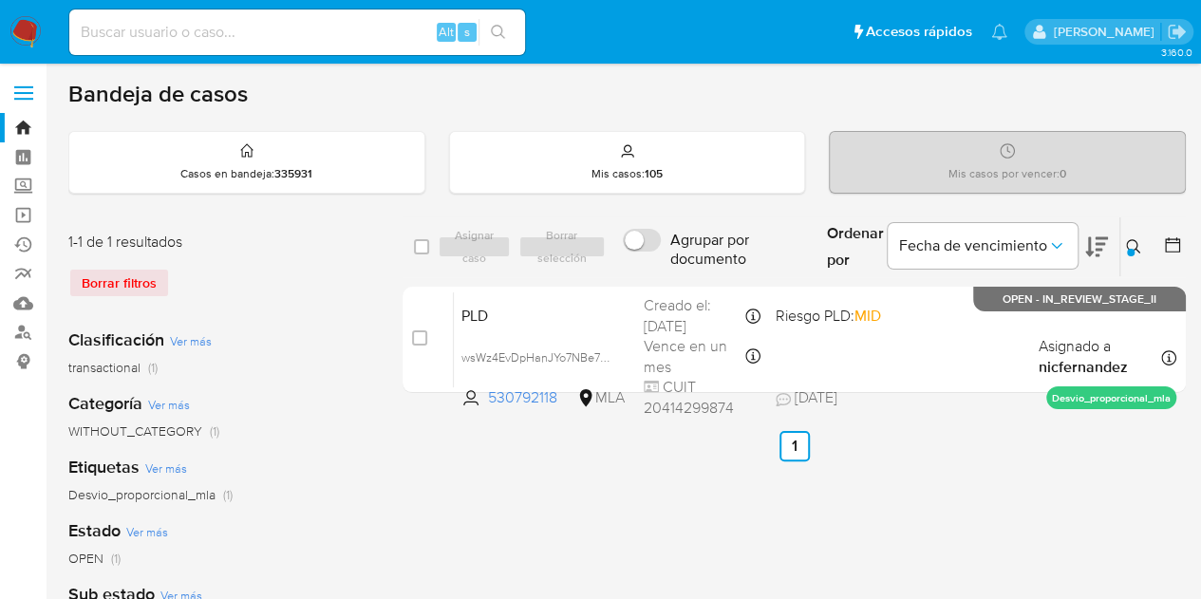
click at [1133, 242] on icon at bounding box center [1133, 246] width 15 height 15
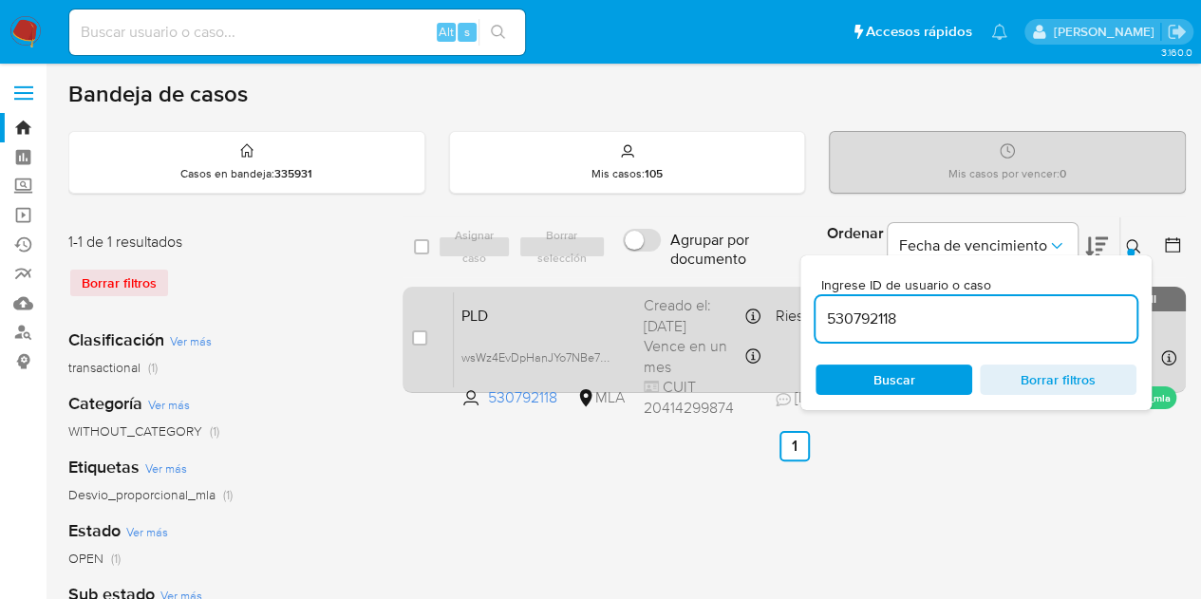
drag, startPoint x: 997, startPoint y: 318, endPoint x: 717, endPoint y: 293, distance: 281.3
click at [718, 293] on div "select-all-cases-checkbox Asignar caso Borrar selección Agrupar por documento O…" at bounding box center [795, 309] width 784 height 184
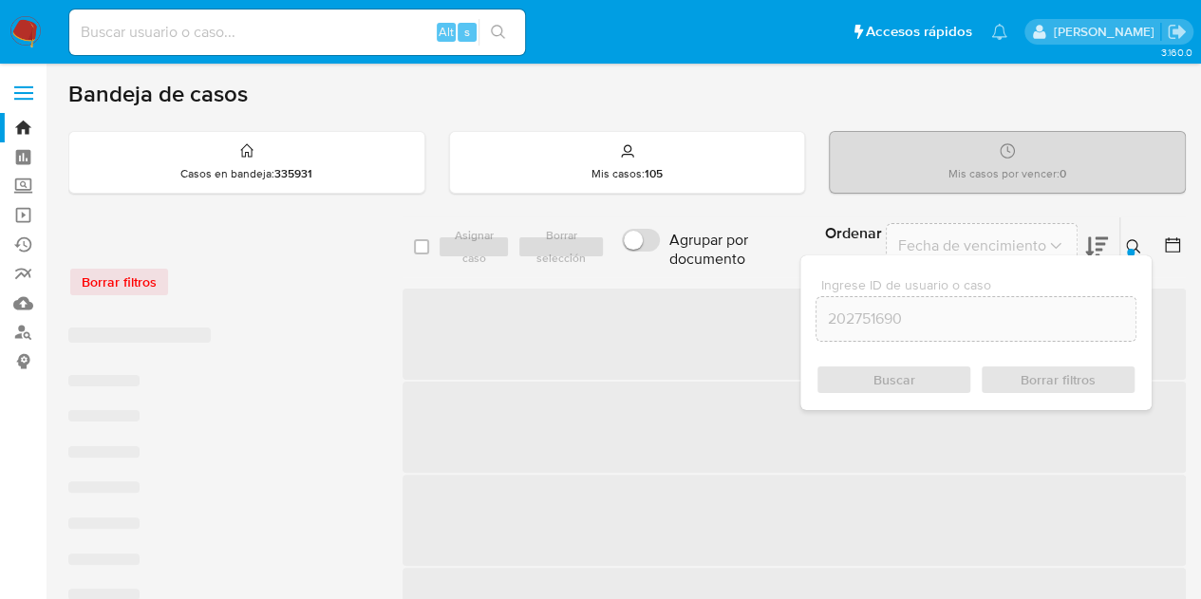
click at [1135, 248] on icon at bounding box center [1133, 246] width 15 height 15
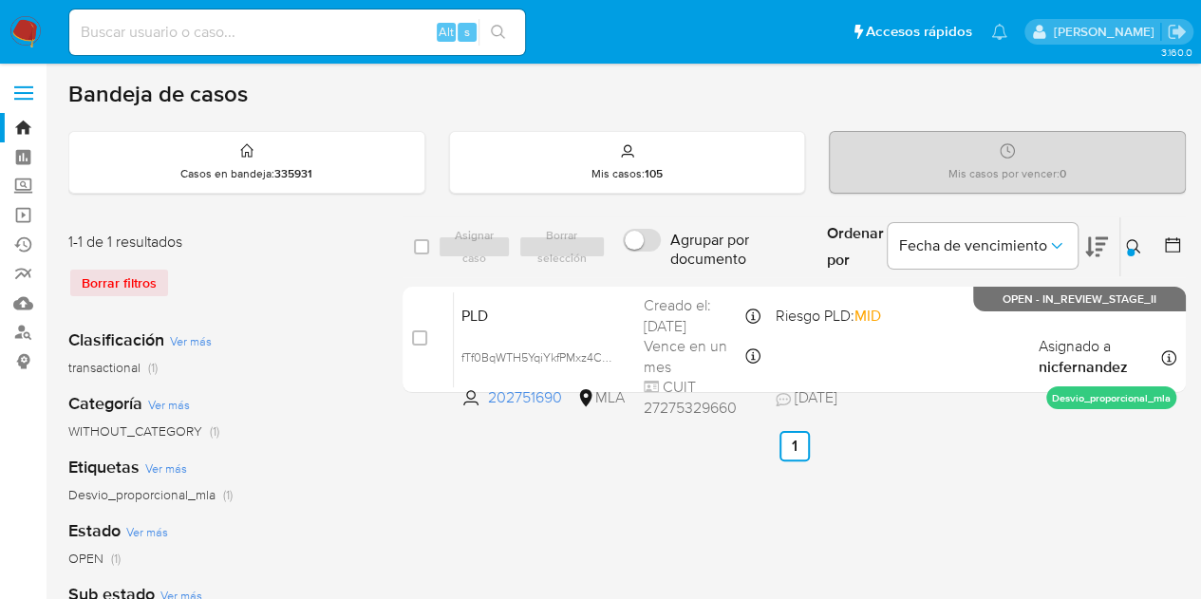
click at [593, 324] on span "PLD" at bounding box center [545, 314] width 167 height 25
click at [1143, 242] on button at bounding box center [1136, 247] width 31 height 23
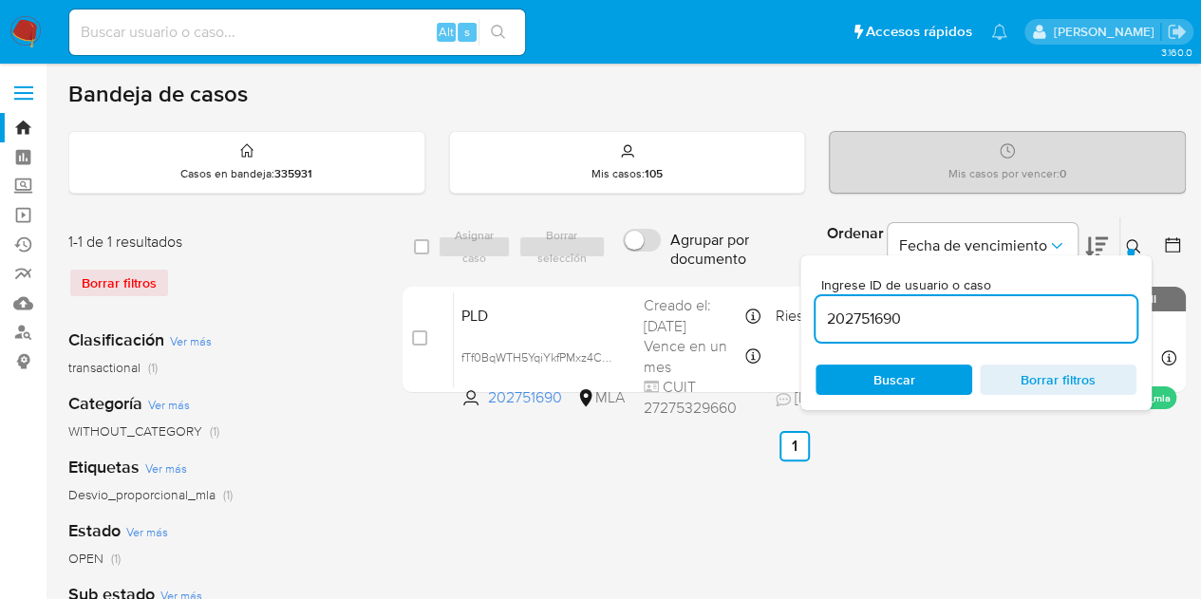
drag, startPoint x: 1015, startPoint y: 314, endPoint x: 627, endPoint y: 257, distance: 392.6
click at [627, 257] on div "select-all-cases-checkbox Asignar caso Borrar selección Agrupar por documento O…" at bounding box center [795, 248] width 784 height 62
type input "467193905"
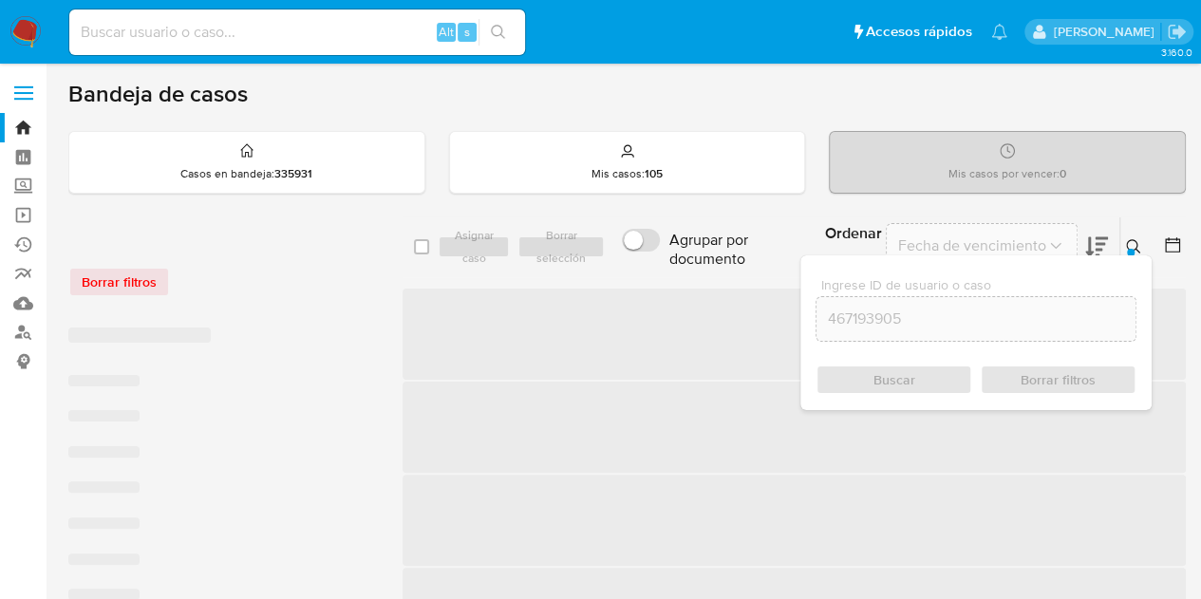
click at [1132, 244] on icon at bounding box center [1133, 246] width 15 height 15
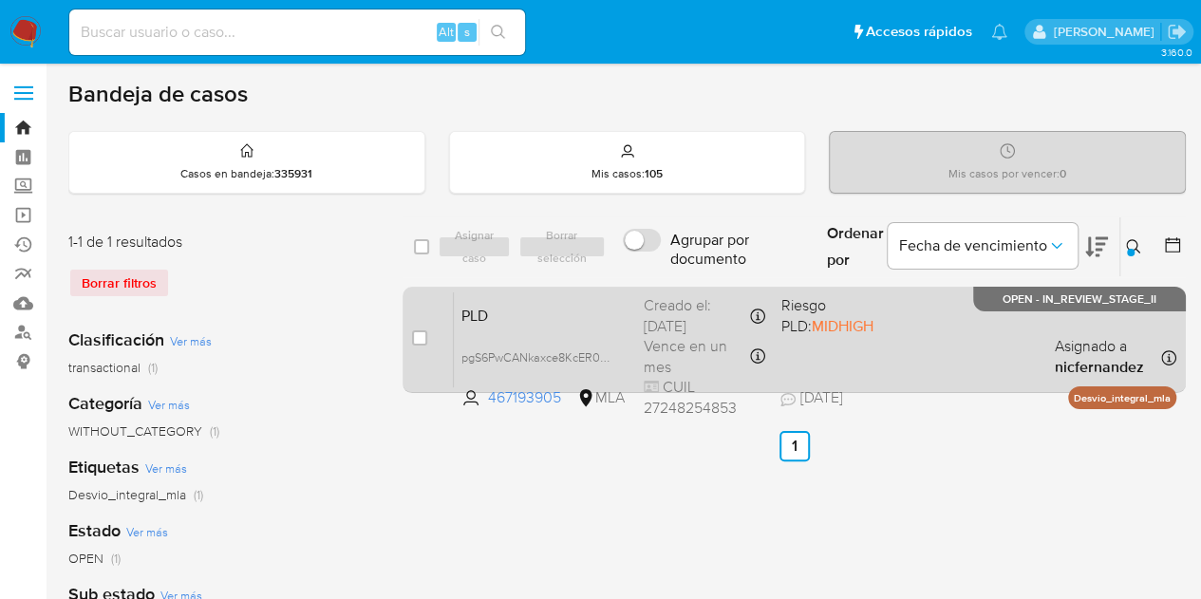
click at [585, 327] on div "PLD pgS6PwCANkaxce8KcER0t7dn 467193905 MLA Riesgo PLD: MIDHIGH Creado el: 12/08…" at bounding box center [815, 340] width 723 height 96
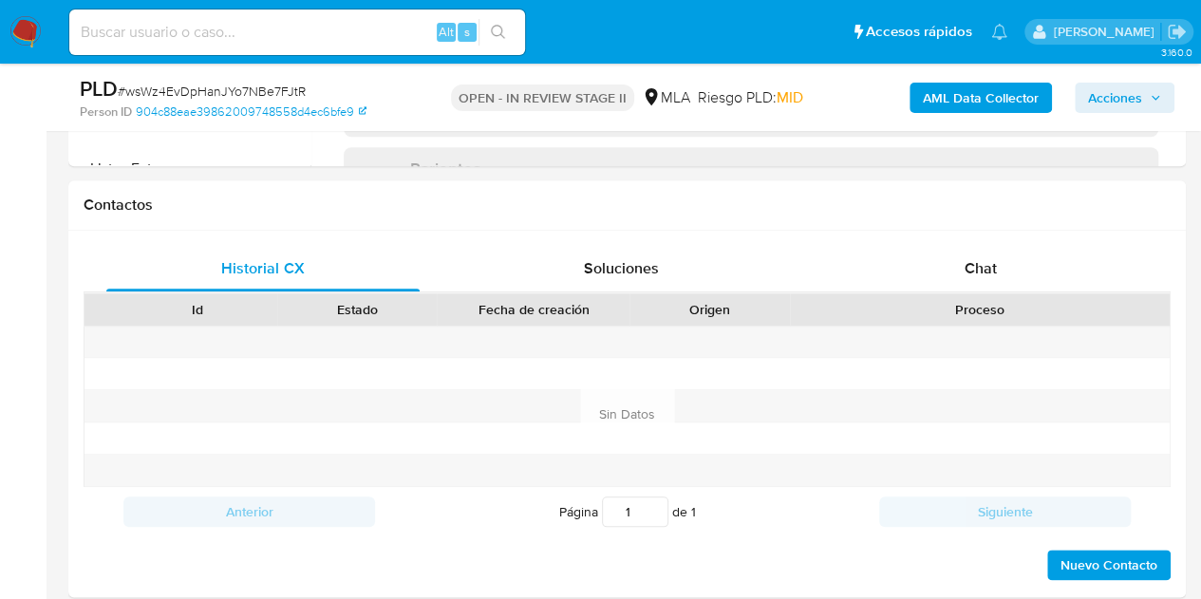
select select "10"
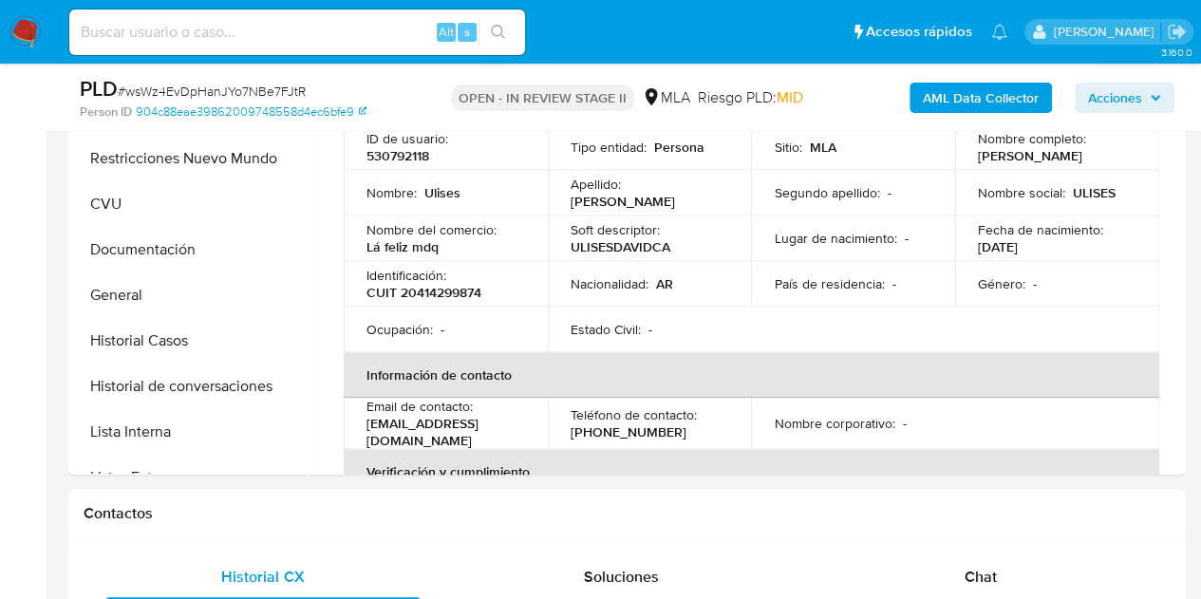
scroll to position [486, 0]
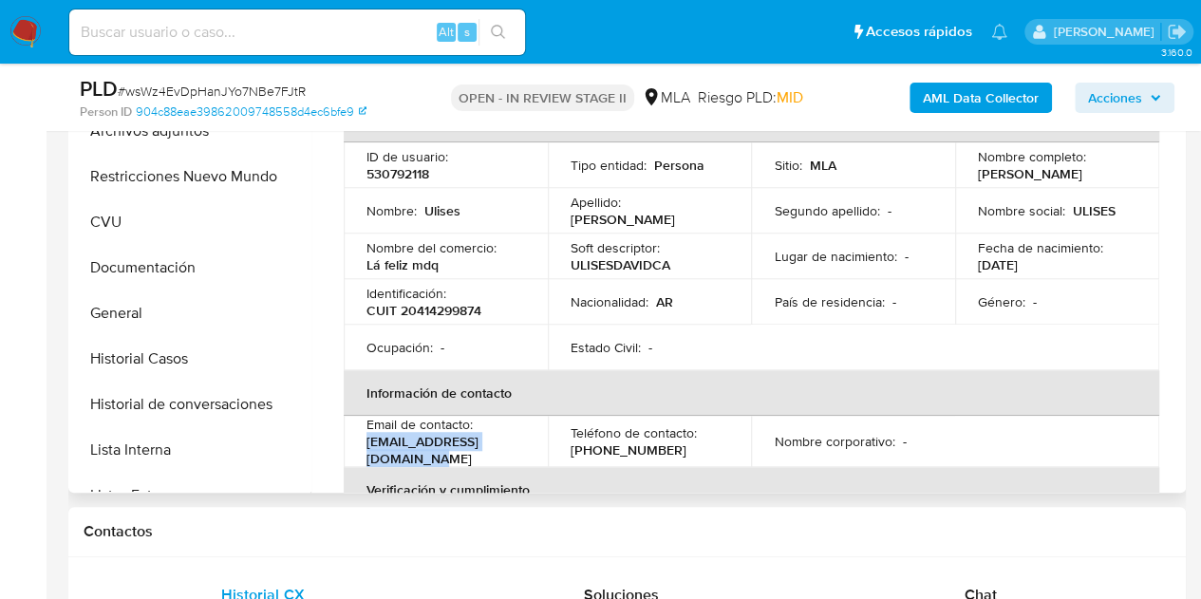
drag, startPoint x: 366, startPoint y: 447, endPoint x: 526, endPoint y: 445, distance: 160.5
click at [526, 445] on td "Email de contacto : [EMAIL_ADDRESS][DOMAIN_NAME]" at bounding box center [446, 441] width 204 height 51
copy p "[EMAIL_ADDRESS][DOMAIN_NAME]"
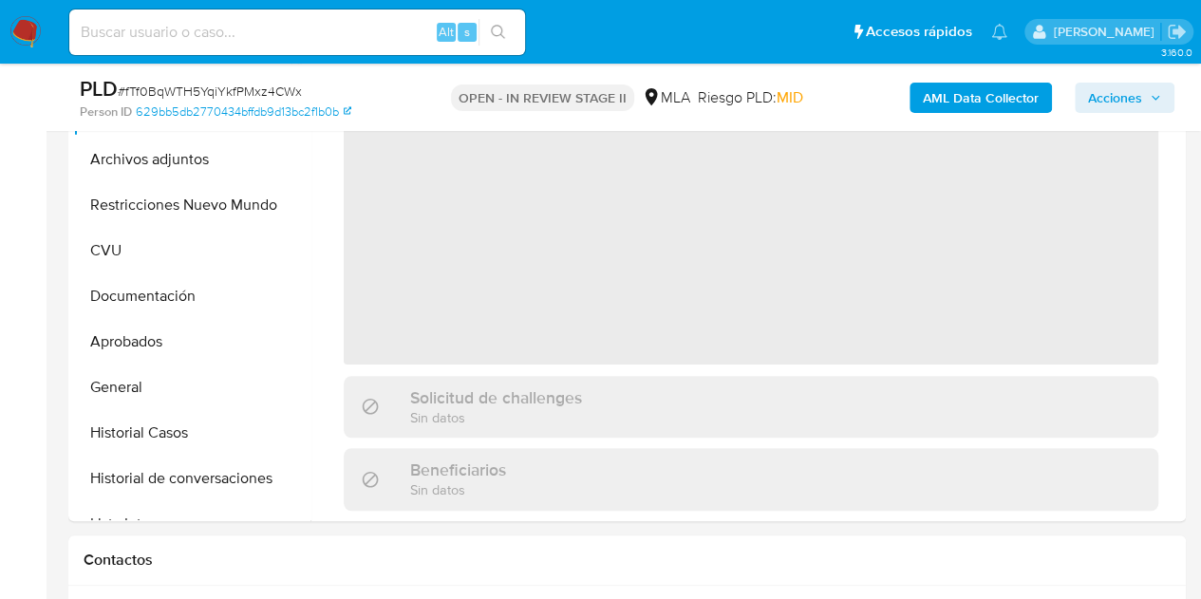
select select "10"
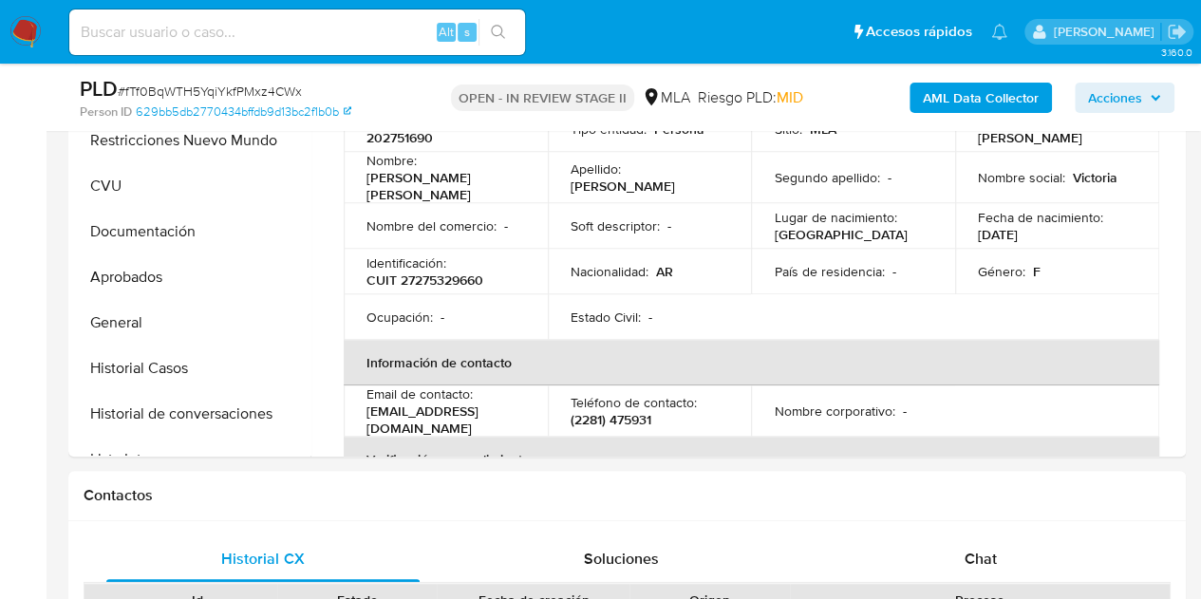
scroll to position [454, 0]
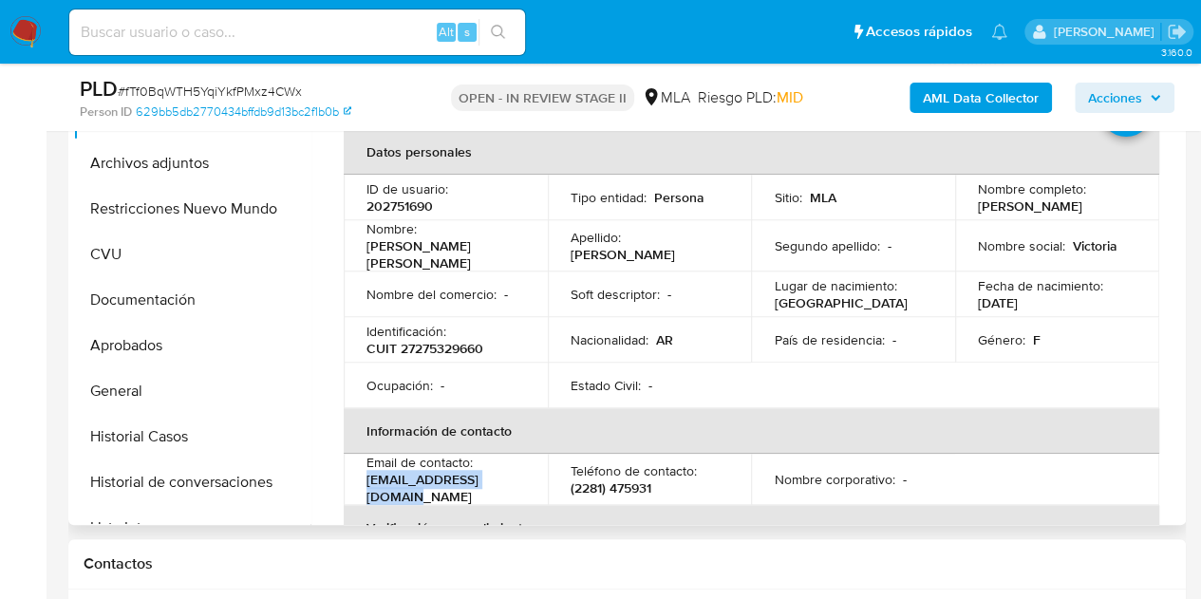
drag, startPoint x: 363, startPoint y: 480, endPoint x: 526, endPoint y: 488, distance: 163.6
click at [526, 488] on td "Email de contacto : vito_27@hotmail.com.ar" at bounding box center [446, 479] width 204 height 51
copy p "vito_27@hotmail.com.ar"
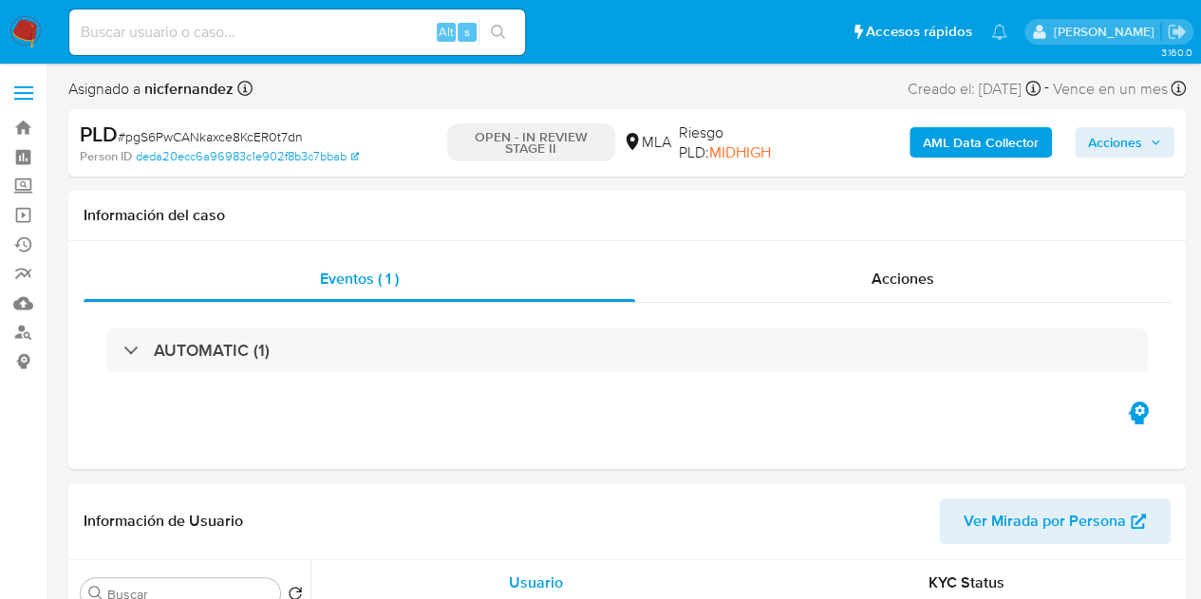
select select "10"
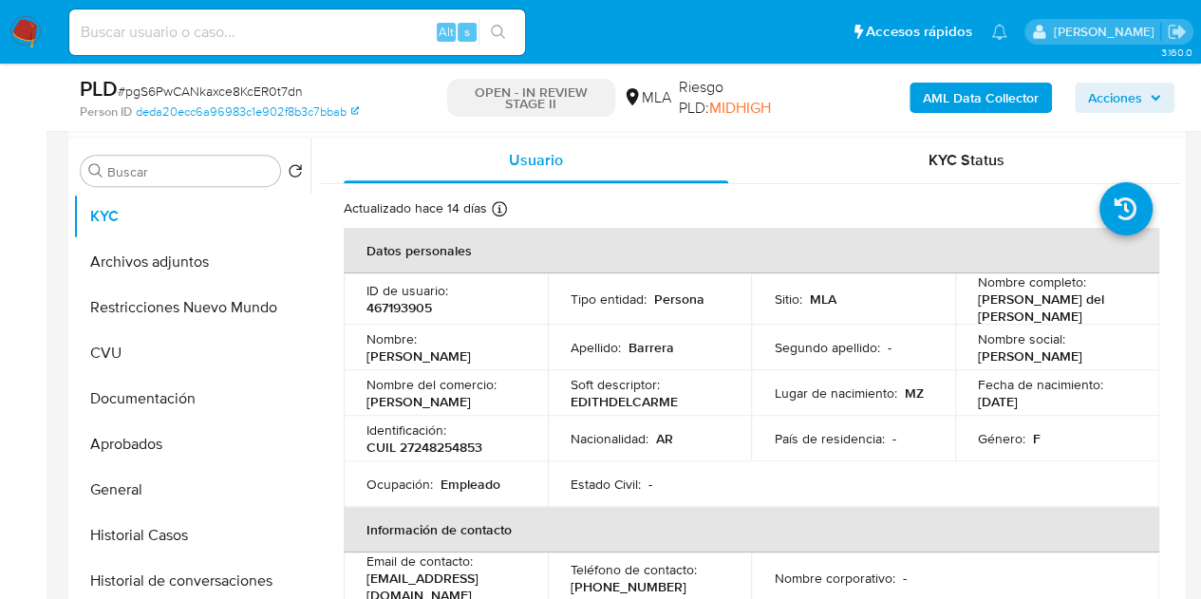
scroll to position [566, 0]
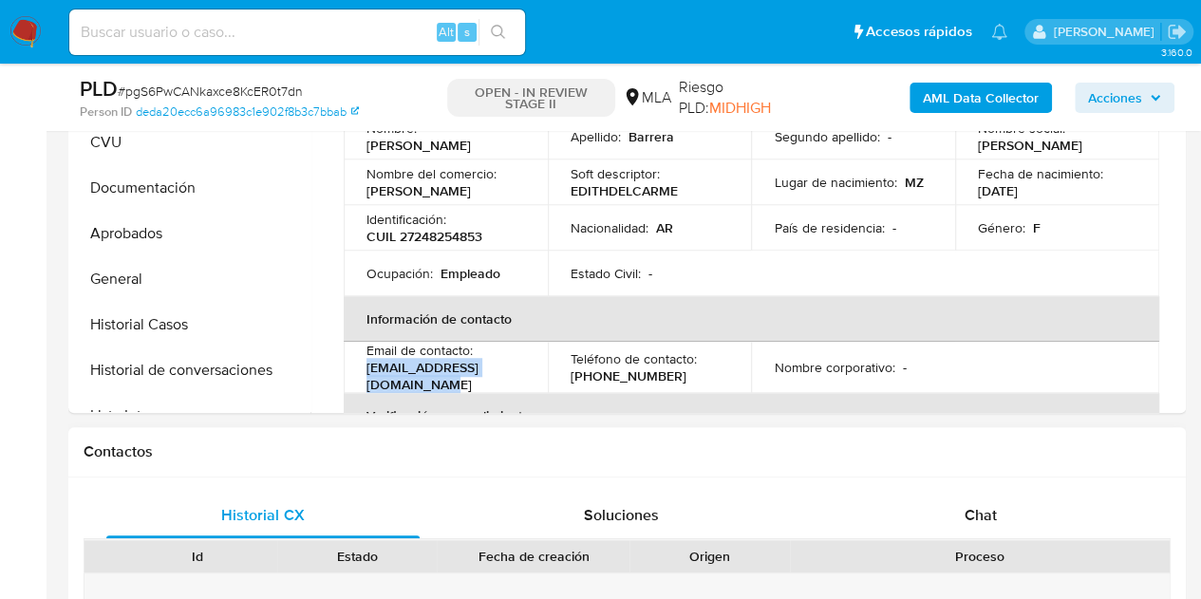
drag, startPoint x: 538, startPoint y: 375, endPoint x: 414, endPoint y: 434, distance: 136.8
click at [357, 372] on td "Email de contacto : [EMAIL_ADDRESS][DOMAIN_NAME]" at bounding box center [446, 367] width 204 height 51
copy p "[EMAIL_ADDRESS][DOMAIN_NAME]"
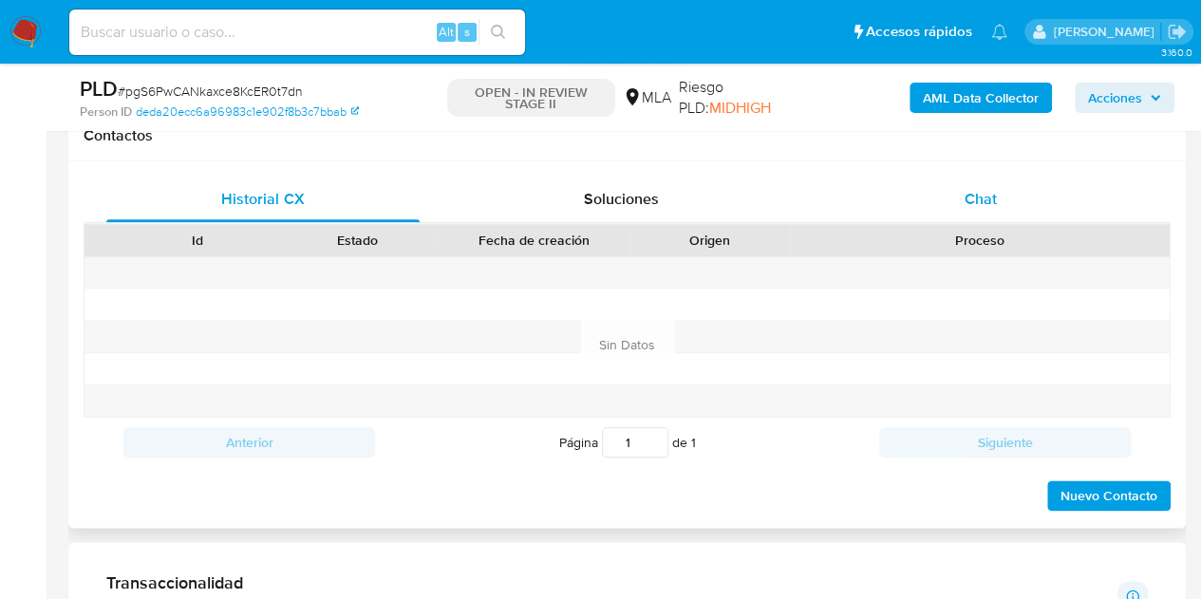
scroll to position [886, 0]
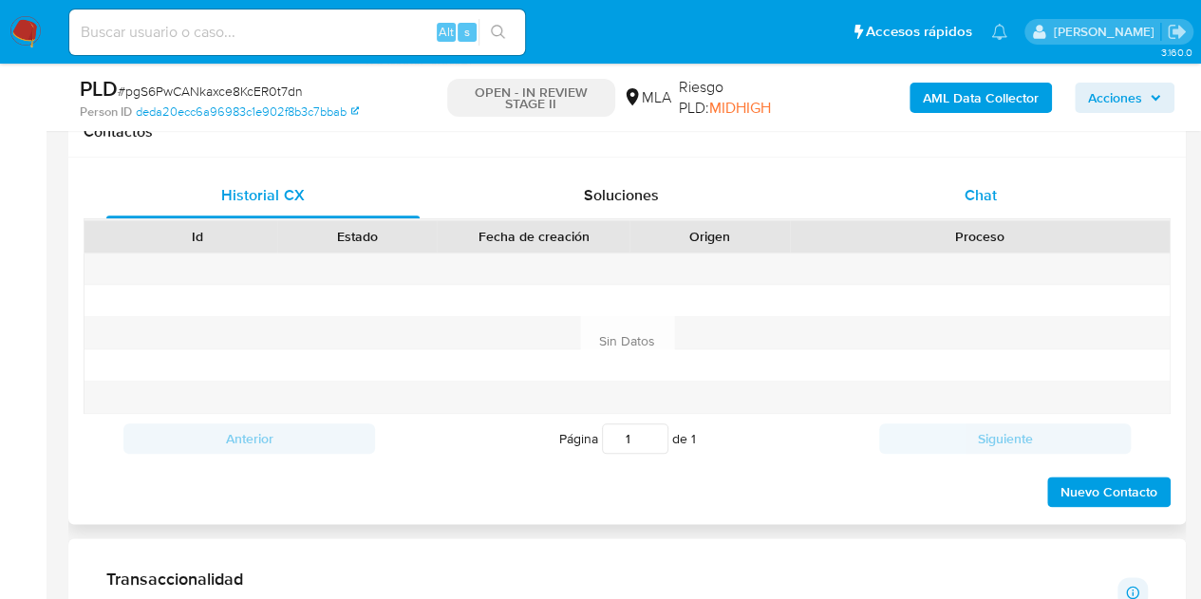
click at [1007, 206] on div "Chat" at bounding box center [980, 196] width 313 height 46
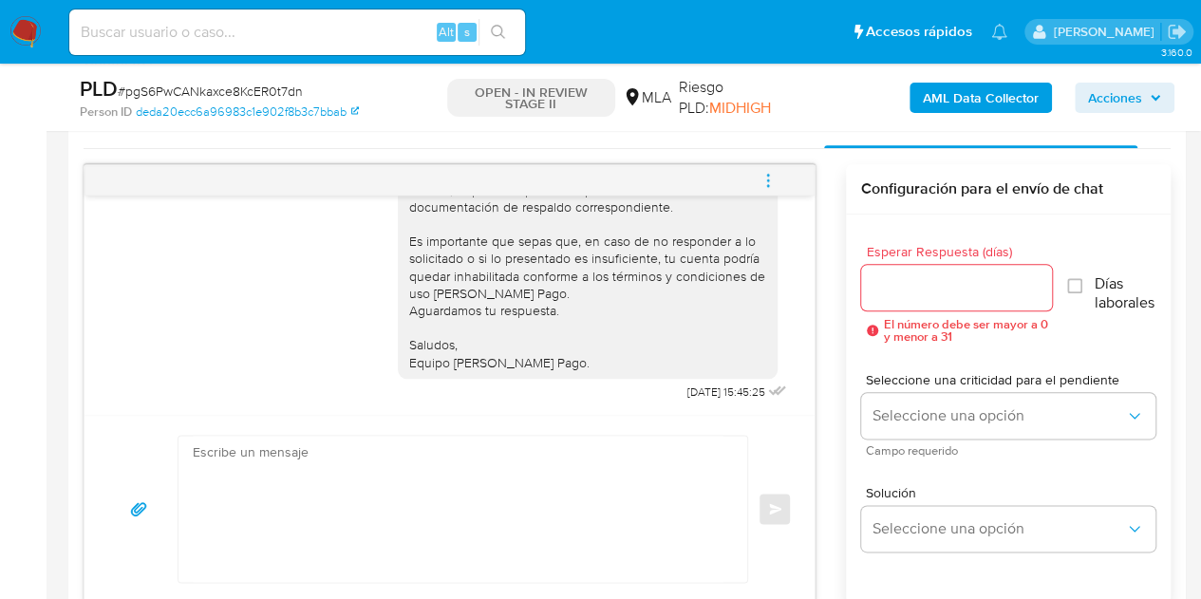
scroll to position [817, 0]
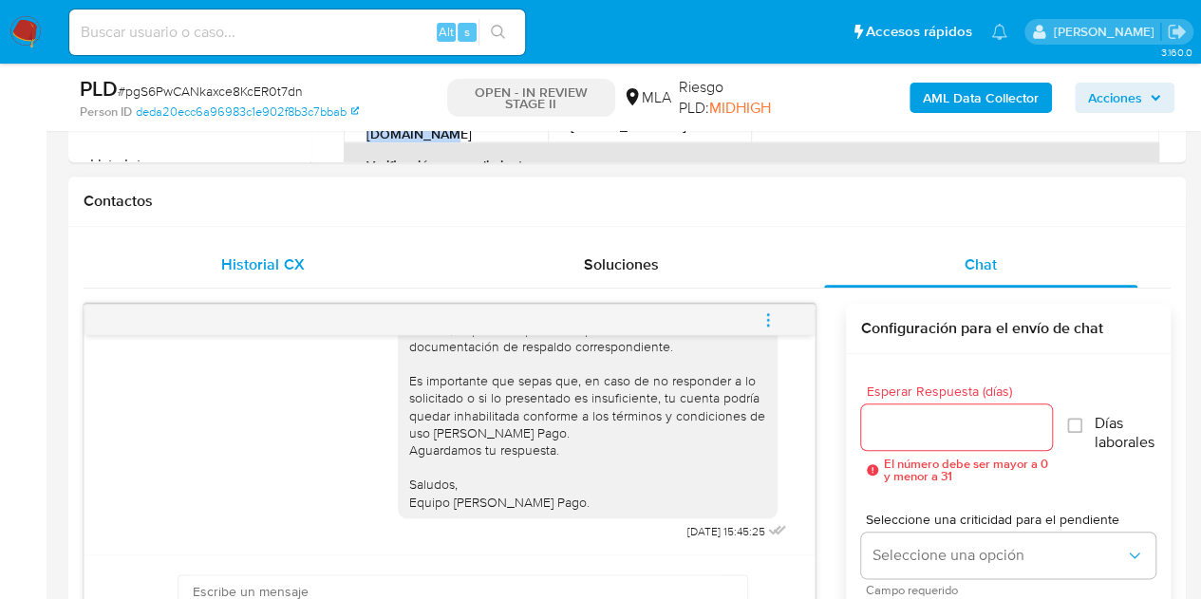
click at [284, 261] on span "Historial CX" at bounding box center [262, 265] width 83 height 22
